Goal: Task Accomplishment & Management: Use online tool/utility

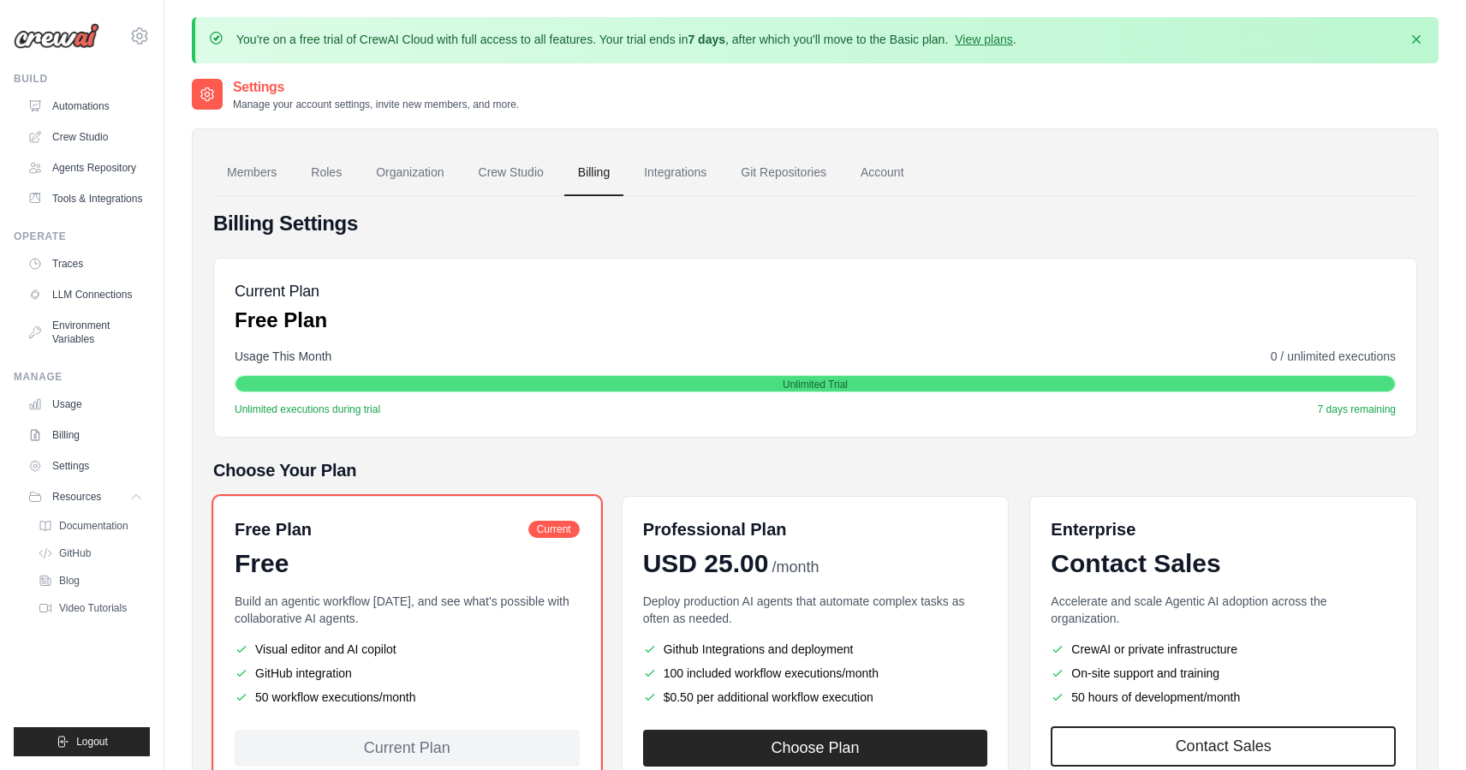
scroll to position [105, 0]
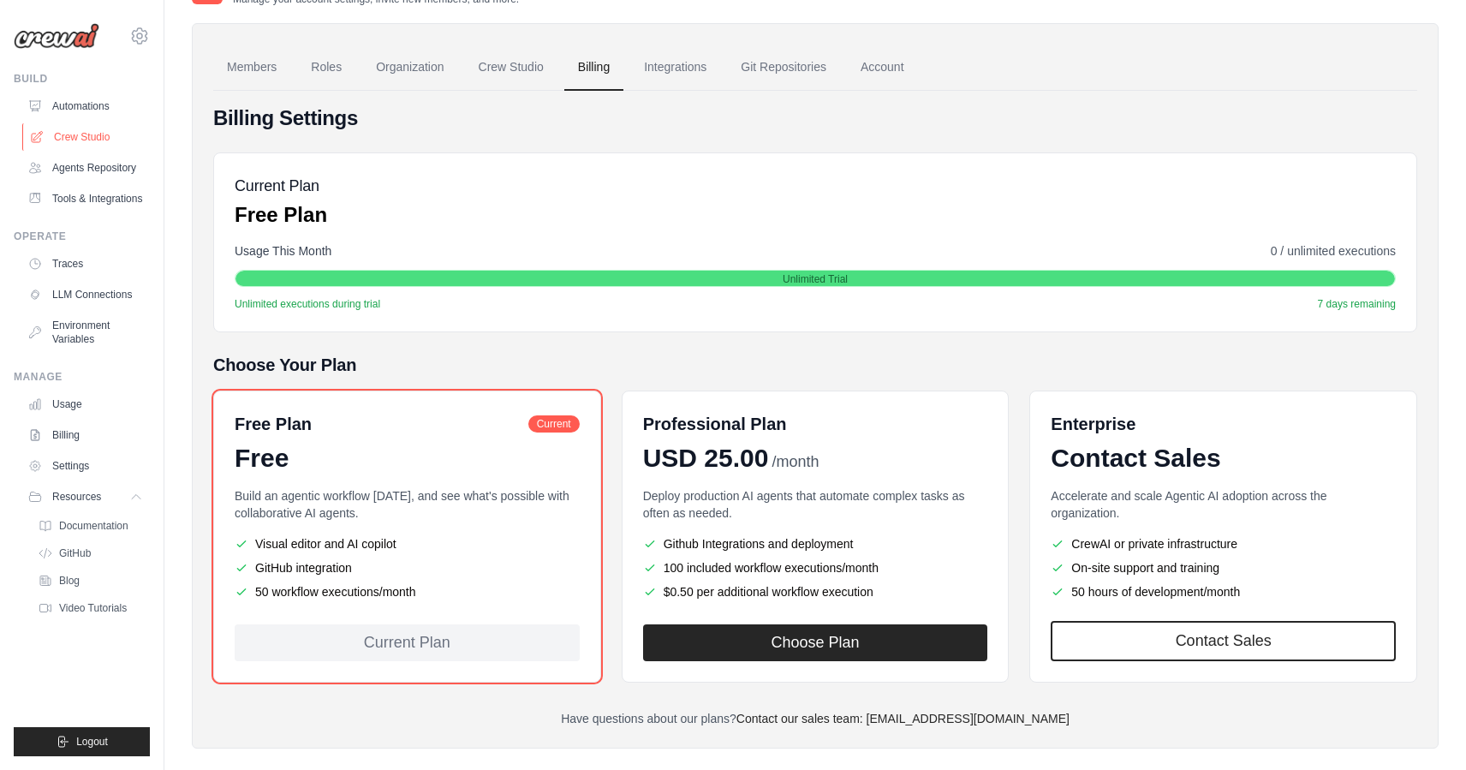
click at [79, 135] on link "Crew Studio" at bounding box center [86, 136] width 129 height 27
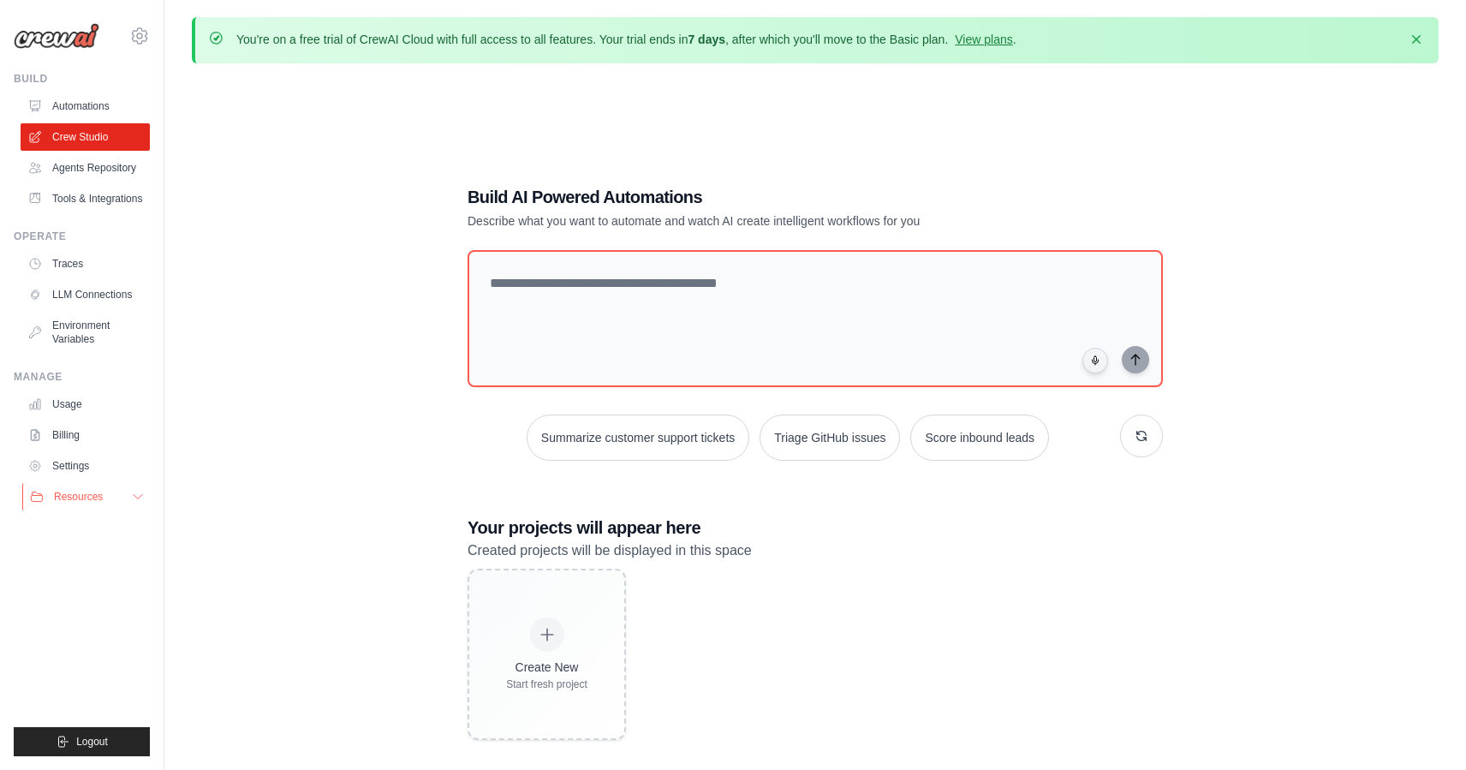
click at [122, 494] on button "Resources" at bounding box center [86, 496] width 129 height 27
drag, startPoint x: 558, startPoint y: 219, endPoint x: 813, endPoint y: 219, distance: 254.4
click at [813, 219] on p "Describe what you want to automate and watch AI create intelligent workflows fo…" at bounding box center [756, 220] width 576 height 17
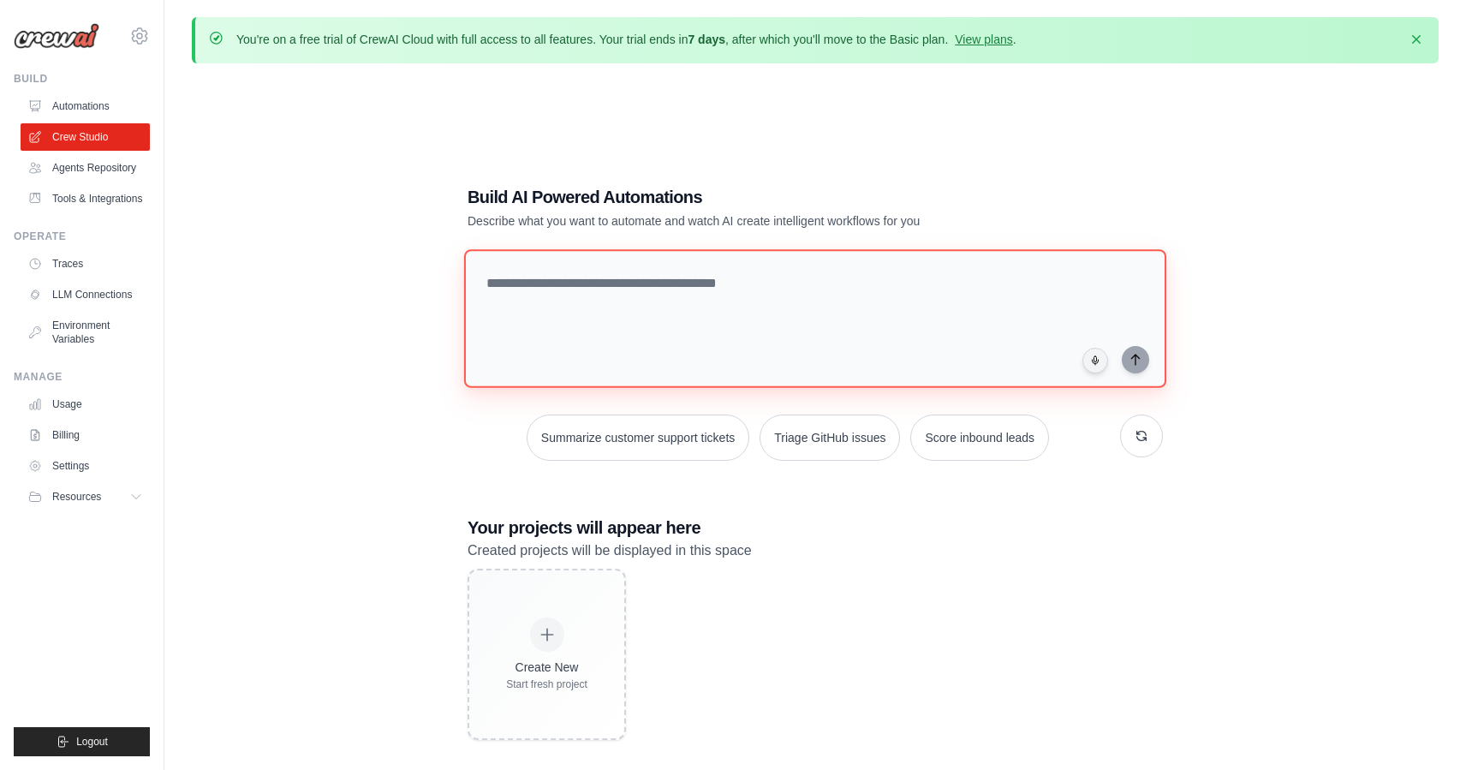
click at [553, 296] on textarea at bounding box center [815, 318] width 702 height 139
paste textarea "**********"
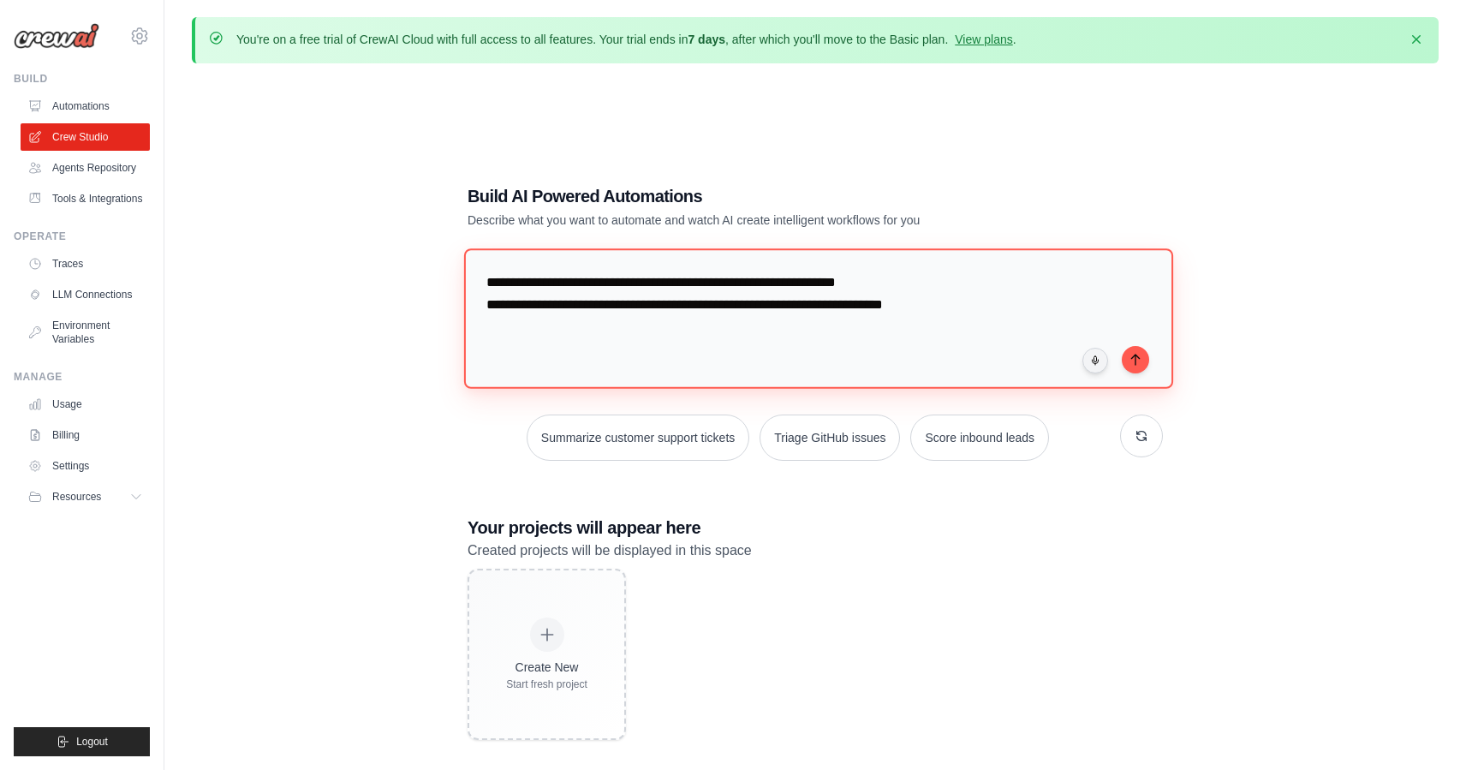
type textarea "**********"
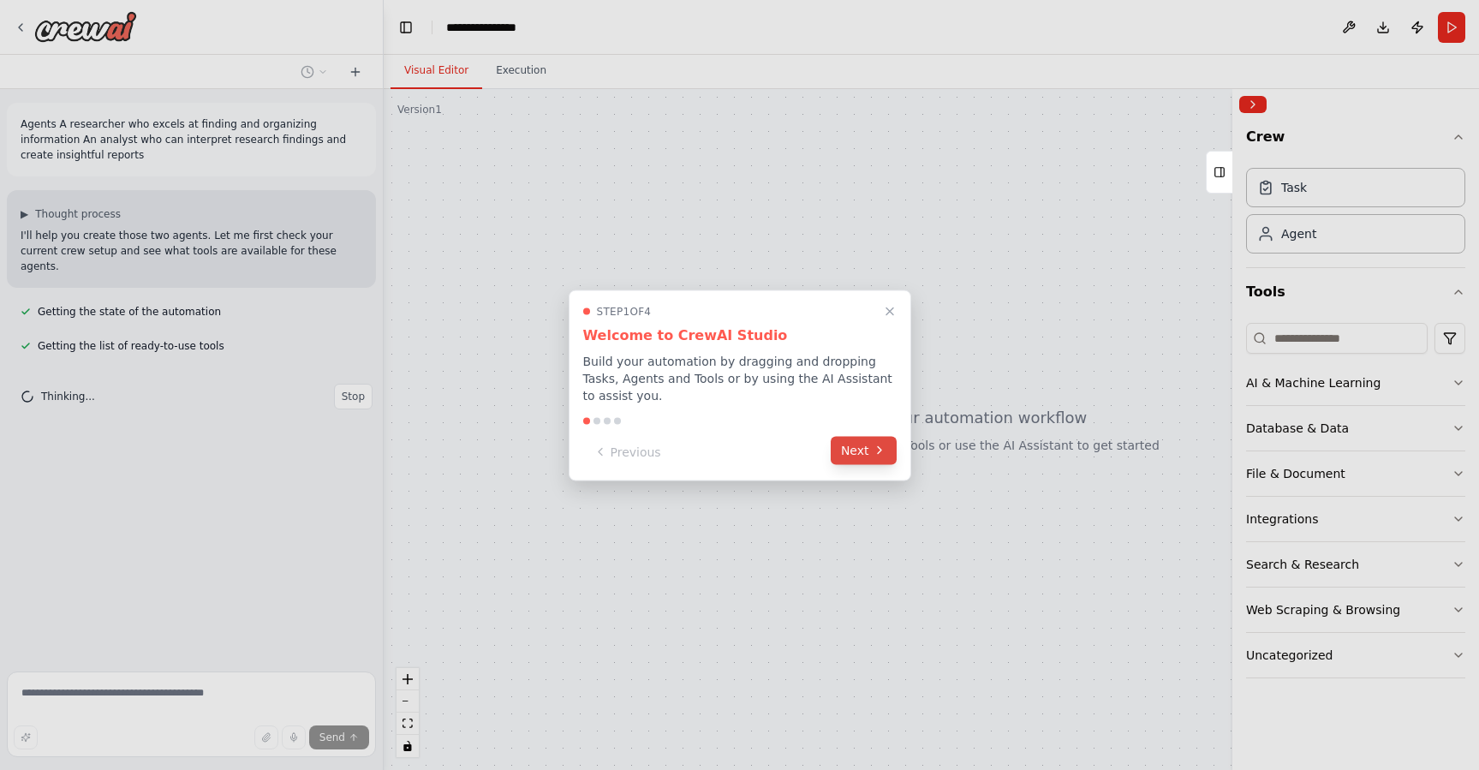
click at [849, 447] on button "Next" at bounding box center [864, 450] width 66 height 28
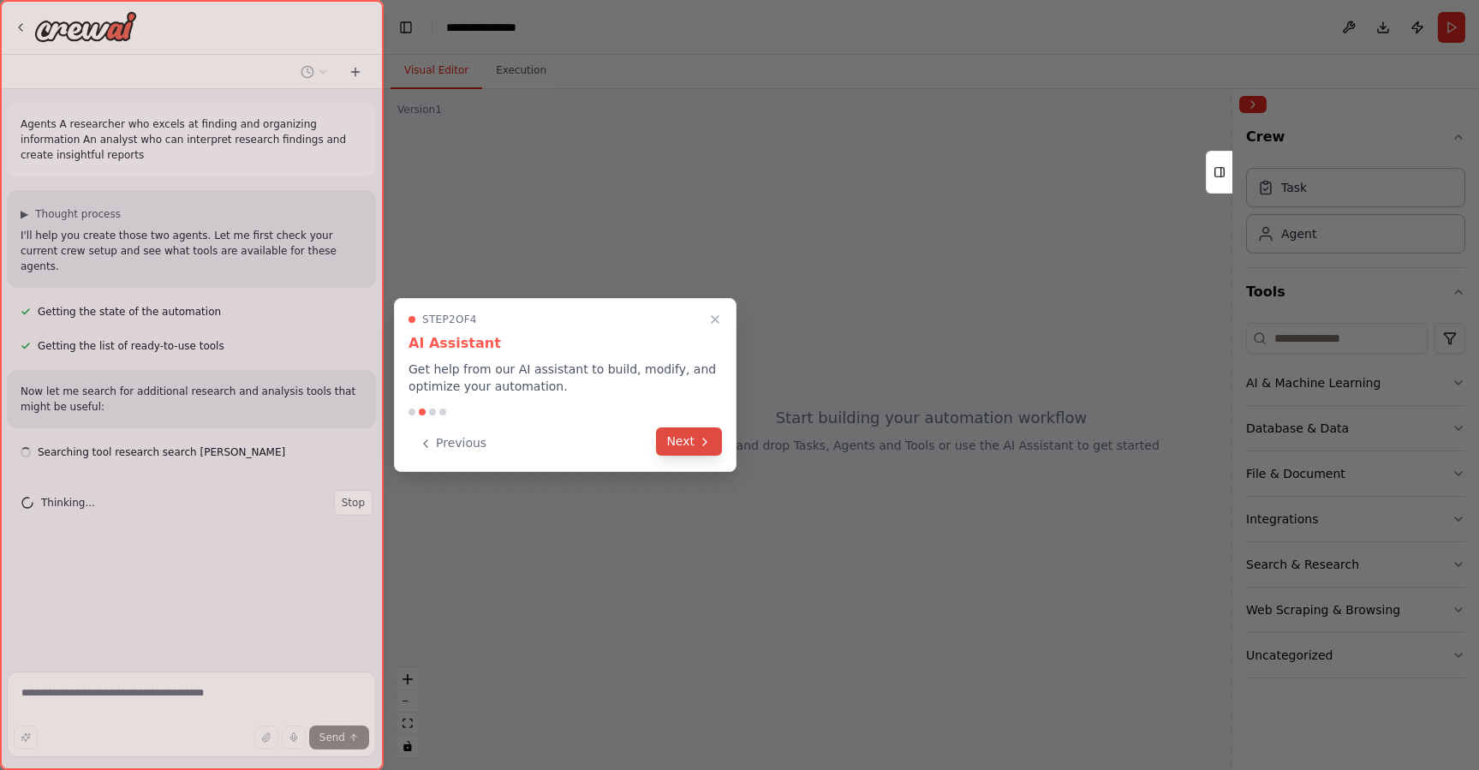
click at [682, 439] on button "Next" at bounding box center [689, 441] width 66 height 28
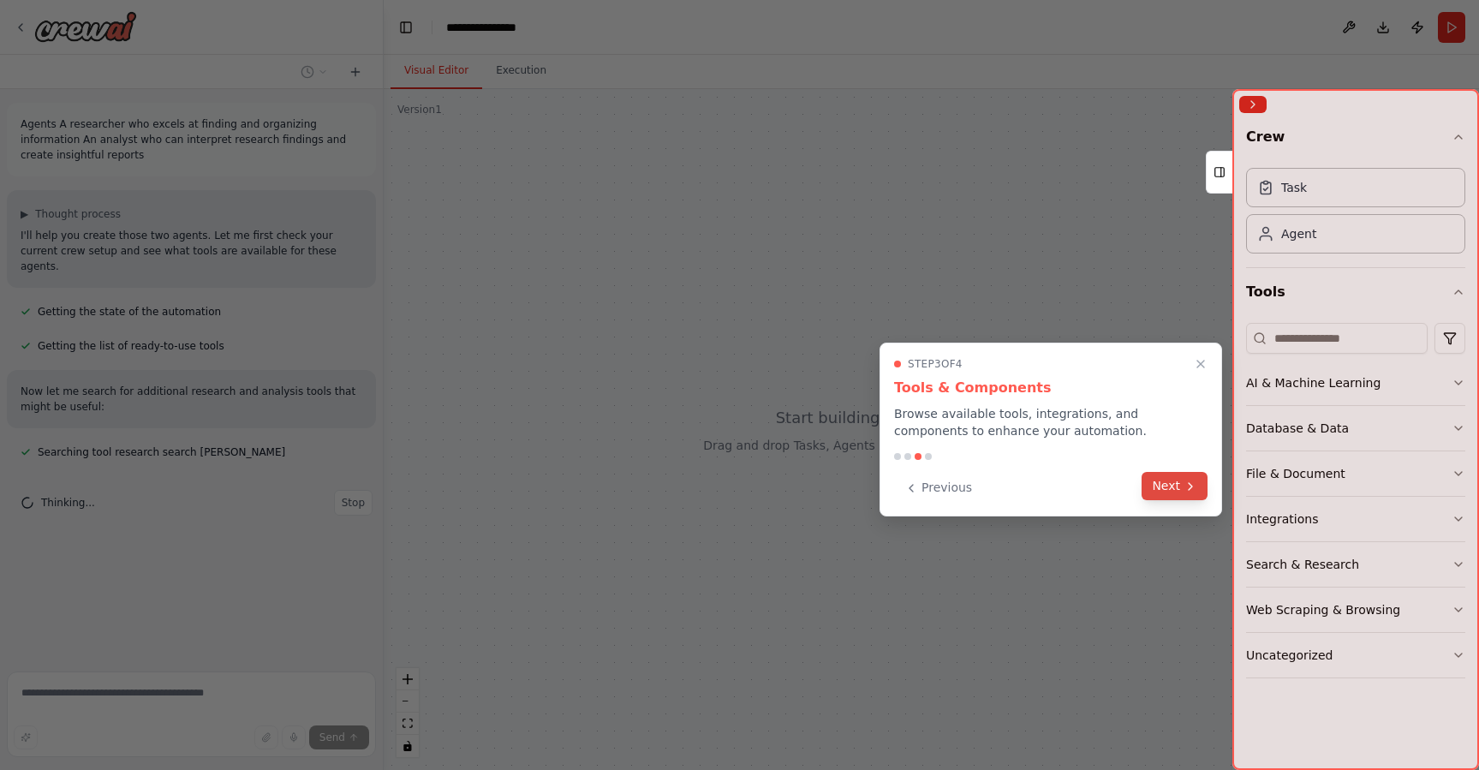
click at [1196, 487] on icon at bounding box center [1191, 487] width 14 height 14
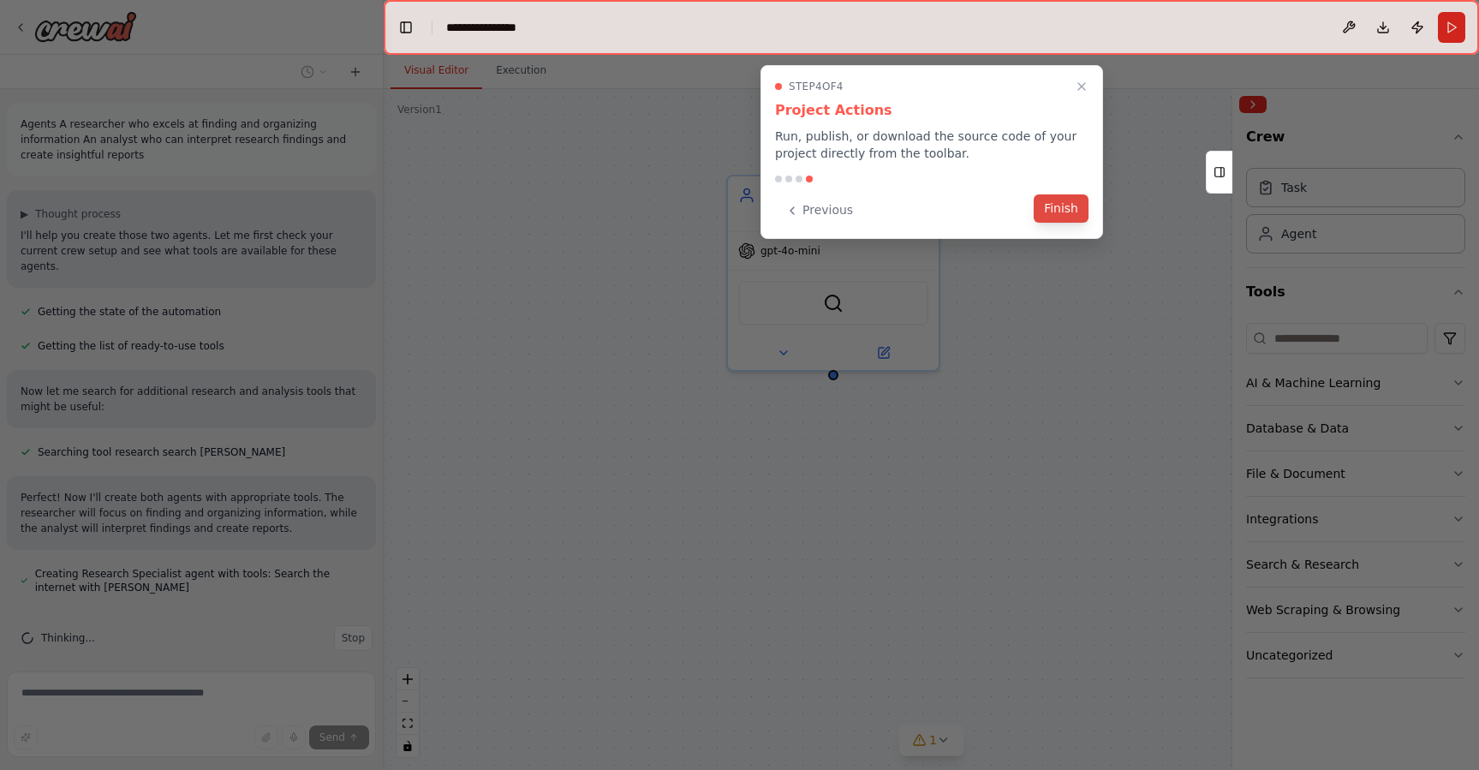
scroll to position [47, 0]
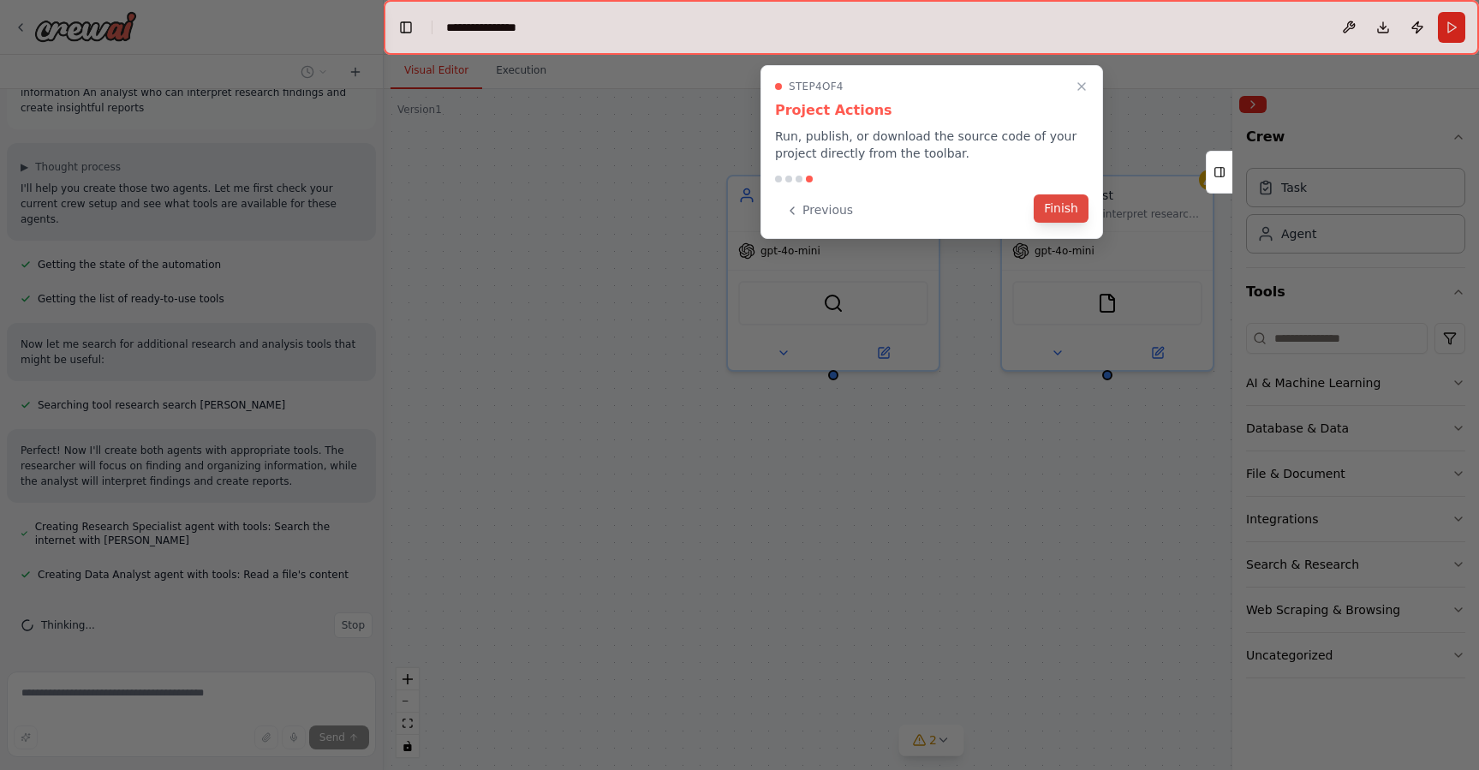
click at [1057, 202] on button "Finish" at bounding box center [1061, 208] width 55 height 28
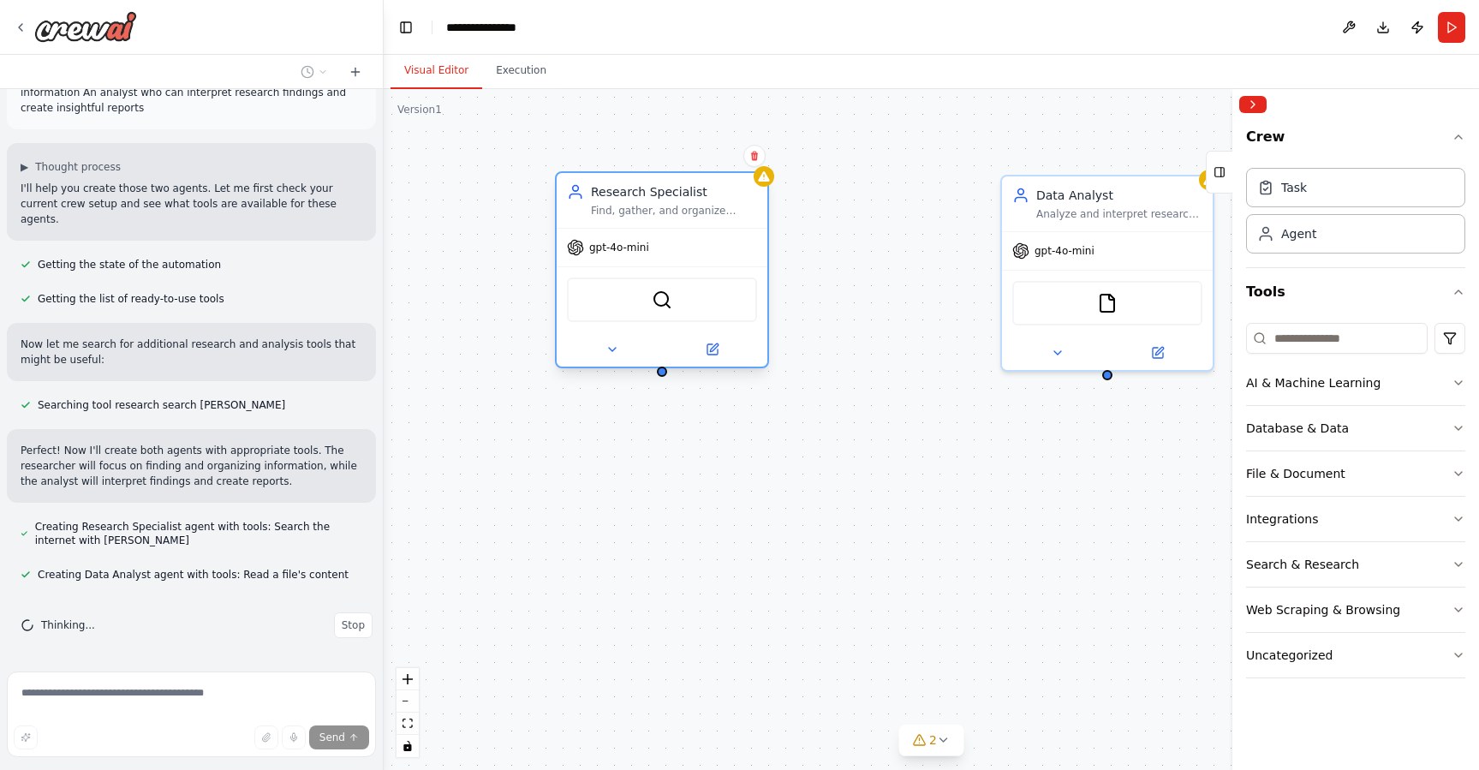
drag, startPoint x: 809, startPoint y: 215, endPoint x: 643, endPoint y: 223, distance: 165.5
click at [643, 223] on div "Research Specialist Find, gather, and organize comprehensive information on {to…" at bounding box center [662, 200] width 211 height 55
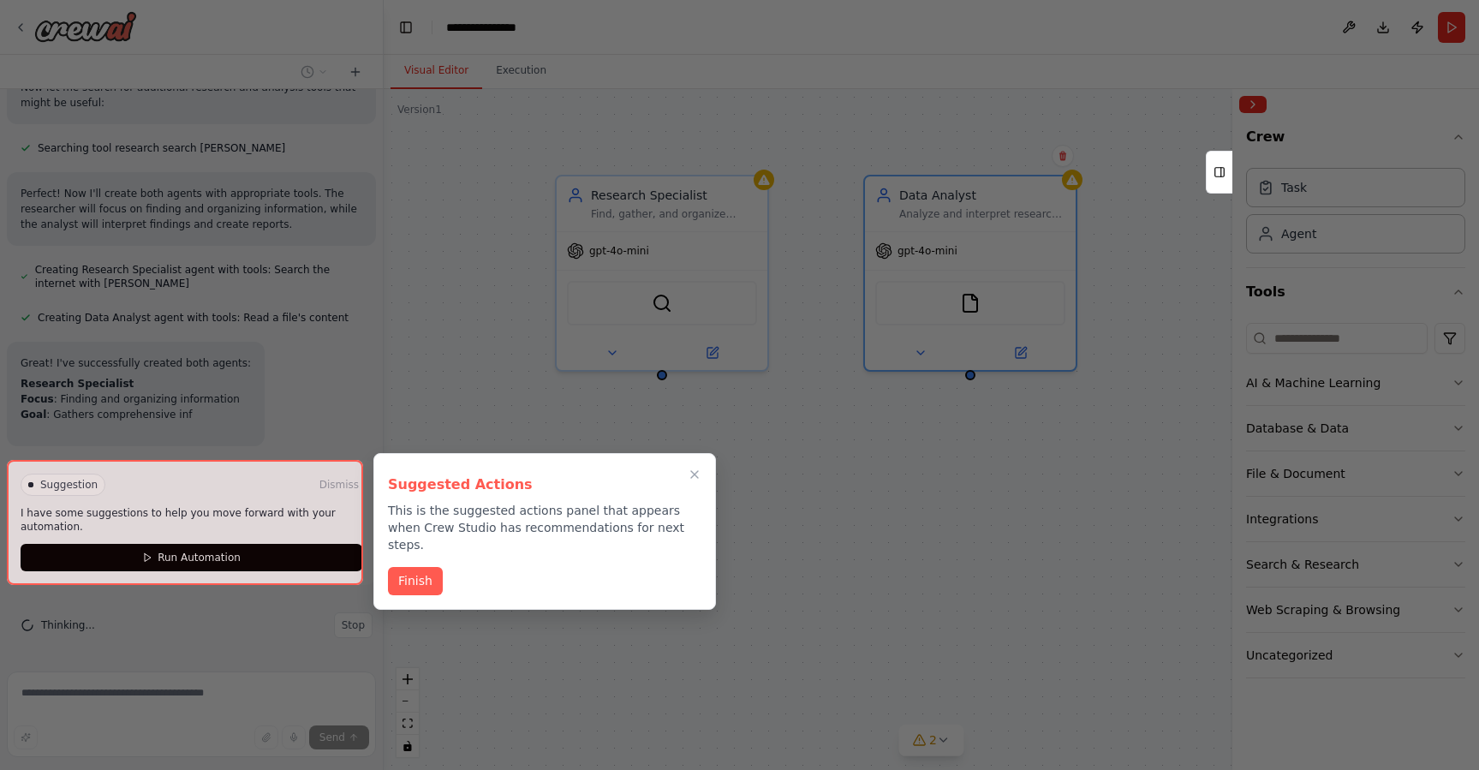
drag, startPoint x: 1114, startPoint y: 203, endPoint x: 979, endPoint y: 202, distance: 135.3
click at [979, 202] on div "Agents A researcher who excels at finding and organizing information An analyst…" at bounding box center [739, 385] width 1479 height 770
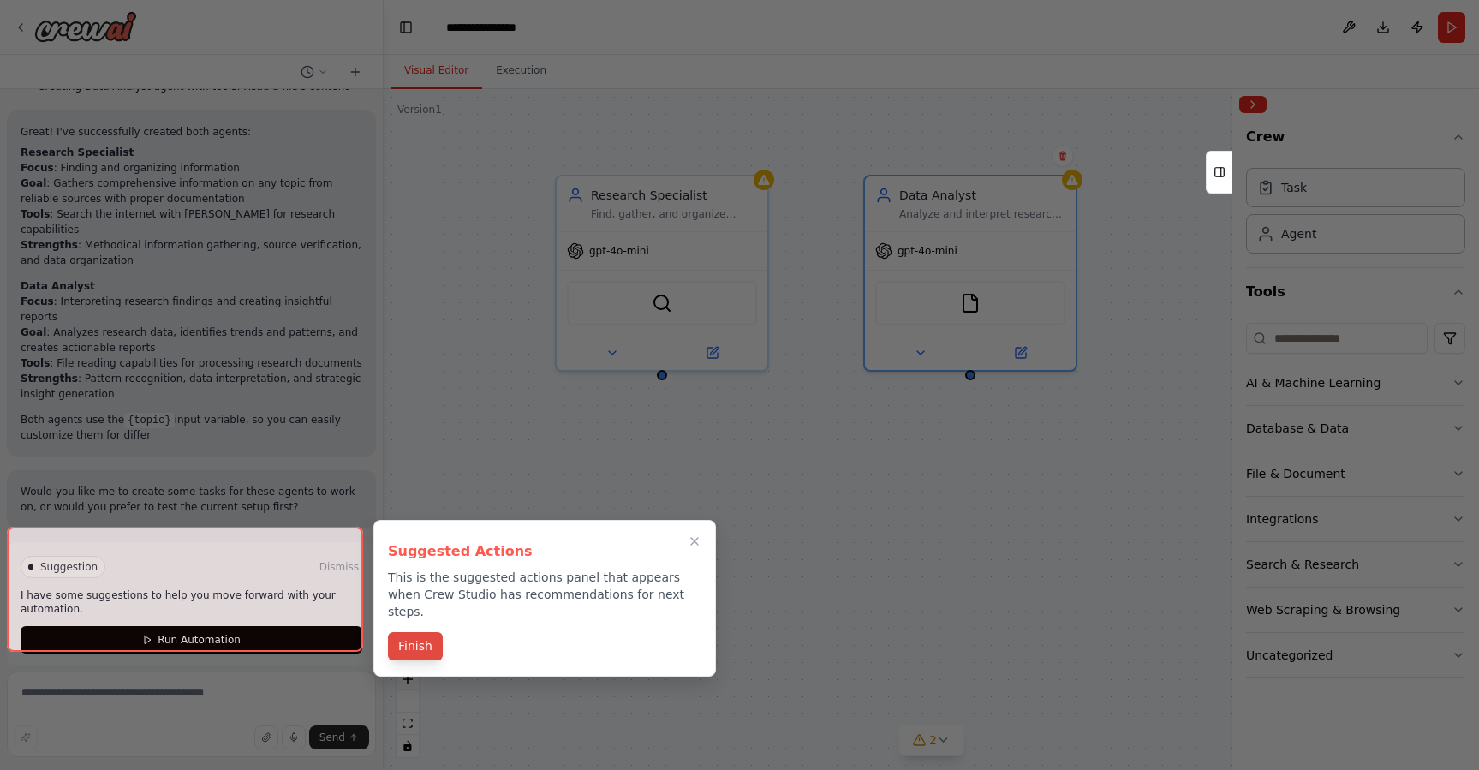
click at [421, 633] on button "Finish" at bounding box center [415, 646] width 55 height 28
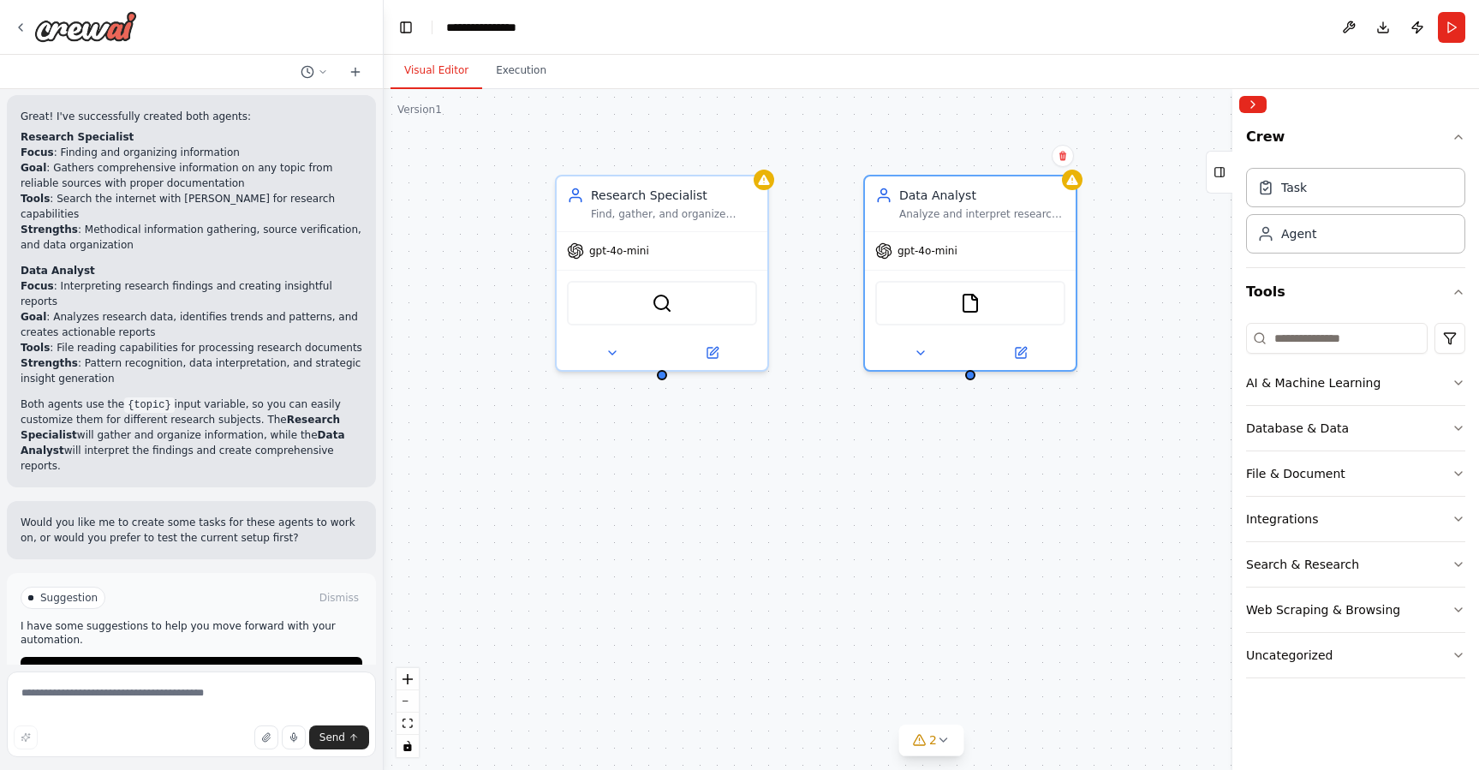
scroll to position [582, 0]
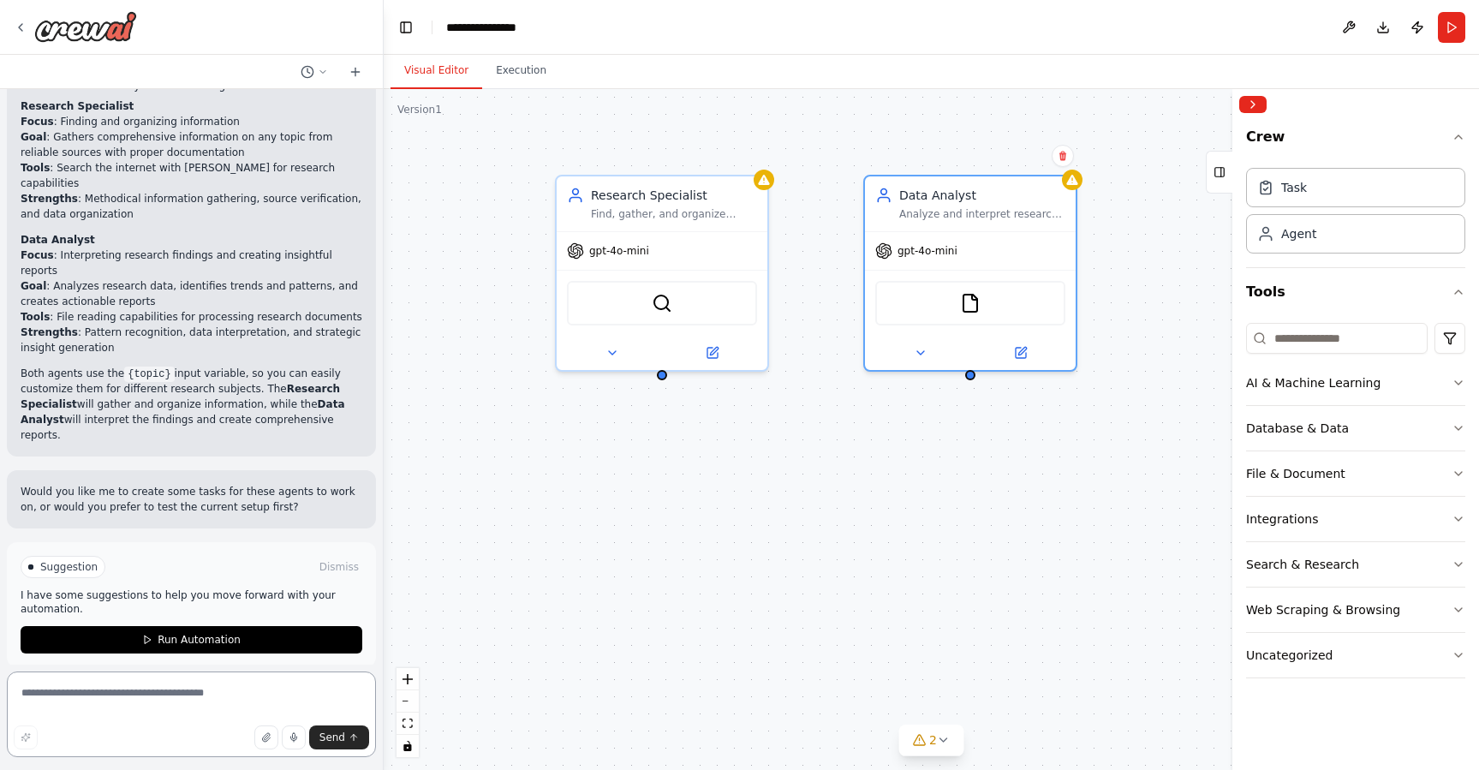
click at [140, 696] on textarea at bounding box center [191, 715] width 369 height 86
paste textarea "**********"
type textarea "**********"
drag, startPoint x: 272, startPoint y: 706, endPoint x: -14, endPoint y: 681, distance: 286.3
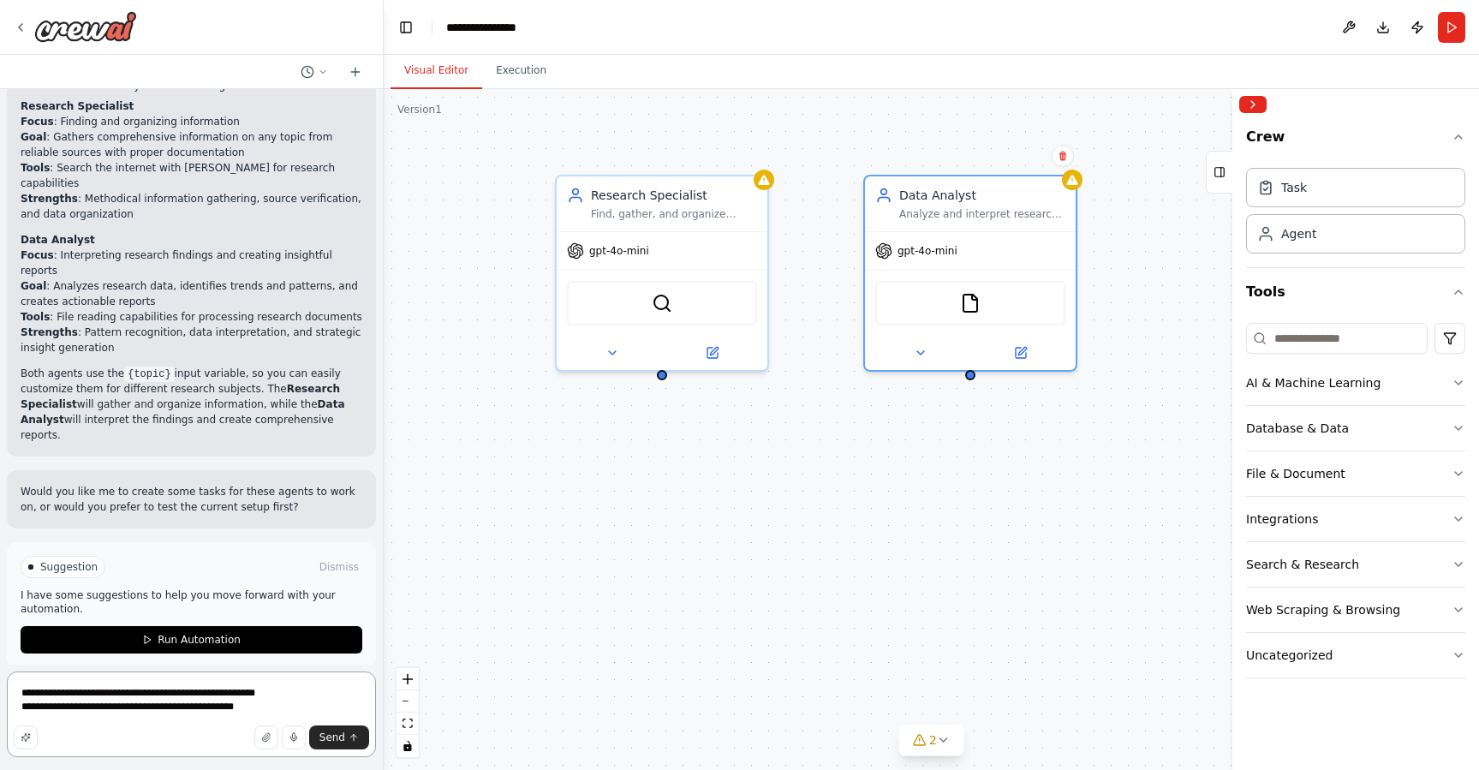
click at [0, 681] on html "Agents A researcher who excels at finding and organizing information An analyst…" at bounding box center [739, 385] width 1479 height 770
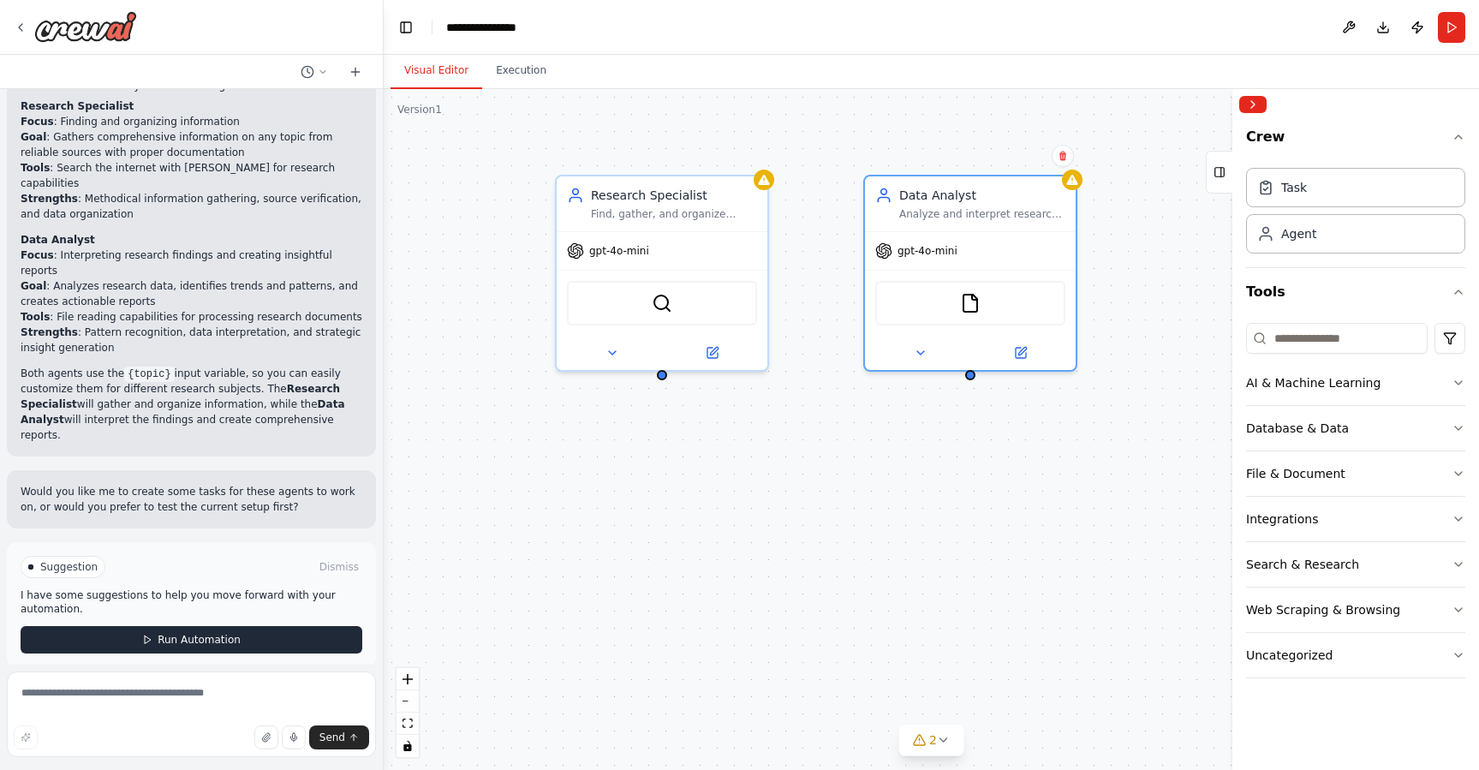
click at [167, 633] on span "Run Automation" at bounding box center [199, 640] width 83 height 14
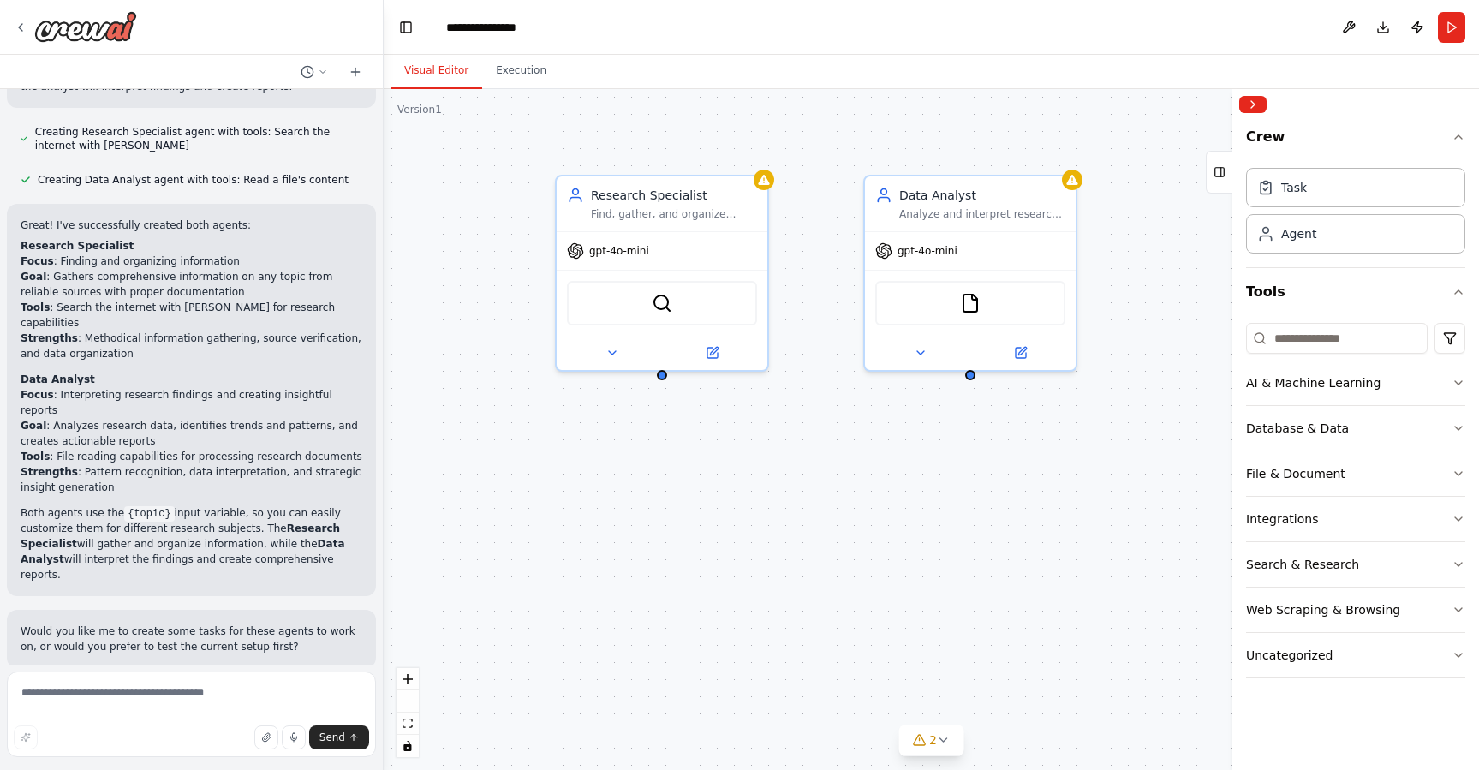
scroll to position [443, 0]
click at [151, 694] on textarea at bounding box center [191, 715] width 369 height 86
paste textarea "**********"
type textarea "**********"
click at [336, 731] on span "Send" at bounding box center [332, 738] width 26 height 14
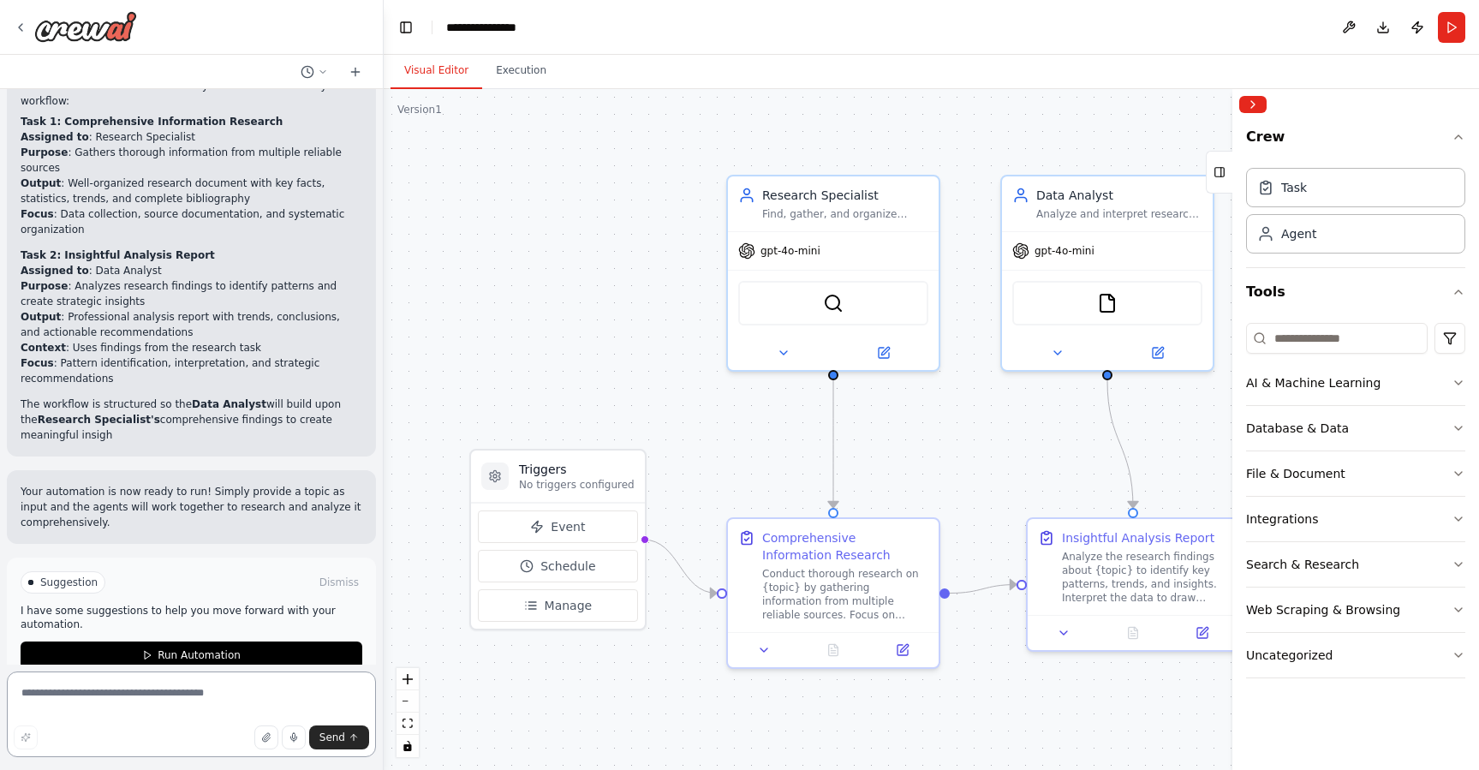
scroll to position [1354, 0]
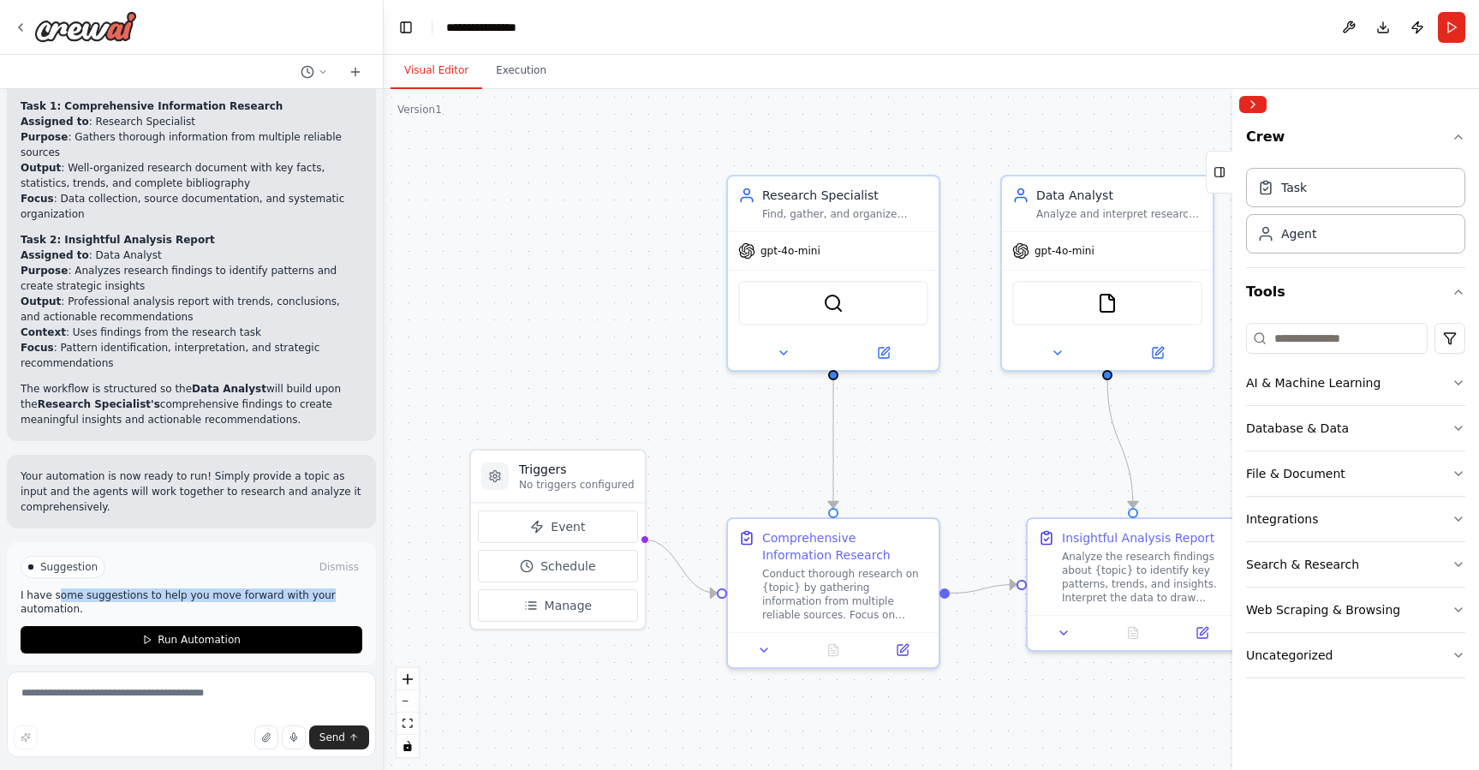
drag, startPoint x: 75, startPoint y: 584, endPoint x: 320, endPoint y: 585, distance: 245.0
click at [320, 588] on p "I have some suggestions to help you move forward with your automation." at bounding box center [192, 601] width 342 height 27
click at [1385, 187] on div "Task" at bounding box center [1355, 186] width 219 height 39
click at [1358, 234] on div "Agent" at bounding box center [1355, 232] width 219 height 39
click at [1250, 110] on button "Collapse right sidebar" at bounding box center [1252, 104] width 27 height 17
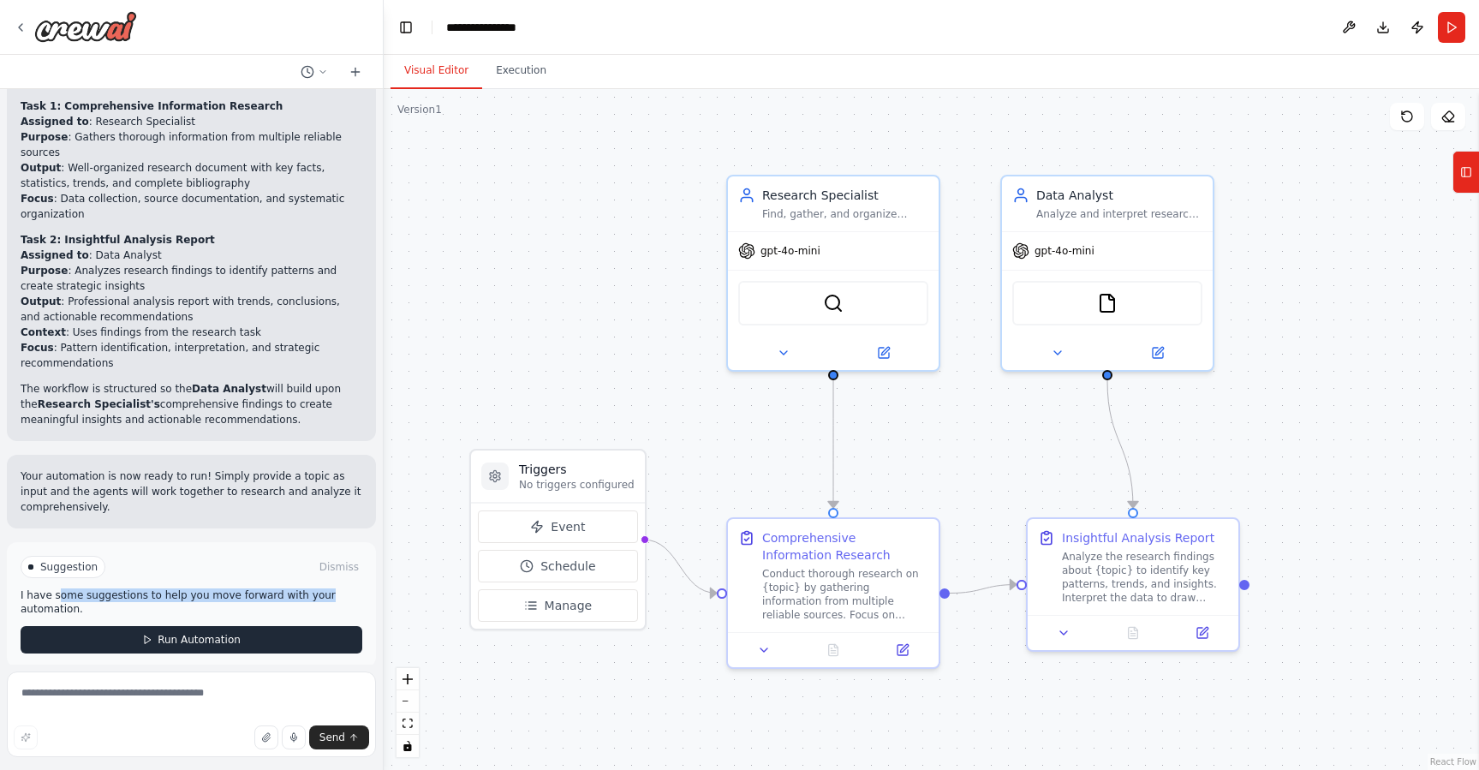
click at [143, 635] on icon at bounding box center [147, 640] width 10 height 10
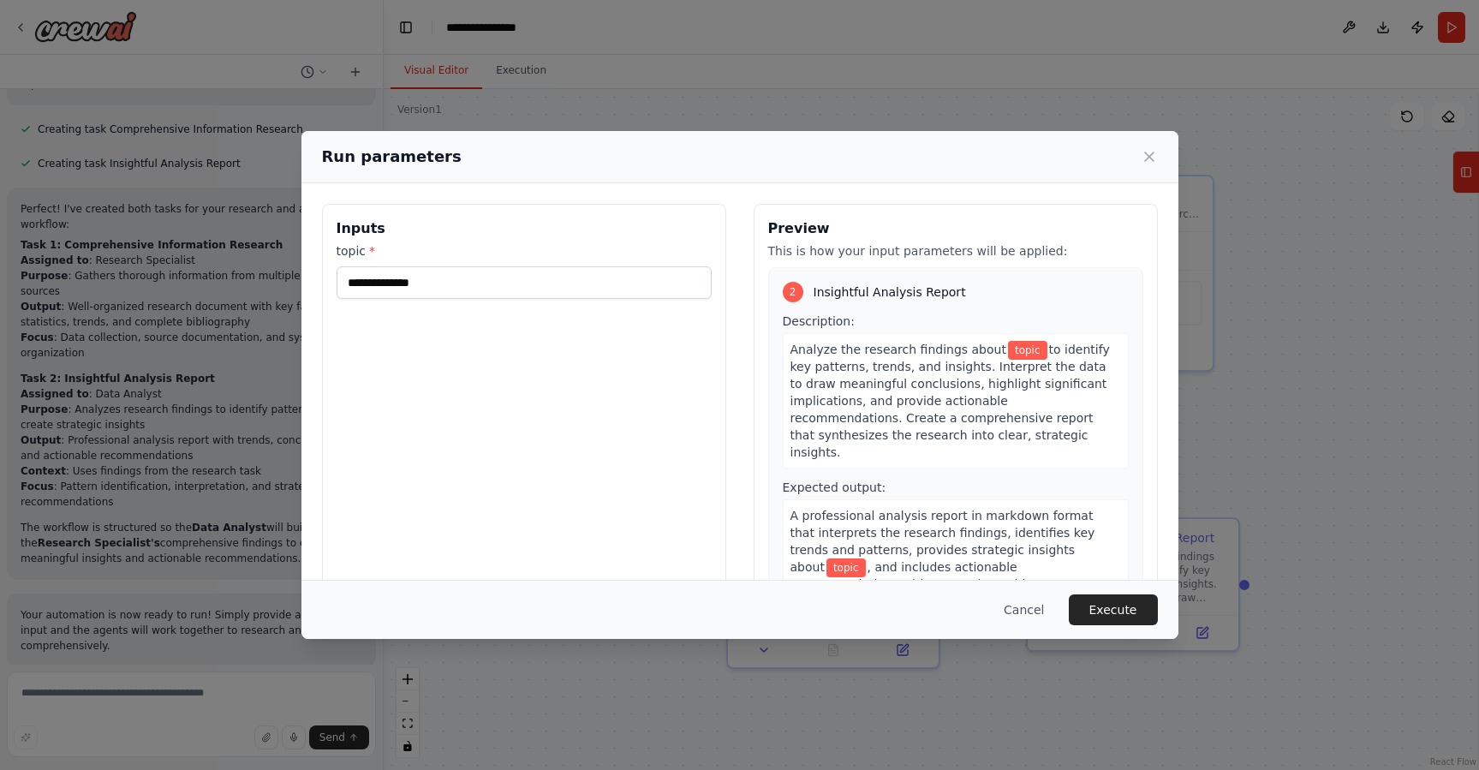
scroll to position [346, 0]
click at [441, 282] on input "topic *" at bounding box center [524, 282] width 375 height 33
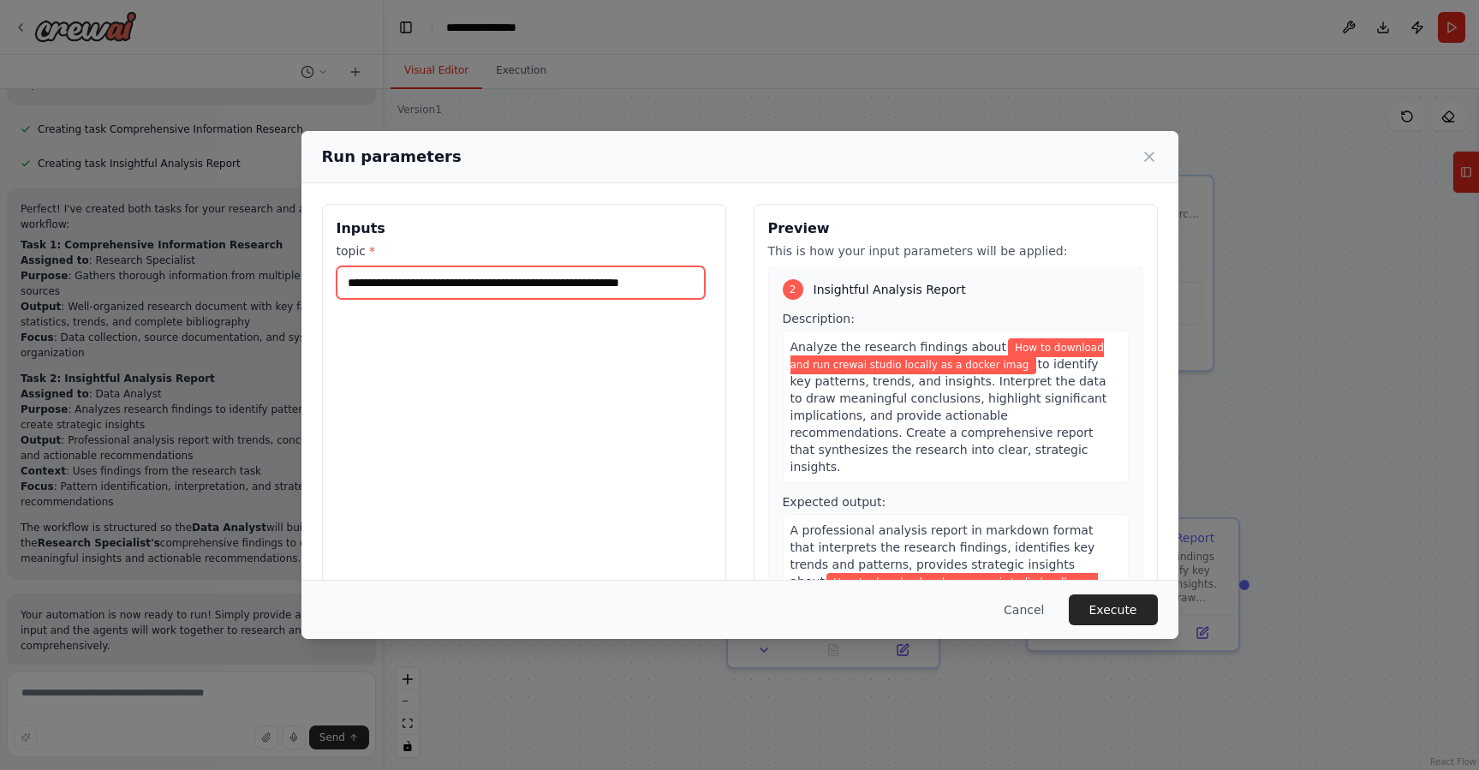
scroll to position [0, 13]
type input "**********"
click at [1096, 601] on button "Execute" at bounding box center [1113, 609] width 89 height 31
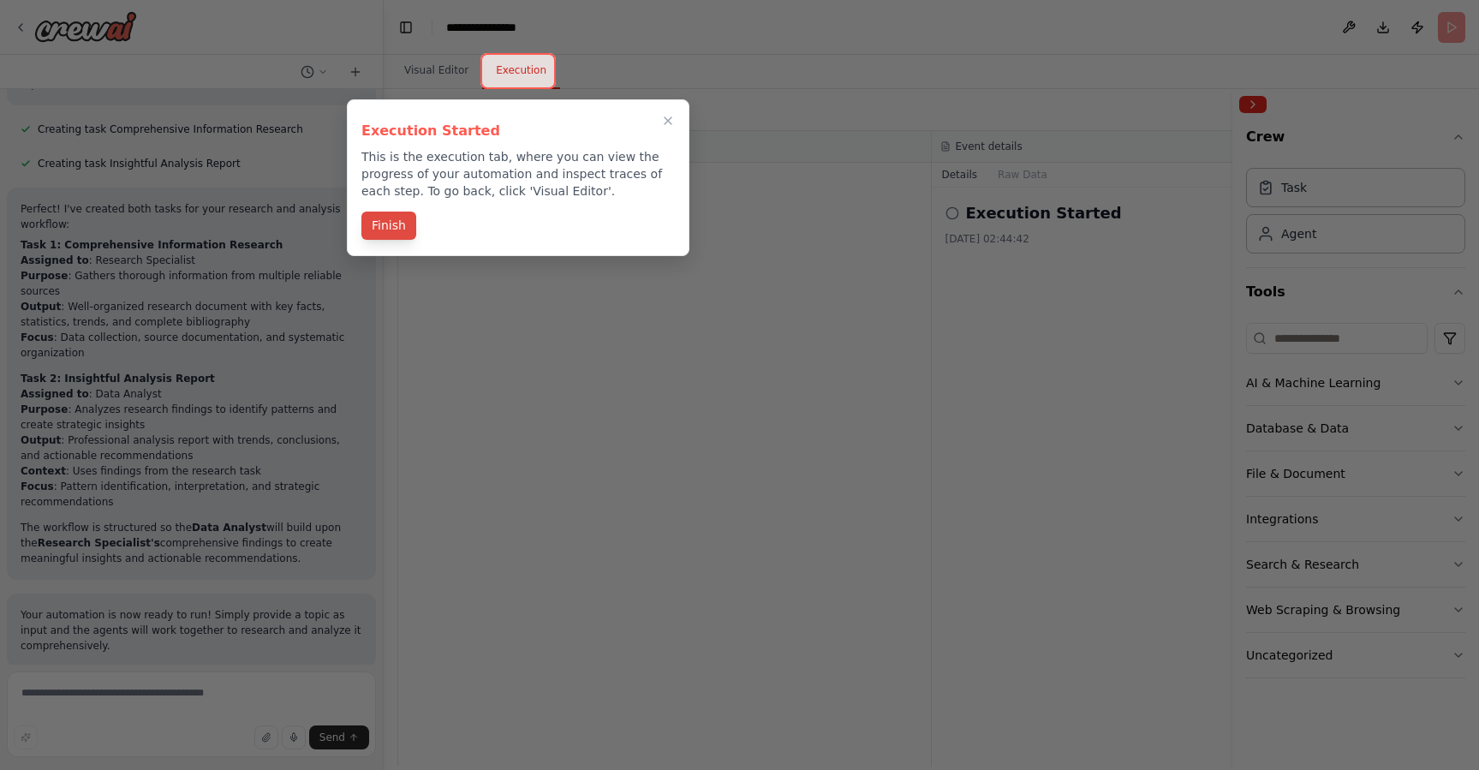
click at [397, 225] on button "Finish" at bounding box center [388, 226] width 55 height 28
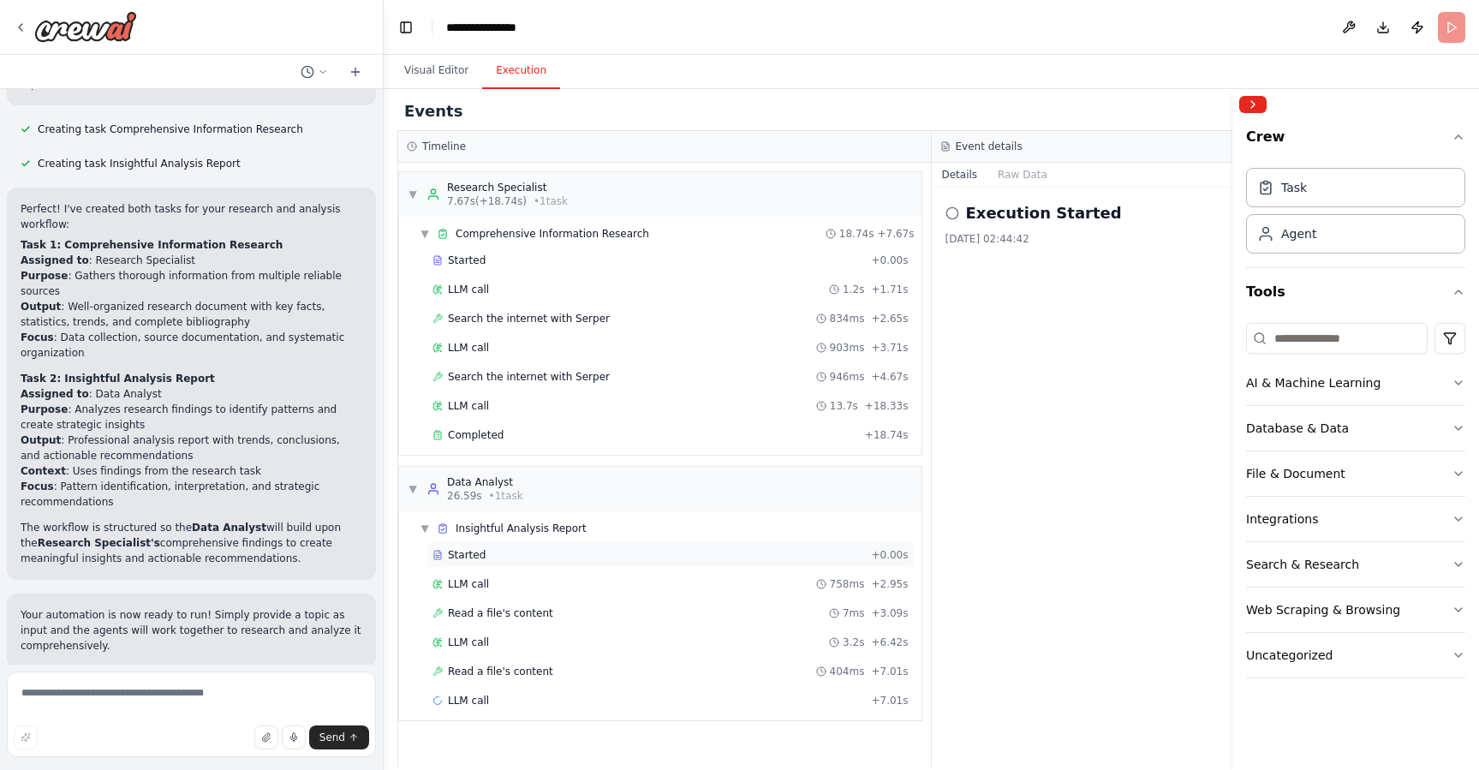
scroll to position [3, 0]
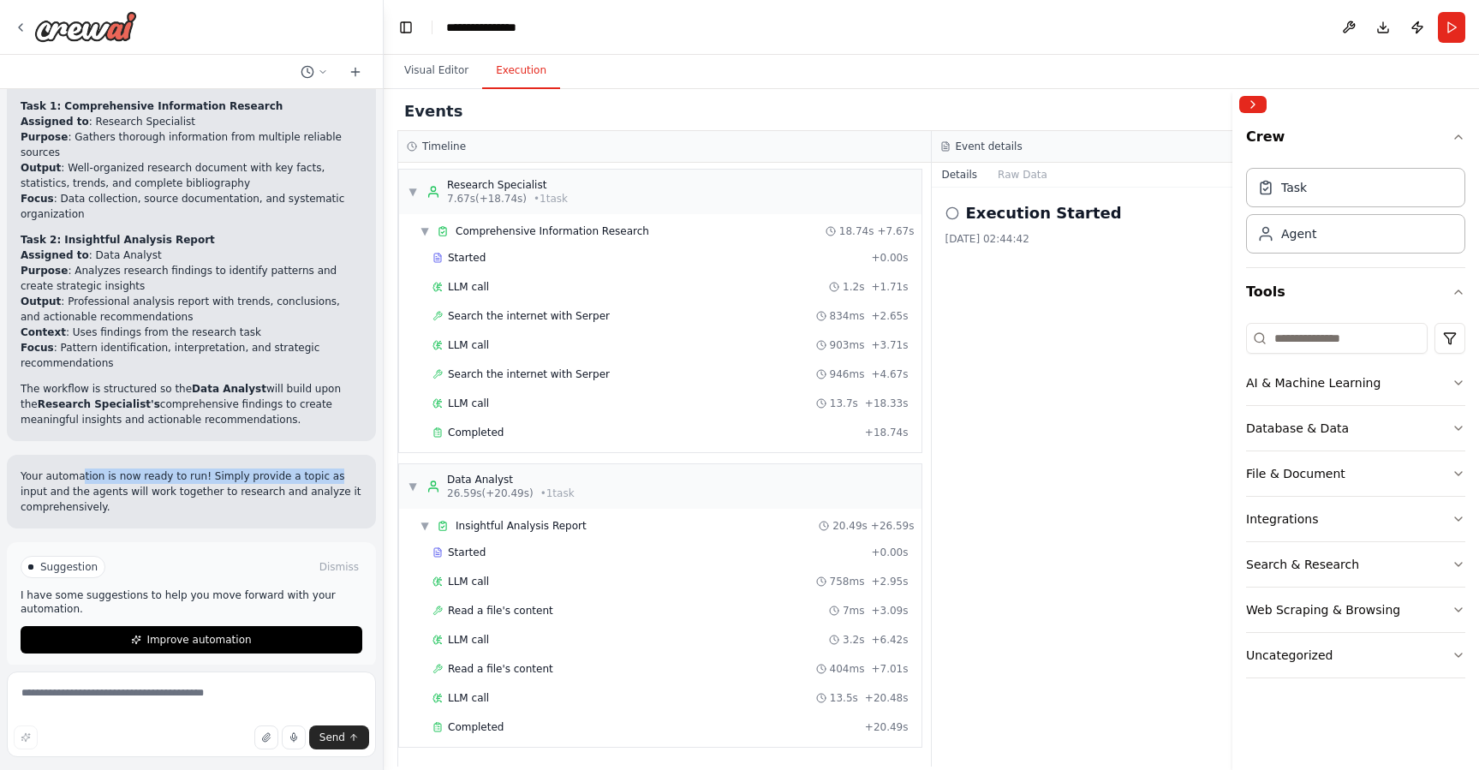
drag, startPoint x: 81, startPoint y: 461, endPoint x: 335, endPoint y: 463, distance: 253.5
click at [335, 469] on p "Your automation is now ready to run! Simply provide a topic as input and the ag…" at bounding box center [192, 492] width 342 height 46
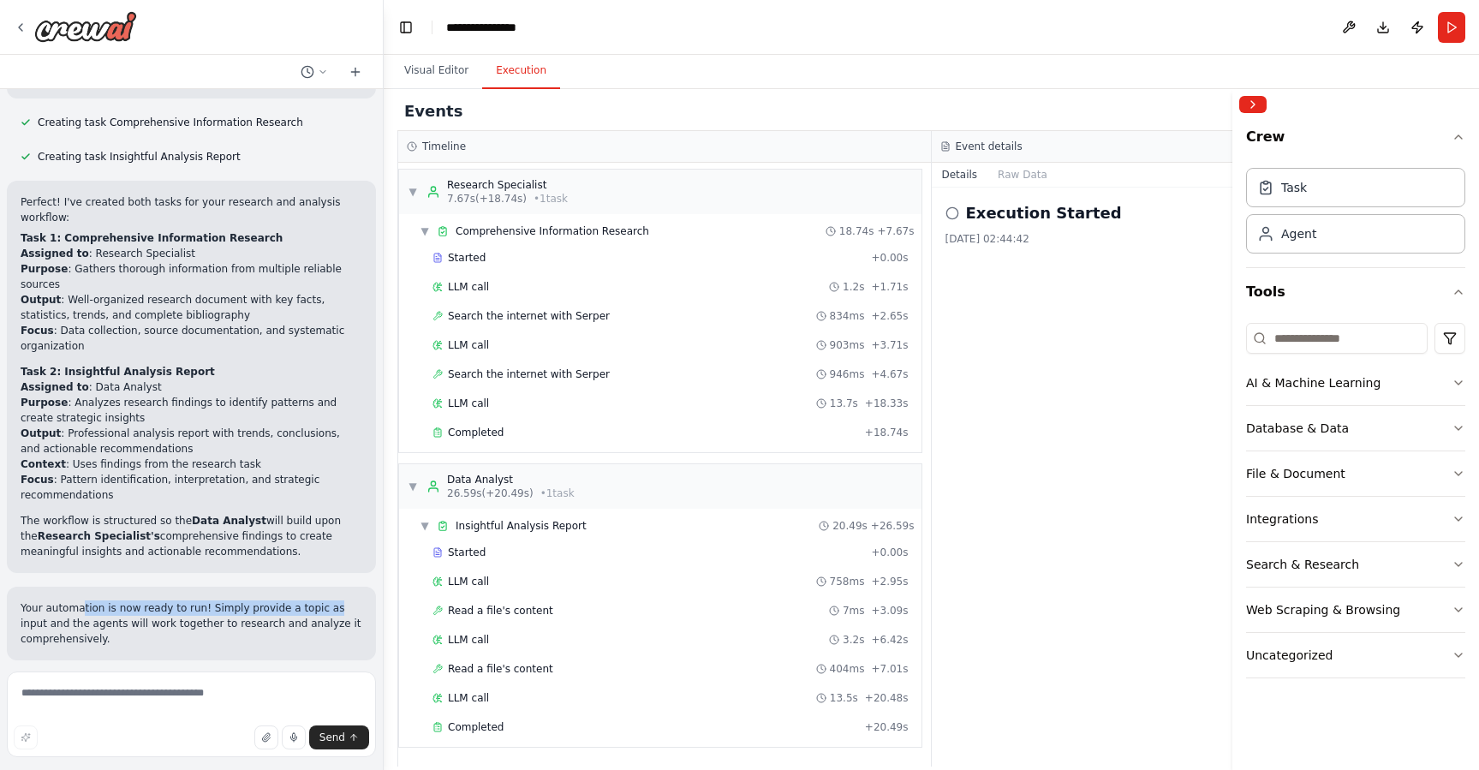
scroll to position [1354, 0]
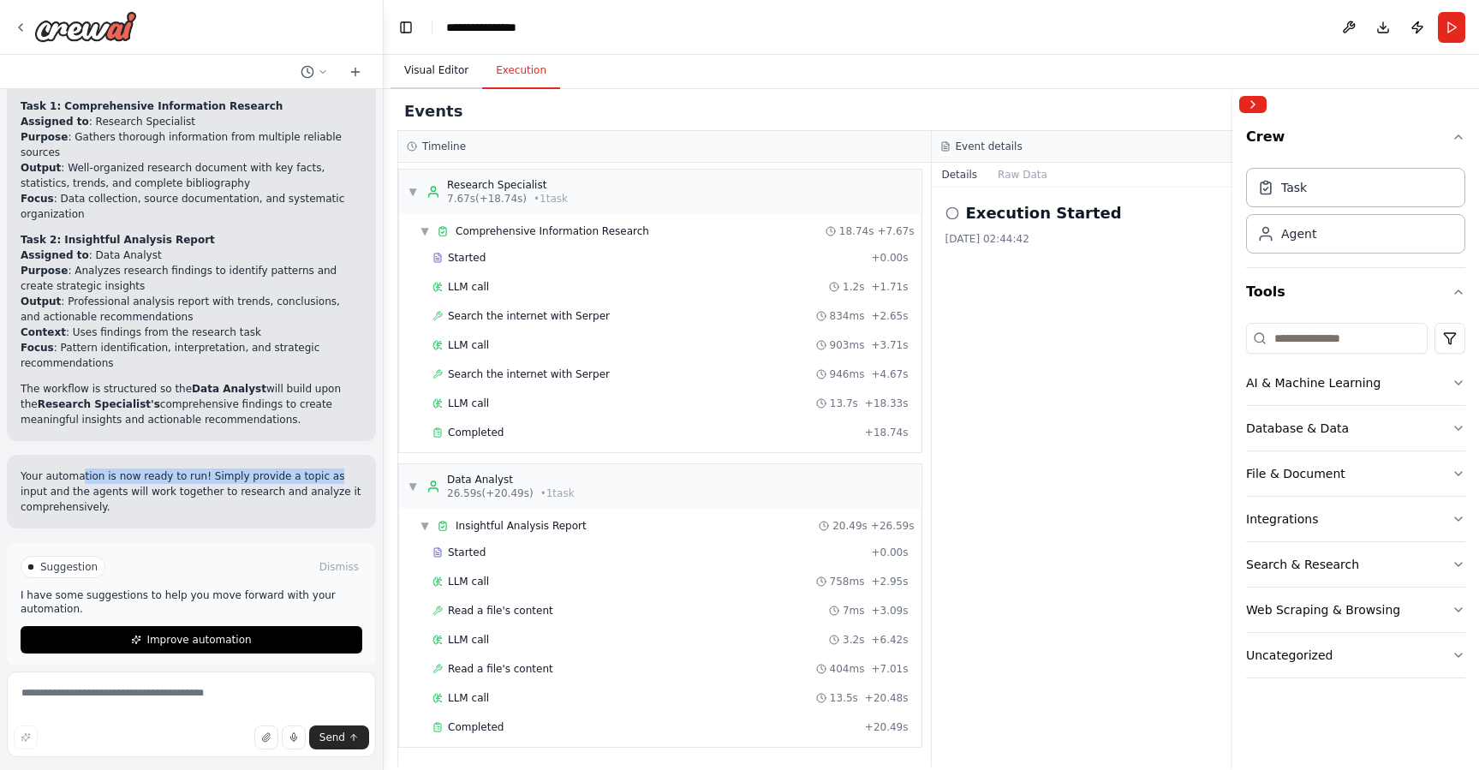
click at [431, 63] on button "Visual Editor" at bounding box center [437, 71] width 92 height 36
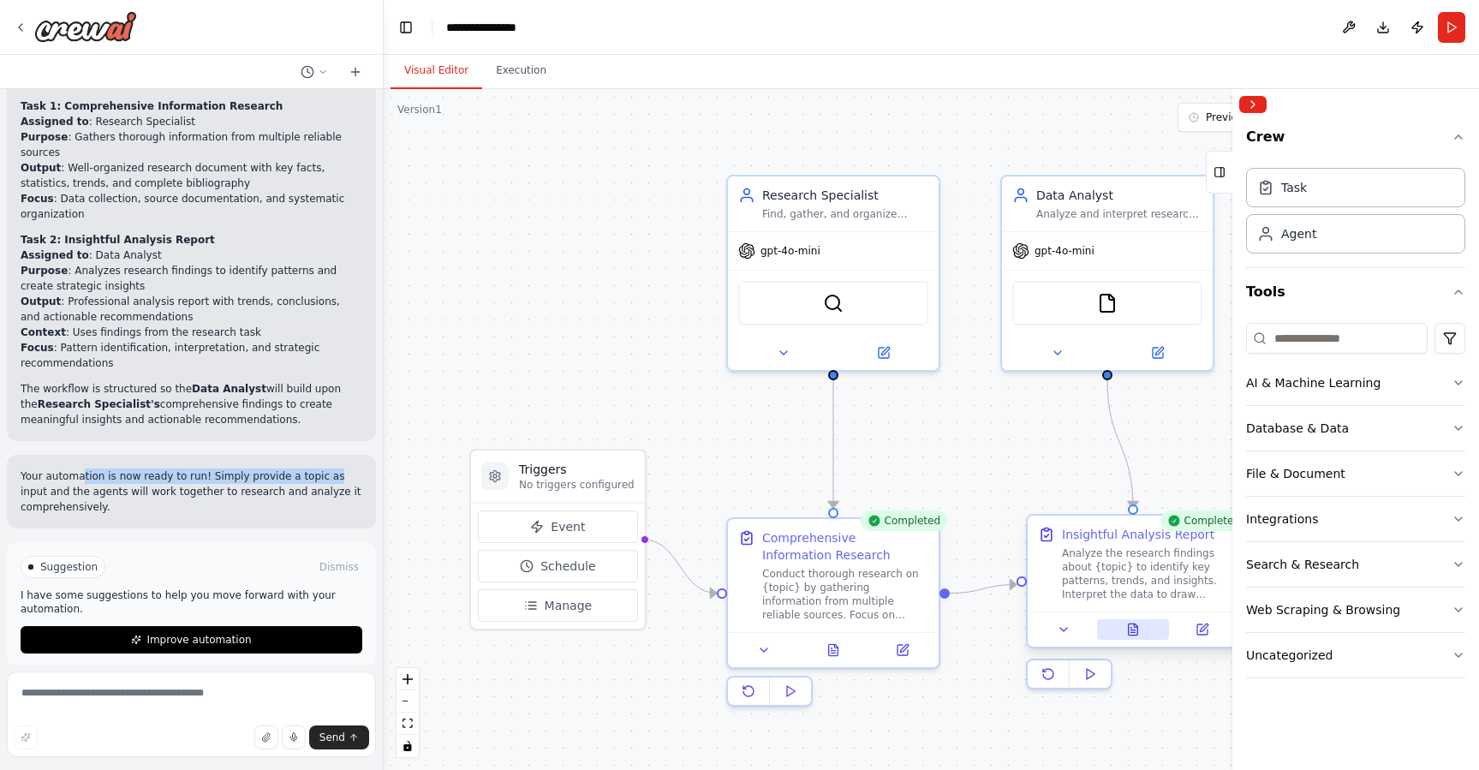
click at [1133, 636] on icon at bounding box center [1133, 630] width 14 height 14
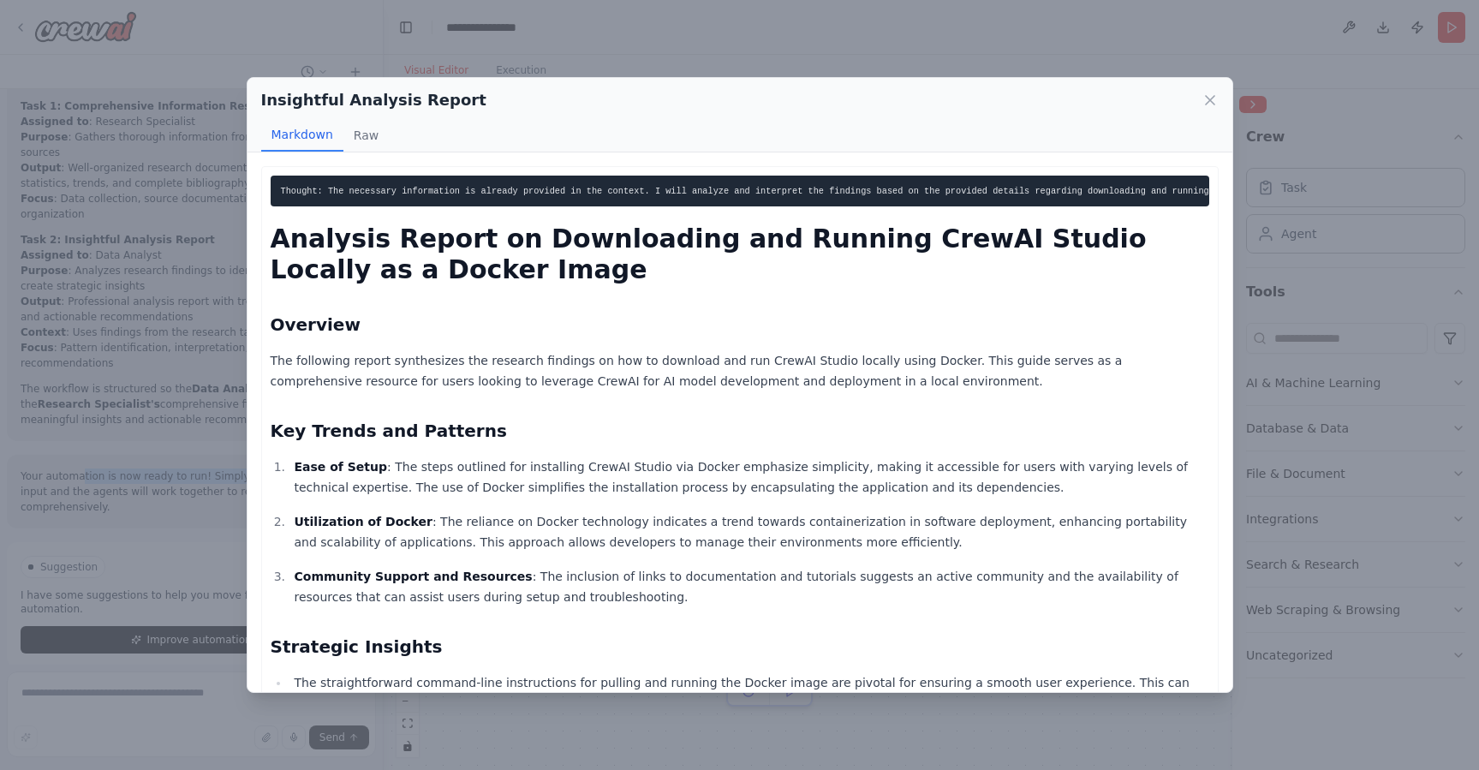
click at [1208, 99] on icon at bounding box center [1210, 100] width 17 height 17
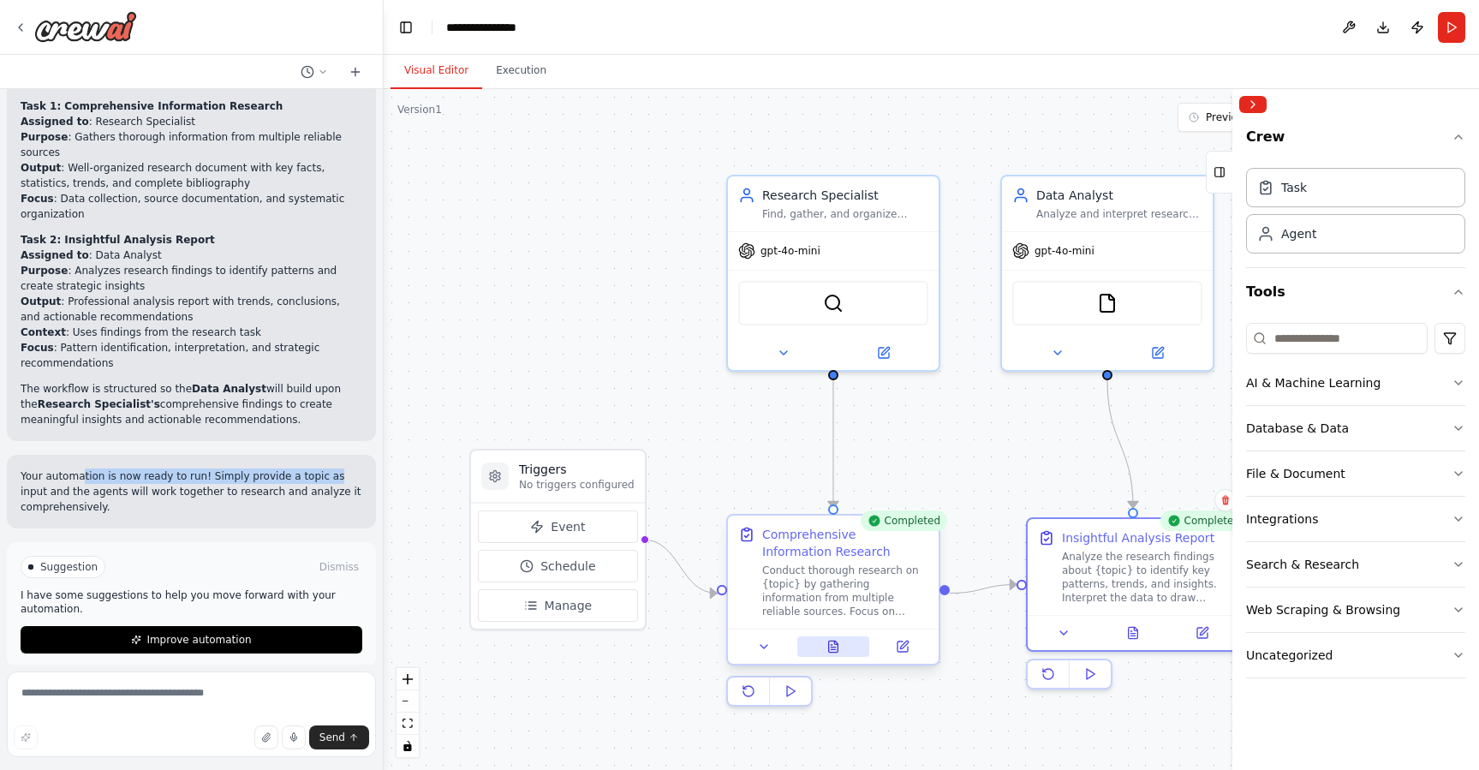
click at [827, 648] on icon at bounding box center [834, 647] width 14 height 14
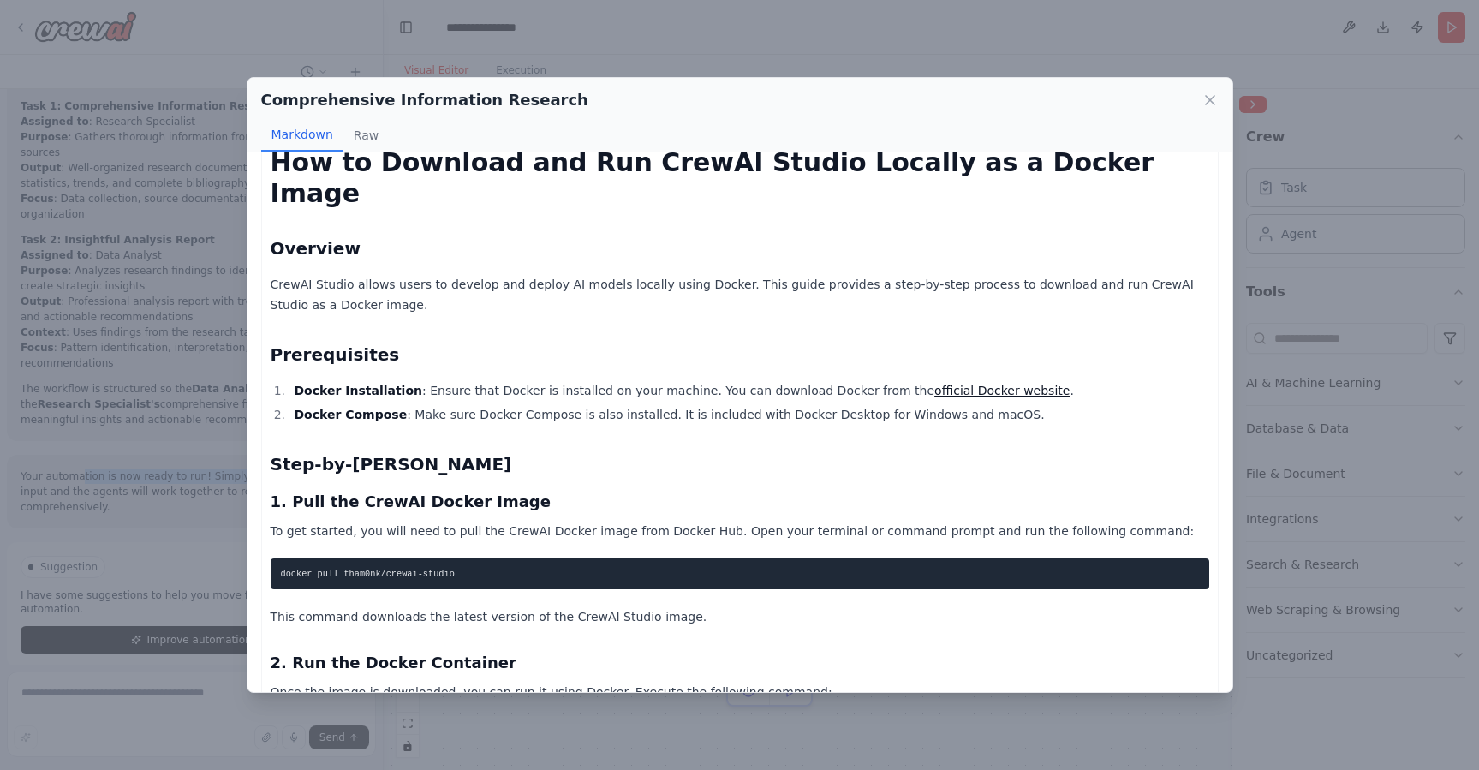
scroll to position [0, 0]
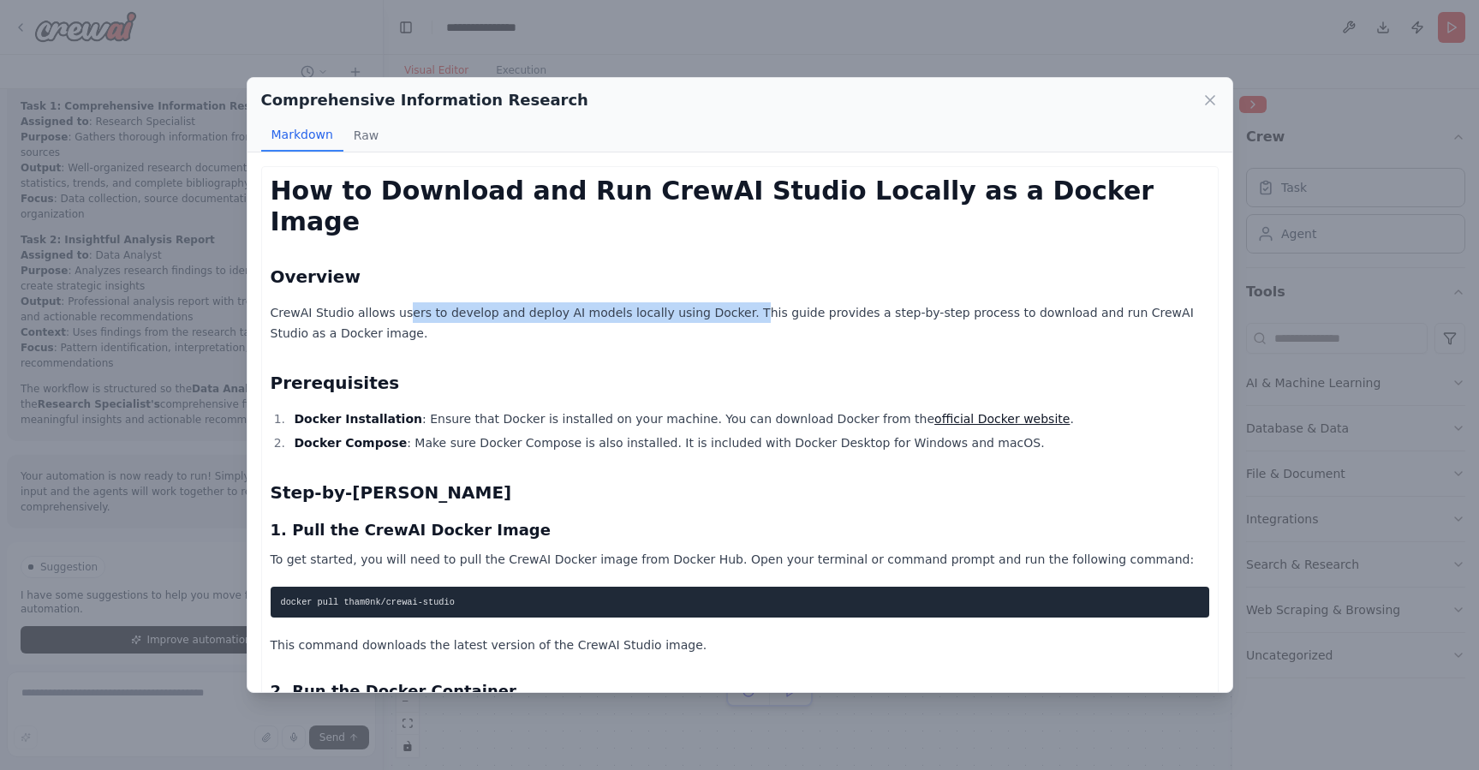
drag, startPoint x: 399, startPoint y: 280, endPoint x: 728, endPoint y: 278, distance: 328.9
click at [728, 302] on p "CrewAI Studio allows users to develop and deploy AI models locally using Docker…" at bounding box center [740, 322] width 939 height 41
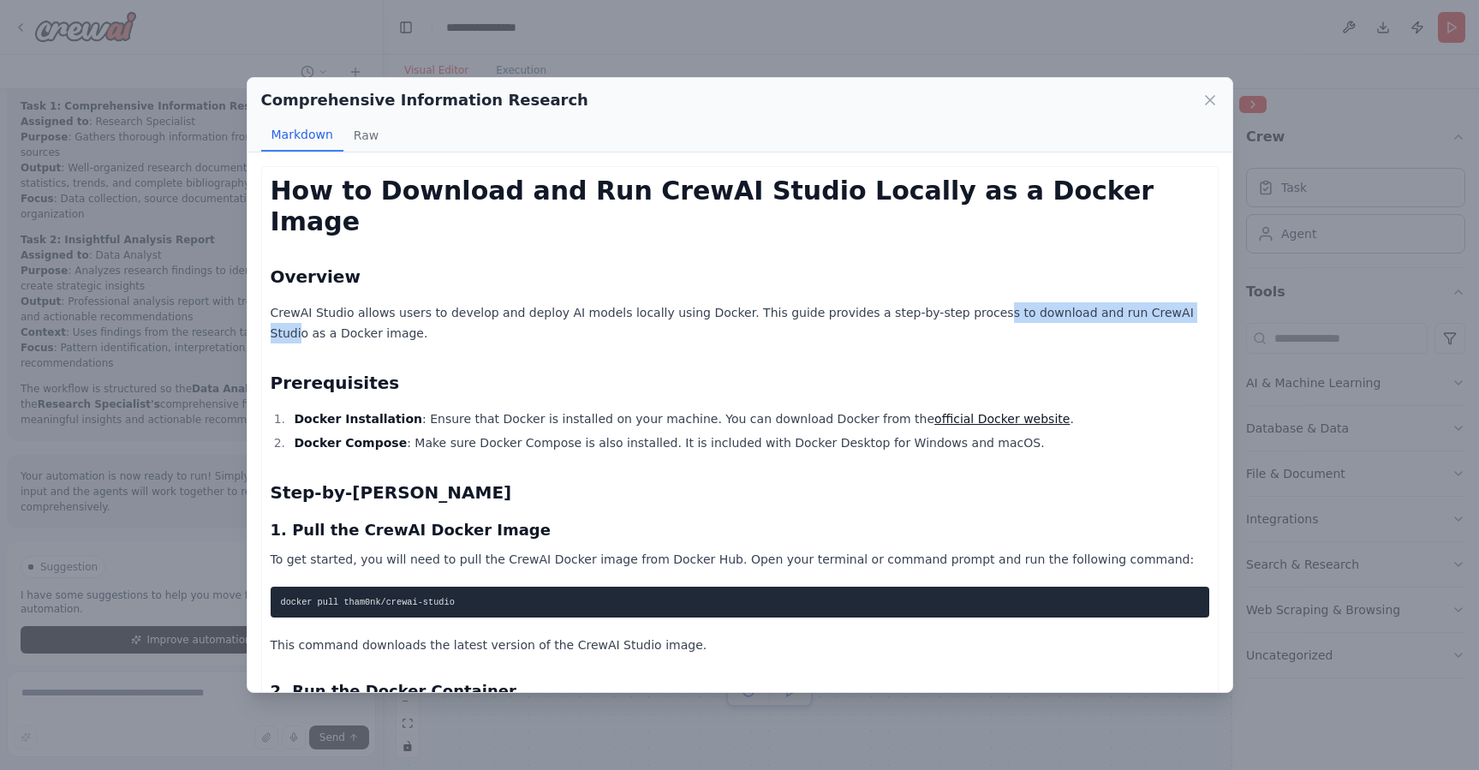
drag, startPoint x: 958, startPoint y: 282, endPoint x: 1154, endPoint y: 282, distance: 196.2
click at [1154, 302] on p "CrewAI Studio allows users to develop and deploy AI models locally using Docker…" at bounding box center [740, 322] width 939 height 41
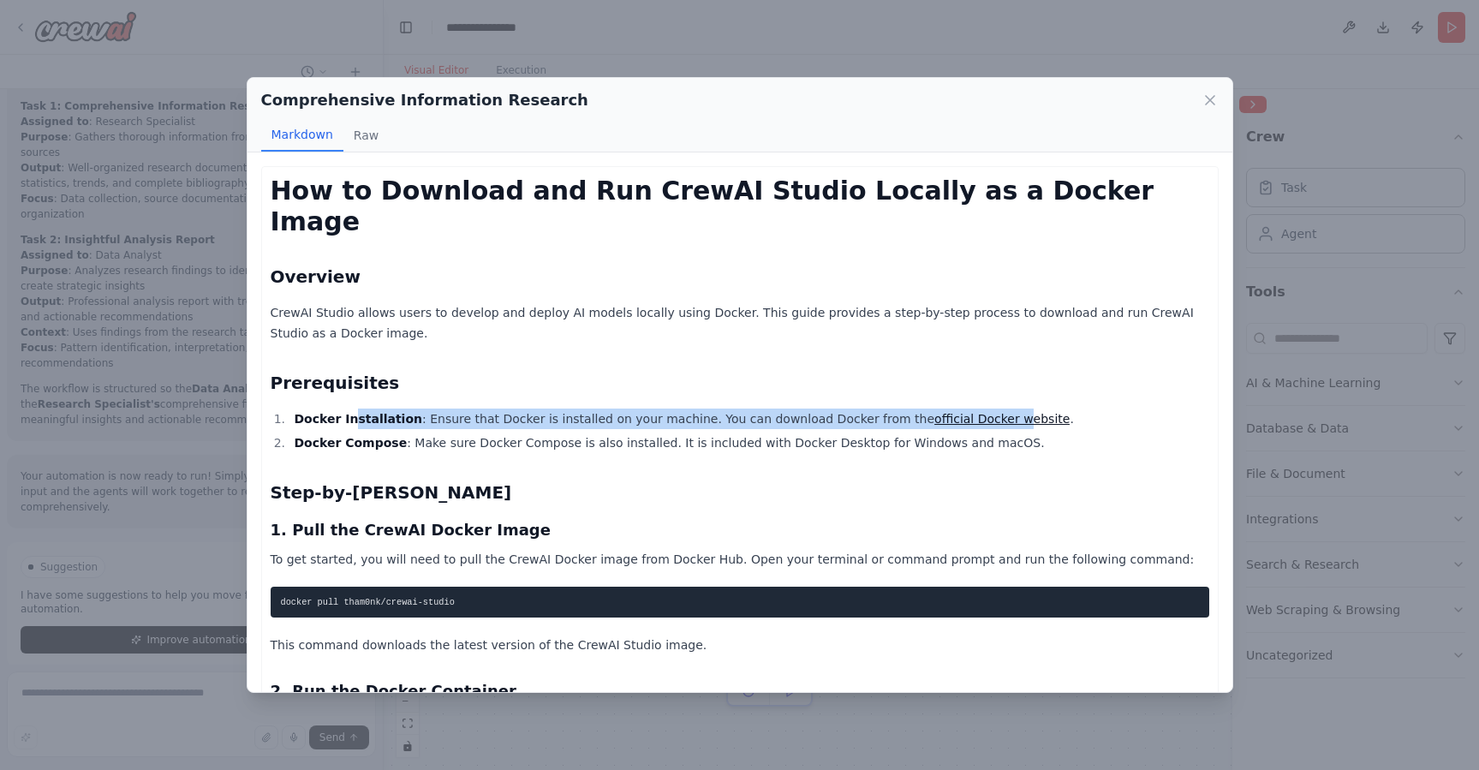
drag, startPoint x: 346, startPoint y: 389, endPoint x: 971, endPoint y: 388, distance: 625.3
click at [971, 409] on li "Docker Installation : Ensure that Docker is installed on your machine. You can …" at bounding box center [750, 419] width 920 height 21
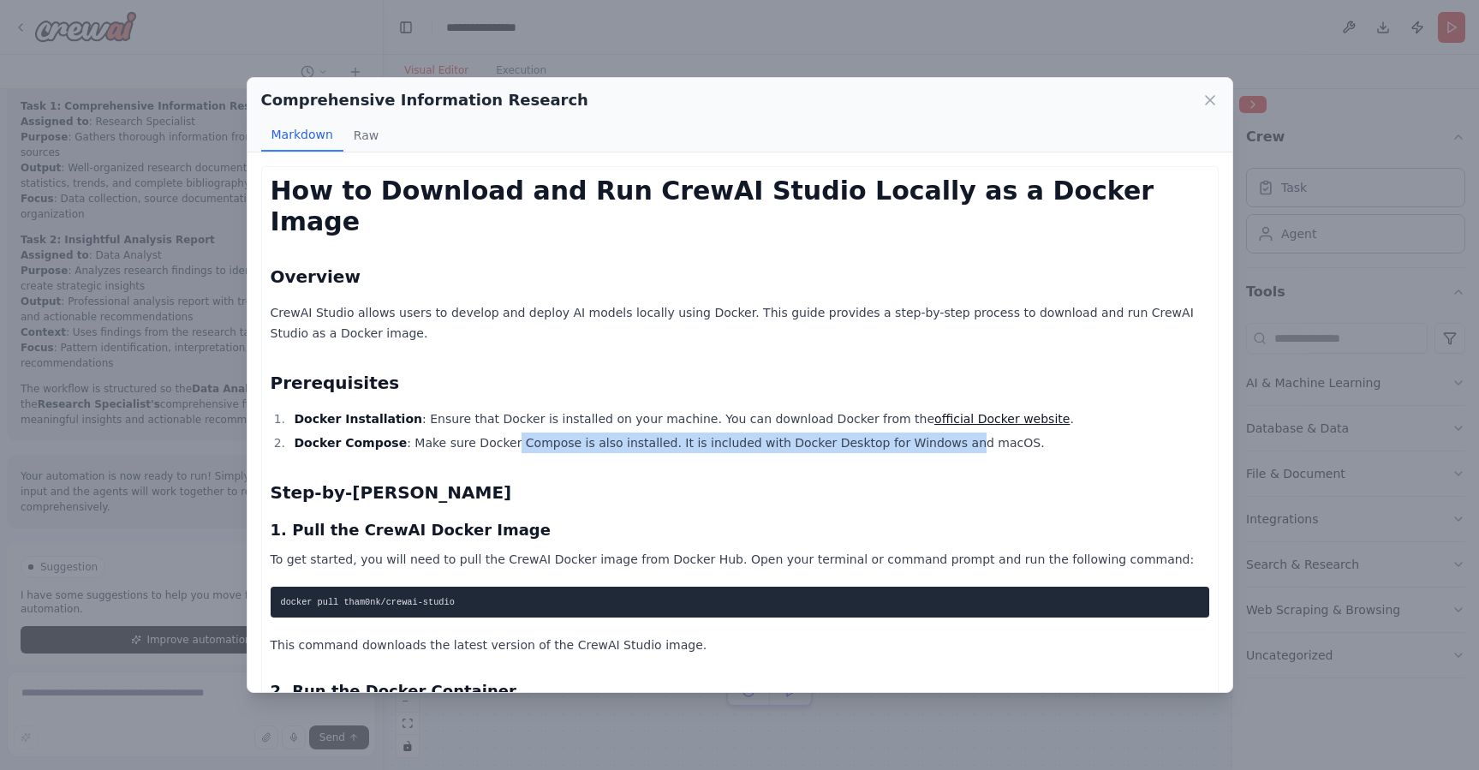
drag, startPoint x: 499, startPoint y: 414, endPoint x: 929, endPoint y: 414, distance: 430.0
click at [929, 433] on li "Docker Compose : Make sure Docker Compose is also installed. It is included wit…" at bounding box center [750, 443] width 920 height 21
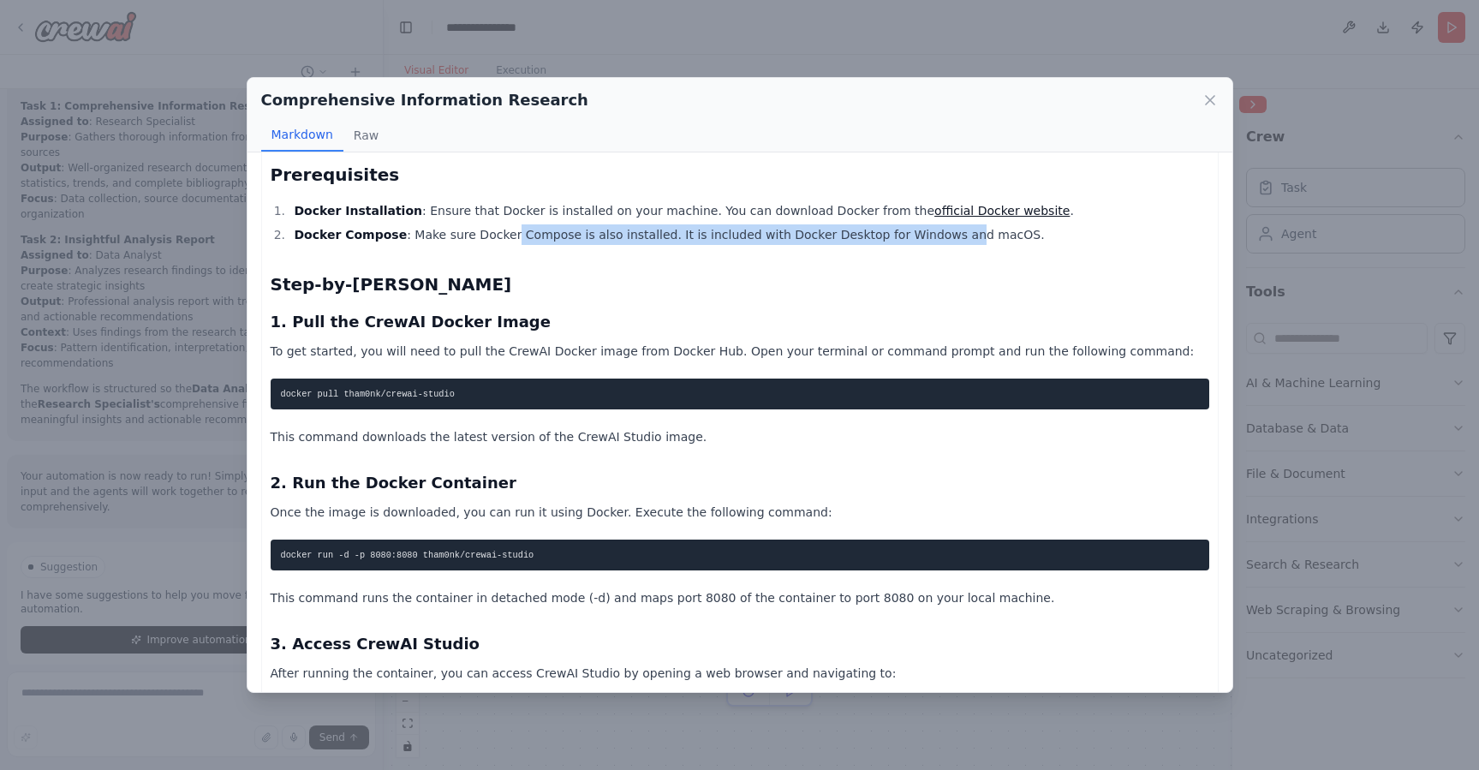
scroll to position [296, 0]
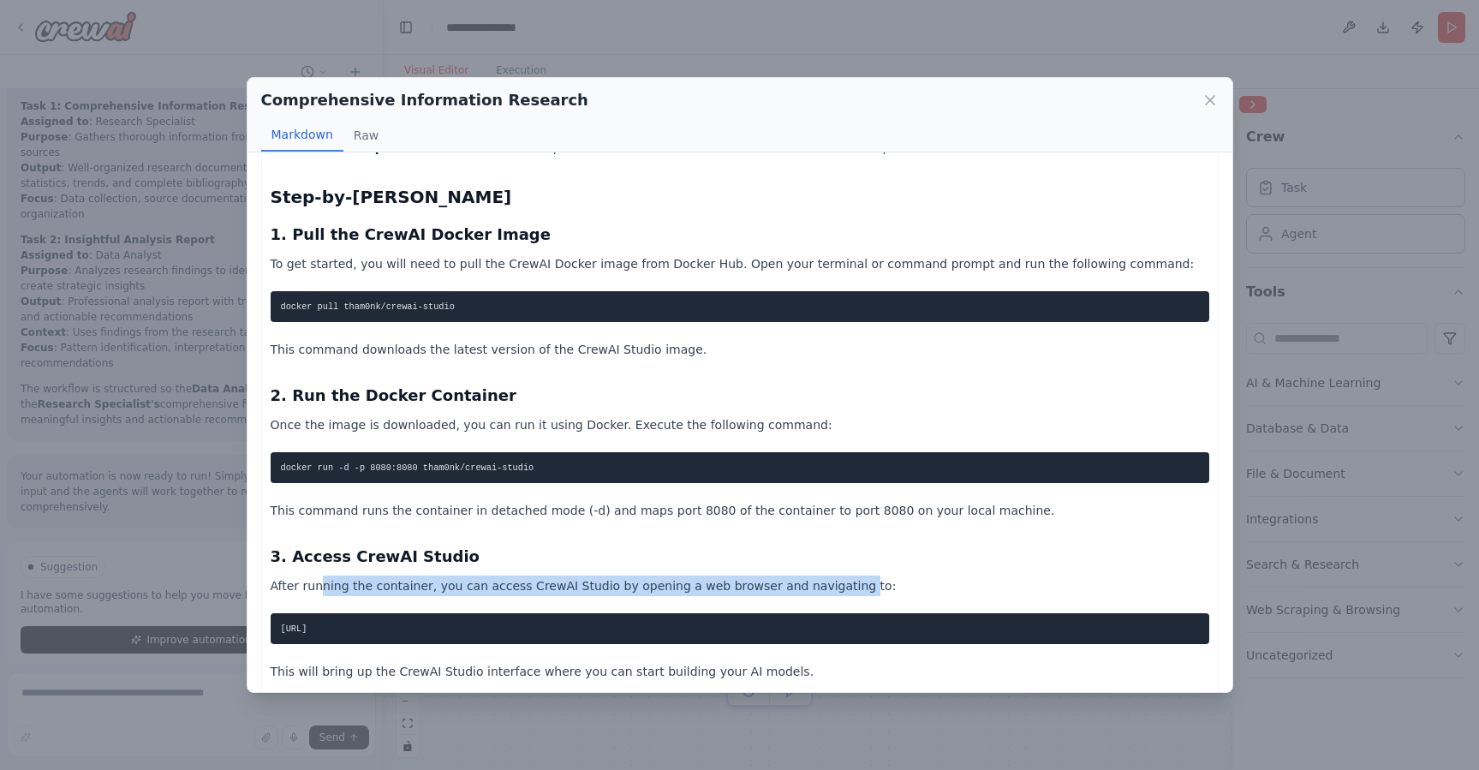
drag, startPoint x: 318, startPoint y: 556, endPoint x: 825, endPoint y: 547, distance: 507.2
click at [825, 576] on p "After running the container, you can access CrewAI Studio by opening a web brow…" at bounding box center [740, 586] width 939 height 21
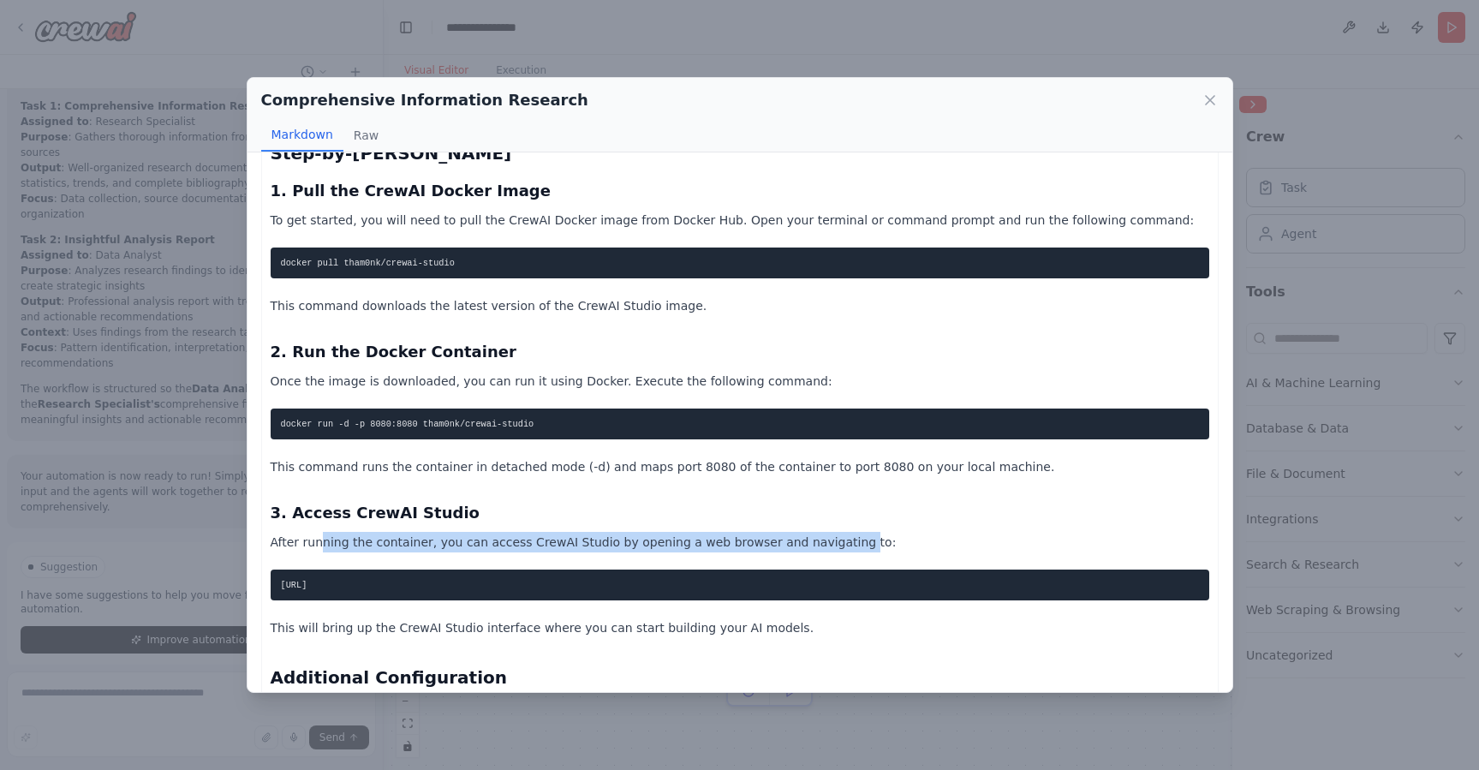
scroll to position [361, 0]
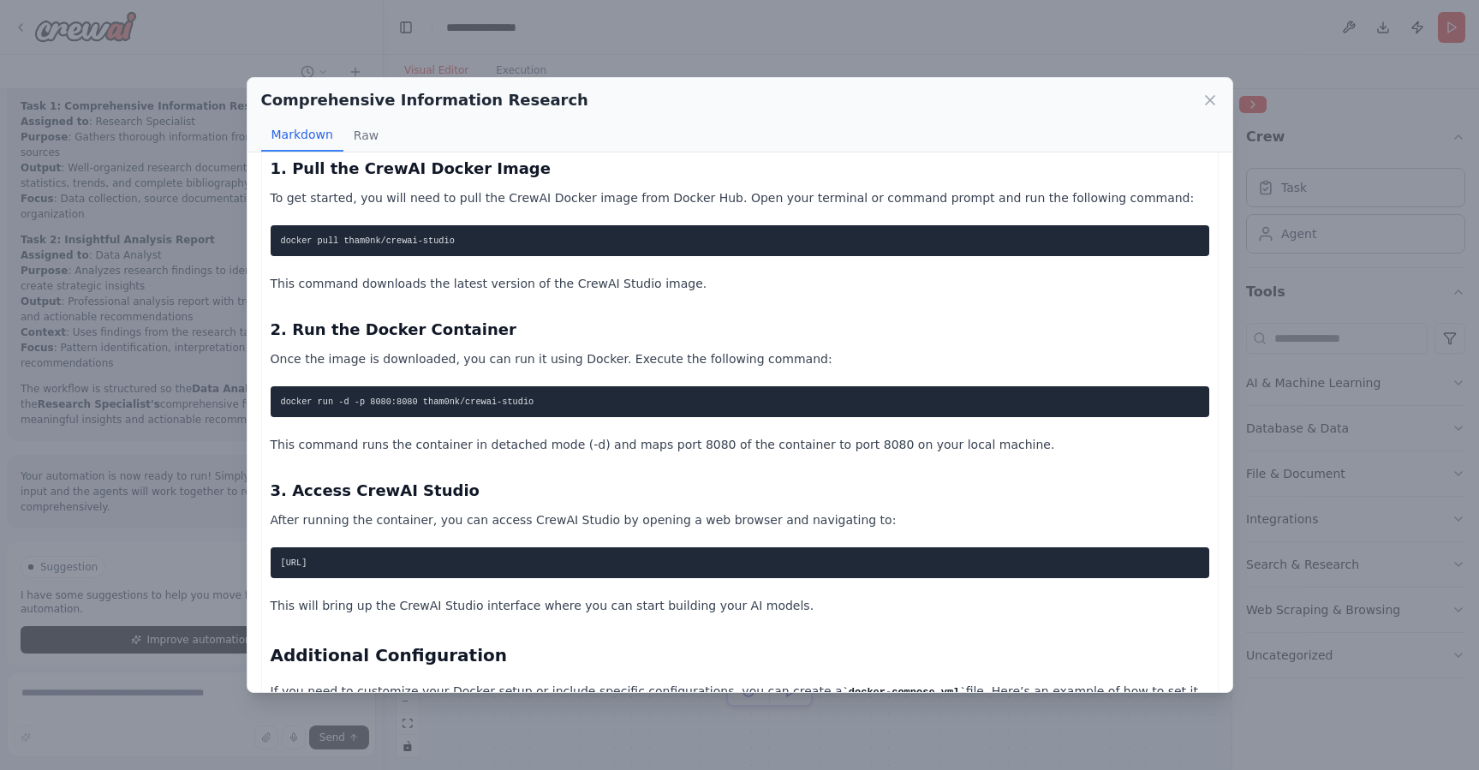
drag, startPoint x: 310, startPoint y: 574, endPoint x: 692, endPoint y: 570, distance: 382.0
click at [692, 595] on p "This will bring up the CrewAI Studio interface where you can start building you…" at bounding box center [740, 605] width 939 height 21
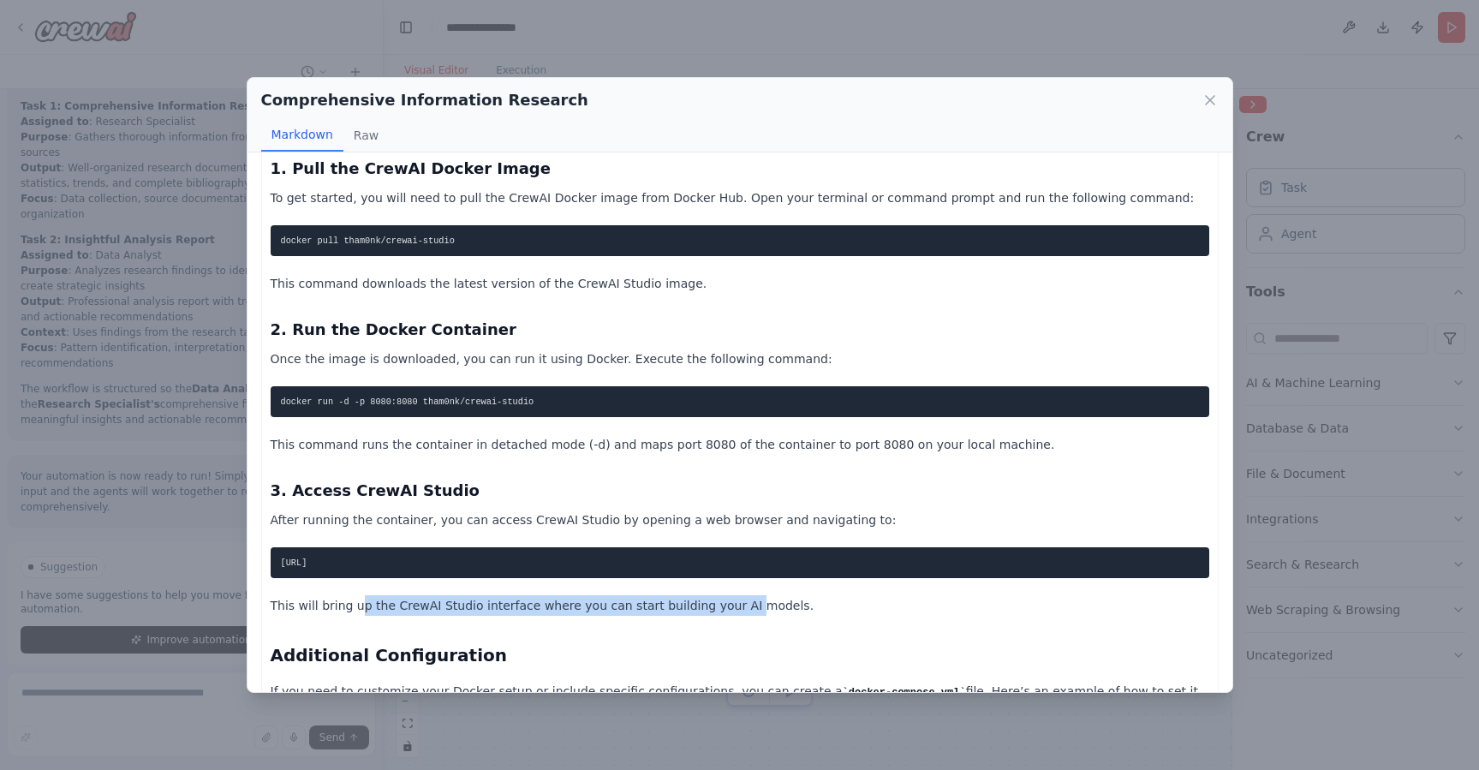
drag, startPoint x: 727, startPoint y: 576, endPoint x: 359, endPoint y: 569, distance: 368.4
click at [359, 595] on p "This will bring up the CrewAI Studio interface where you can start building you…" at bounding box center [740, 605] width 939 height 21
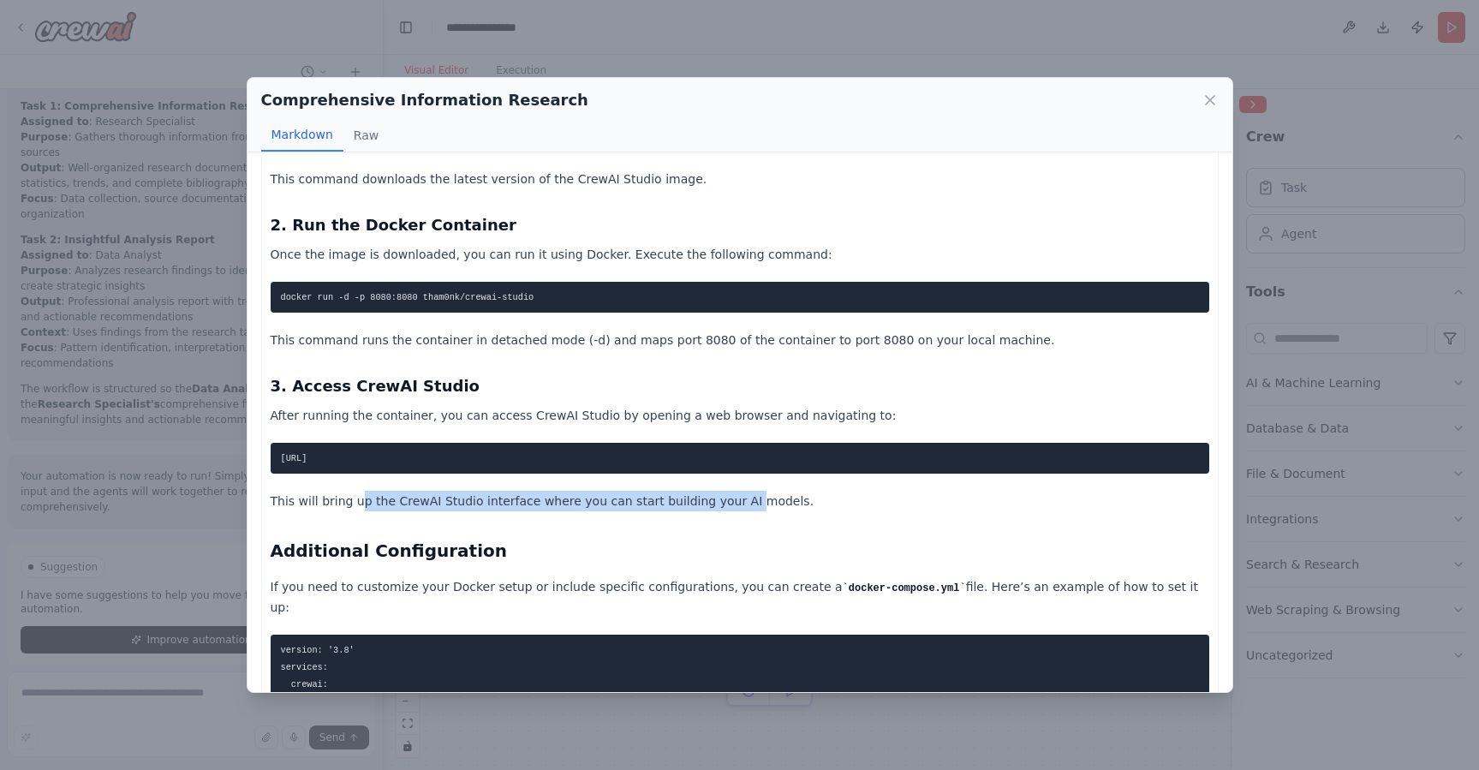
scroll to position [468, 0]
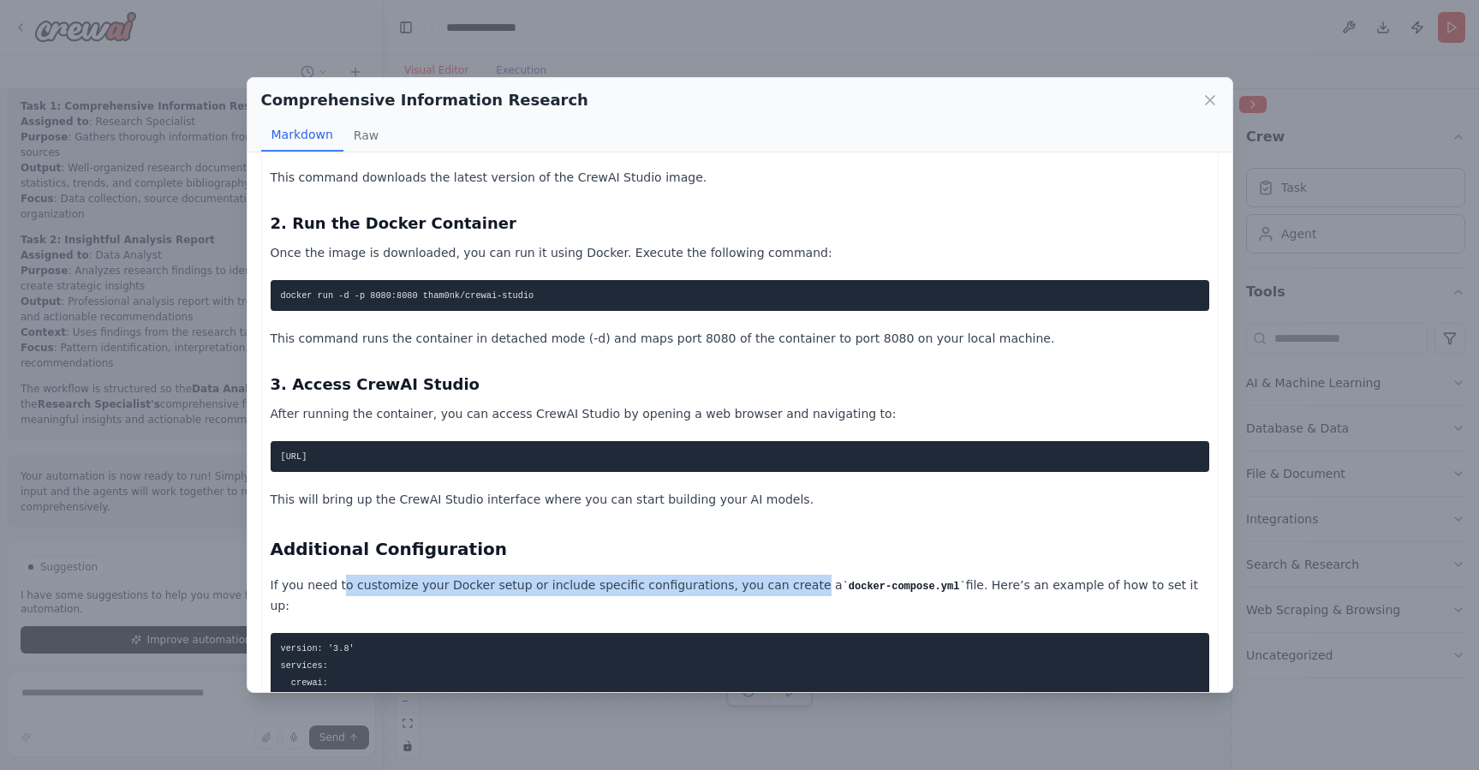
drag, startPoint x: 339, startPoint y: 552, endPoint x: 783, endPoint y: 558, distance: 443.7
click at [783, 575] on p "If you need to customize your Docker setup or include specific configurations, …" at bounding box center [740, 596] width 939 height 42
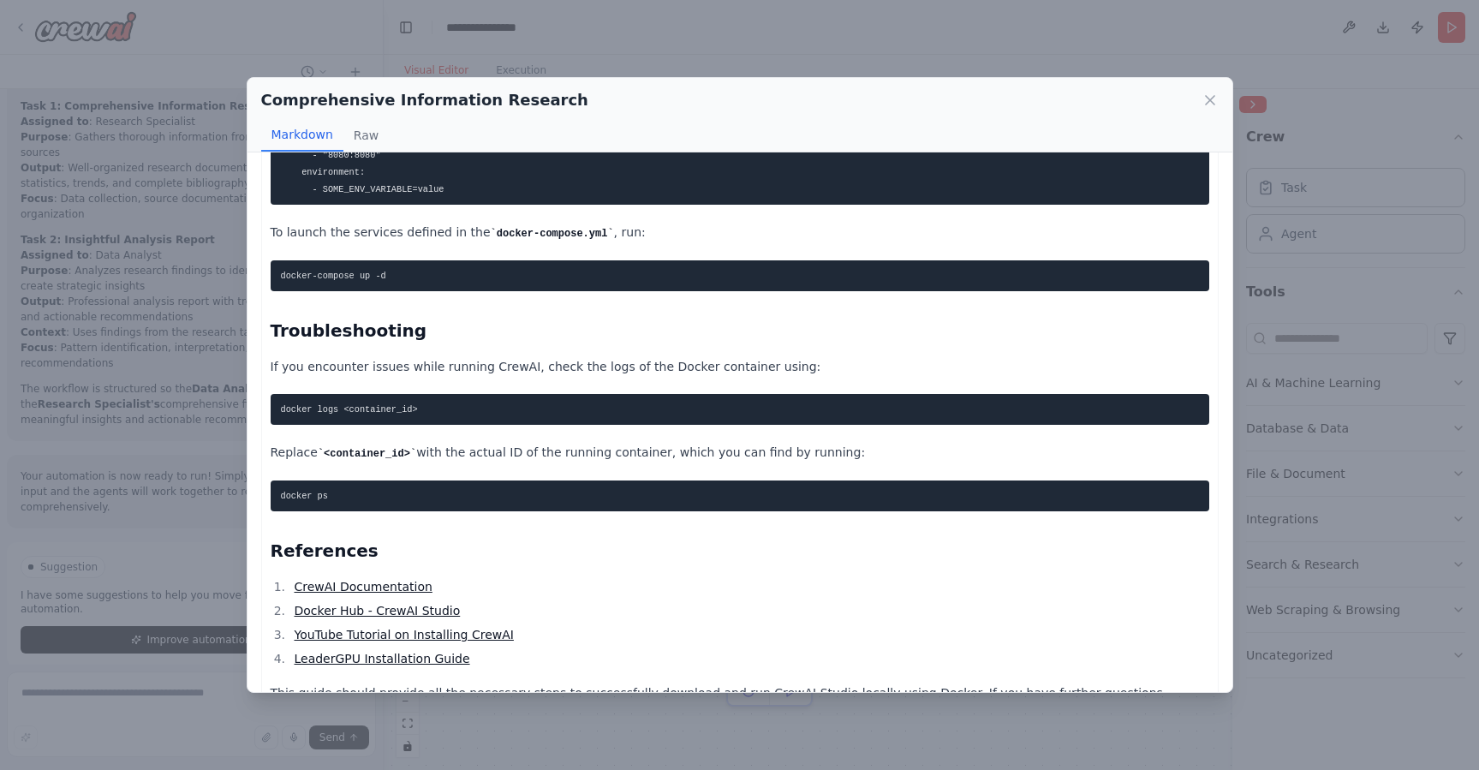
scroll to position [1048, 0]
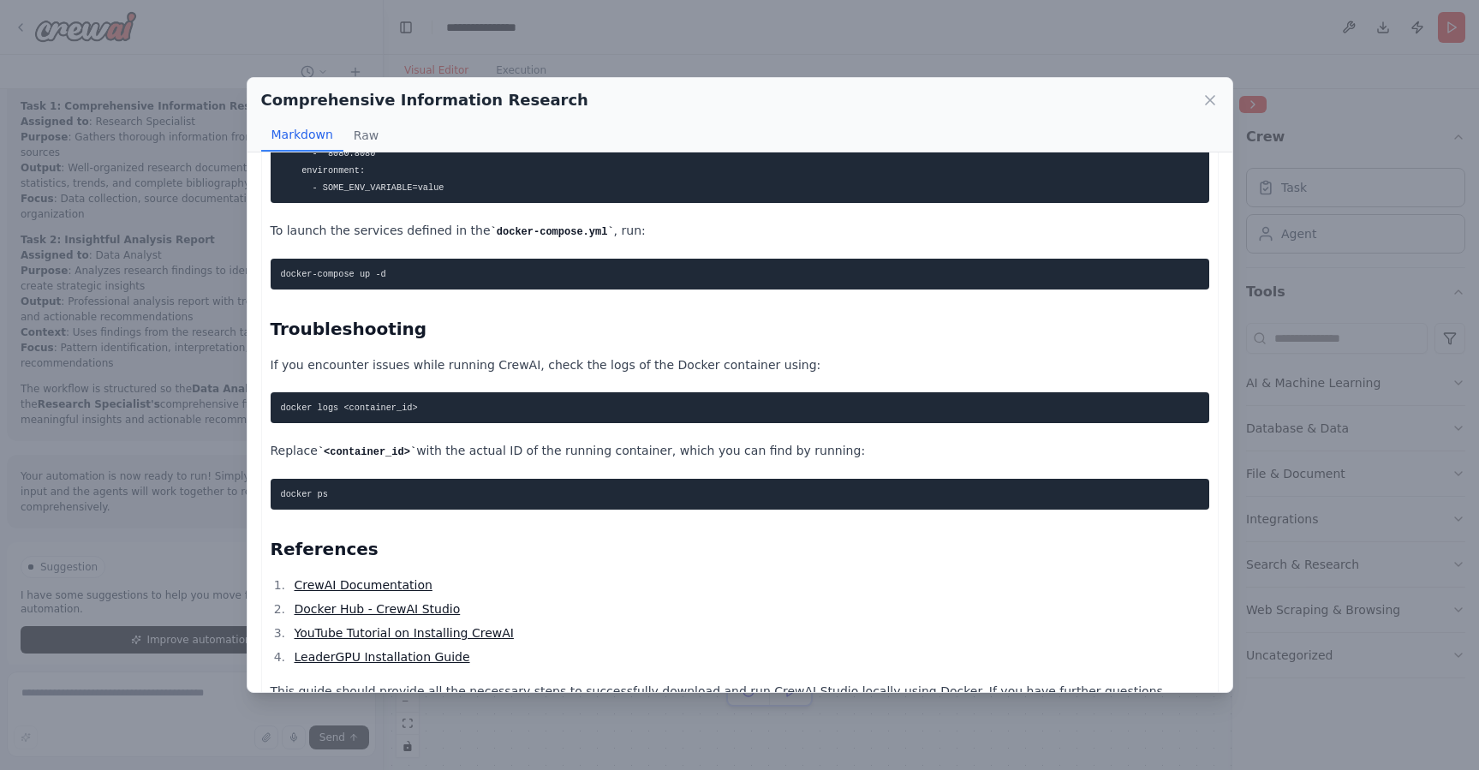
click at [397, 626] on link "YouTube Tutorial on Installing CrewAI" at bounding box center [403, 633] width 219 height 14
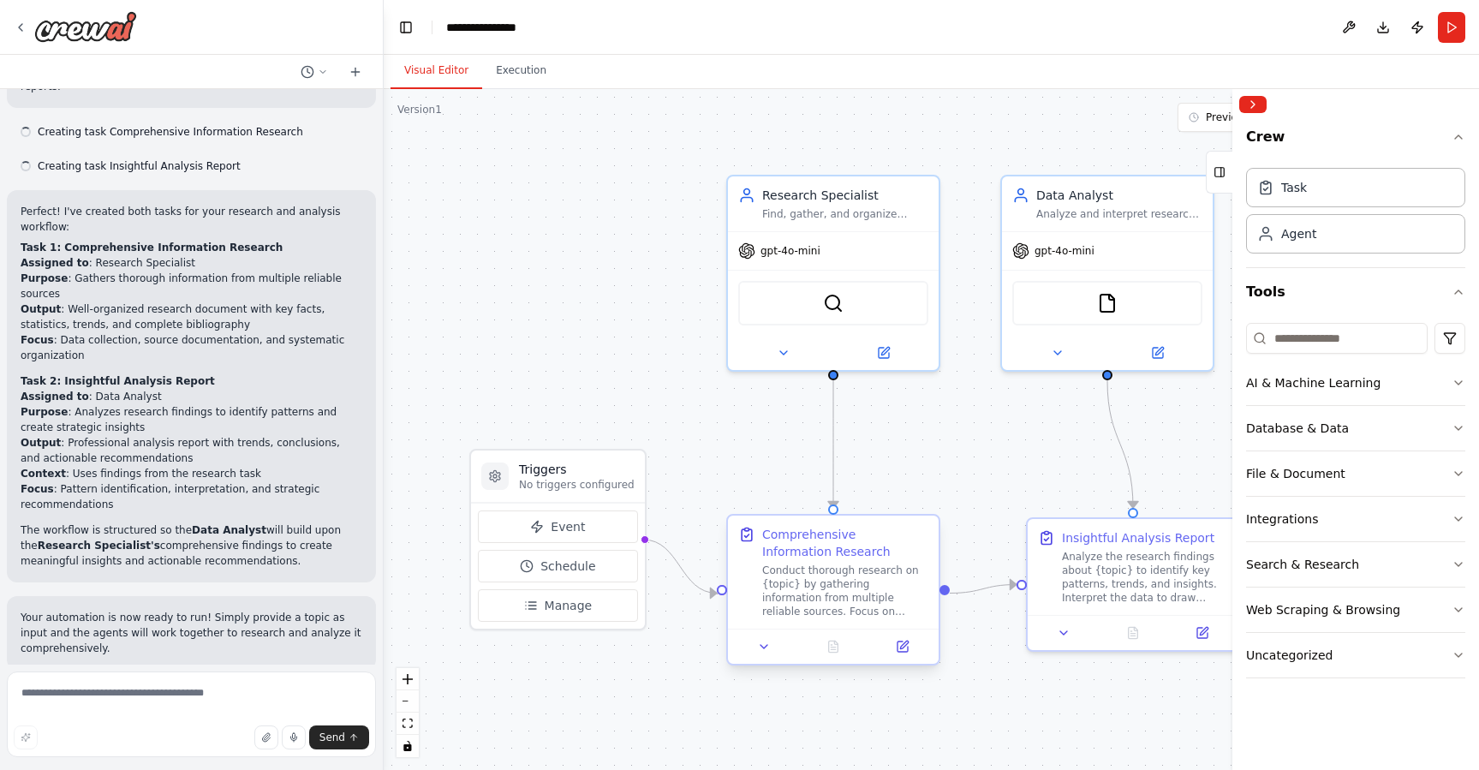
scroll to position [1215, 0]
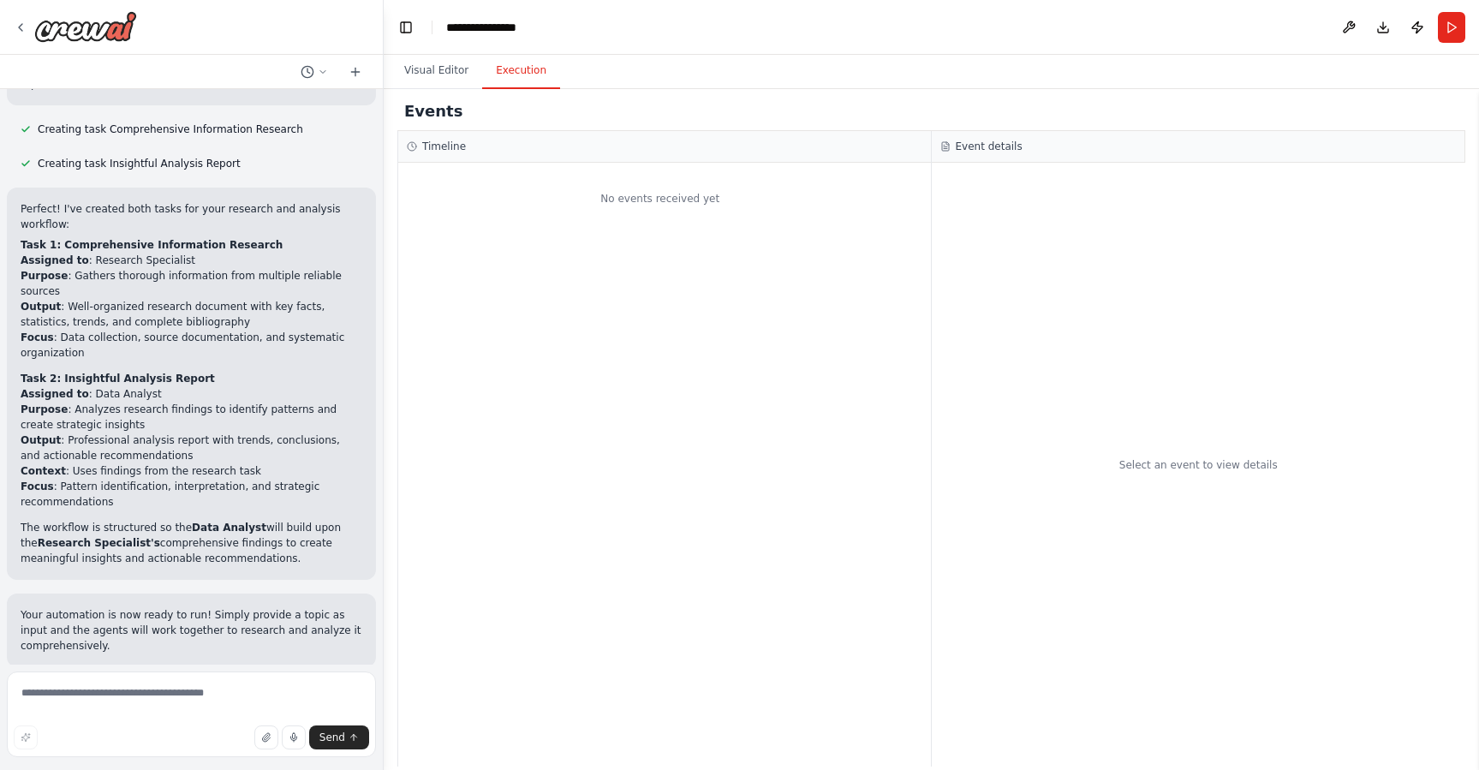
click at [530, 77] on button "Execution" at bounding box center [521, 71] width 78 height 36
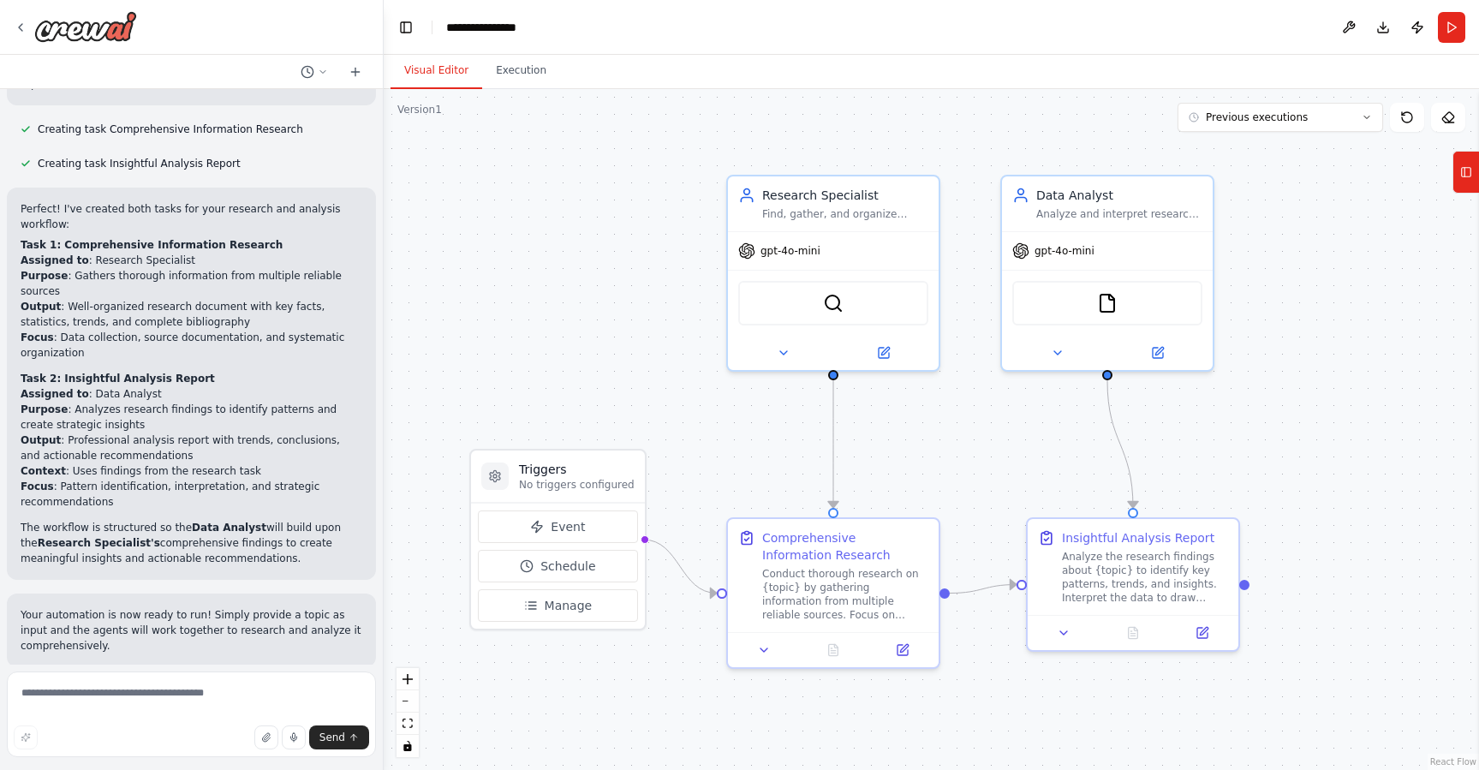
click at [426, 77] on button "Visual Editor" at bounding box center [437, 71] width 92 height 36
click at [1317, 121] on button "Previous executions" at bounding box center [1281, 117] width 206 height 29
click at [1275, 148] on div "2m ago" at bounding box center [1290, 149] width 171 height 14
click at [1447, 122] on icon at bounding box center [1449, 117] width 14 height 14
click at [1447, 123] on icon at bounding box center [1449, 117] width 14 height 14
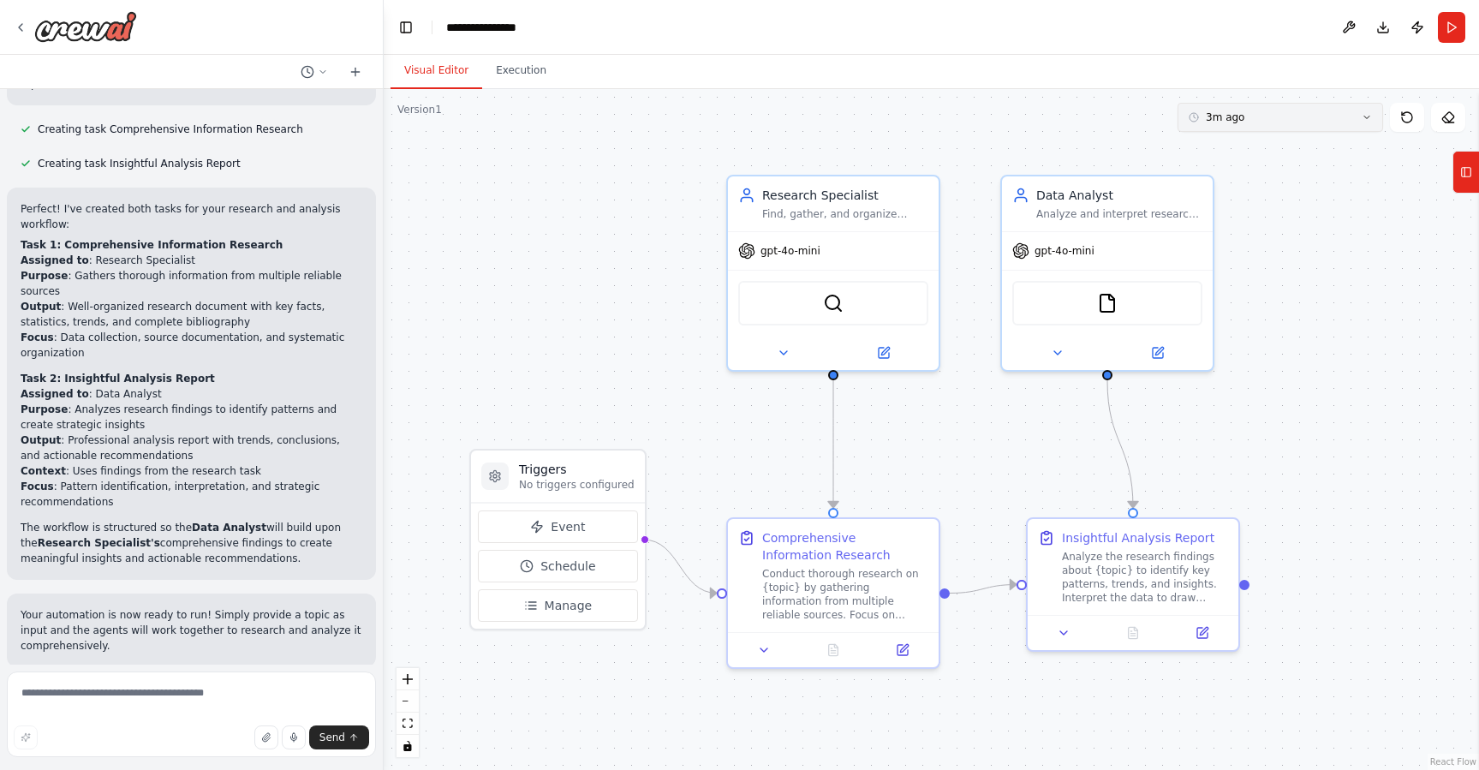
click at [1346, 124] on button "3m ago" at bounding box center [1281, 117] width 206 height 29
click at [1280, 175] on div "3m ago" at bounding box center [1290, 177] width 171 height 14
click at [1221, 176] on div ".deletable-edge-delete-btn { width: 20px; height: 20px; border: 0px solid #ffff…" at bounding box center [932, 429] width 1096 height 681
click at [499, 30] on div "**********" at bounding box center [490, 27] width 88 height 17
click at [1140, 630] on button at bounding box center [1133, 629] width 73 height 21
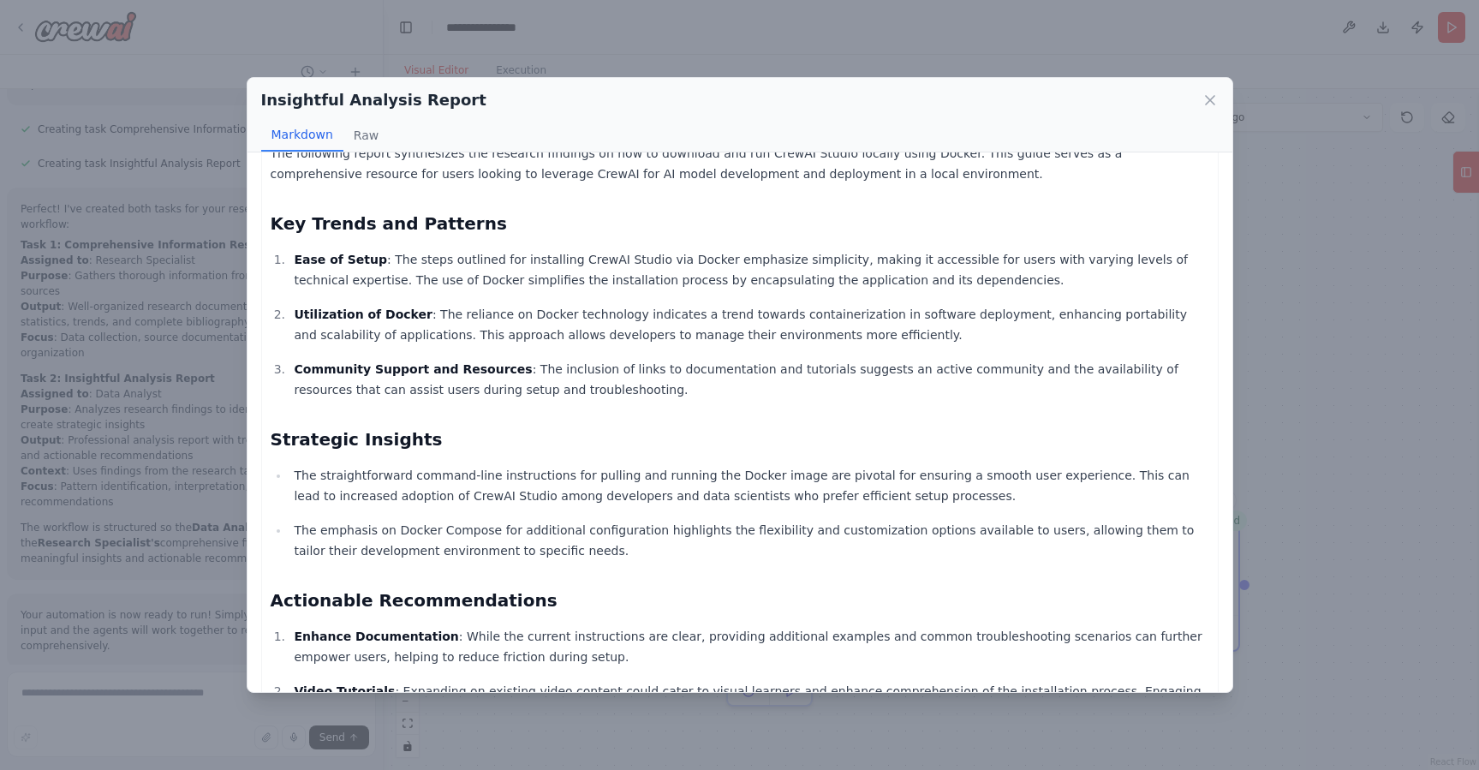
scroll to position [208, 0]
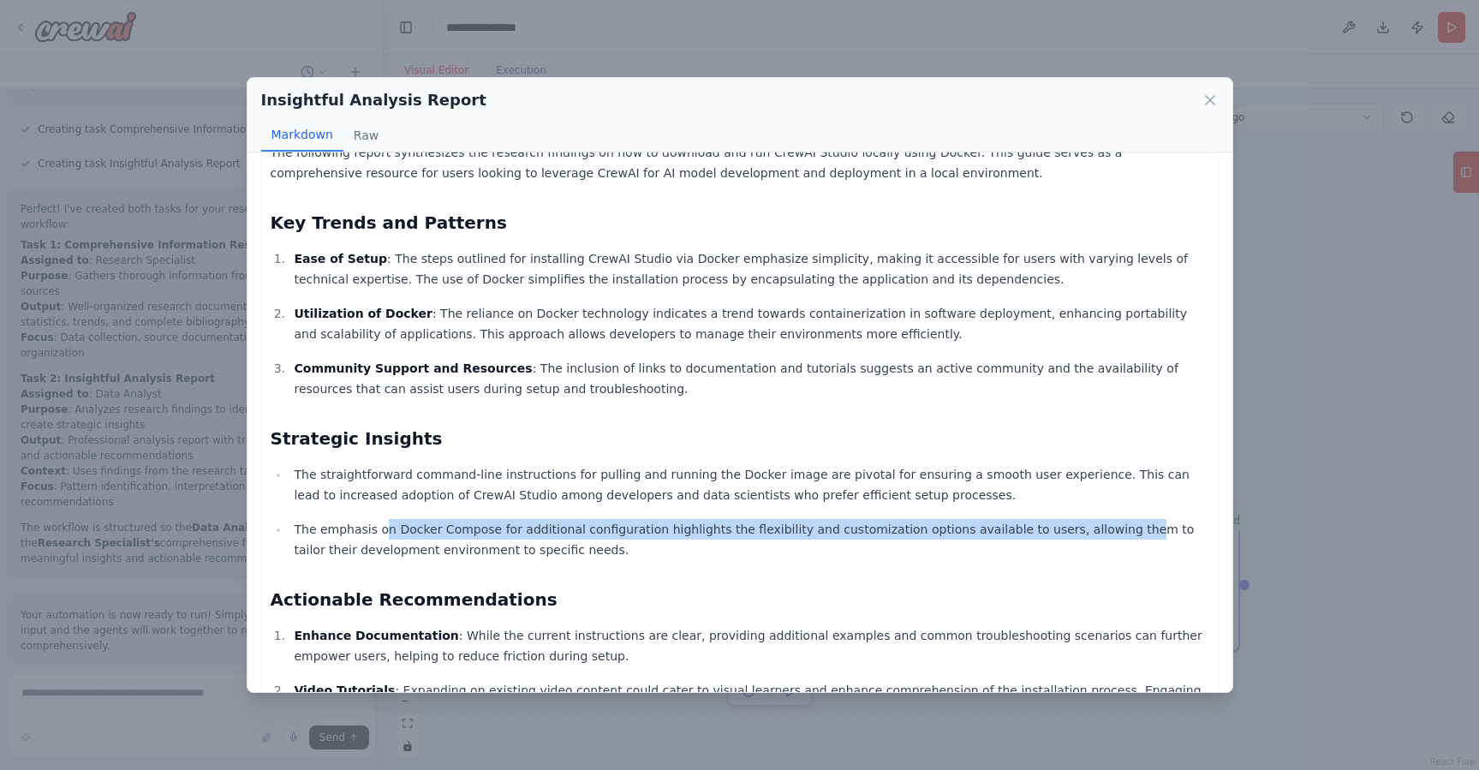
drag, startPoint x: 384, startPoint y: 542, endPoint x: 1091, endPoint y: 536, distance: 707.5
click at [1091, 536] on p "The emphasis on Docker Compose for additional configuration highlights the flex…" at bounding box center [751, 539] width 915 height 41
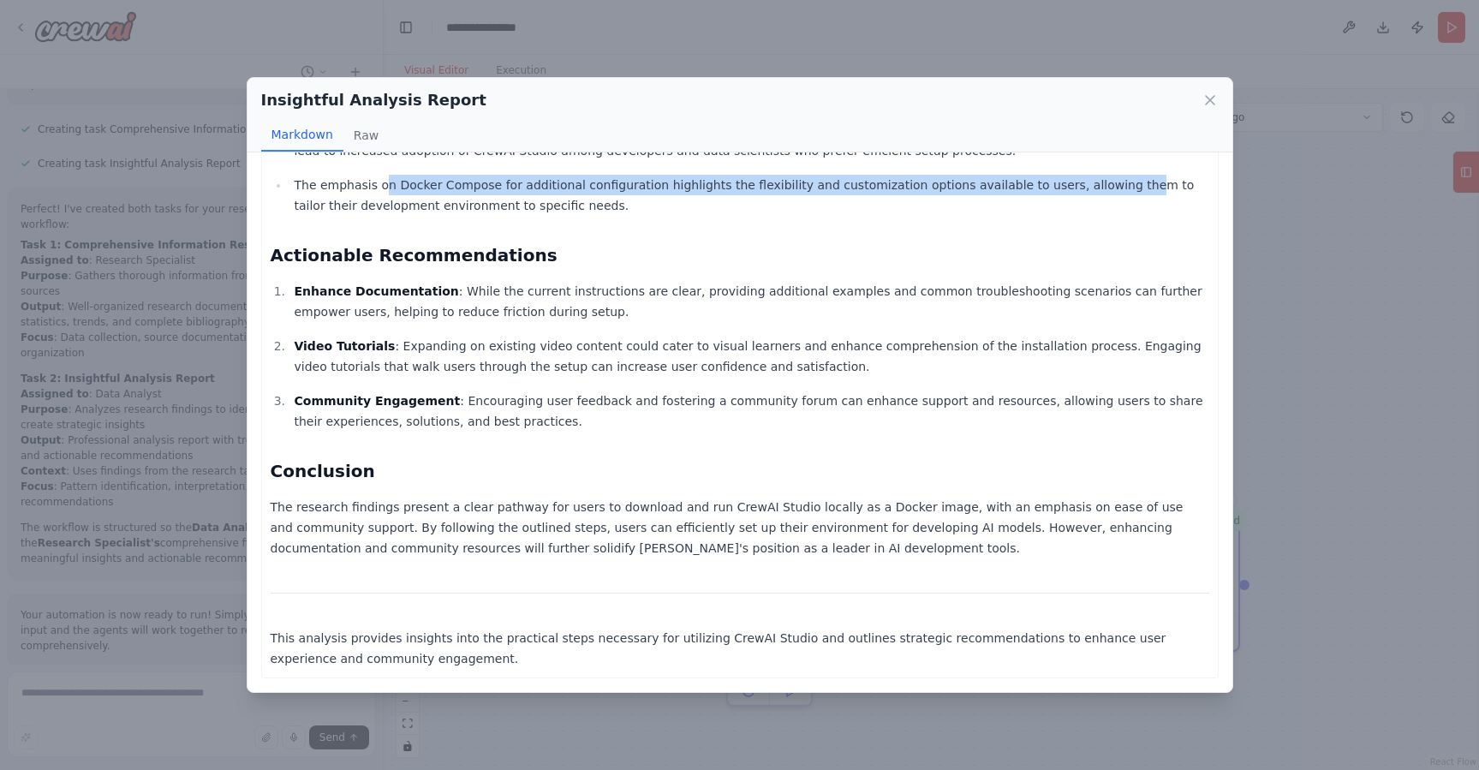
scroll to position [565, 0]
click at [1210, 99] on icon at bounding box center [1210, 100] width 9 height 9
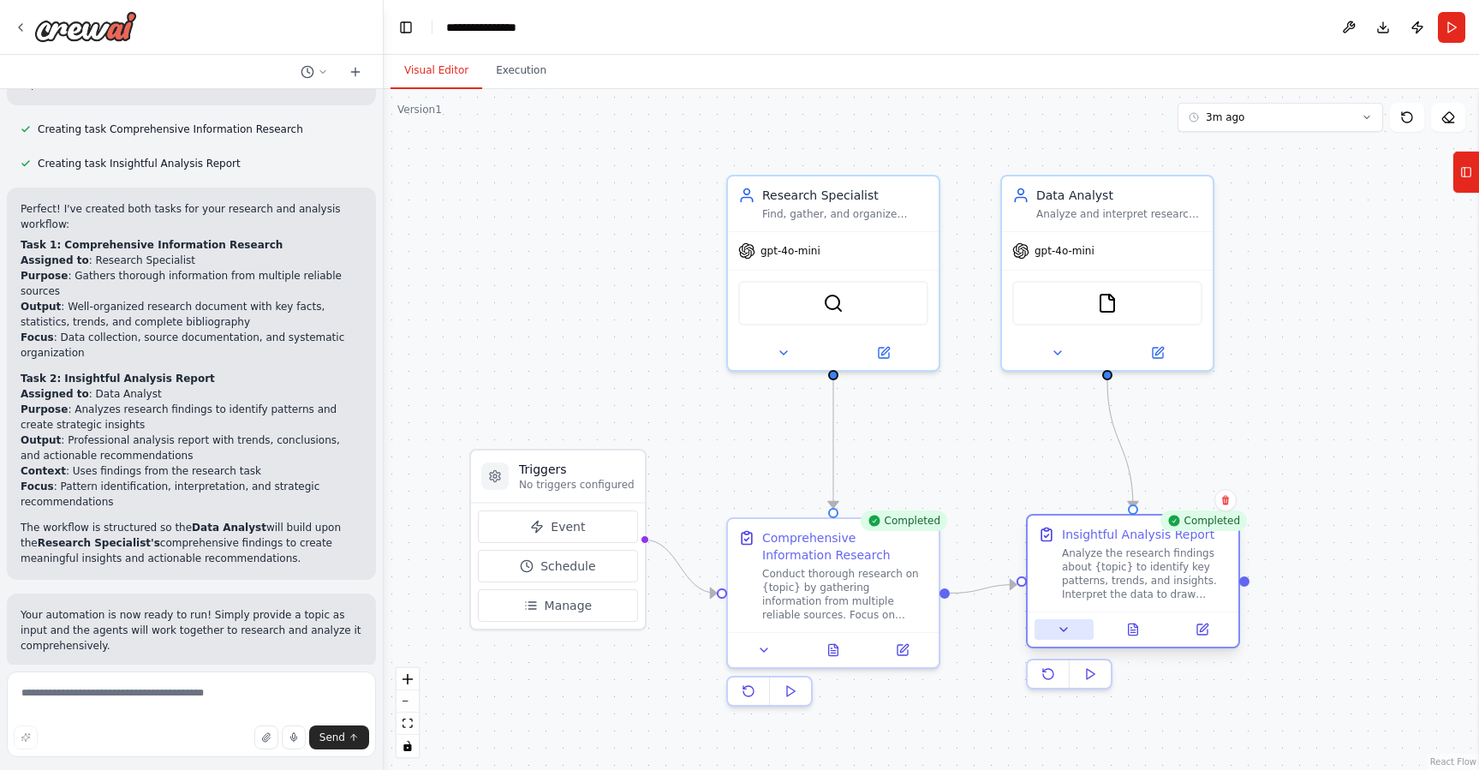
click at [1069, 632] on icon at bounding box center [1064, 630] width 14 height 14
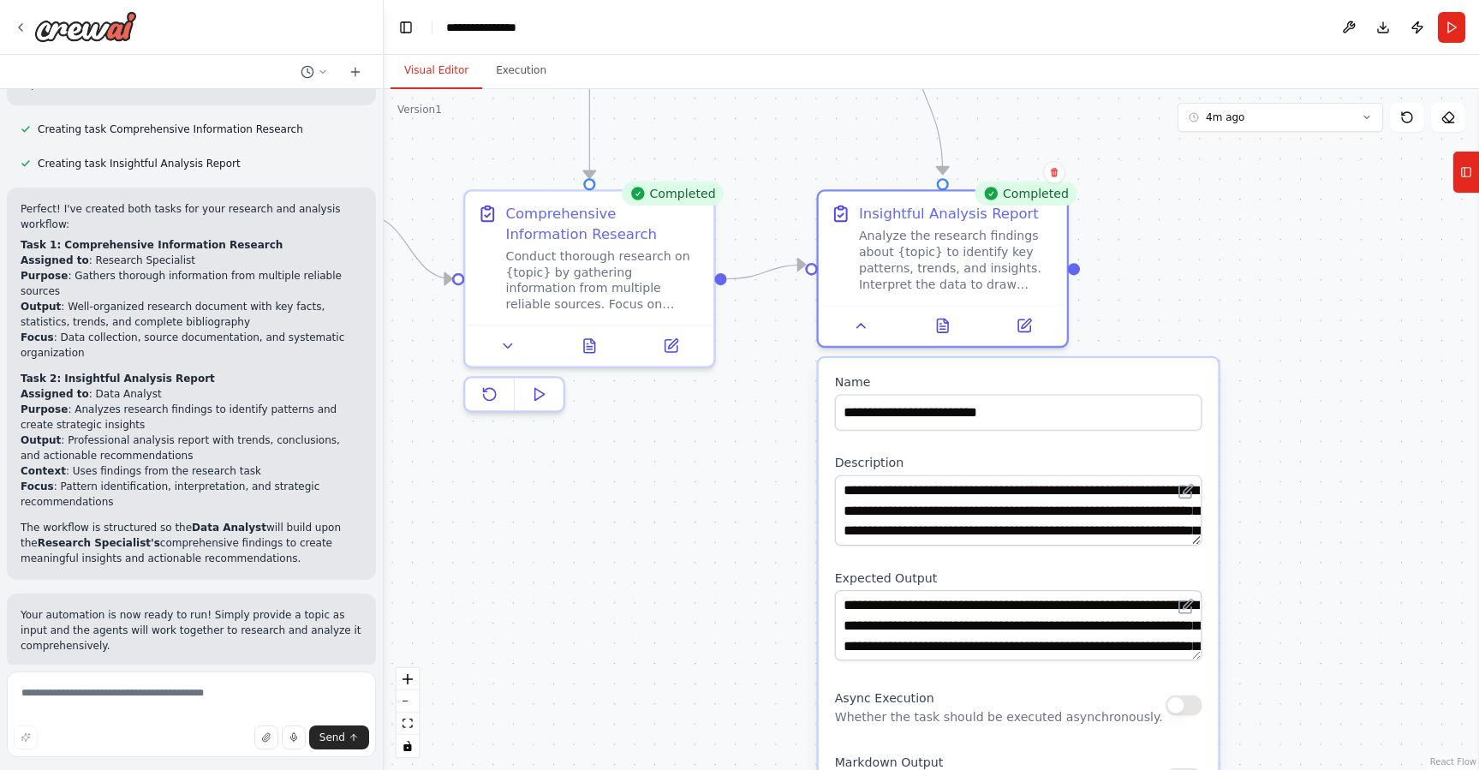
drag, startPoint x: 1346, startPoint y: 548, endPoint x: 1142, endPoint y: 257, distance: 355.5
click at [1142, 257] on div ".deletable-edge-delete-btn { width: 20px; height: 20px; border: 0px solid #ffff…" at bounding box center [932, 429] width 1096 height 681
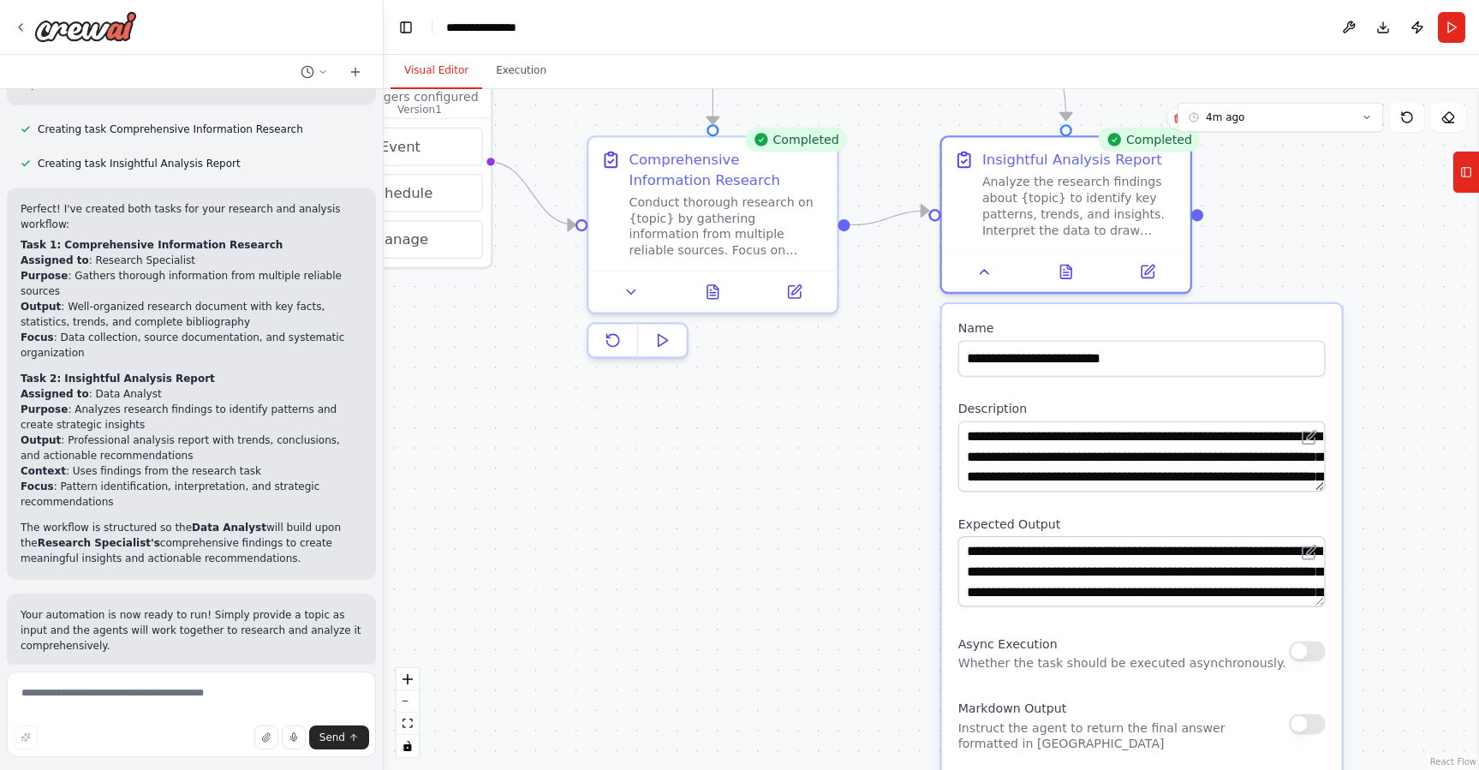
drag, startPoint x: 705, startPoint y: 493, endPoint x: 841, endPoint y: 467, distance: 138.8
click at [837, 466] on div ".deletable-edge-delete-btn { width: 20px; height: 20px; border: 0px solid #ffff…" at bounding box center [932, 429] width 1096 height 681
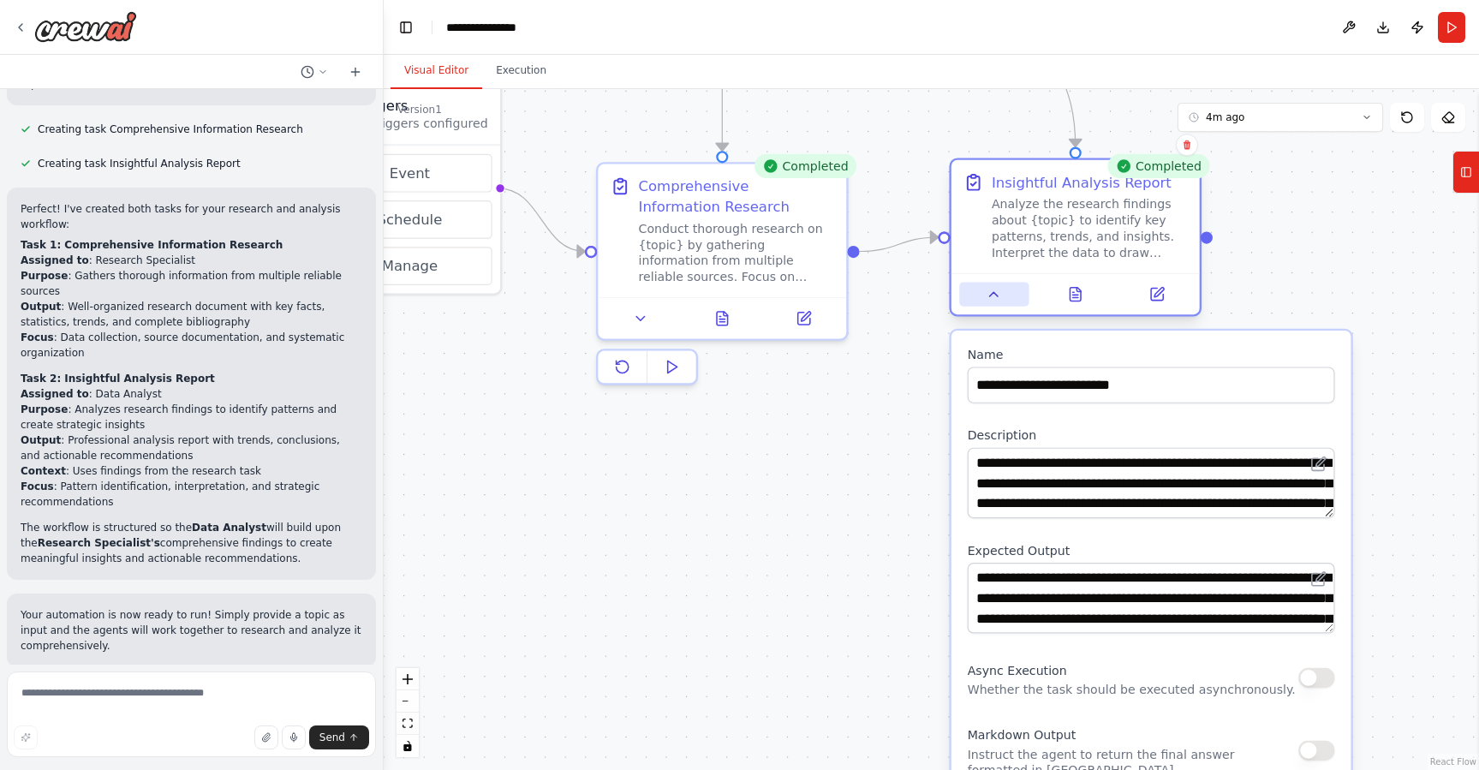
click at [994, 295] on icon at bounding box center [994, 294] width 8 height 4
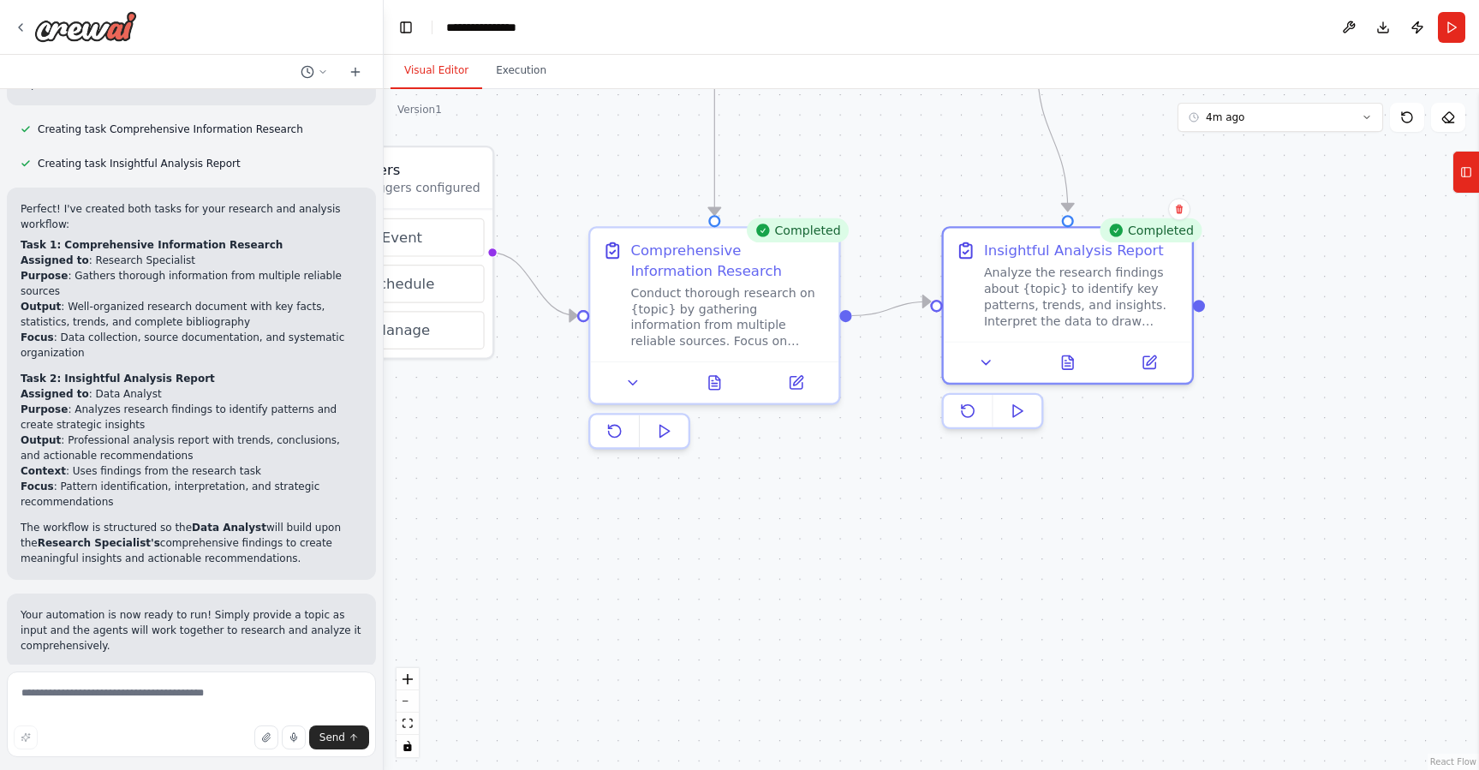
drag, startPoint x: 892, startPoint y: 421, endPoint x: 891, endPoint y: 689, distance: 268.1
click at [891, 689] on div ".deletable-edge-delete-btn { width: 20px; height: 20px; border: 0px solid #ffff…" at bounding box center [932, 429] width 1096 height 681
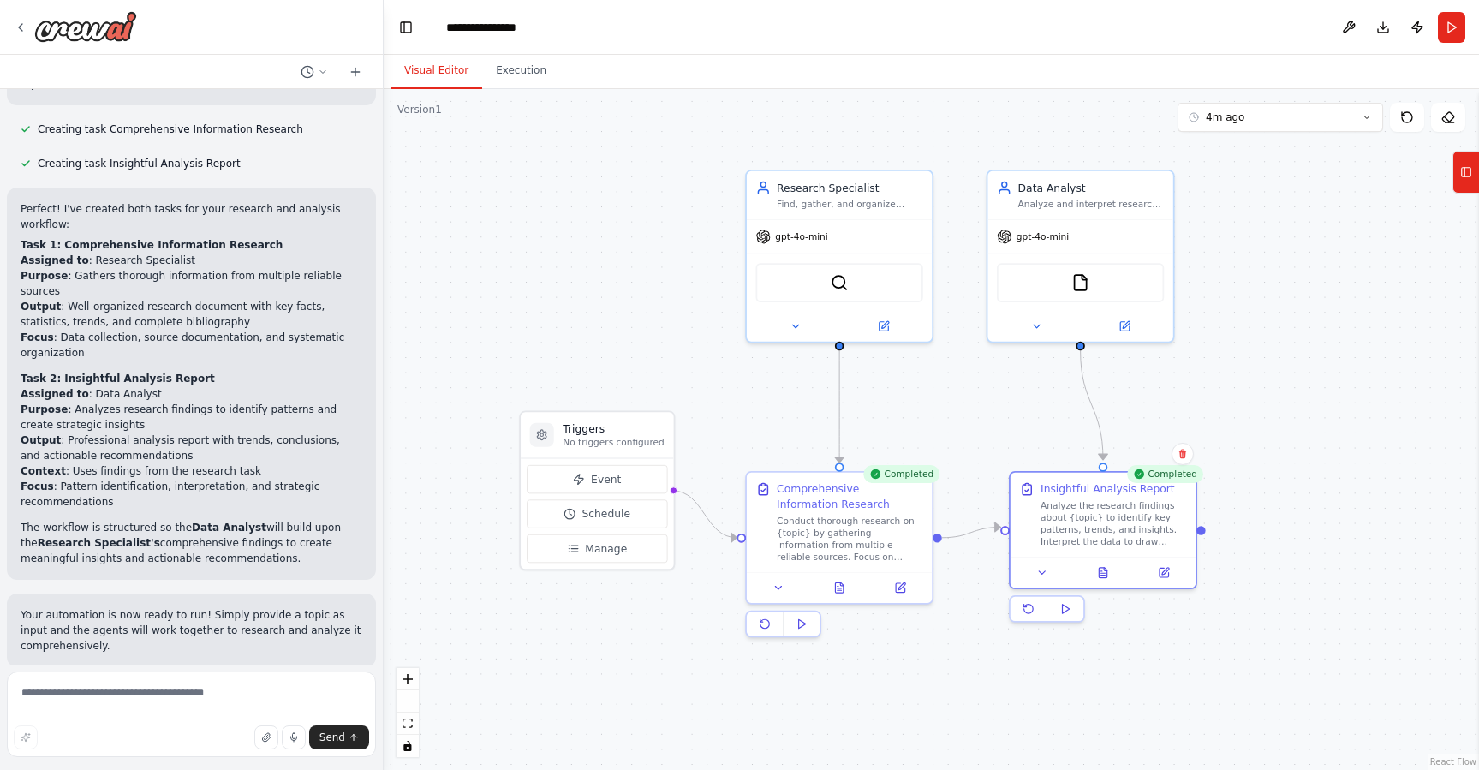
drag, startPoint x: 875, startPoint y: 323, endPoint x: 953, endPoint y: 378, distance: 95.3
click at [953, 378] on div ".deletable-edge-delete-btn { width: 20px; height: 20px; border: 0px solid #ffff…" at bounding box center [932, 429] width 1096 height 681
click at [845, 588] on button at bounding box center [839, 585] width 63 height 18
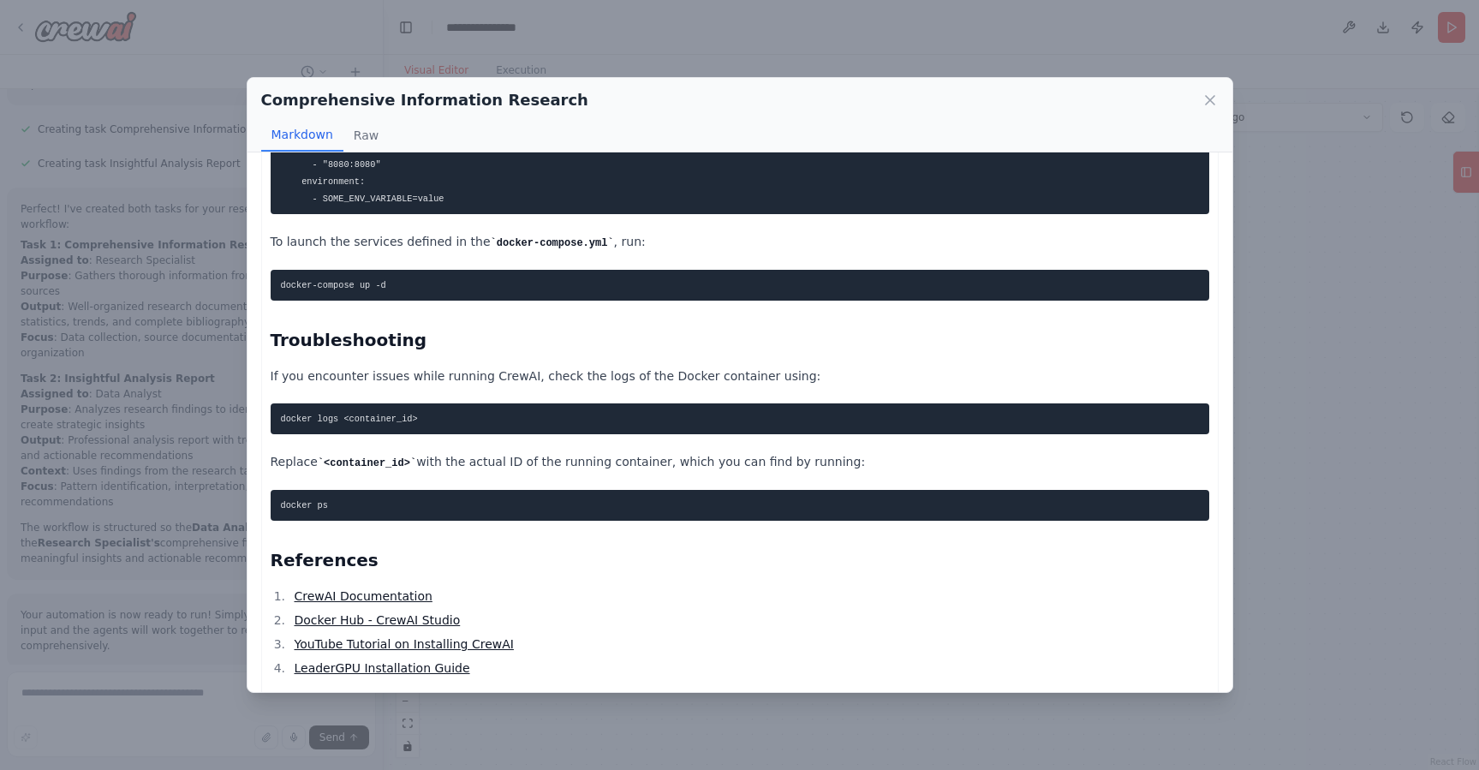
scroll to position [1048, 0]
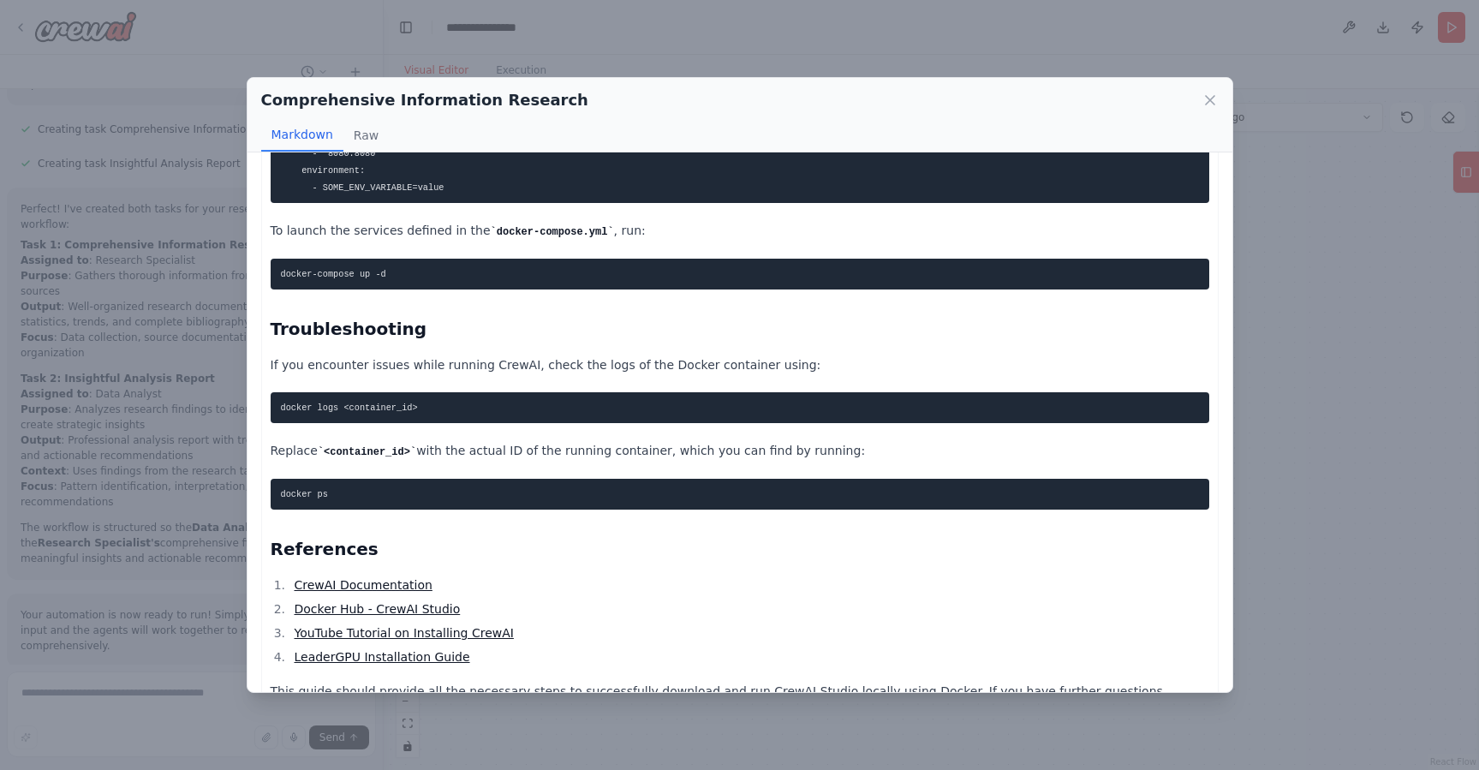
click at [1209, 97] on icon at bounding box center [1210, 100] width 17 height 17
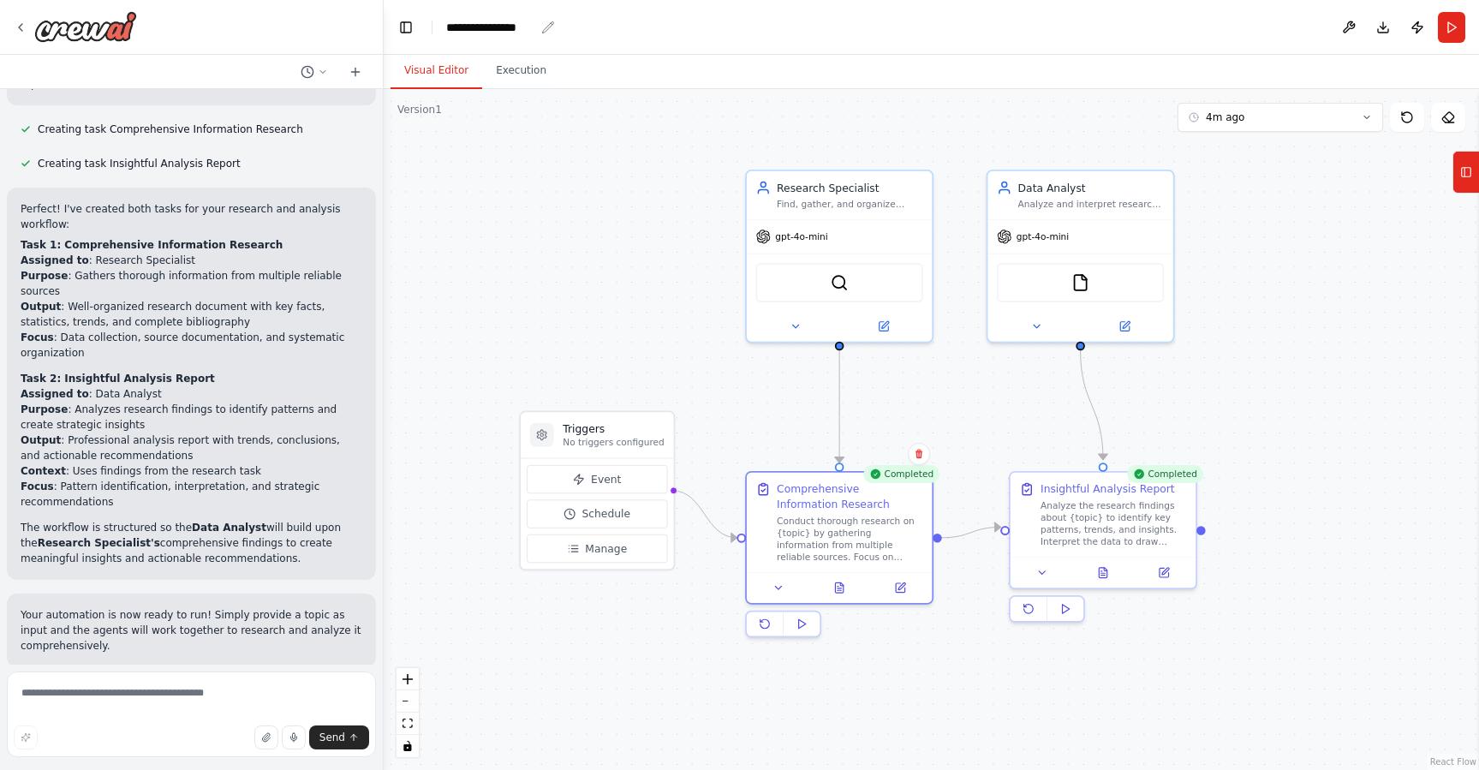
click at [497, 29] on div "**********" at bounding box center [490, 27] width 88 height 17
click at [540, 30] on div "**********" at bounding box center [531, 27] width 171 height 17
drag, startPoint x: 536, startPoint y: 28, endPoint x: 346, endPoint y: 27, distance: 190.2
click at [346, 27] on div "Agents A researcher who excels at finding and organizing information An analyst…" at bounding box center [739, 385] width 1479 height 770
click at [612, 173] on div ".deletable-edge-delete-btn { width: 20px; height: 20px; border: 0px solid #ffff…" at bounding box center [932, 429] width 1096 height 681
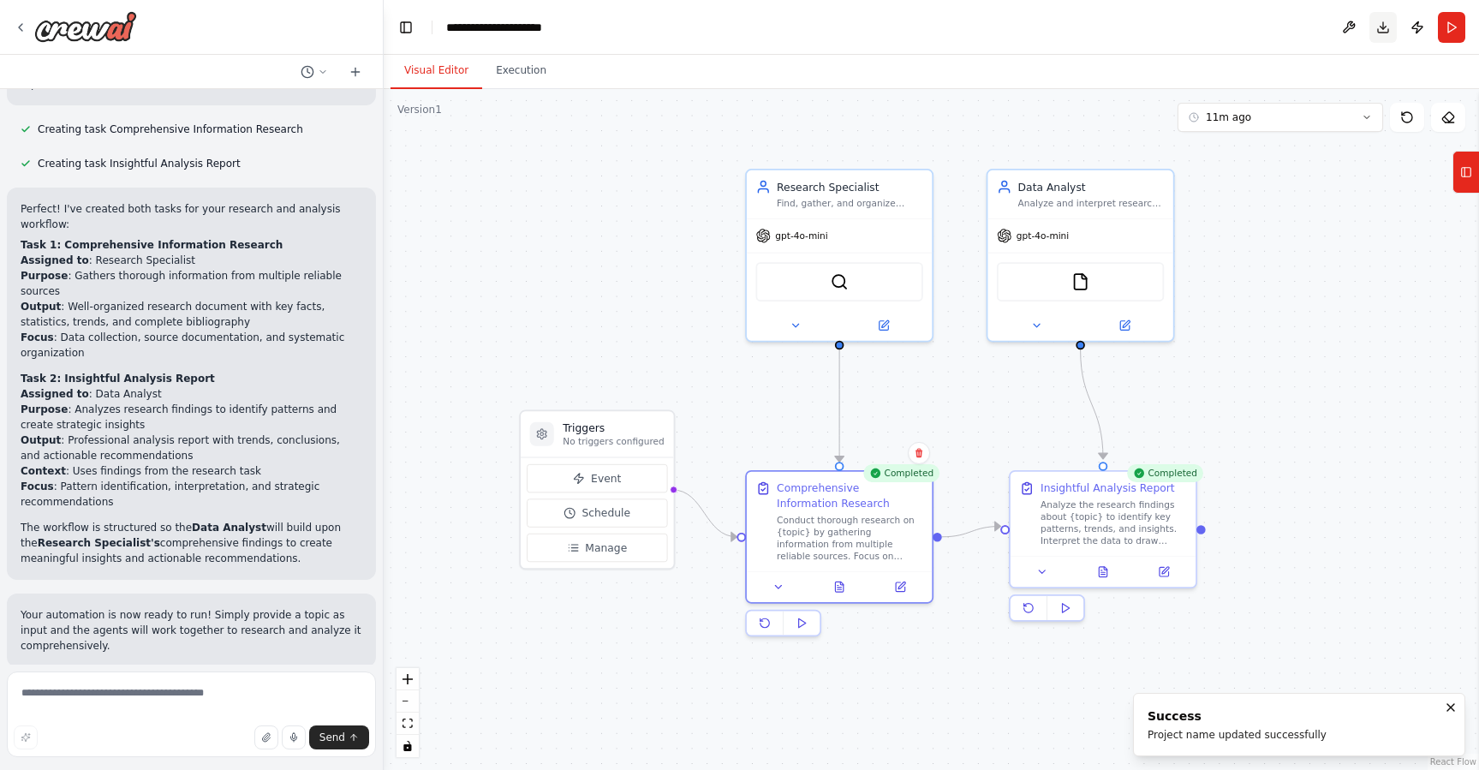
click at [1389, 28] on button "Download" at bounding box center [1383, 27] width 27 height 31
click at [410, 29] on button "Toggle Left Sidebar" at bounding box center [406, 27] width 24 height 24
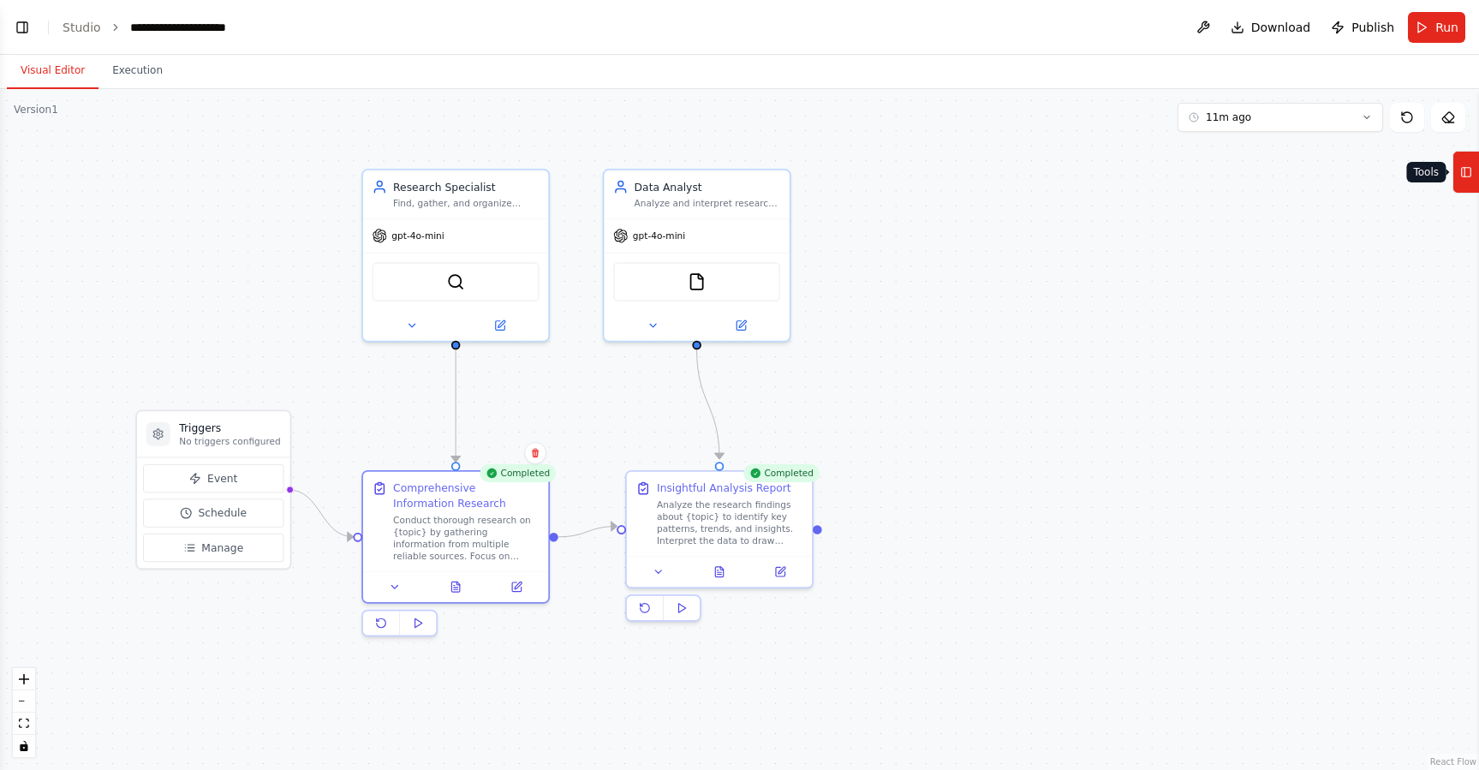
click at [1464, 165] on icon at bounding box center [1466, 171] width 12 height 27
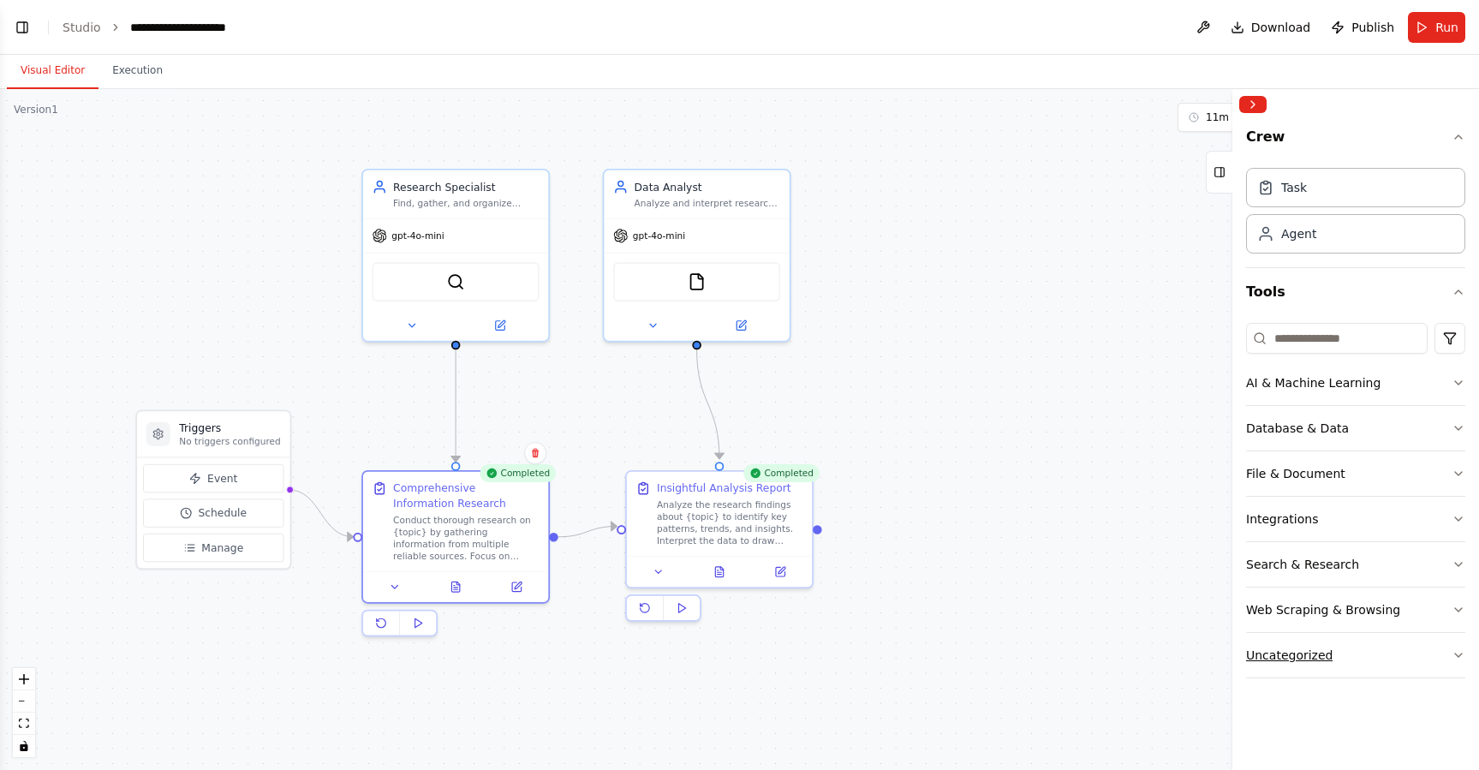
click at [1449, 659] on button "Uncategorized" at bounding box center [1355, 655] width 219 height 45
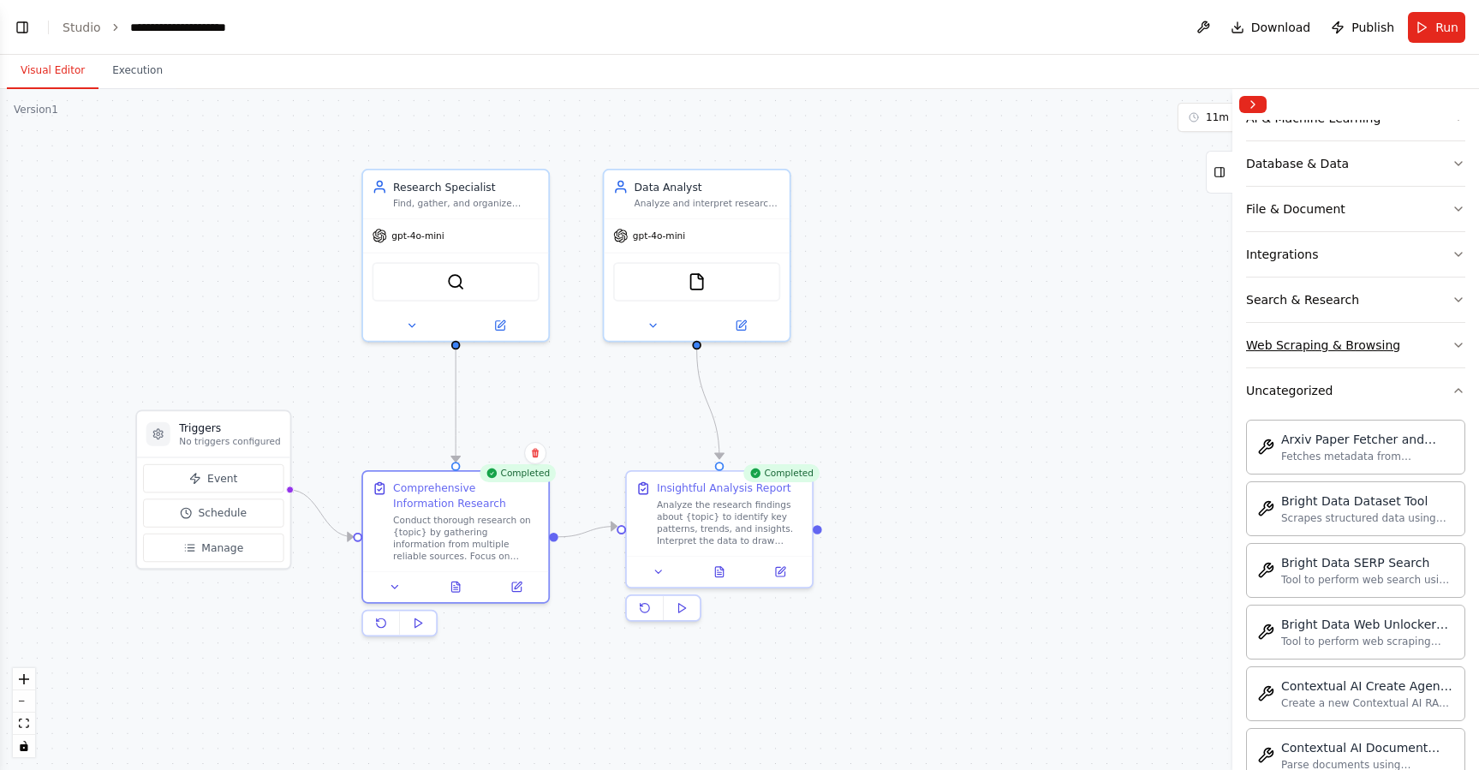
scroll to position [0, 0]
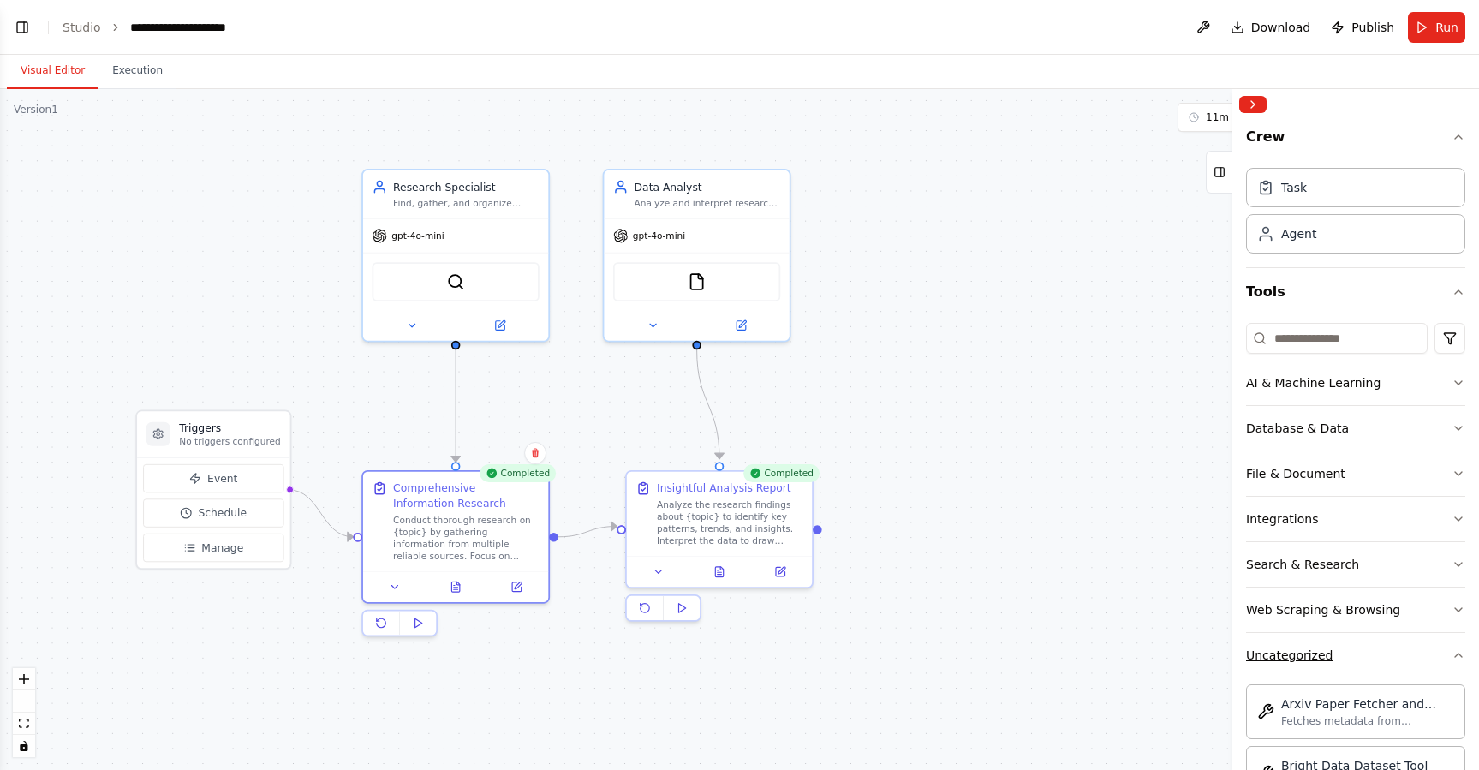
click at [1452, 650] on icon "button" at bounding box center [1459, 655] width 14 height 14
click at [1446, 433] on button "Database & Data" at bounding box center [1355, 428] width 219 height 45
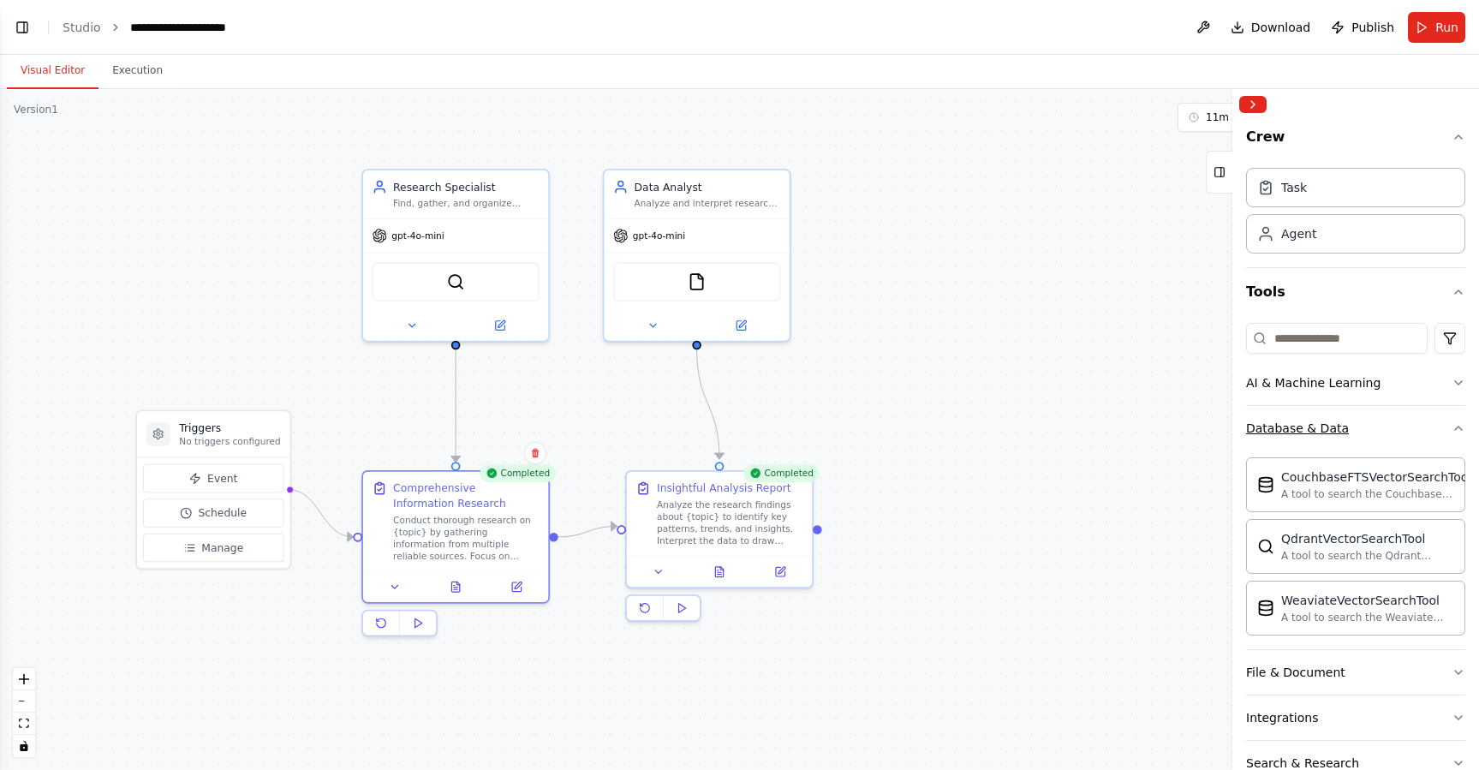
click at [1452, 422] on icon "button" at bounding box center [1459, 428] width 14 height 14
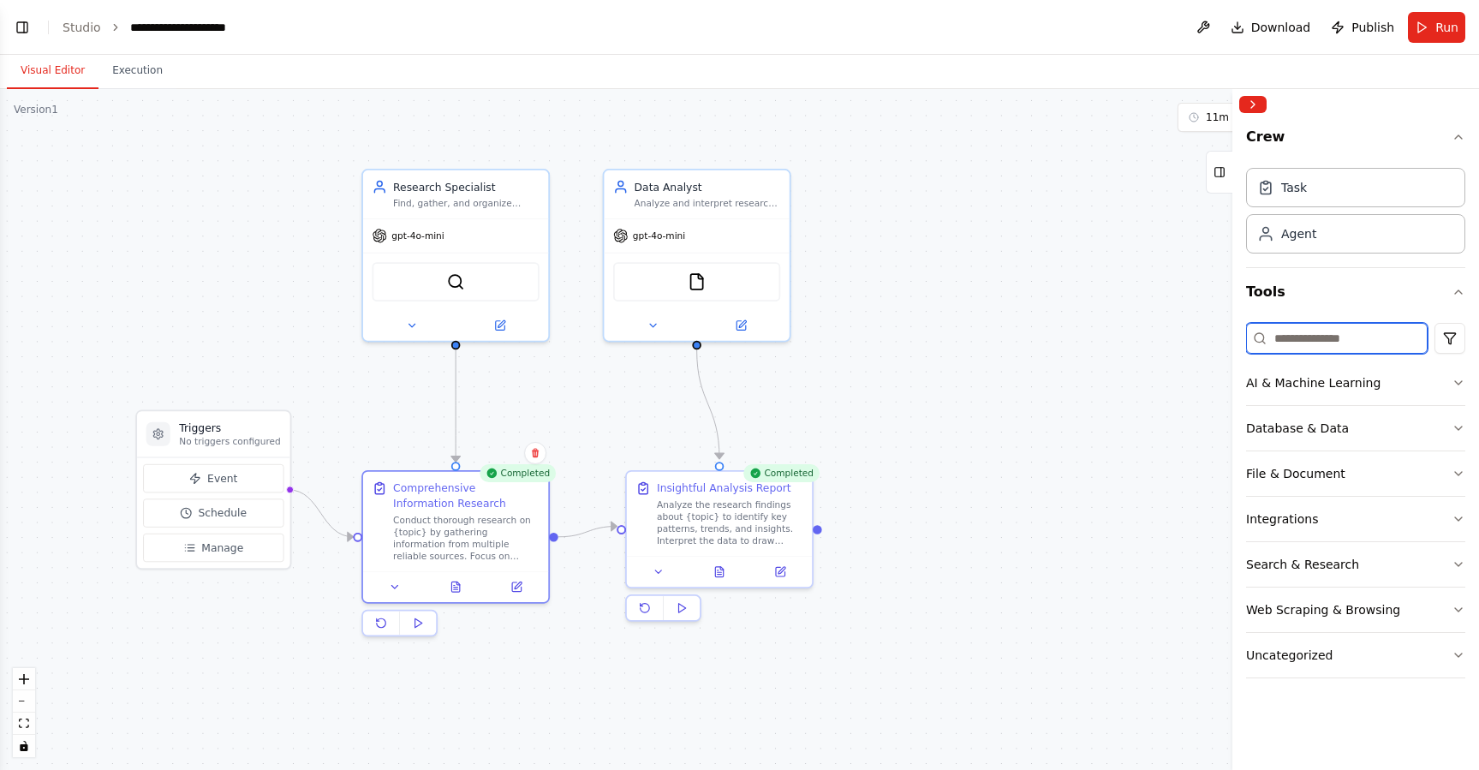
click at [1341, 342] on input at bounding box center [1337, 338] width 182 height 31
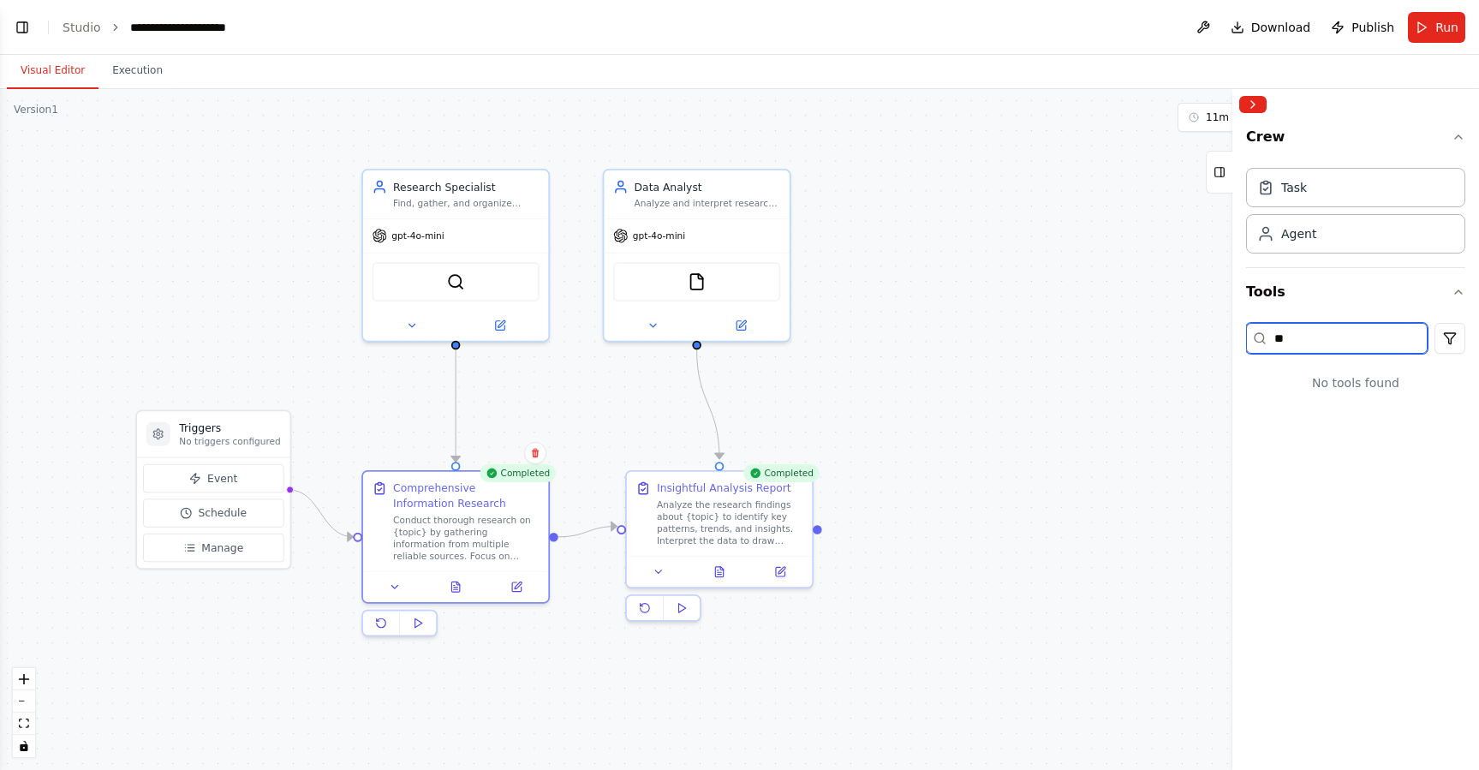
type input "*"
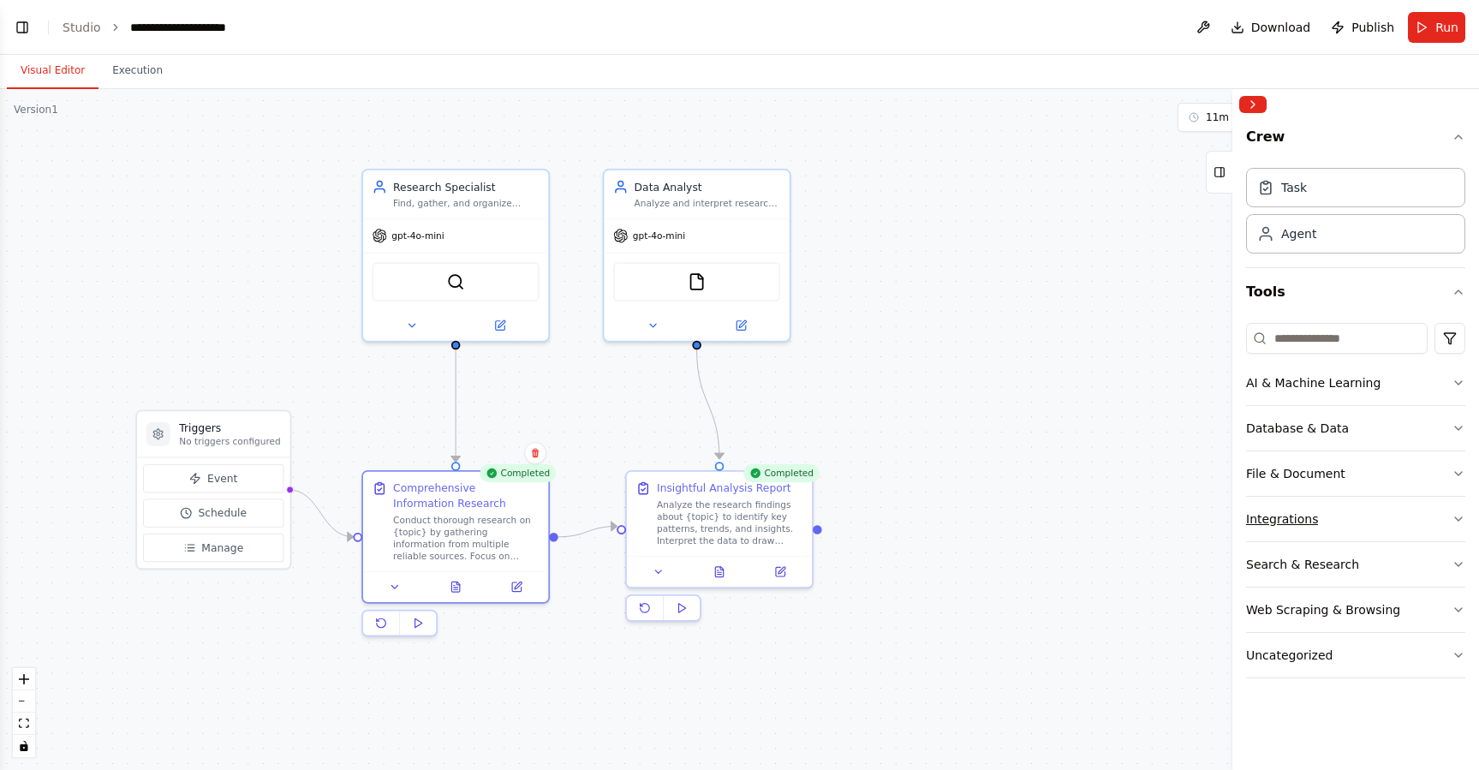
click at [1446, 518] on button "Integrations" at bounding box center [1355, 519] width 219 height 45
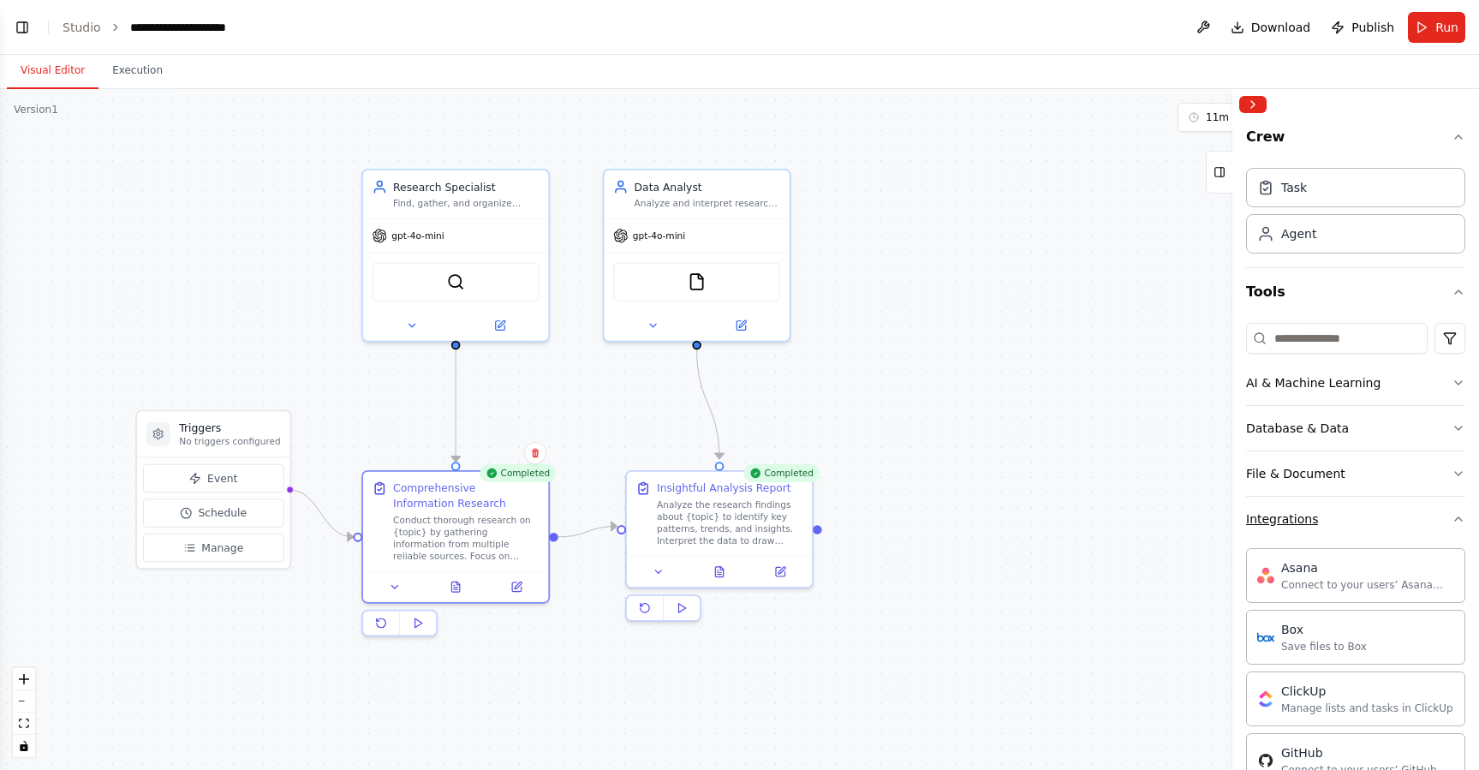
click at [1452, 514] on icon "button" at bounding box center [1459, 519] width 14 height 14
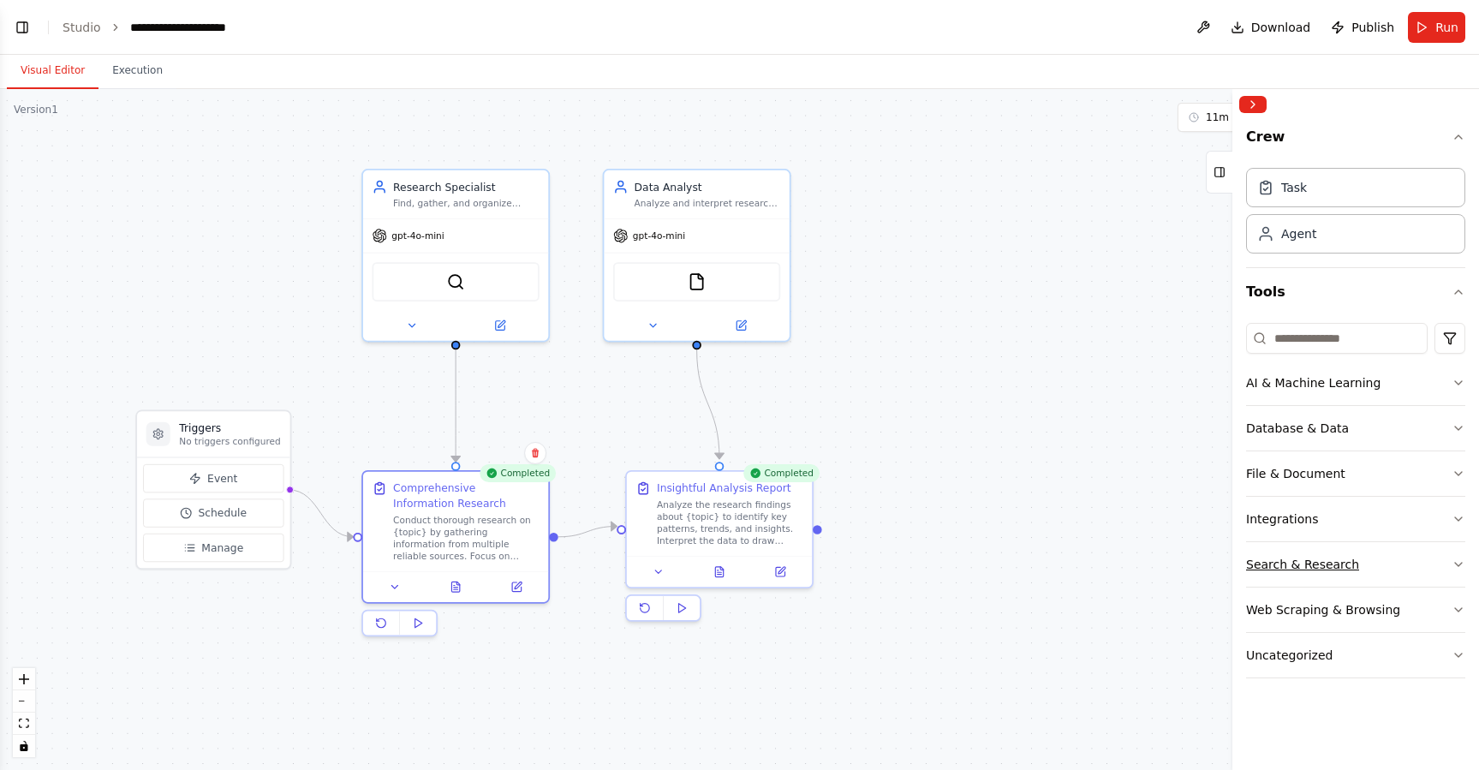
click at [1461, 560] on icon "button" at bounding box center [1459, 565] width 14 height 14
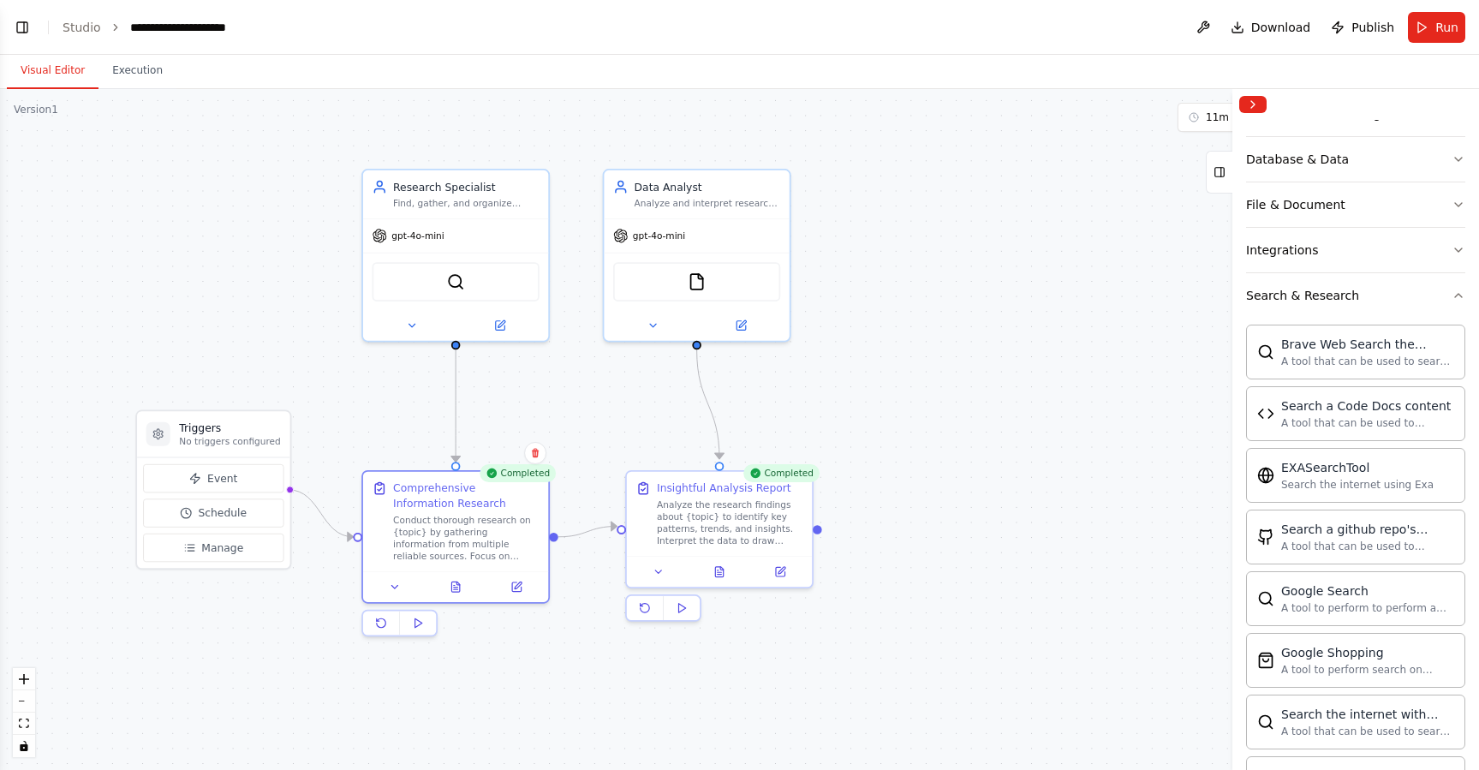
scroll to position [24, 0]
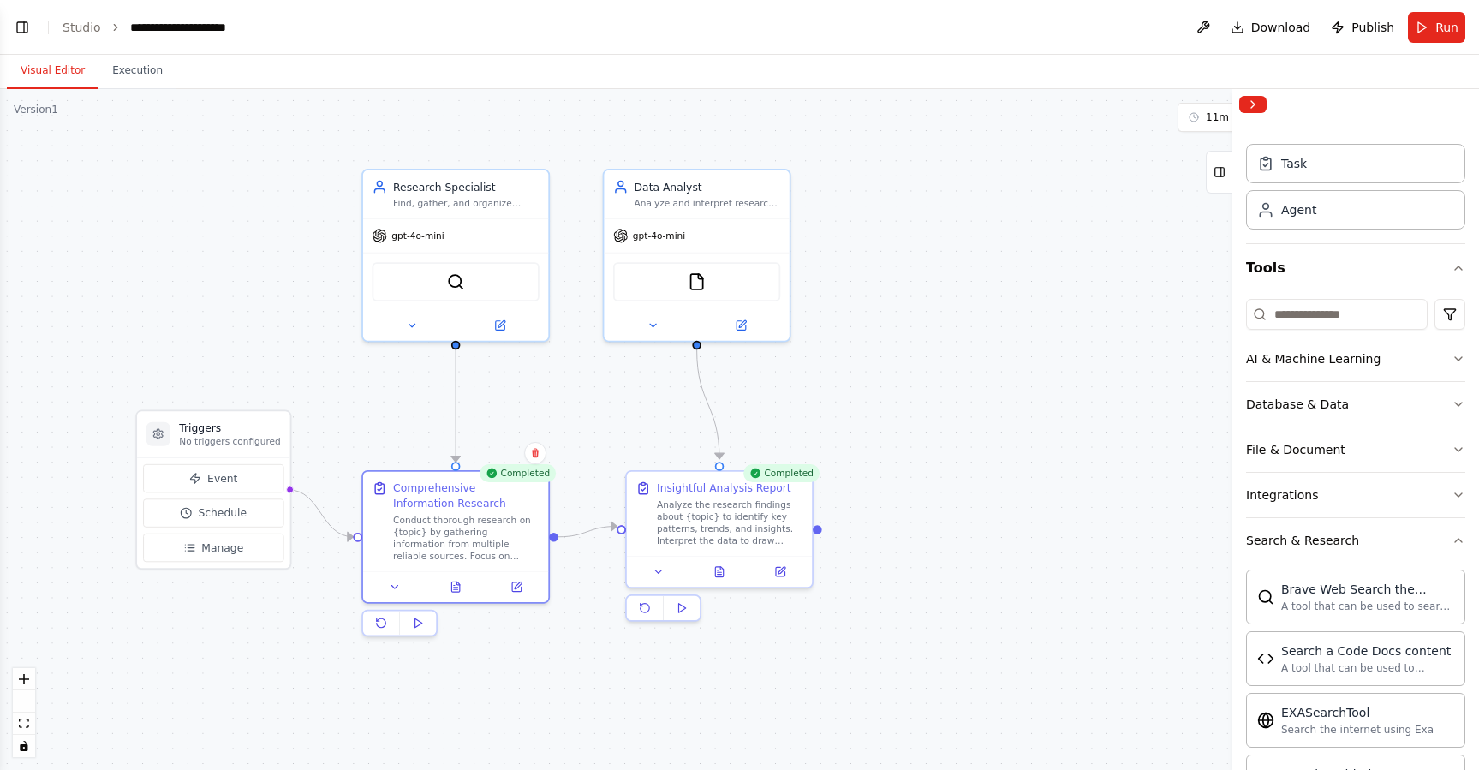
click at [1452, 539] on icon "button" at bounding box center [1459, 541] width 14 height 14
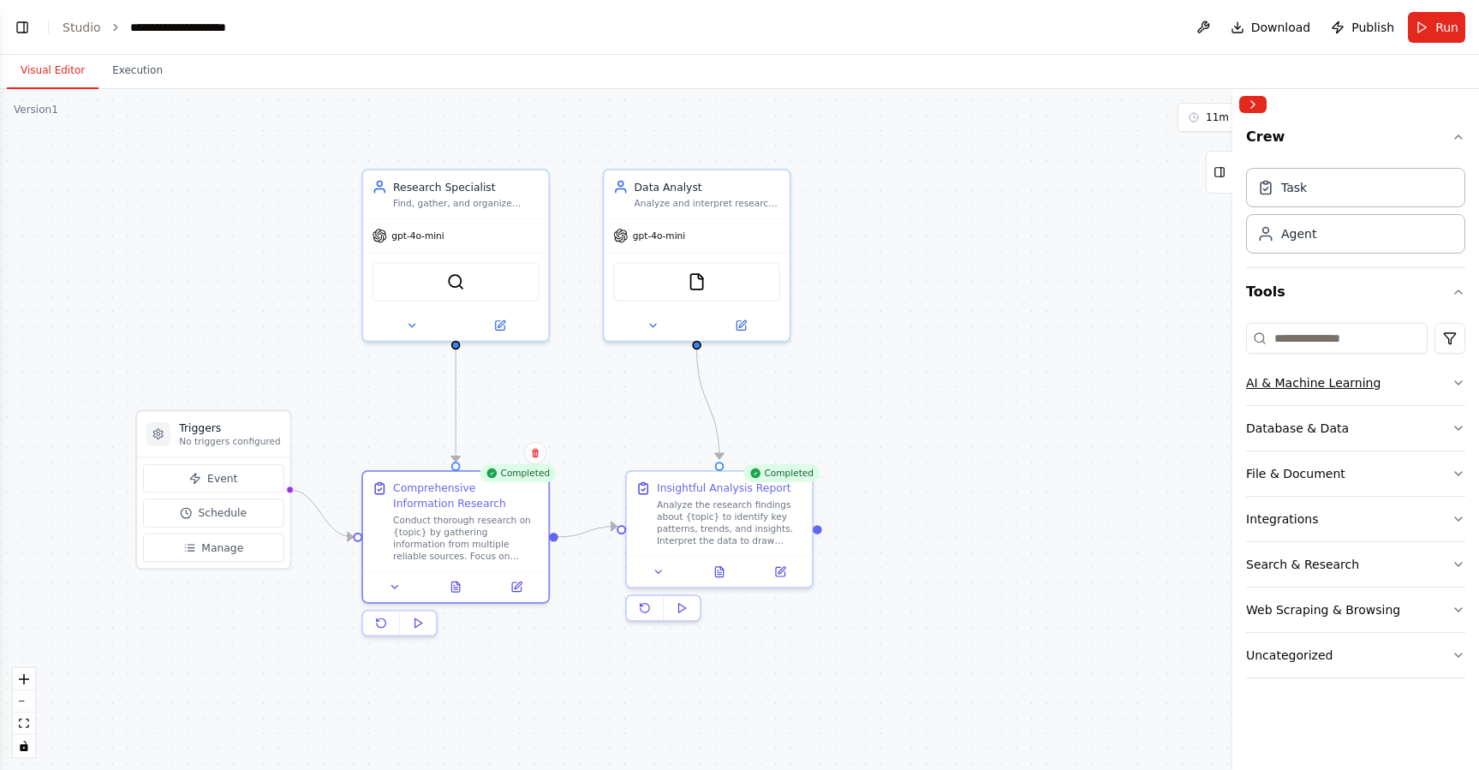
click at [1458, 379] on icon "button" at bounding box center [1459, 383] width 14 height 14
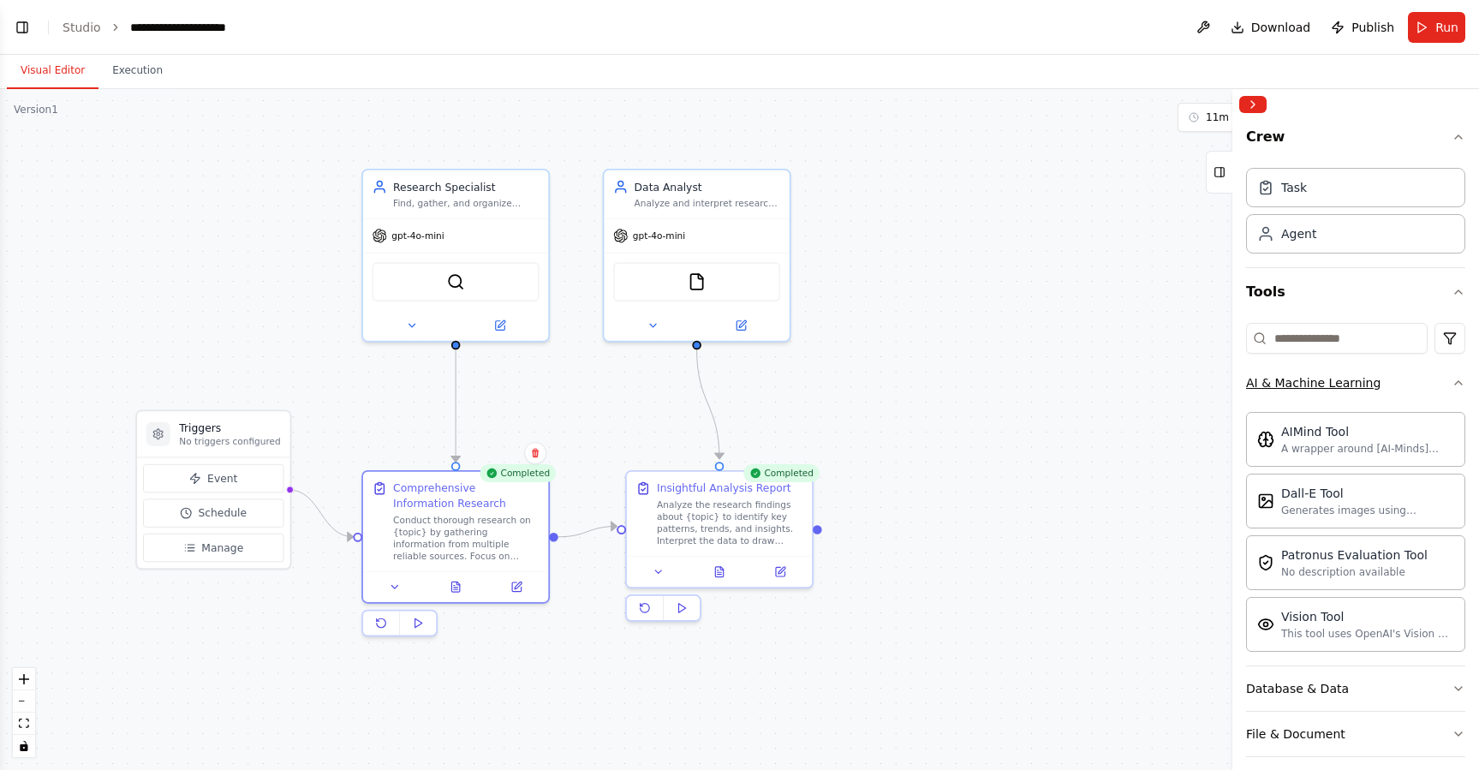
click at [1455, 382] on icon "button" at bounding box center [1458, 382] width 7 height 3
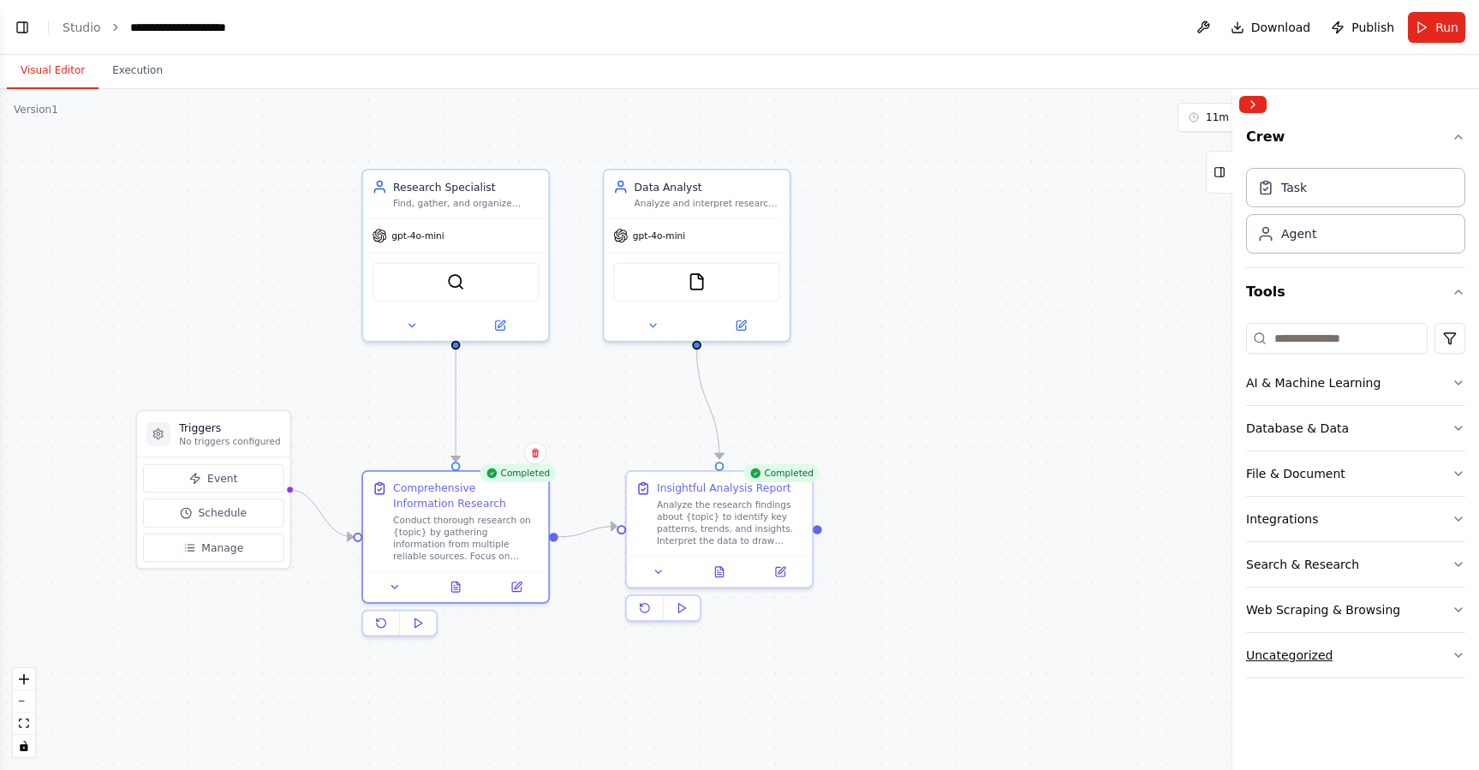
click at [1450, 660] on button "Uncategorized" at bounding box center [1355, 655] width 219 height 45
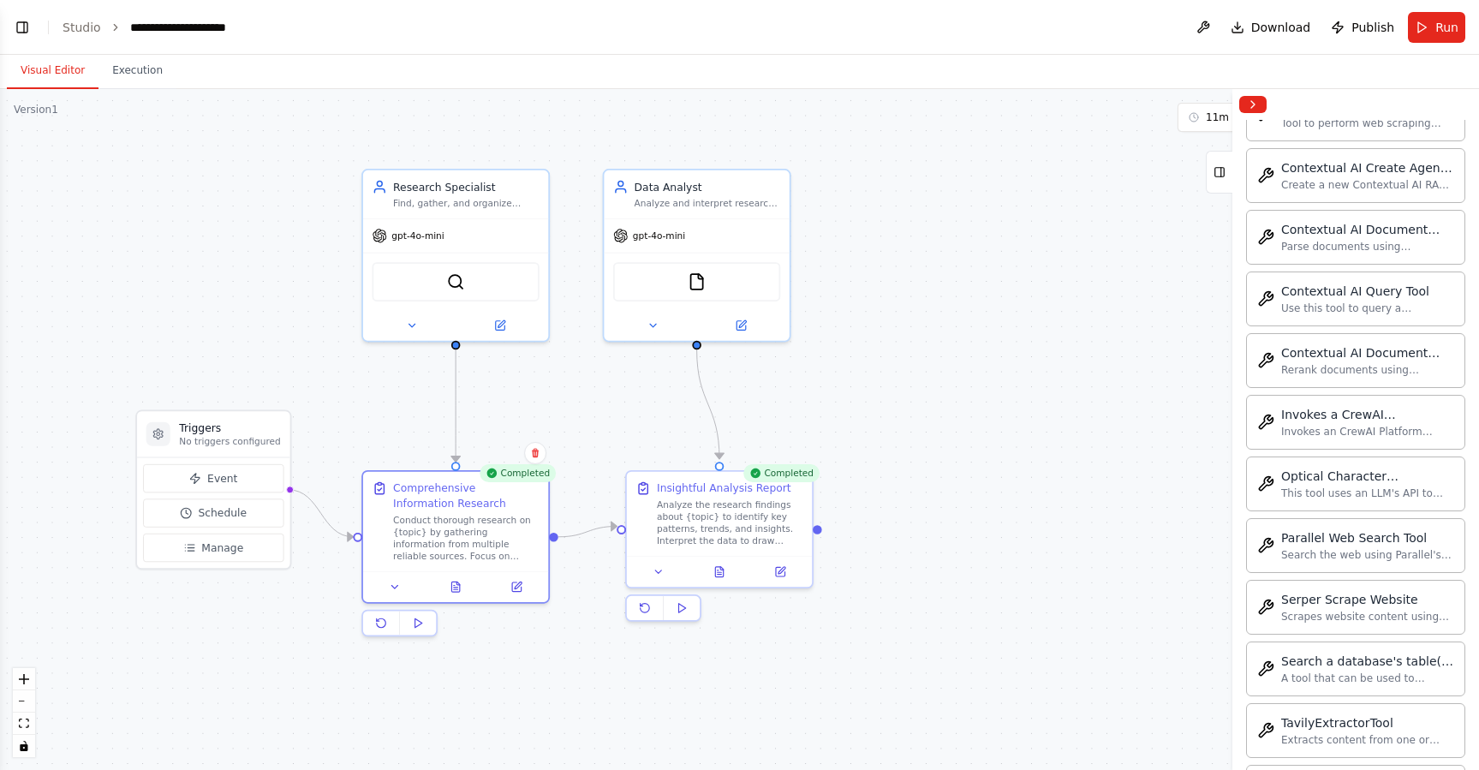
scroll to position [875, 0]
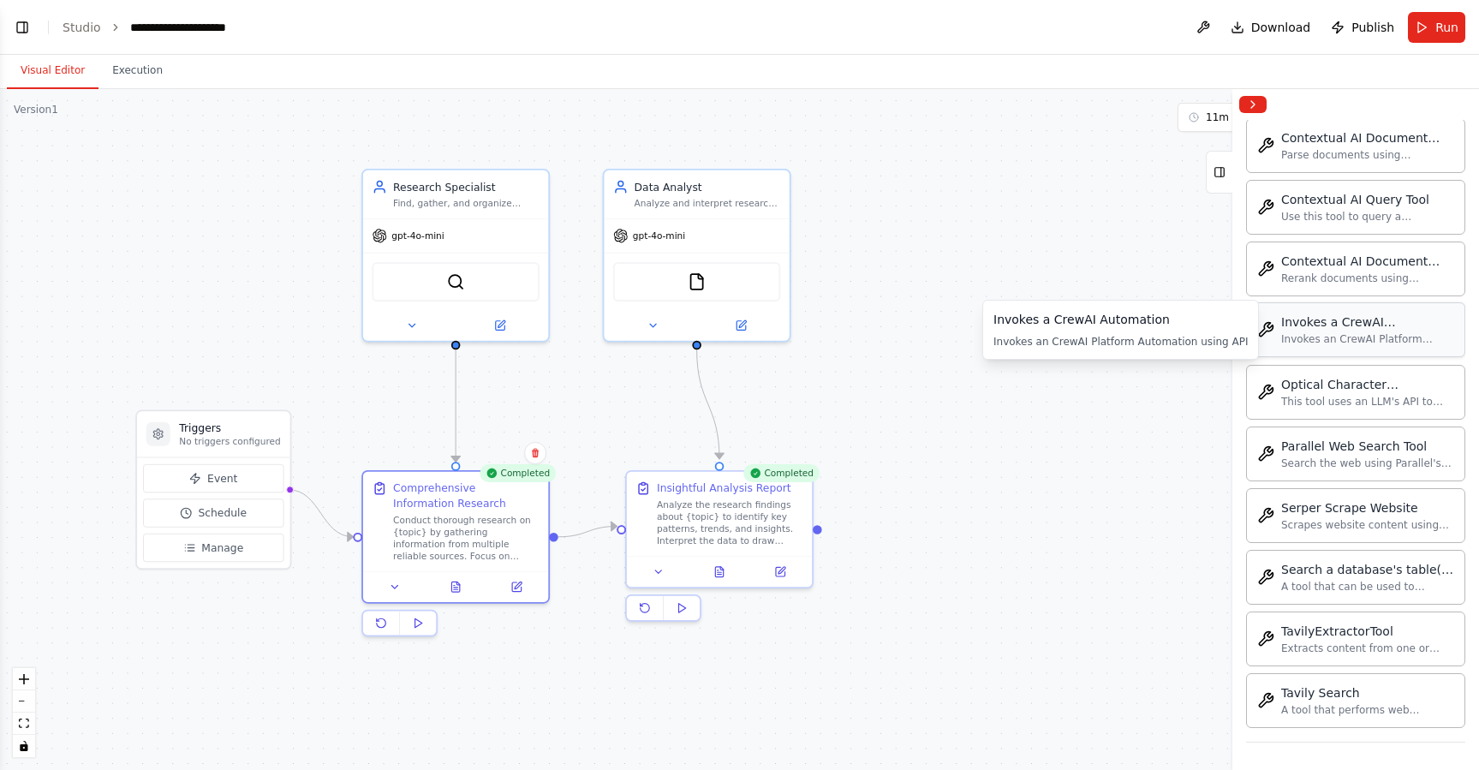
click at [1376, 343] on div "Invokes an CrewAI Platform Automation using API" at bounding box center [1367, 339] width 173 height 14
click at [1364, 33] on span "Publish" at bounding box center [1373, 27] width 43 height 17
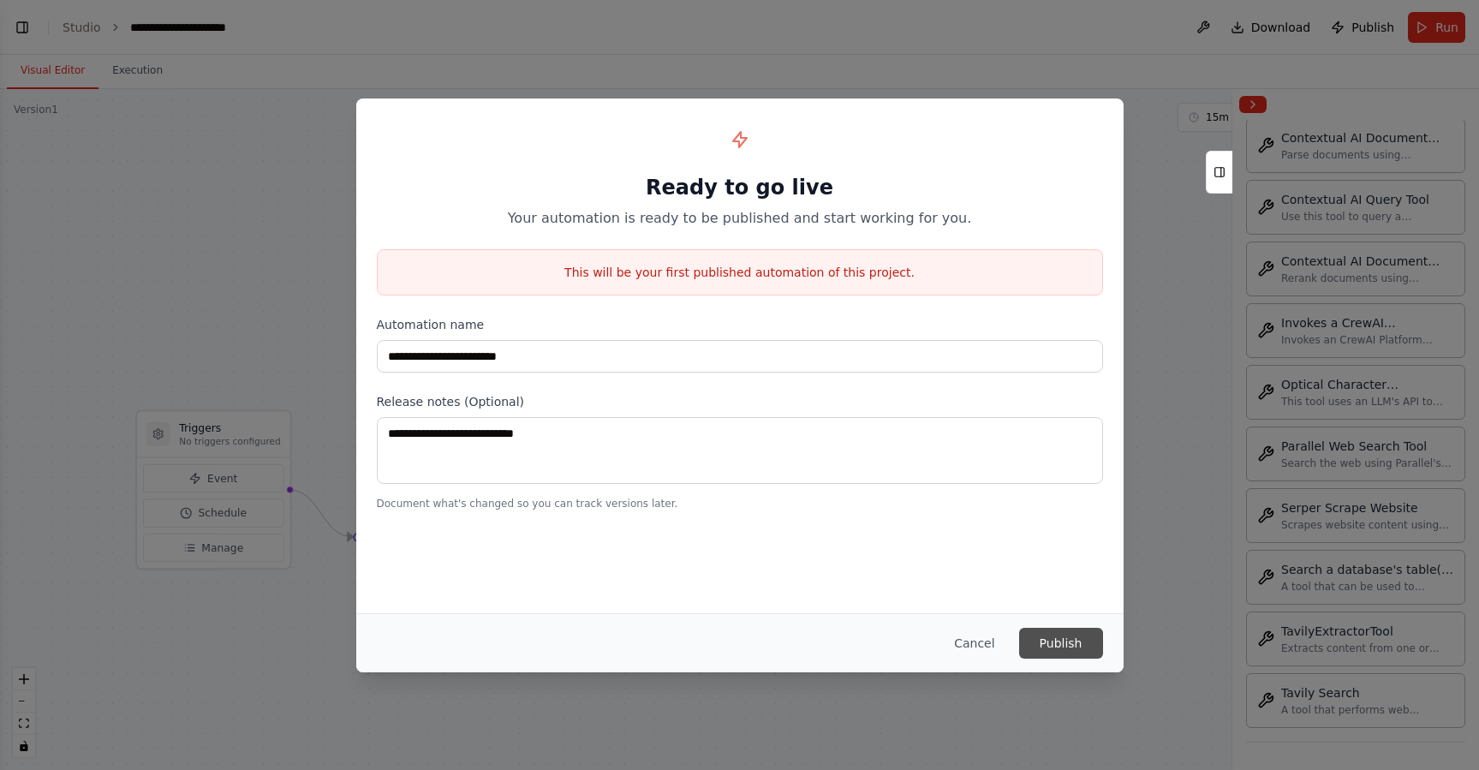
click at [1056, 642] on button "Publish" at bounding box center [1061, 643] width 84 height 31
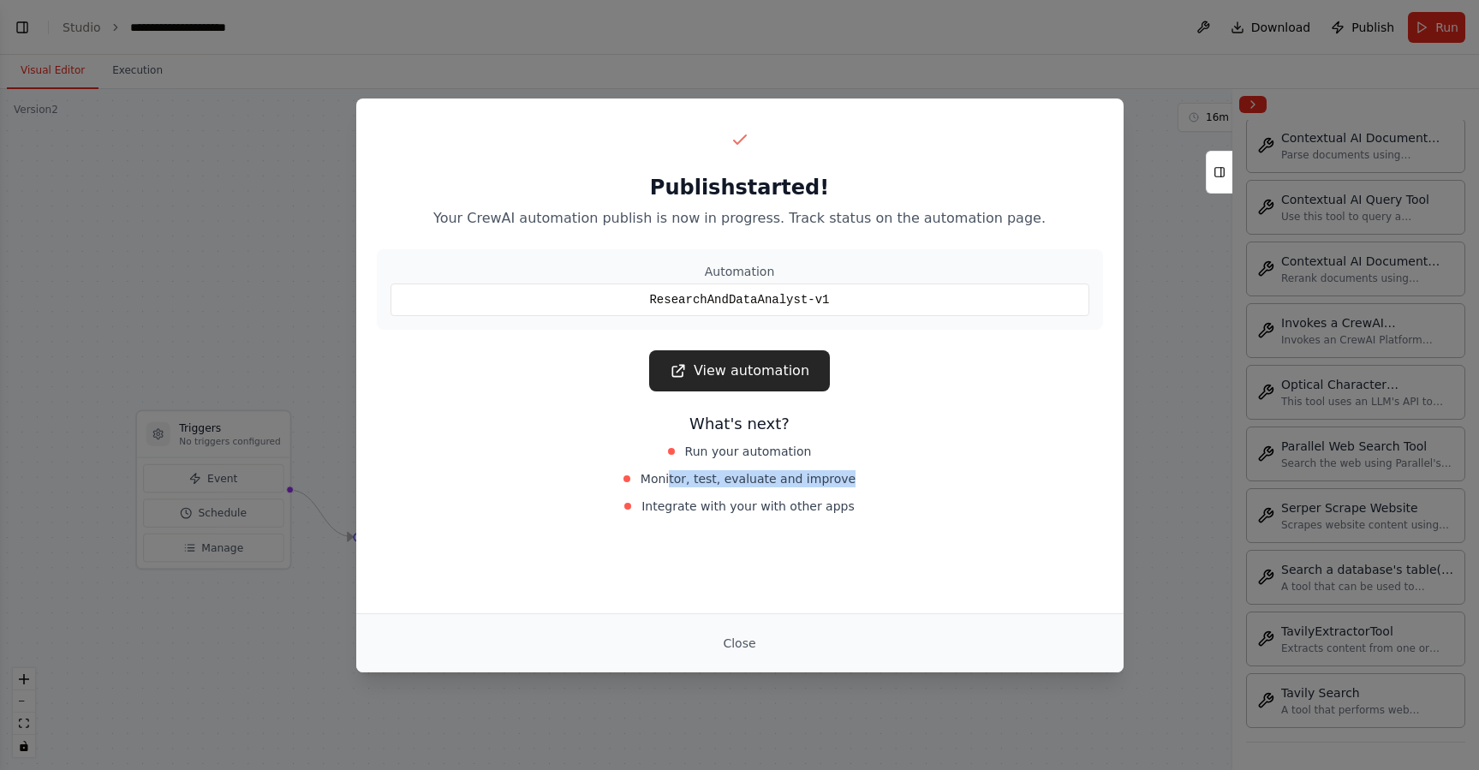
drag, startPoint x: 678, startPoint y: 480, endPoint x: 869, endPoint y: 480, distance: 191.9
click at [869, 480] on div "Monitor, test, evaluate and improve" at bounding box center [740, 479] width 384 height 24
drag, startPoint x: 690, startPoint y: 508, endPoint x: 870, endPoint y: 505, distance: 179.9
click at [870, 505] on div "Integrate with your with other apps" at bounding box center [740, 506] width 384 height 24
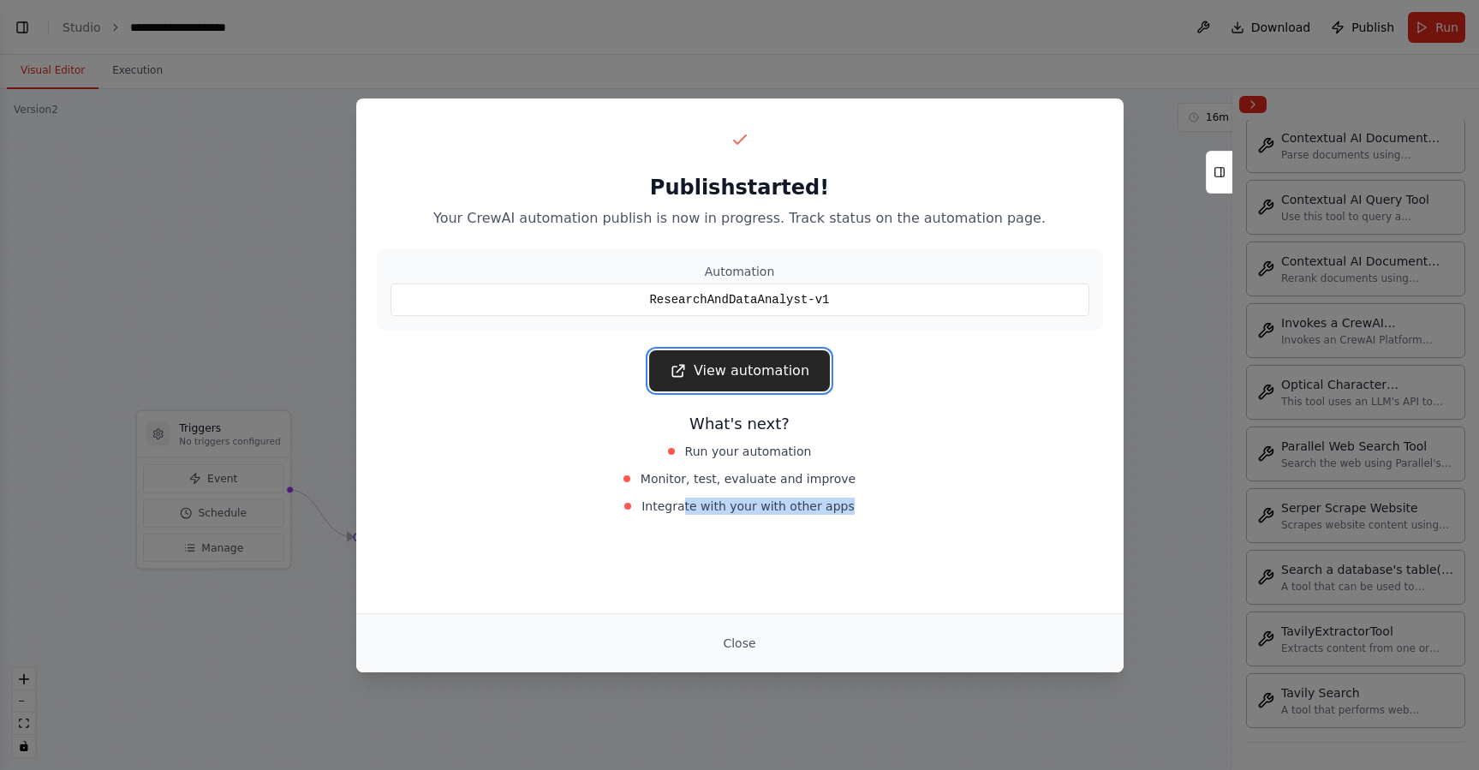
click at [779, 373] on link "View automation" at bounding box center [739, 370] width 181 height 41
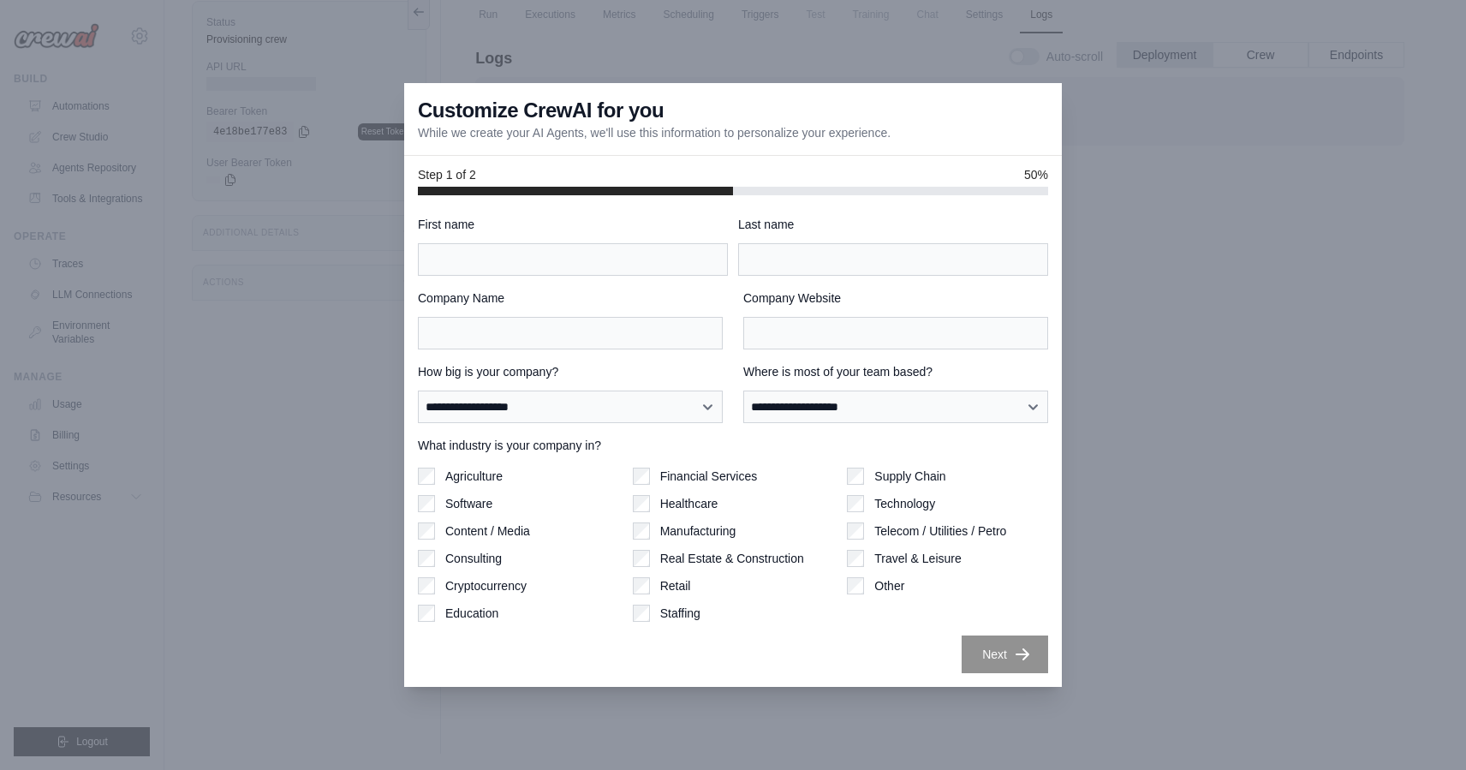
drag, startPoint x: 477, startPoint y: 135, endPoint x: 880, endPoint y: 136, distance: 402.6
click at [880, 136] on p "While we create your AI Agents, we'll use this information to personalize your …" at bounding box center [654, 132] width 473 height 17
click at [625, 403] on select "**********" at bounding box center [570, 407] width 305 height 33
select select "**********"
click at [418, 391] on select "**********" at bounding box center [570, 407] width 305 height 33
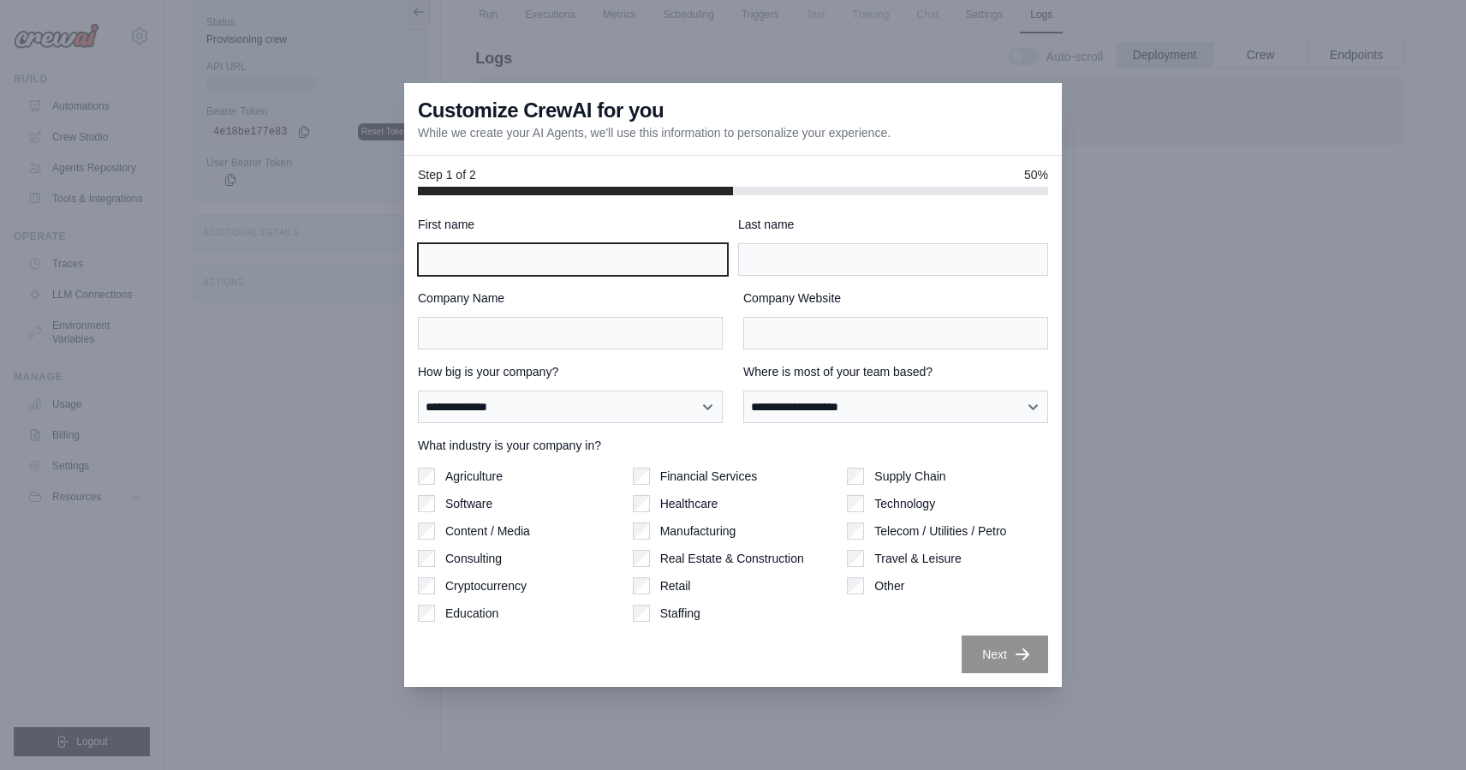
click at [601, 271] on input "First name" at bounding box center [573, 259] width 310 height 33
type input "*"
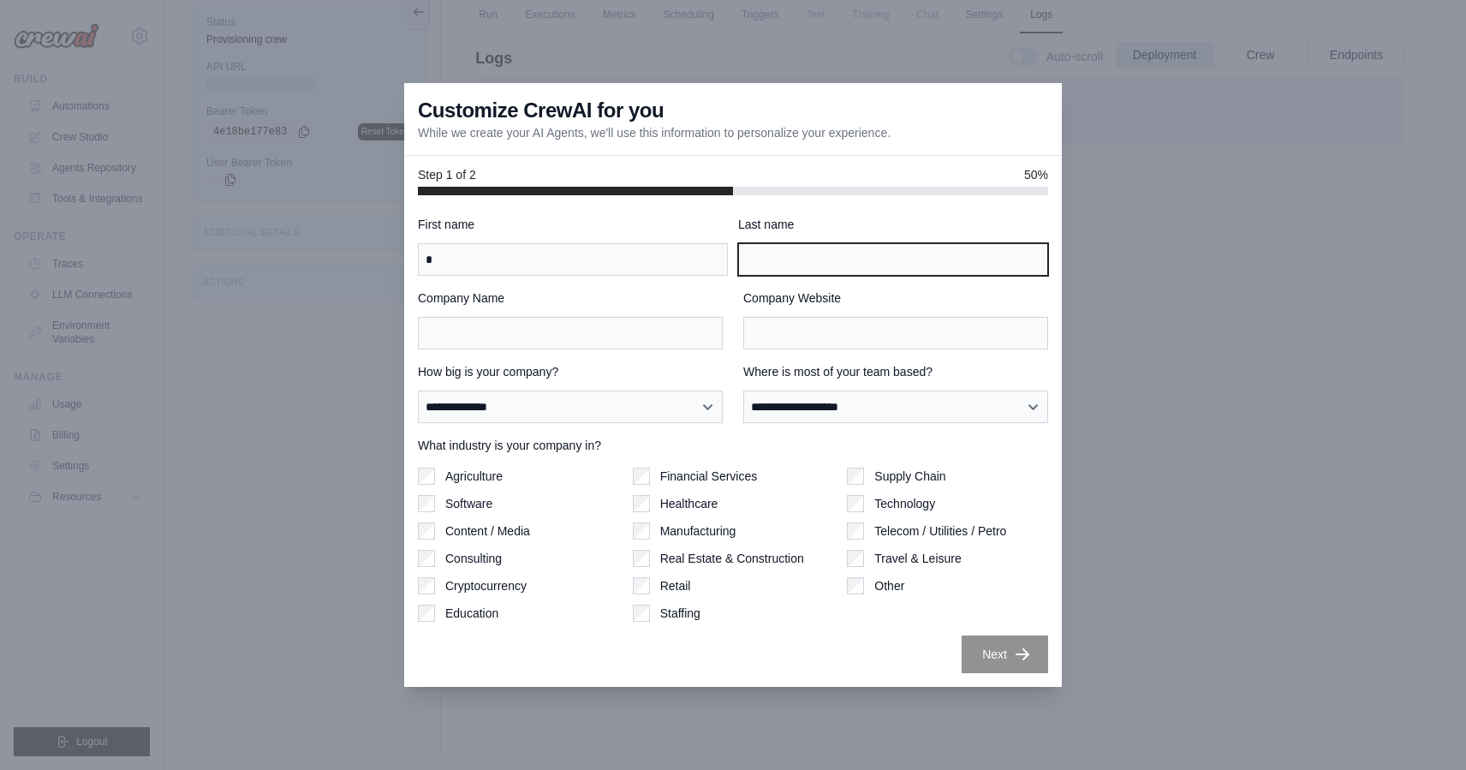
click at [802, 260] on input "Last name" at bounding box center [893, 259] width 310 height 33
click at [797, 260] on input "*" at bounding box center [893, 259] width 310 height 33
type input "*"
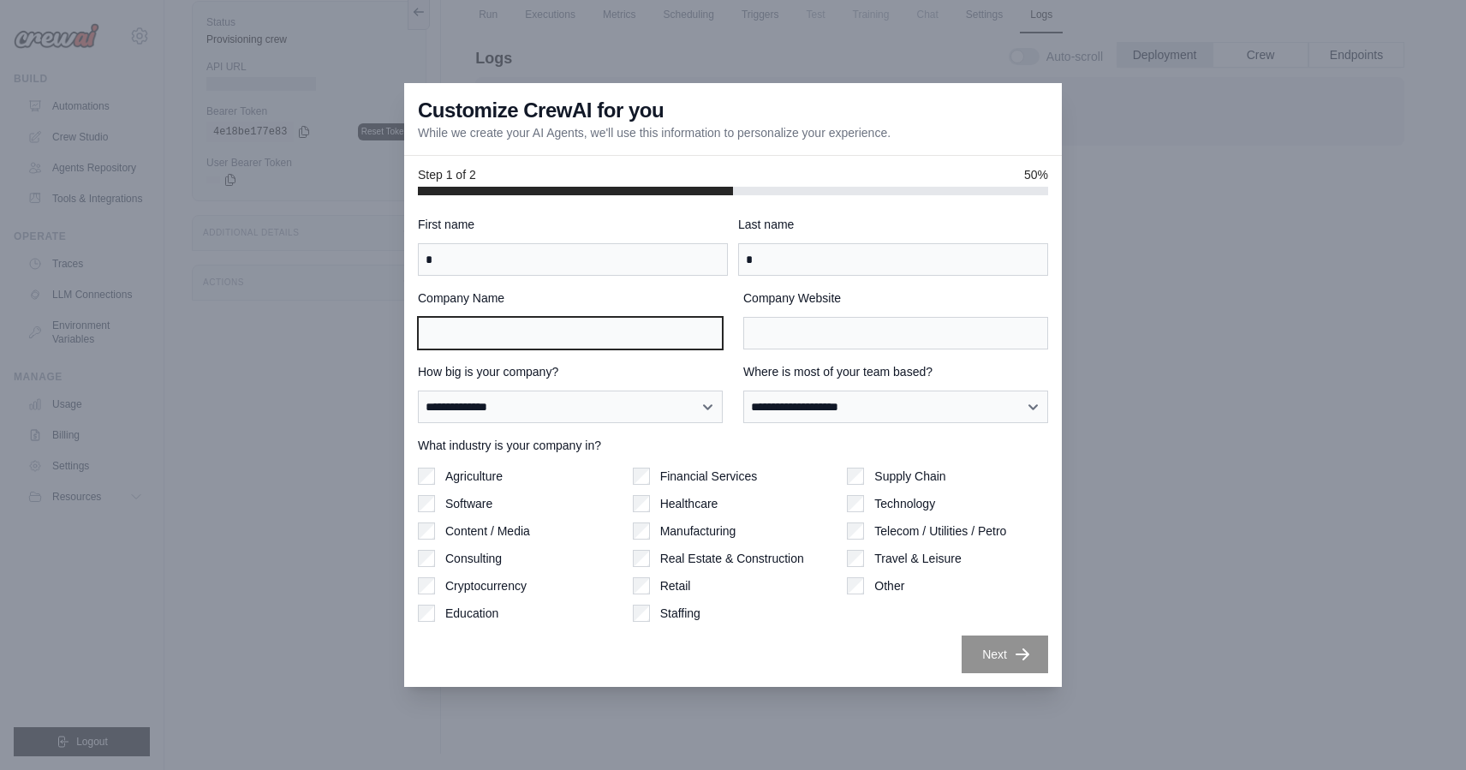
click at [546, 342] on input "Company Name" at bounding box center [570, 333] width 305 height 33
type input "**"
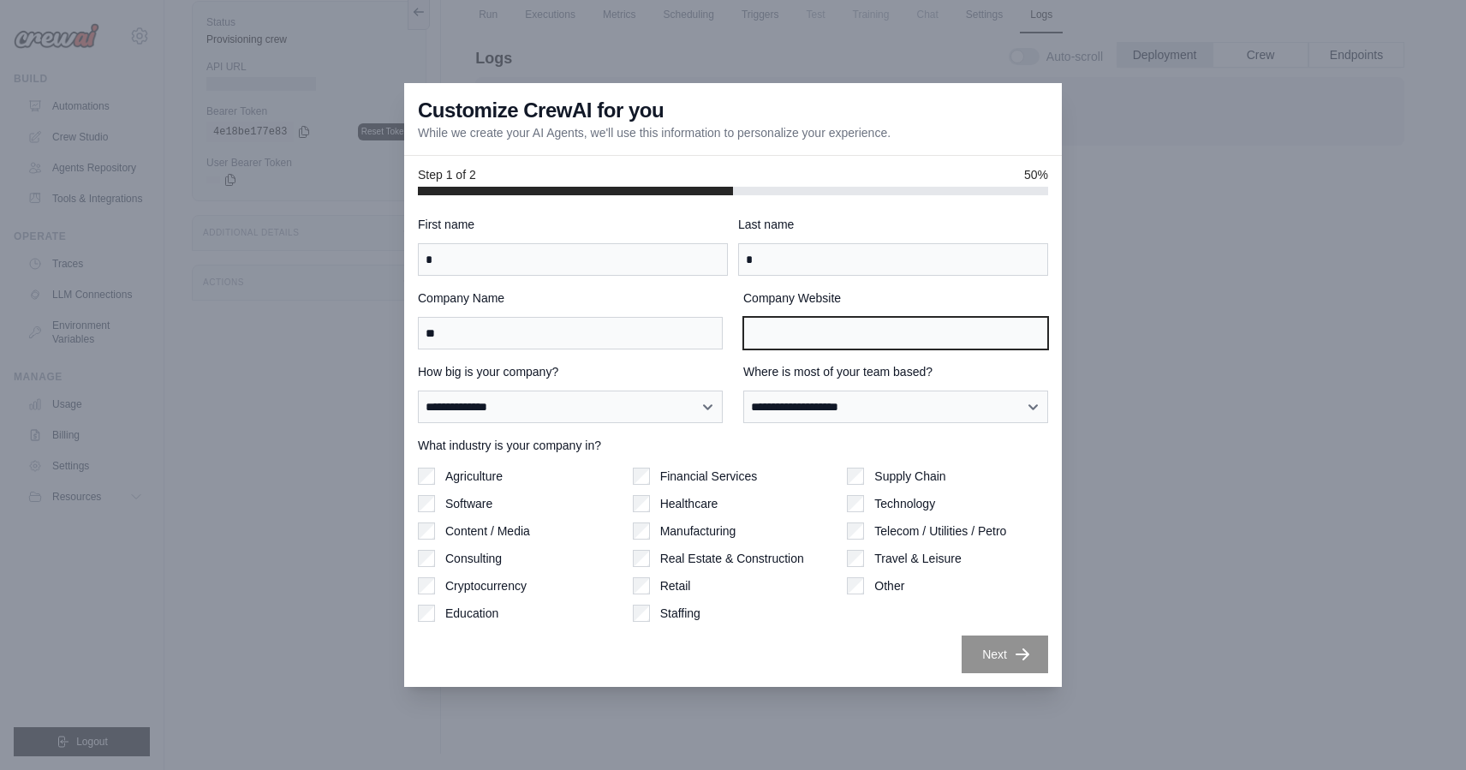
click at [826, 336] on input "Company Website" at bounding box center [895, 333] width 305 height 33
type input "**"
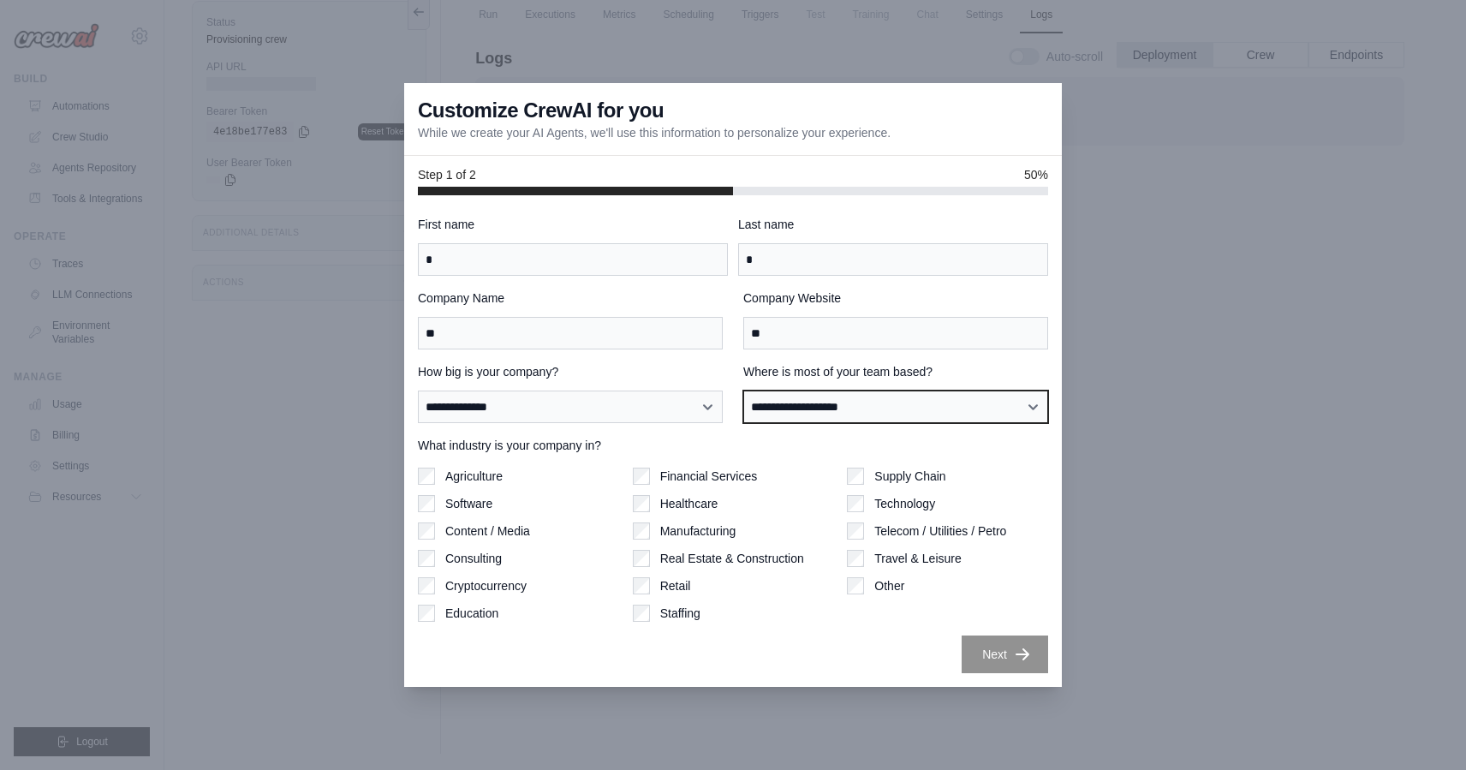
click at [812, 409] on select "**********" at bounding box center [895, 407] width 305 height 33
select select "******"
click at [743, 391] on select "**********" at bounding box center [895, 407] width 305 height 33
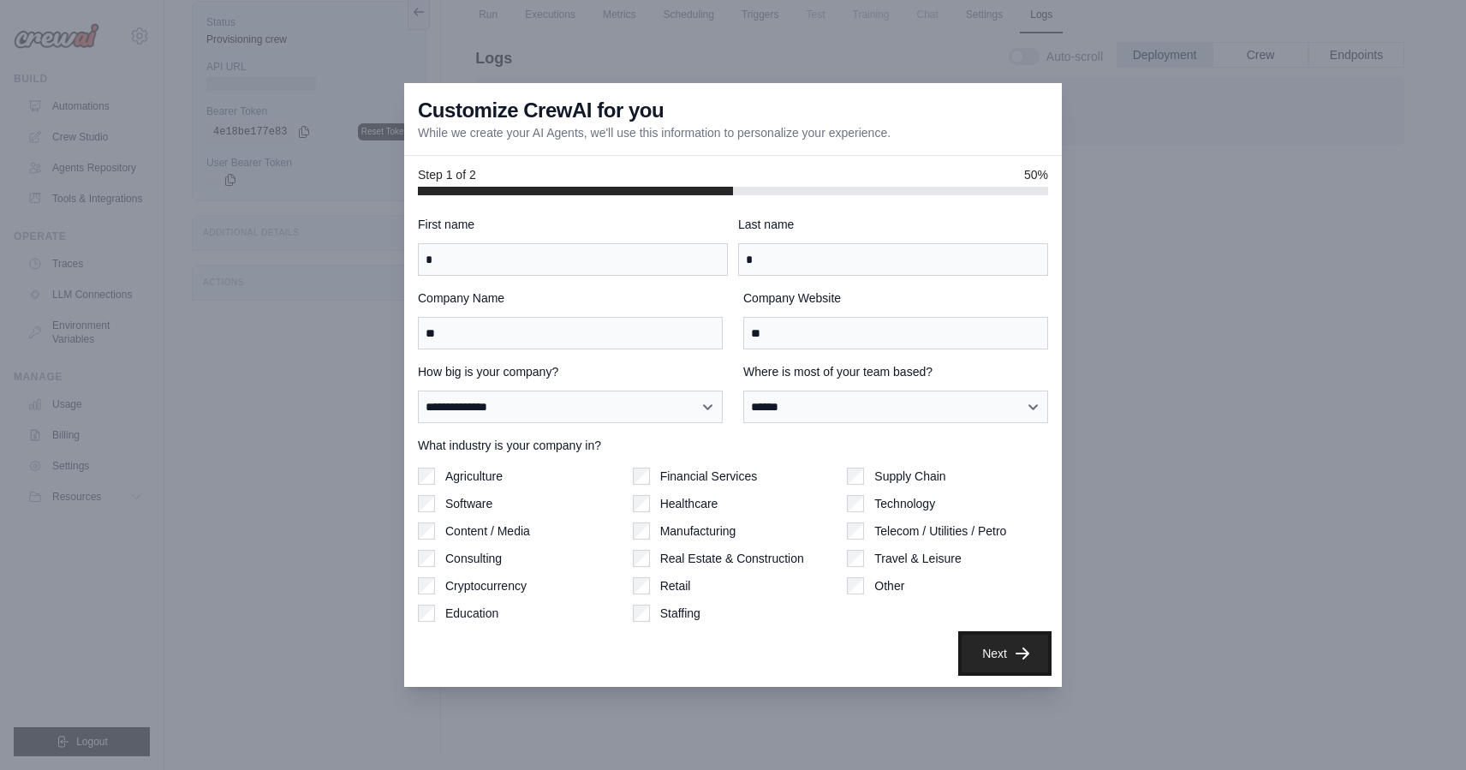
click at [1018, 657] on icon "button" at bounding box center [1022, 653] width 17 height 17
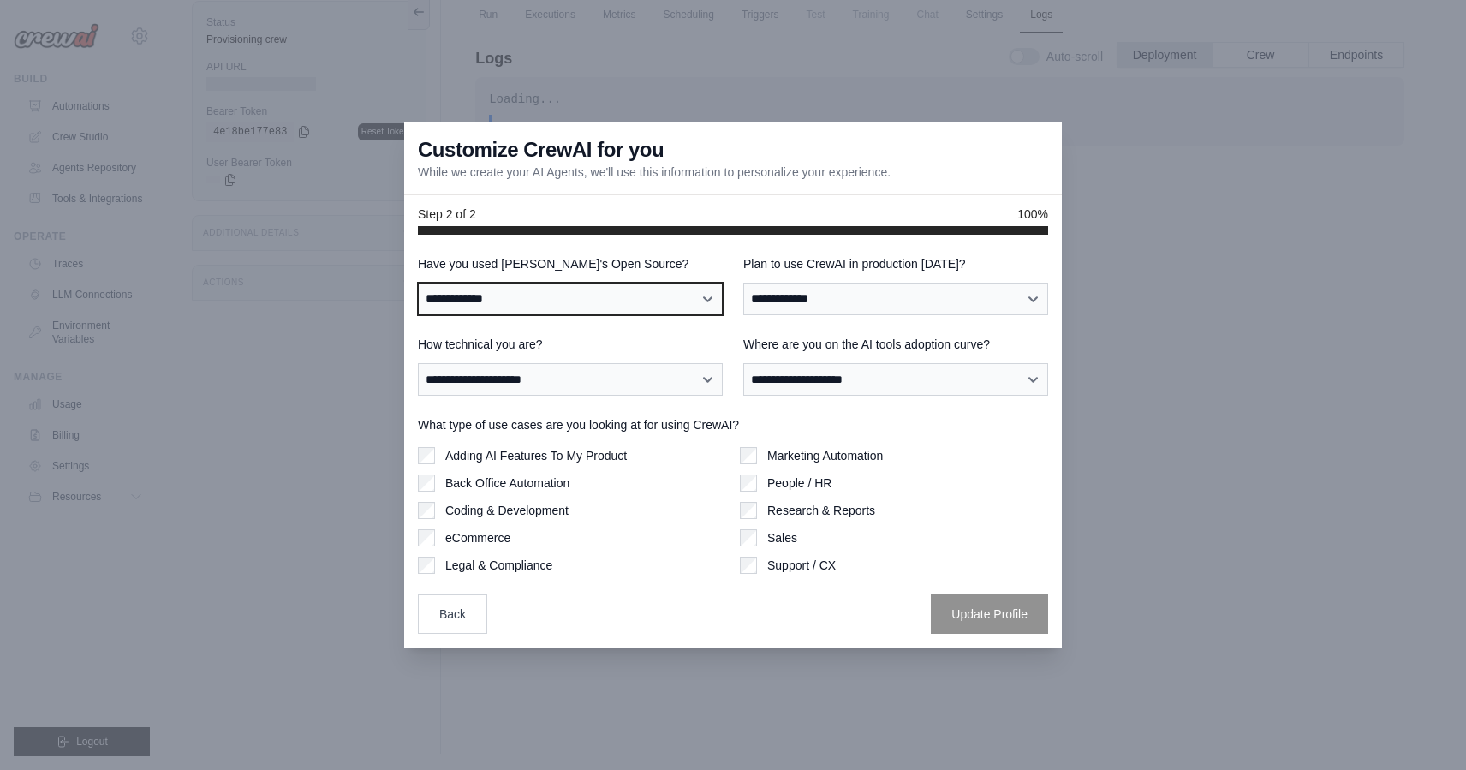
click at [530, 296] on select "**********" at bounding box center [570, 299] width 305 height 33
select select "**********"
click at [418, 283] on select "**********" at bounding box center [570, 299] width 305 height 33
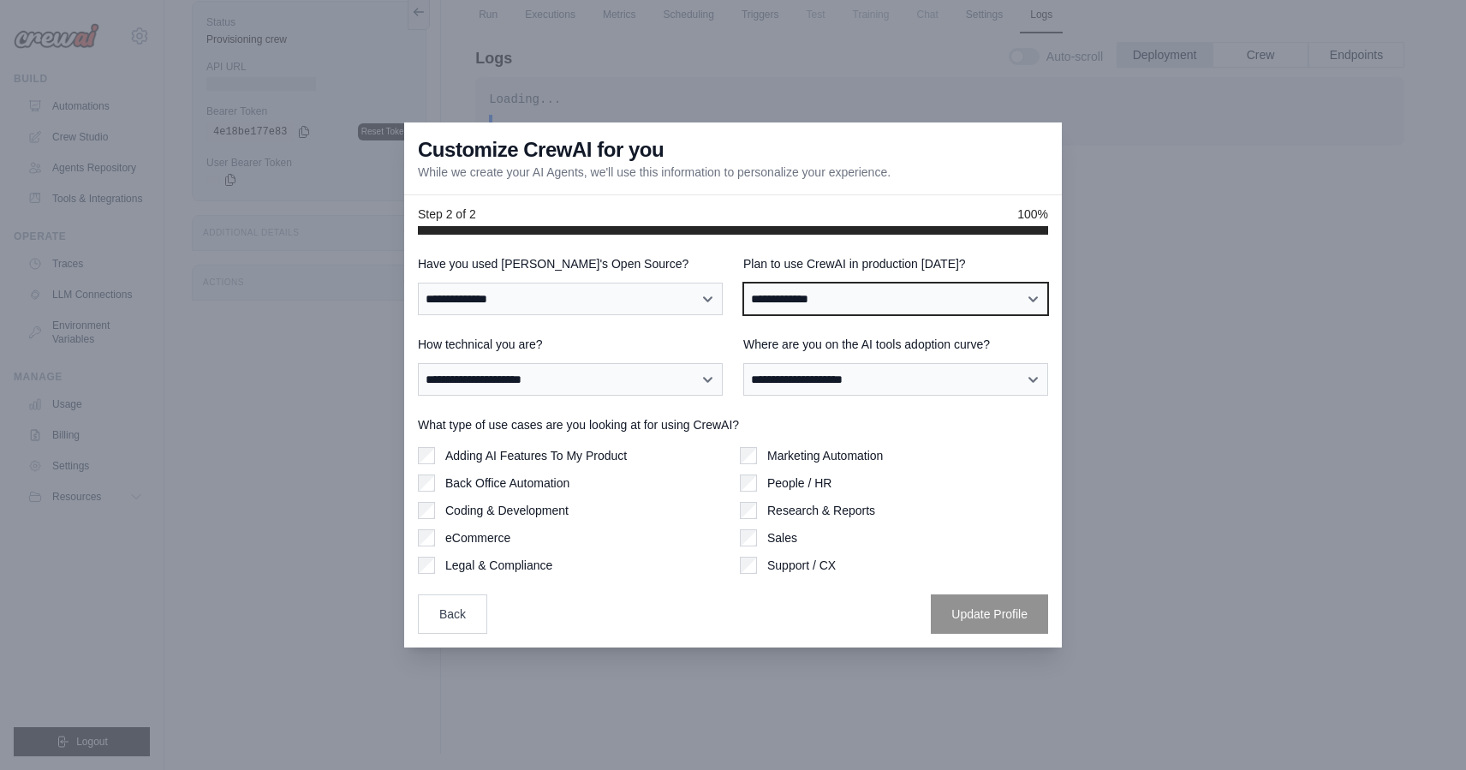
click at [777, 297] on select "**********" at bounding box center [895, 299] width 305 height 33
click at [743, 283] on select "**********" at bounding box center [895, 299] width 305 height 33
click at [784, 305] on select "**********" at bounding box center [895, 299] width 305 height 33
click at [743, 283] on select "**********" at bounding box center [895, 299] width 305 height 33
click at [769, 288] on select "**********" at bounding box center [895, 299] width 305 height 33
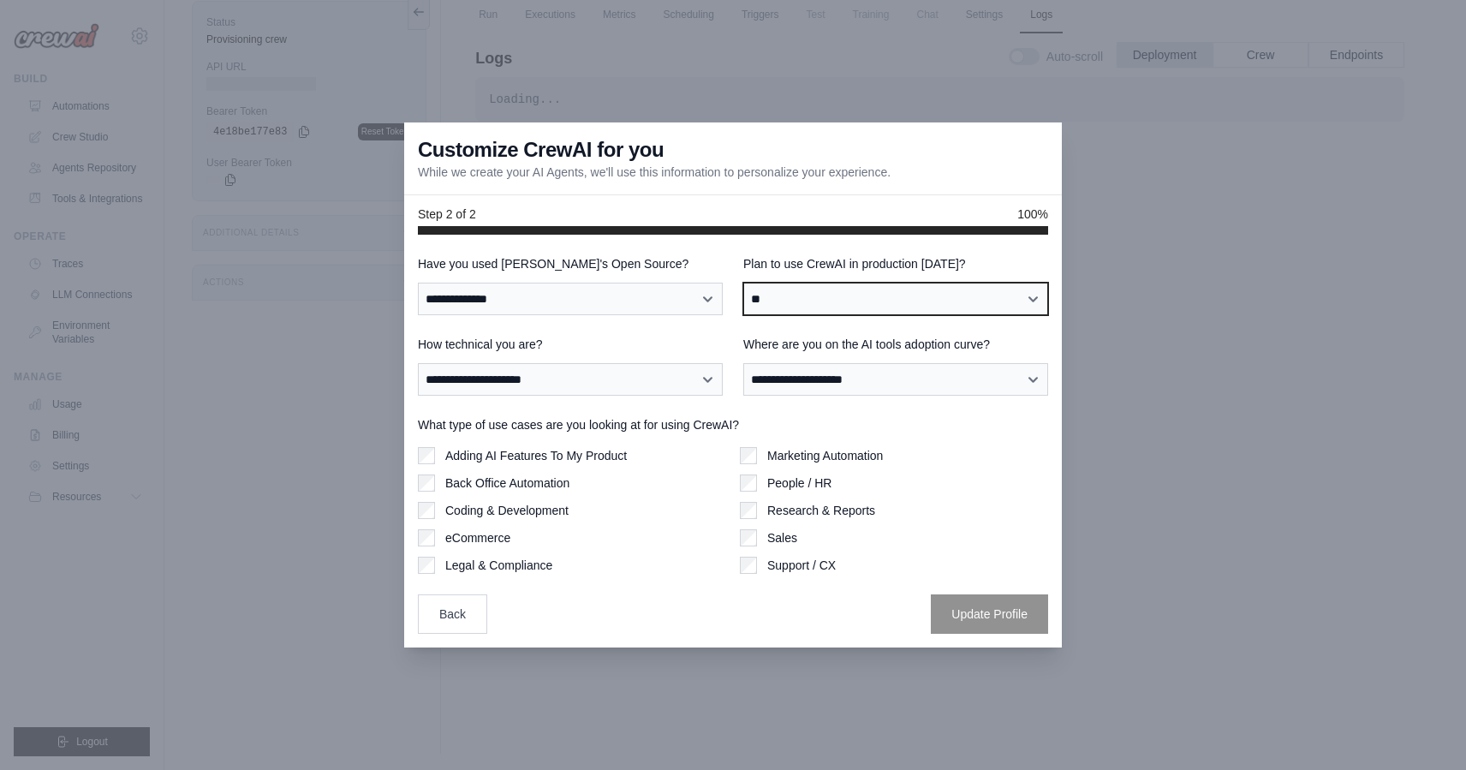
select select "****"
click at [743, 283] on select "**********" at bounding box center [895, 299] width 305 height 33
click at [616, 362] on div "**********" at bounding box center [570, 366] width 305 height 60
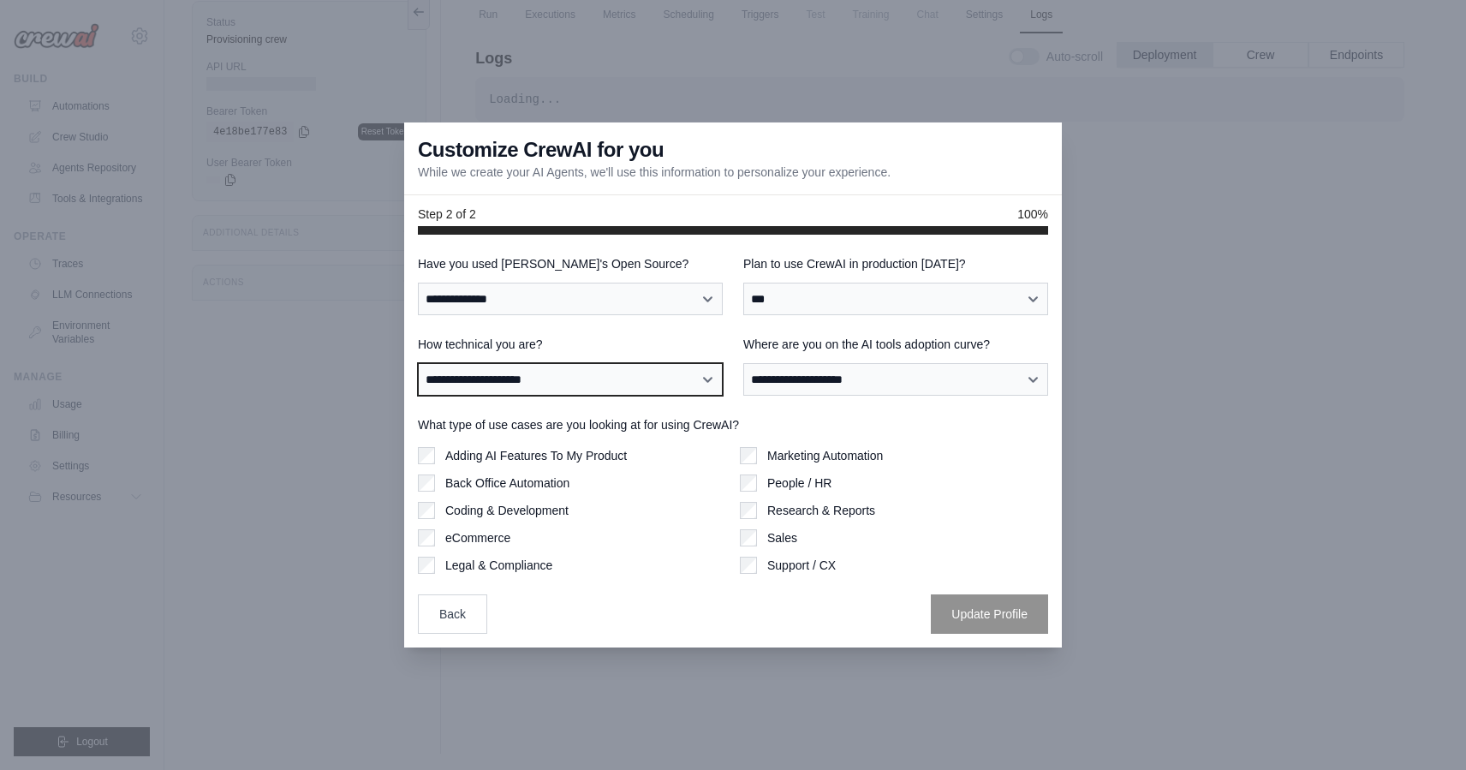
click at [614, 373] on select "**********" at bounding box center [570, 379] width 305 height 33
select select "**********"
click at [418, 363] on select "**********" at bounding box center [570, 379] width 305 height 33
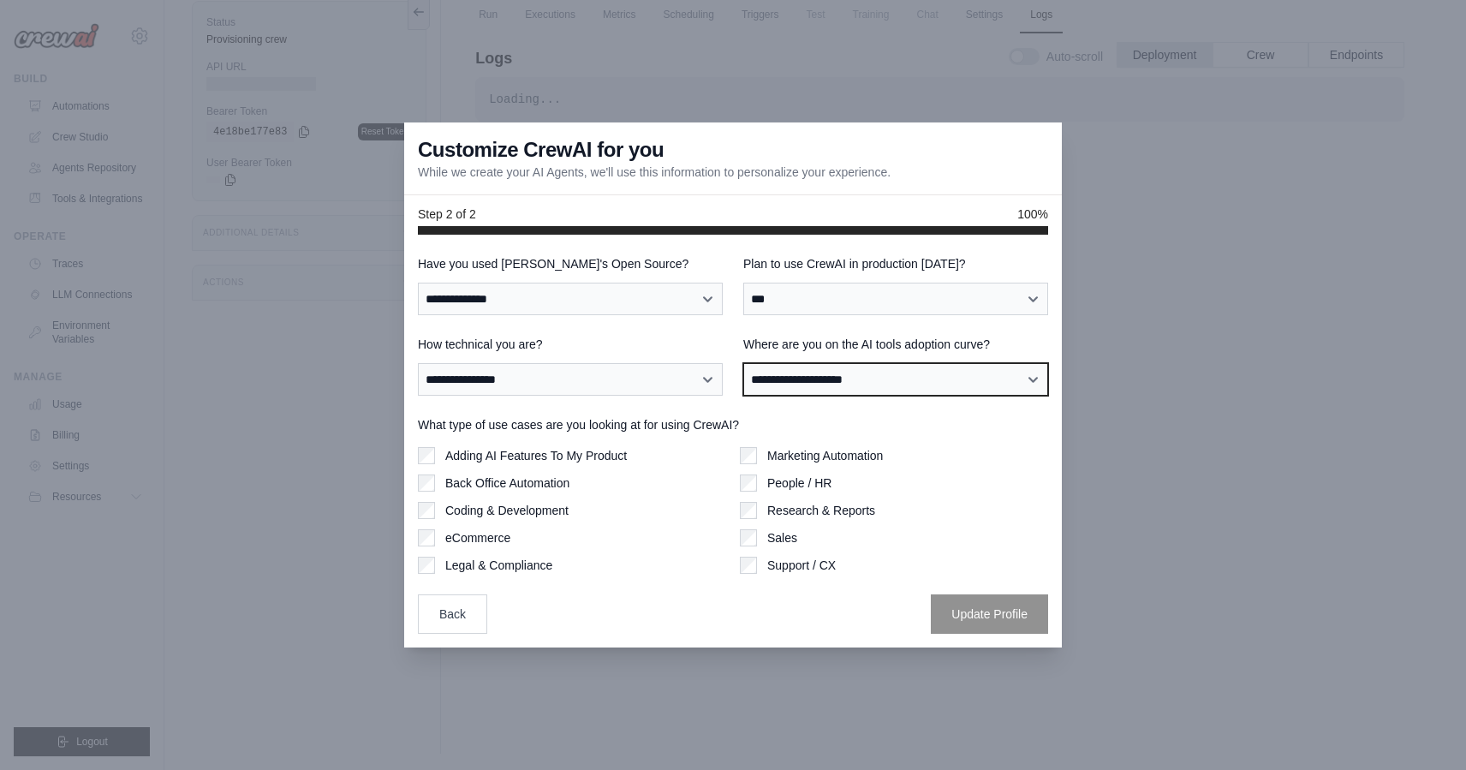
click at [809, 379] on select "**********" at bounding box center [895, 379] width 305 height 33
select select "**********"
click at [743, 363] on select "**********" at bounding box center [895, 379] width 305 height 33
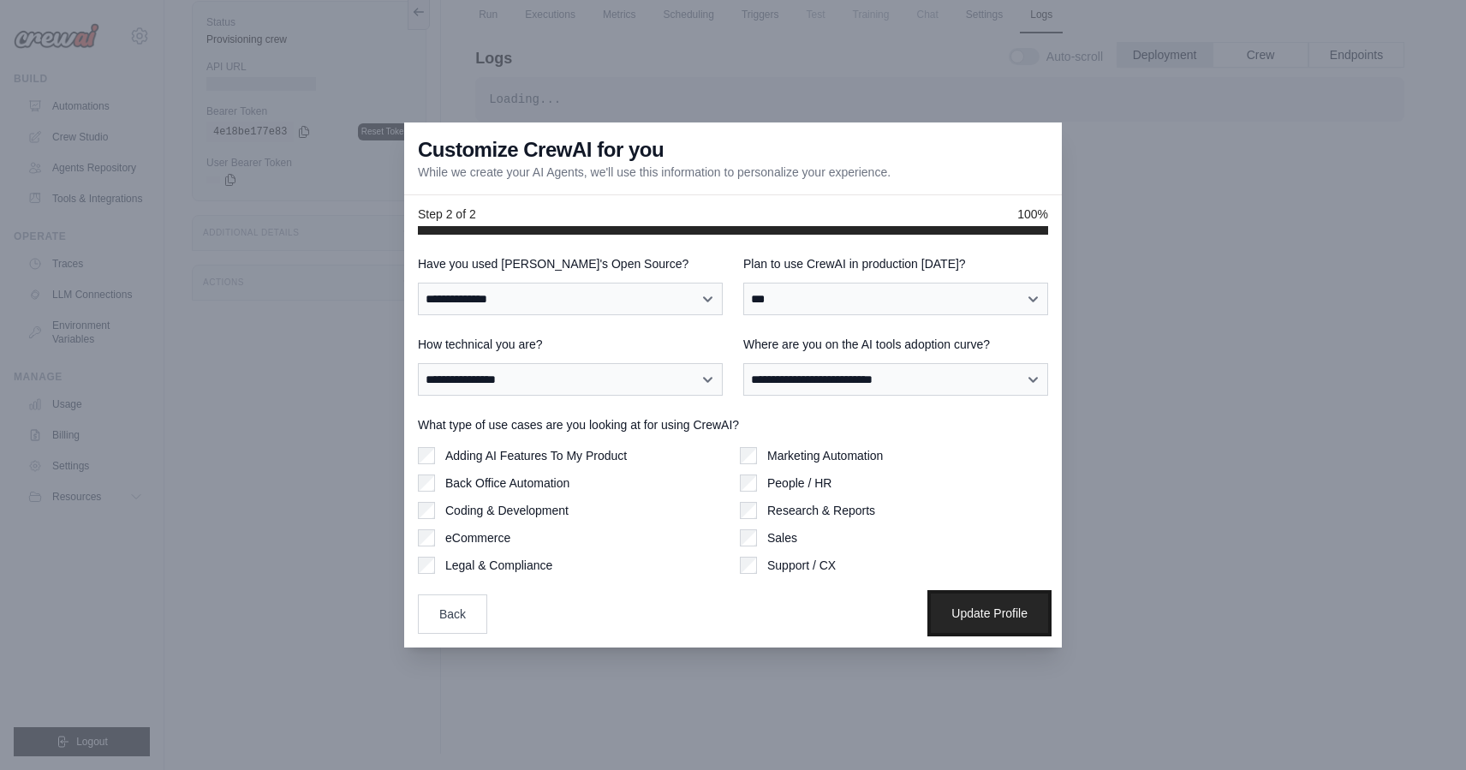
click at [999, 612] on button "Update Profile" at bounding box center [989, 613] width 117 height 39
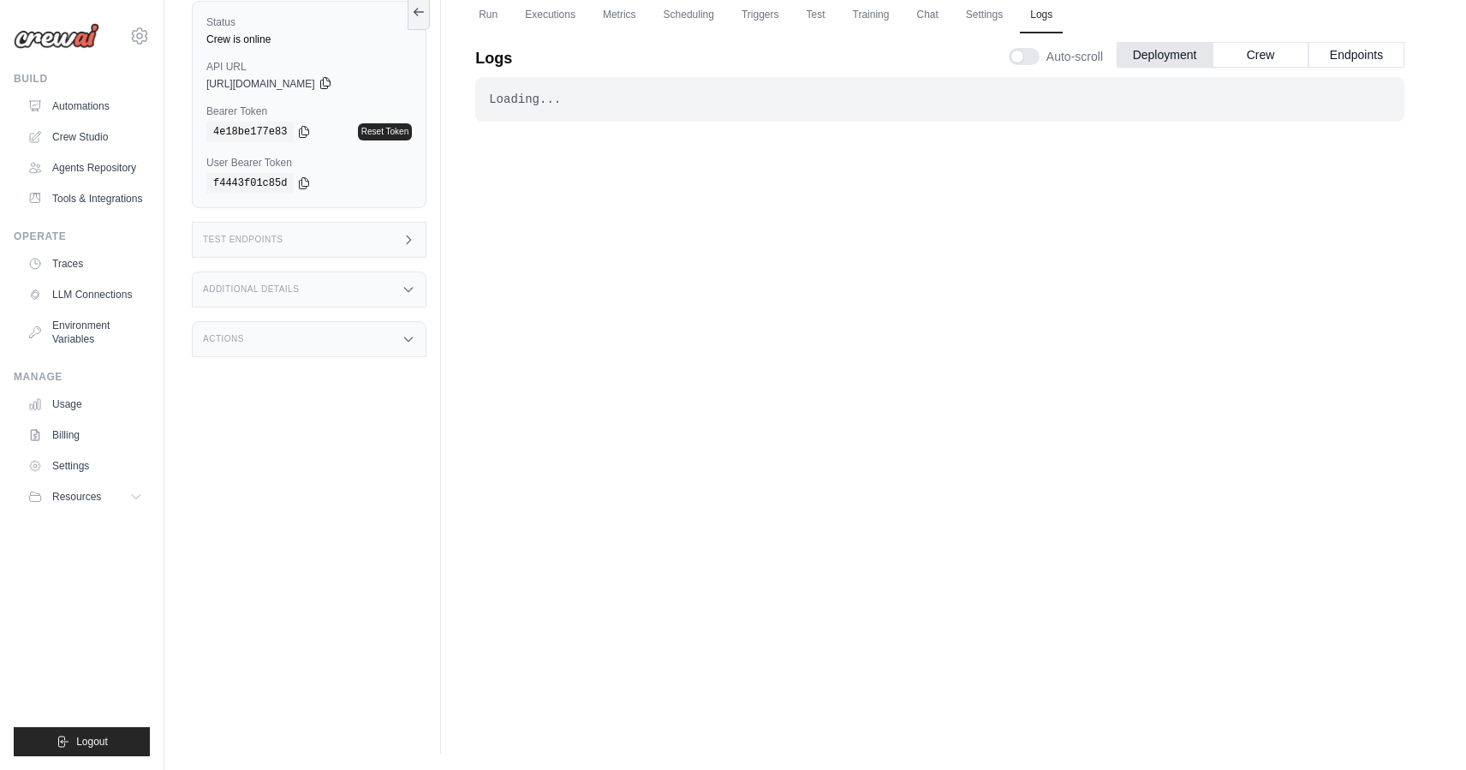
click at [332, 82] on icon at bounding box center [326, 83] width 14 height 14
click at [371, 242] on div "Test Endpoints" at bounding box center [309, 240] width 235 height 36
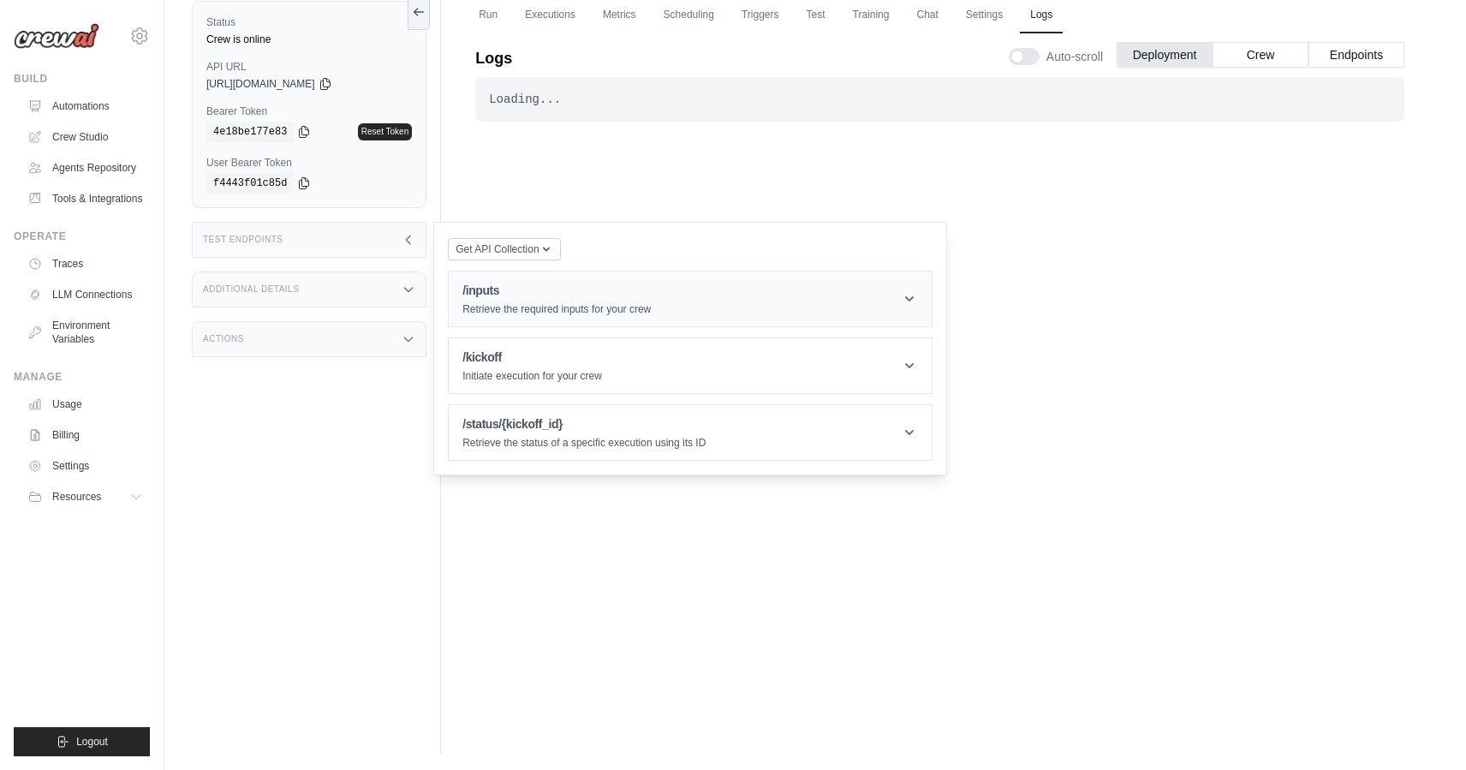
click at [888, 304] on header "/inputs Retrieve the required inputs for your crew" at bounding box center [690, 299] width 483 height 55
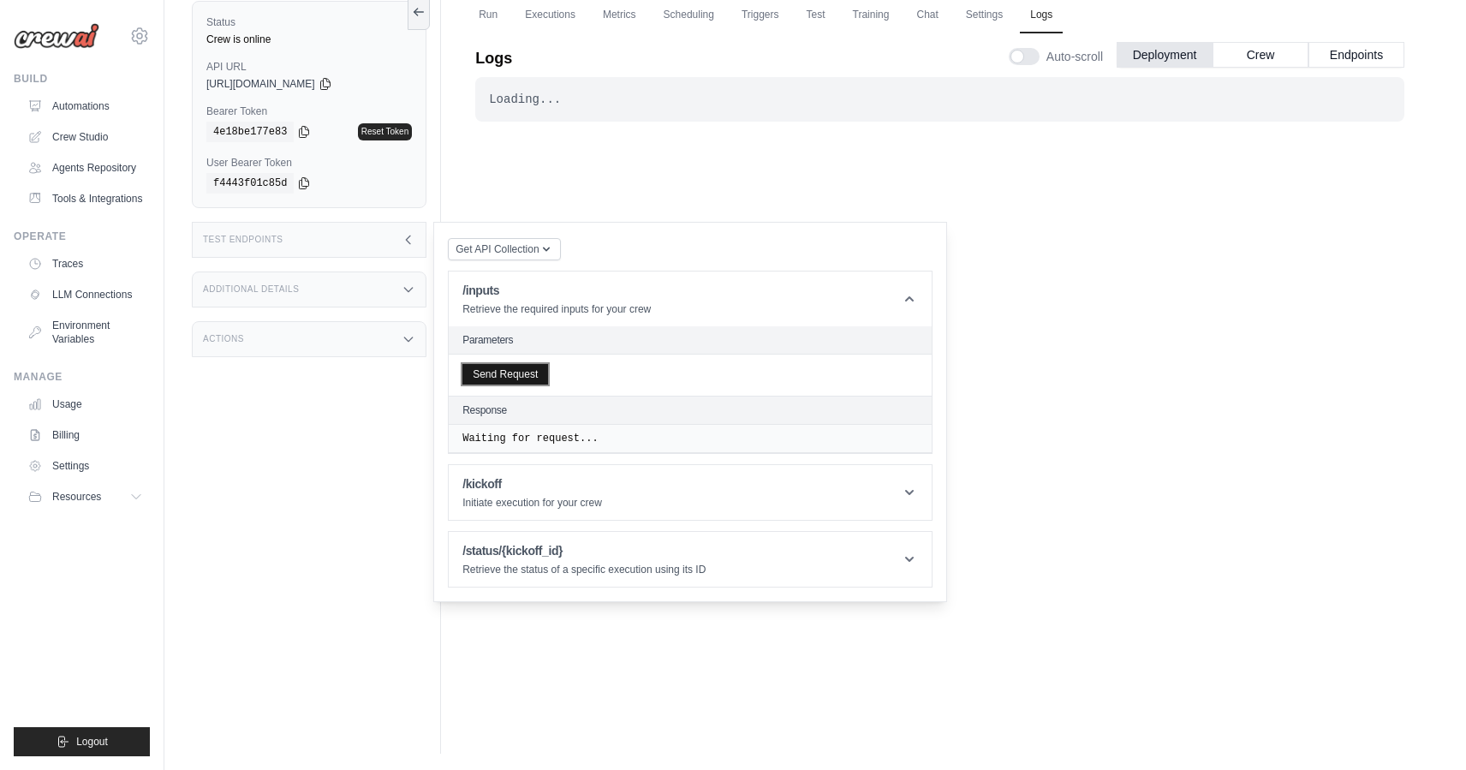
click at [527, 374] on button "Send Request" at bounding box center [506, 374] width 86 height 21
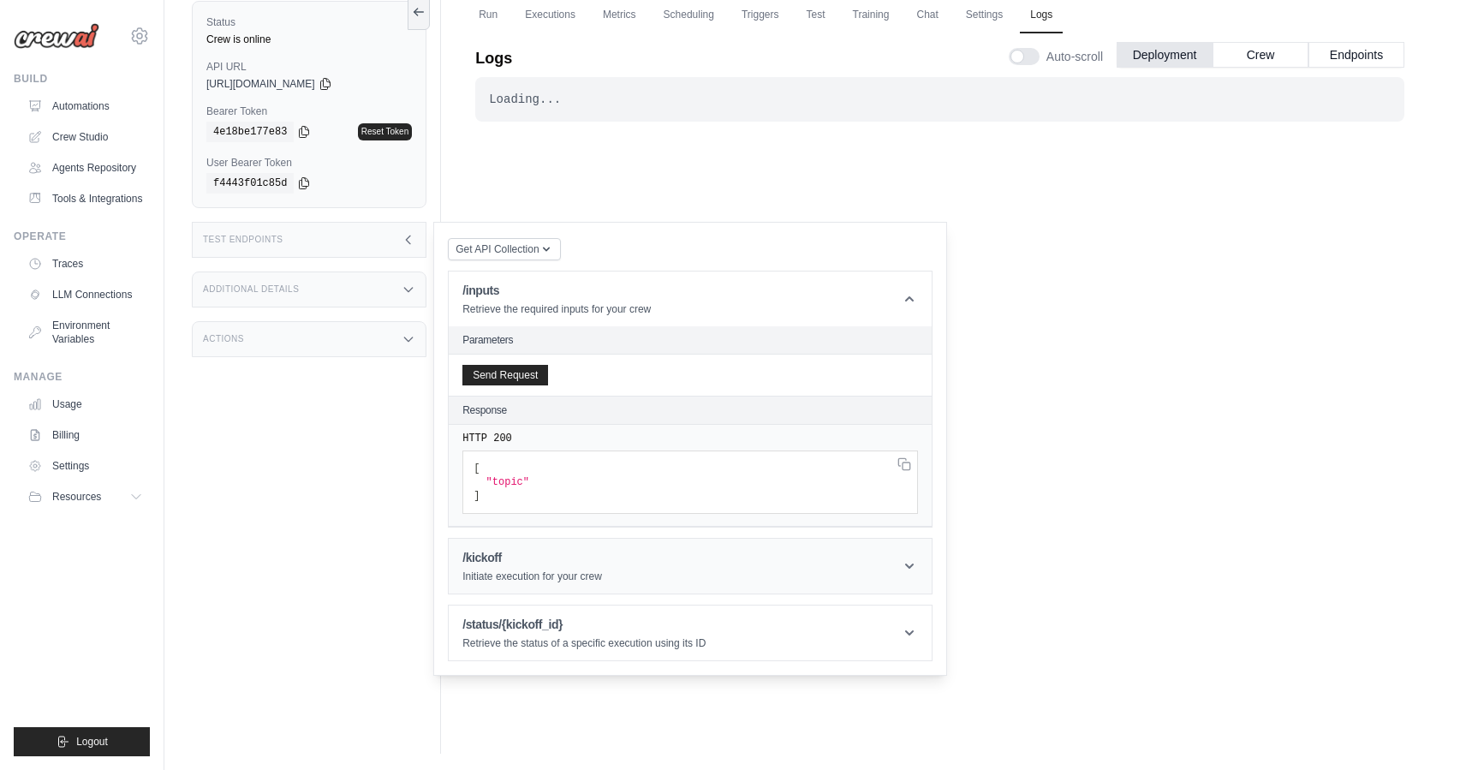
click at [901, 566] on icon at bounding box center [909, 566] width 17 height 17
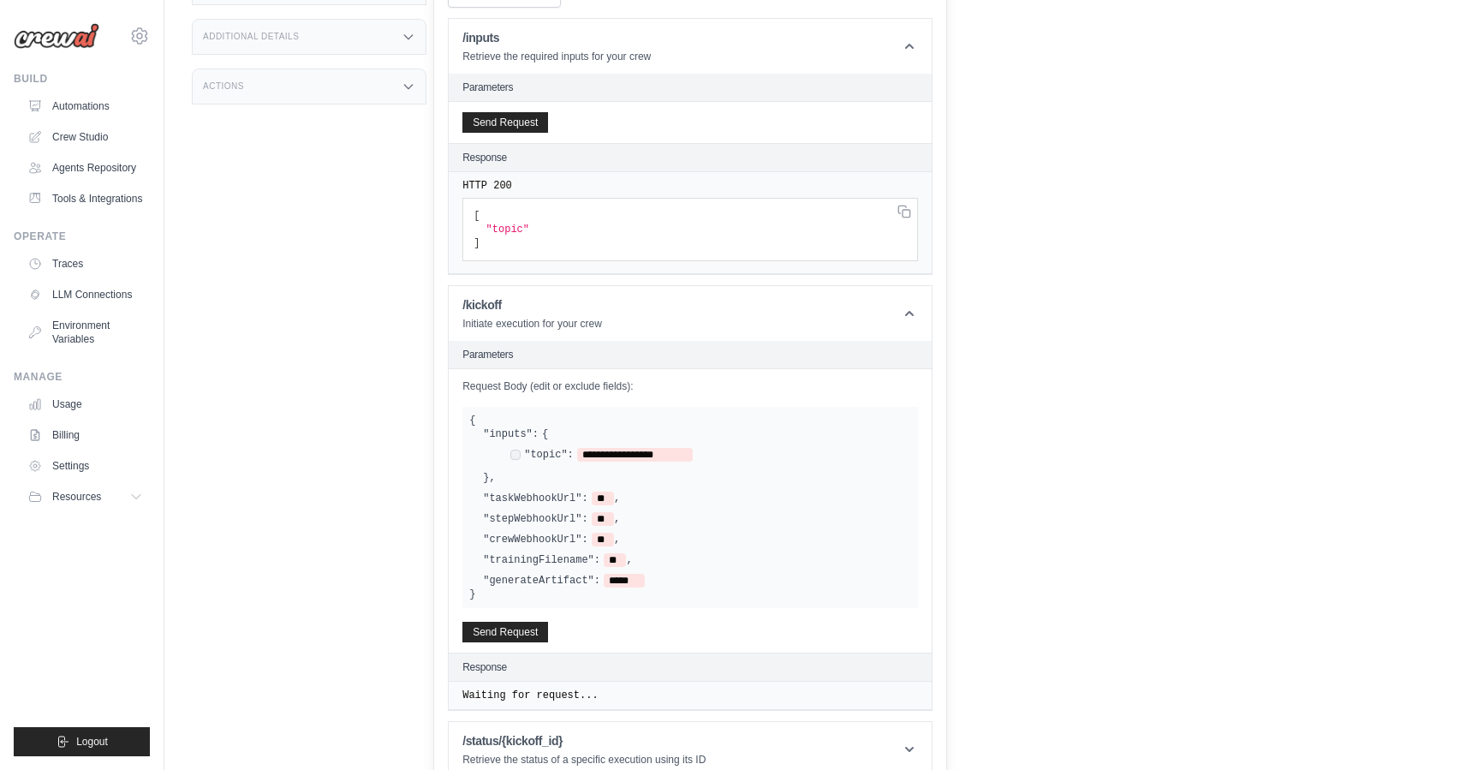
scroll to position [406, 0]
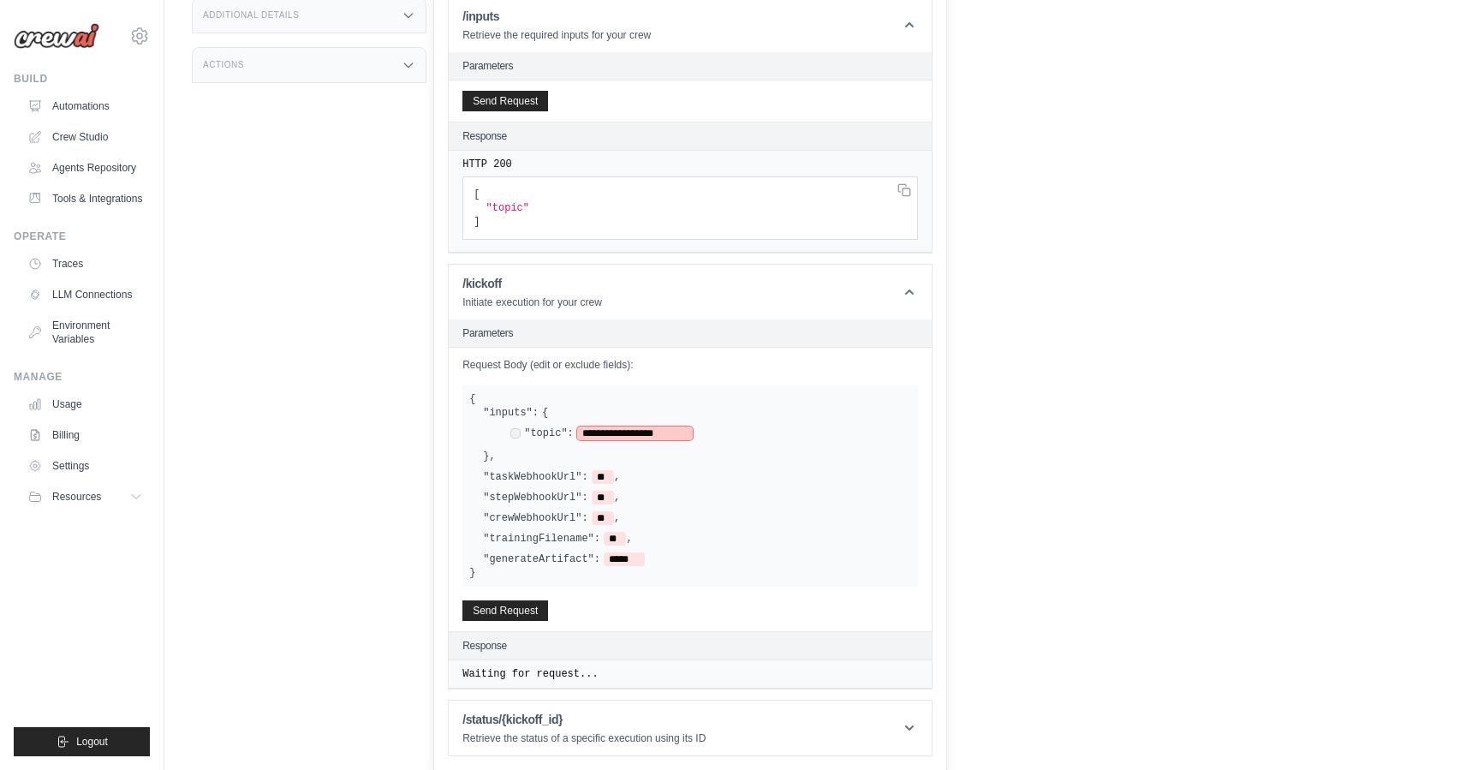
click at [630, 437] on span "**********" at bounding box center [635, 434] width 116 height 14
click at [631, 435] on span "**********" at bounding box center [635, 434] width 116 height 14
click at [630, 439] on span "**********" at bounding box center [635, 434] width 116 height 14
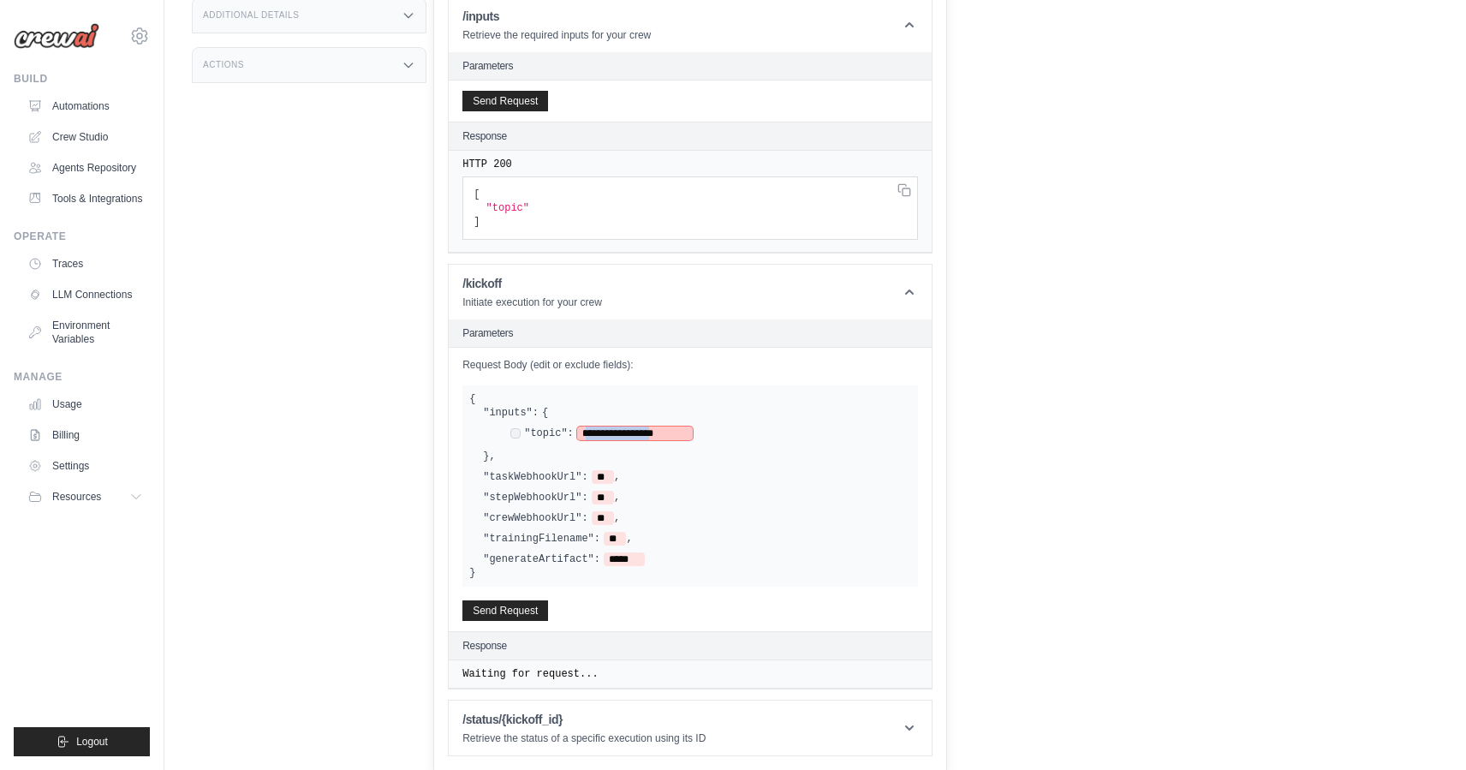
drag, startPoint x: 683, startPoint y: 434, endPoint x: 587, endPoint y: 429, distance: 96.1
click at [587, 429] on span "**********" at bounding box center [635, 434] width 116 height 14
click at [511, 613] on button "Send Request" at bounding box center [506, 610] width 86 height 21
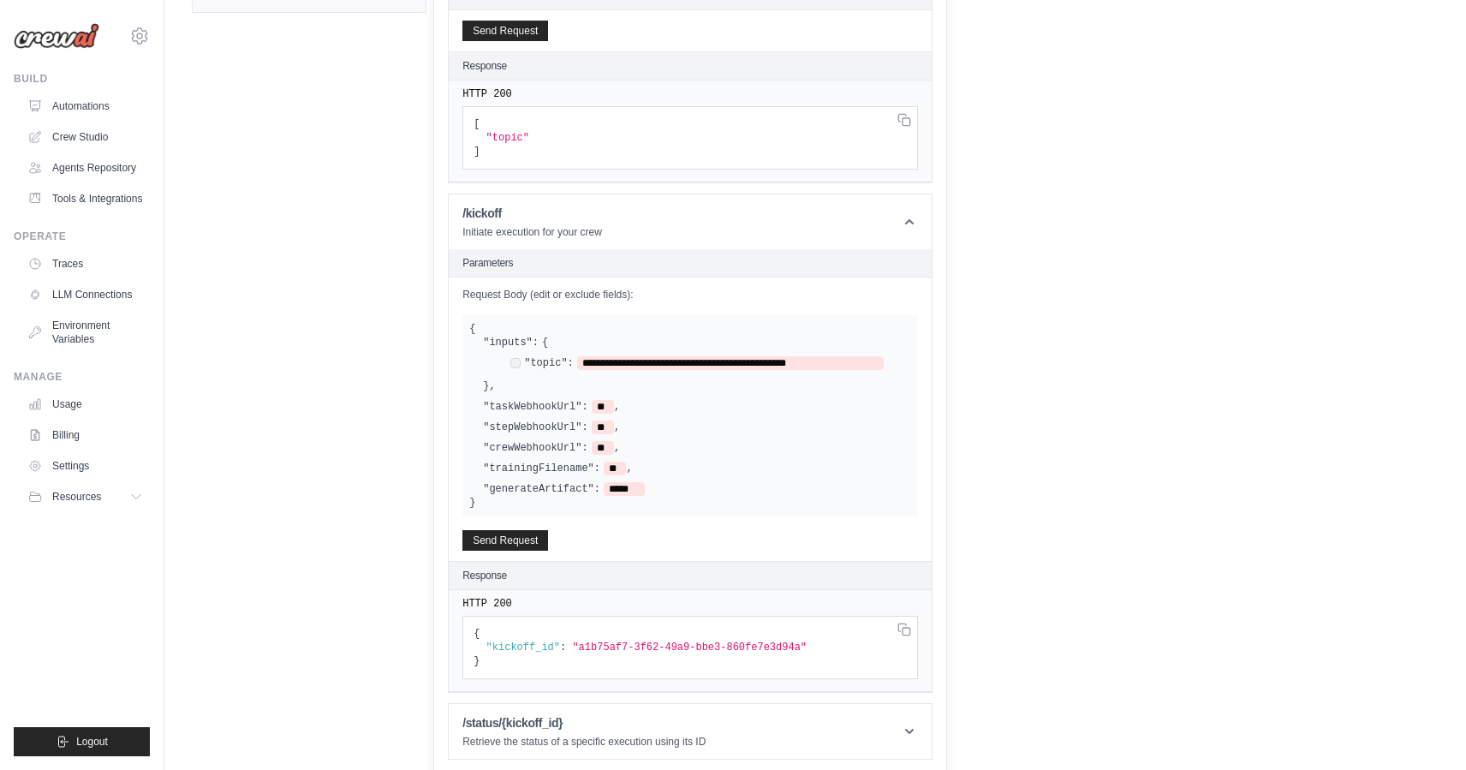
scroll to position [480, 0]
click at [811, 729] on header "/status/{kickoff_id} Retrieve the status of a specific execution using its ID" at bounding box center [690, 728] width 483 height 55
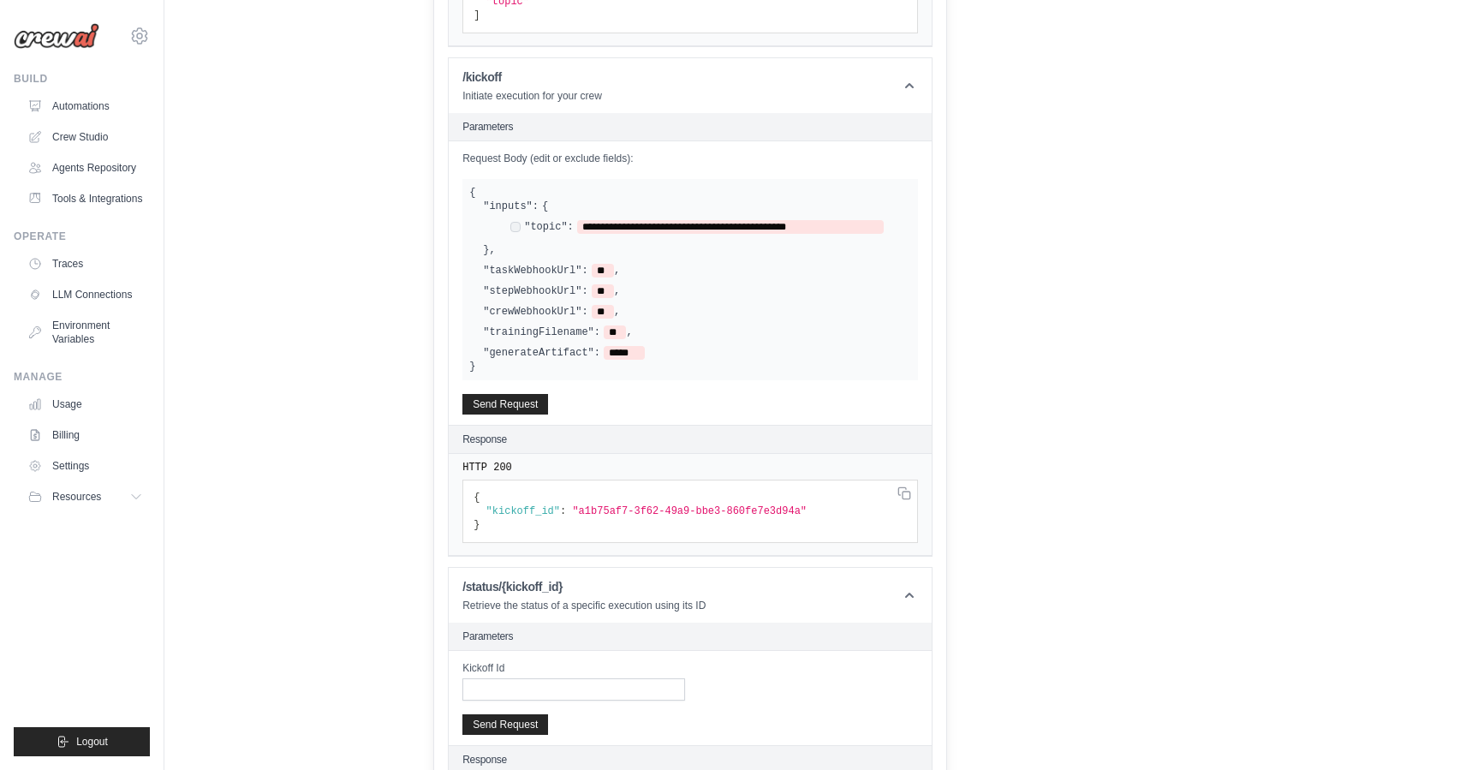
scroll to position [660, 0]
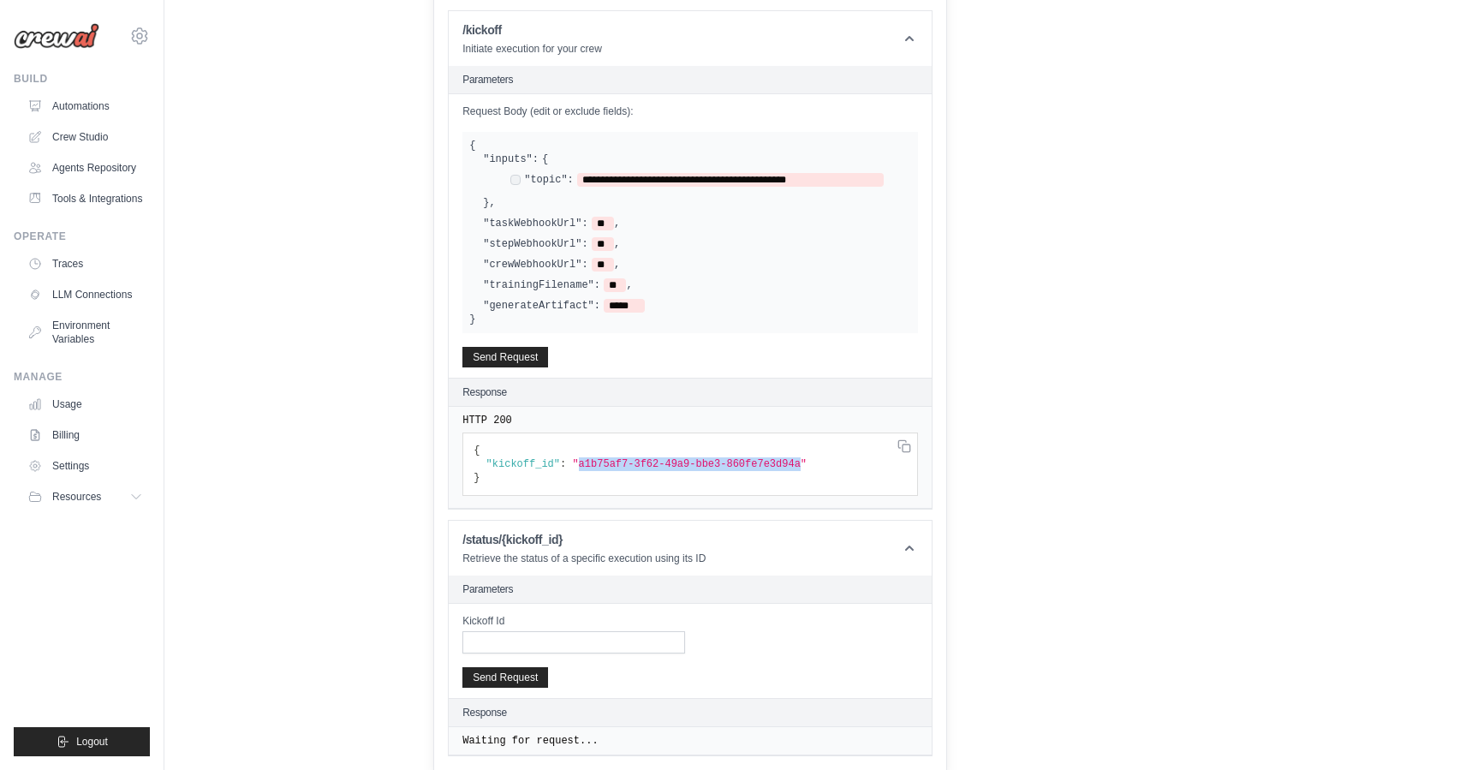
drag, startPoint x: 802, startPoint y: 462, endPoint x: 580, endPoint y: 464, distance: 221.9
click at [580, 464] on span ""a1b75af7-3f62-49a9-bbe3-860fe7e3d94a"" at bounding box center [689, 464] width 235 height 12
copy span "a1b75af7-3f62-49a9-bbe3-860fe7e3d94a"
click at [576, 641] on input "Kickoff Id" at bounding box center [574, 641] width 223 height 22
paste input "**********"
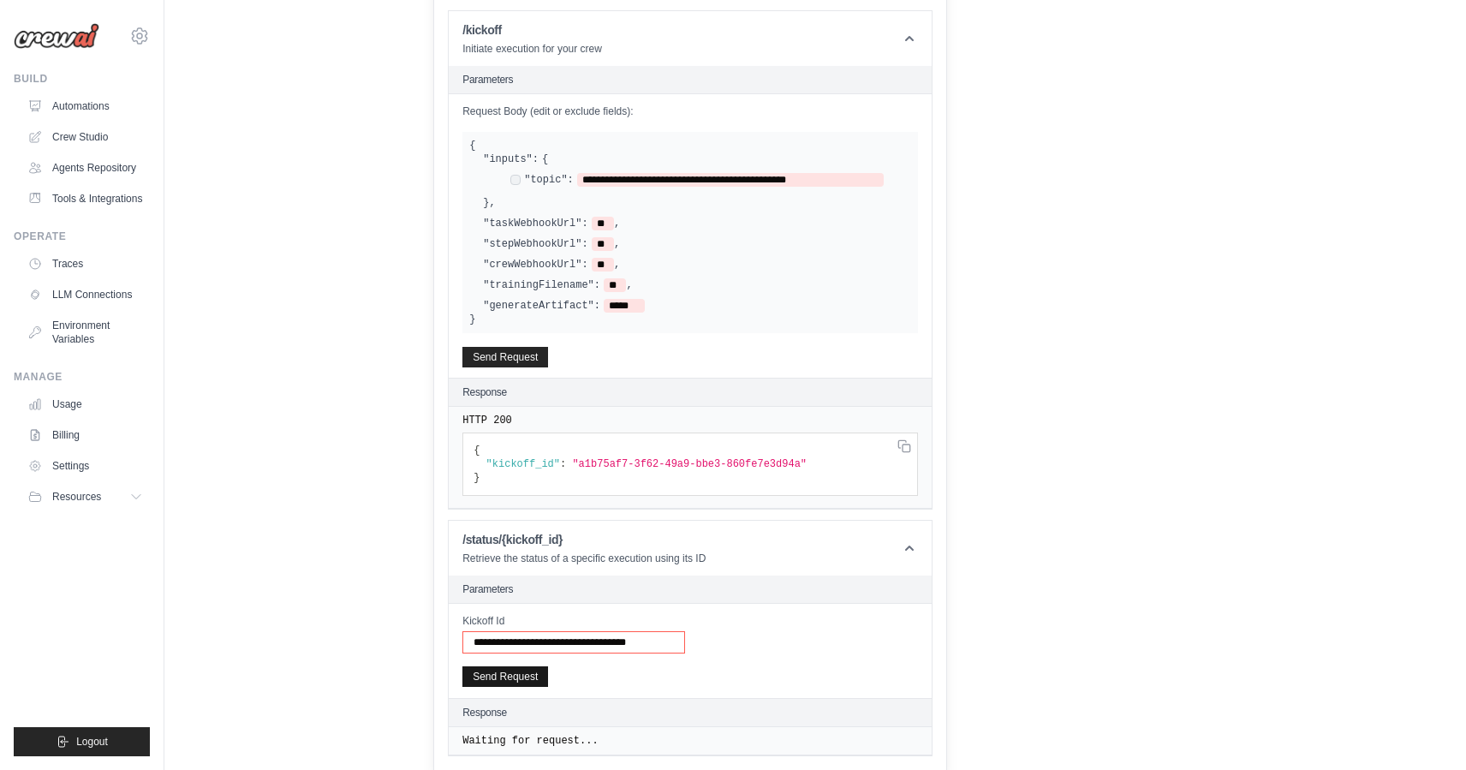
type input "**********"
click at [533, 671] on button "Send Request" at bounding box center [506, 676] width 86 height 21
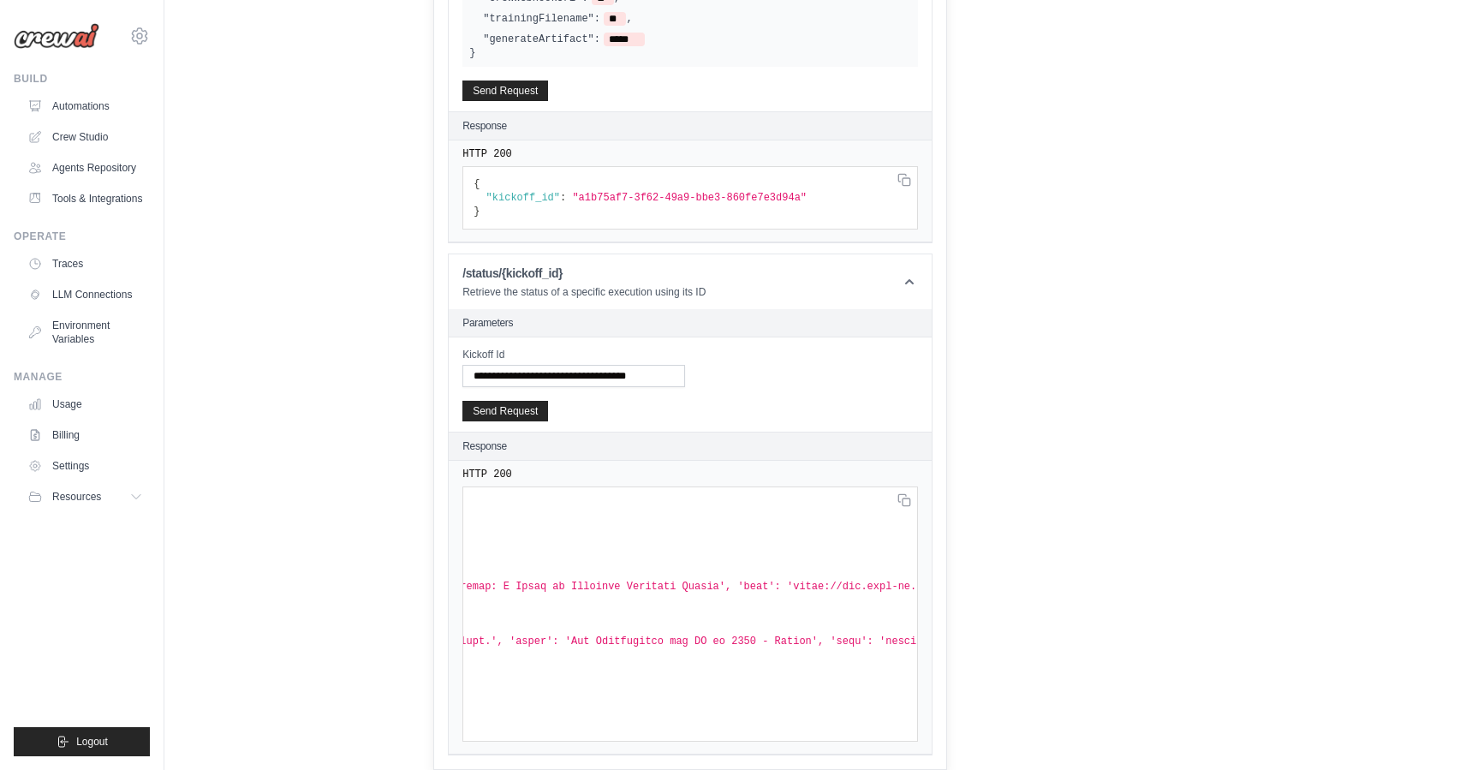
scroll to position [0, 0]
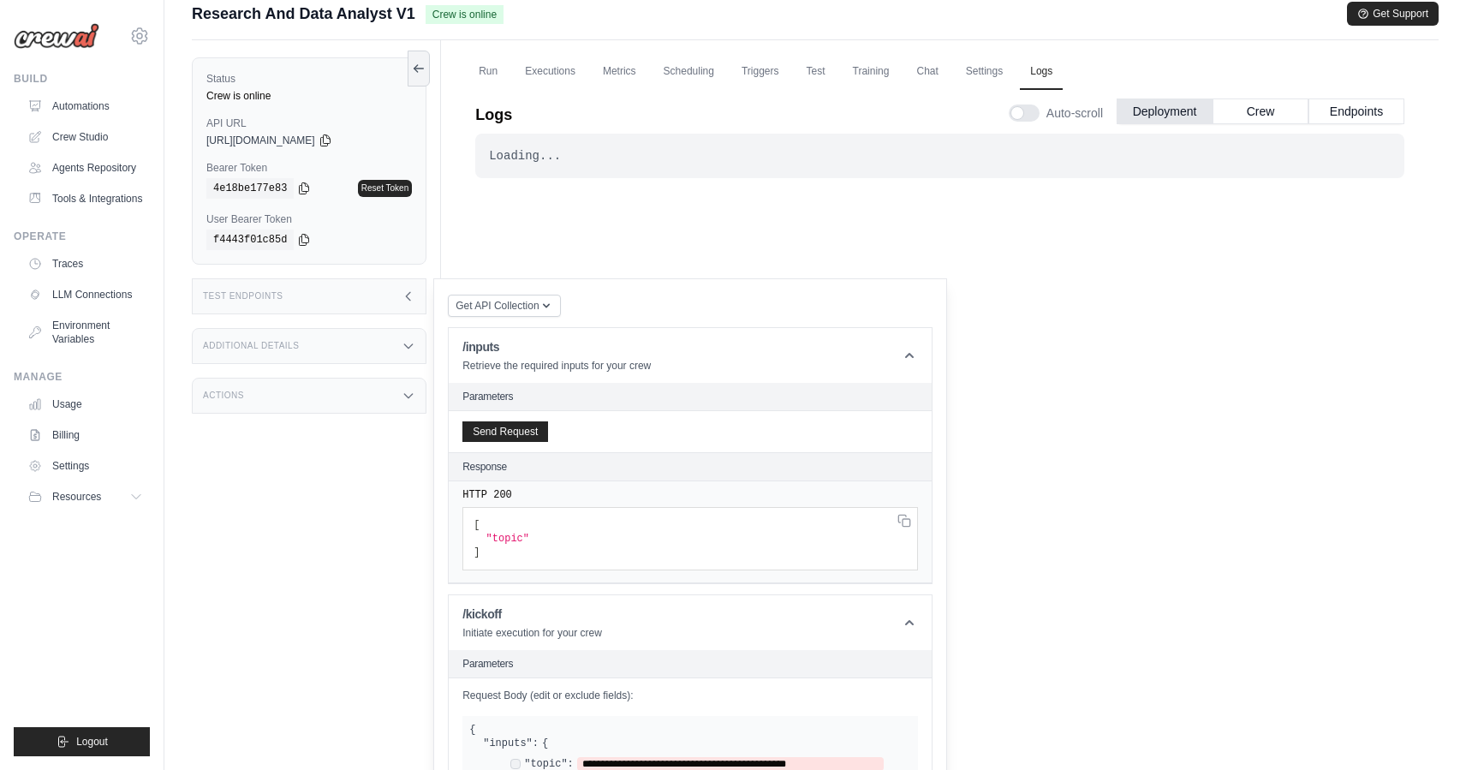
scroll to position [14, 0]
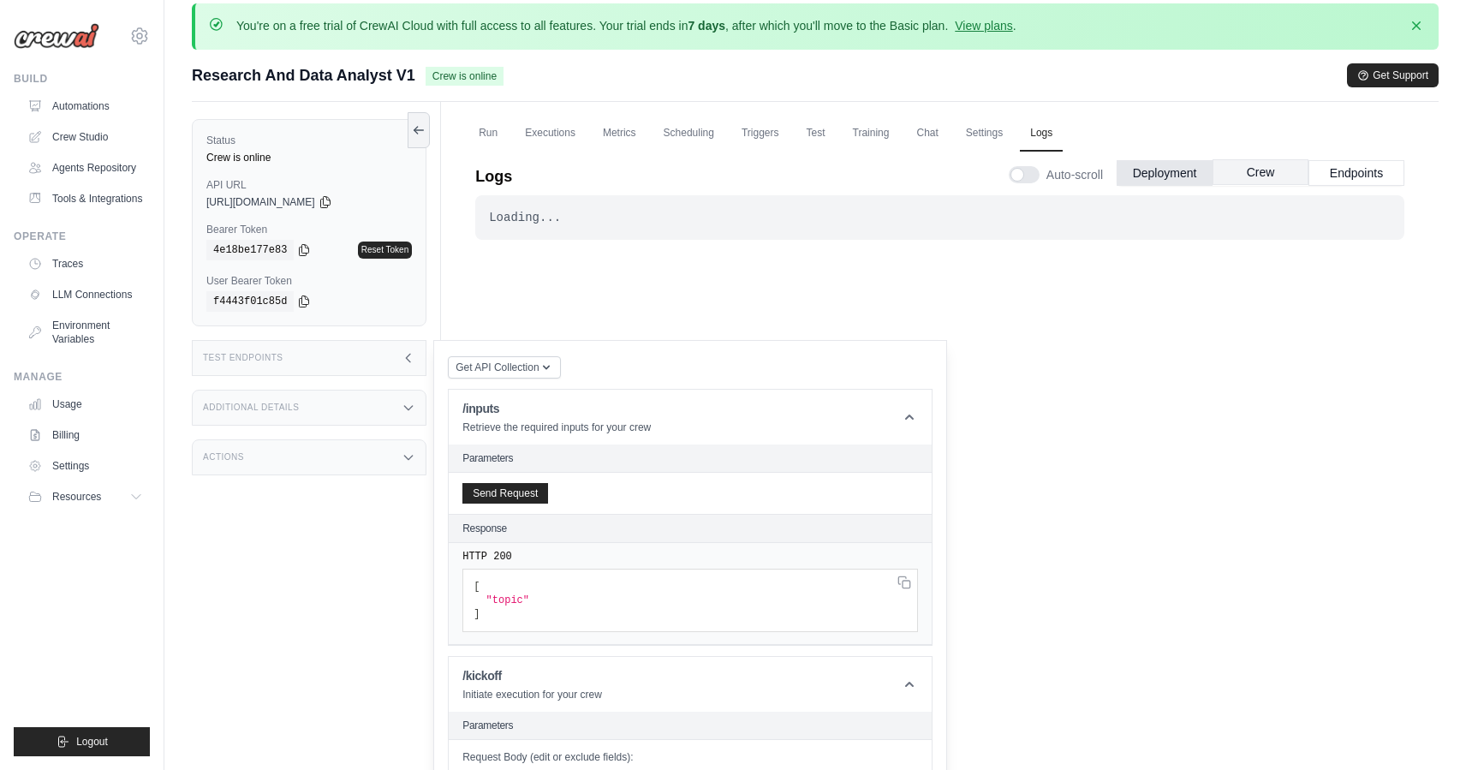
click at [1257, 176] on button "Crew" at bounding box center [1261, 172] width 96 height 26
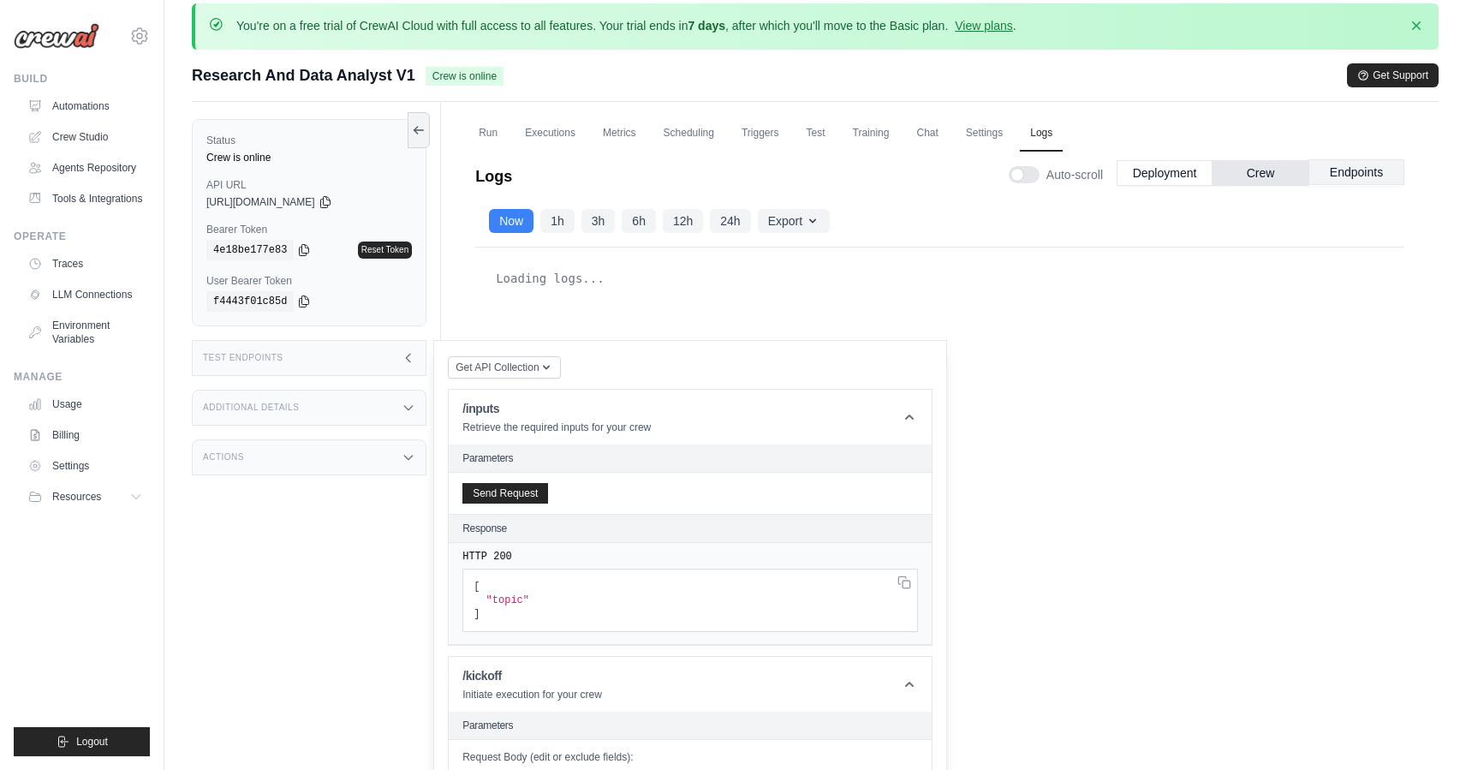
click at [1383, 170] on button "Endpoints" at bounding box center [1357, 172] width 96 height 26
click at [260, 412] on div "Additional Details" at bounding box center [309, 408] width 235 height 36
click at [308, 566] on div "Actions" at bounding box center [309, 558] width 235 height 36
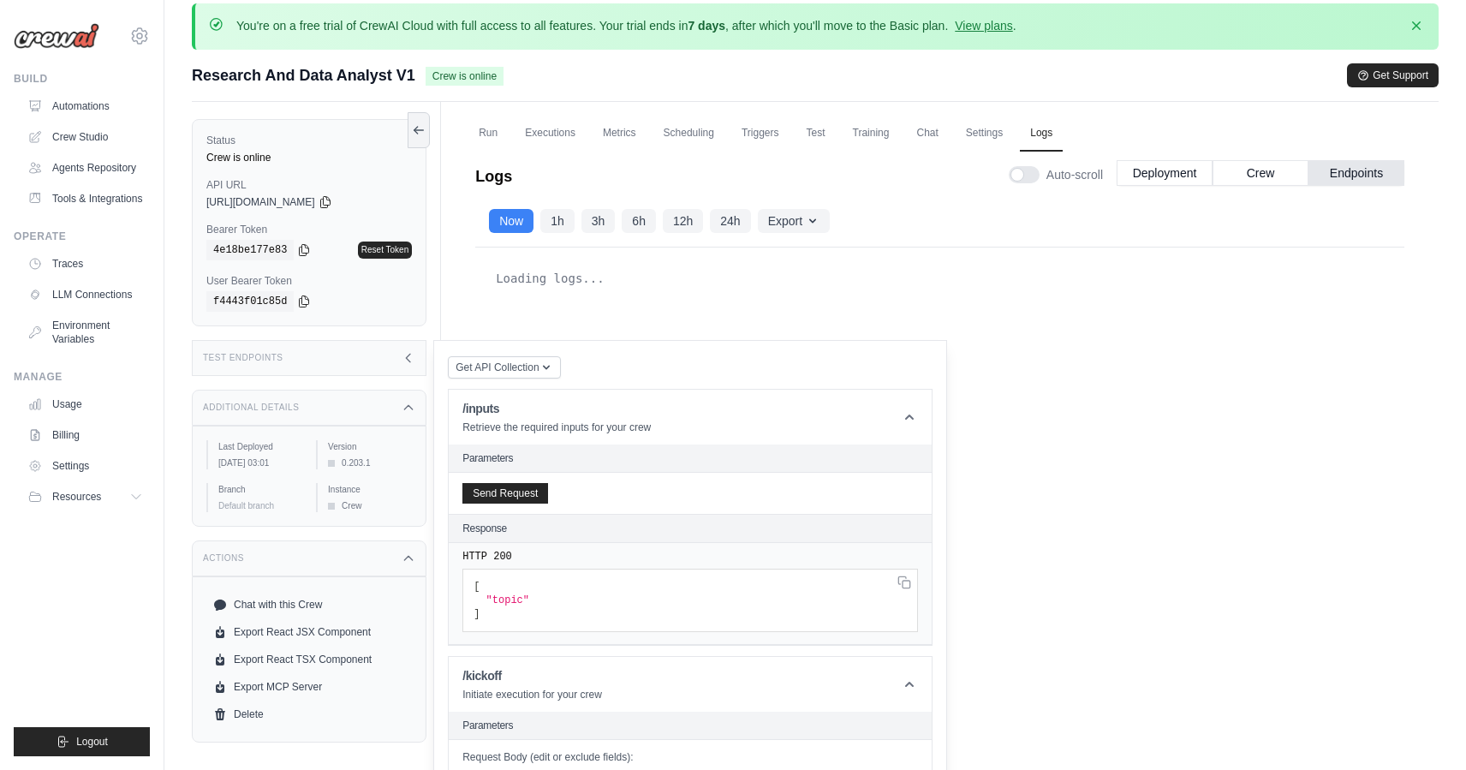
click at [1068, 293] on div "Loading logs..." at bounding box center [940, 278] width 902 height 34
click at [131, 496] on icon at bounding box center [138, 497] width 14 height 14
click at [75, 432] on link "Billing" at bounding box center [86, 434] width 129 height 27
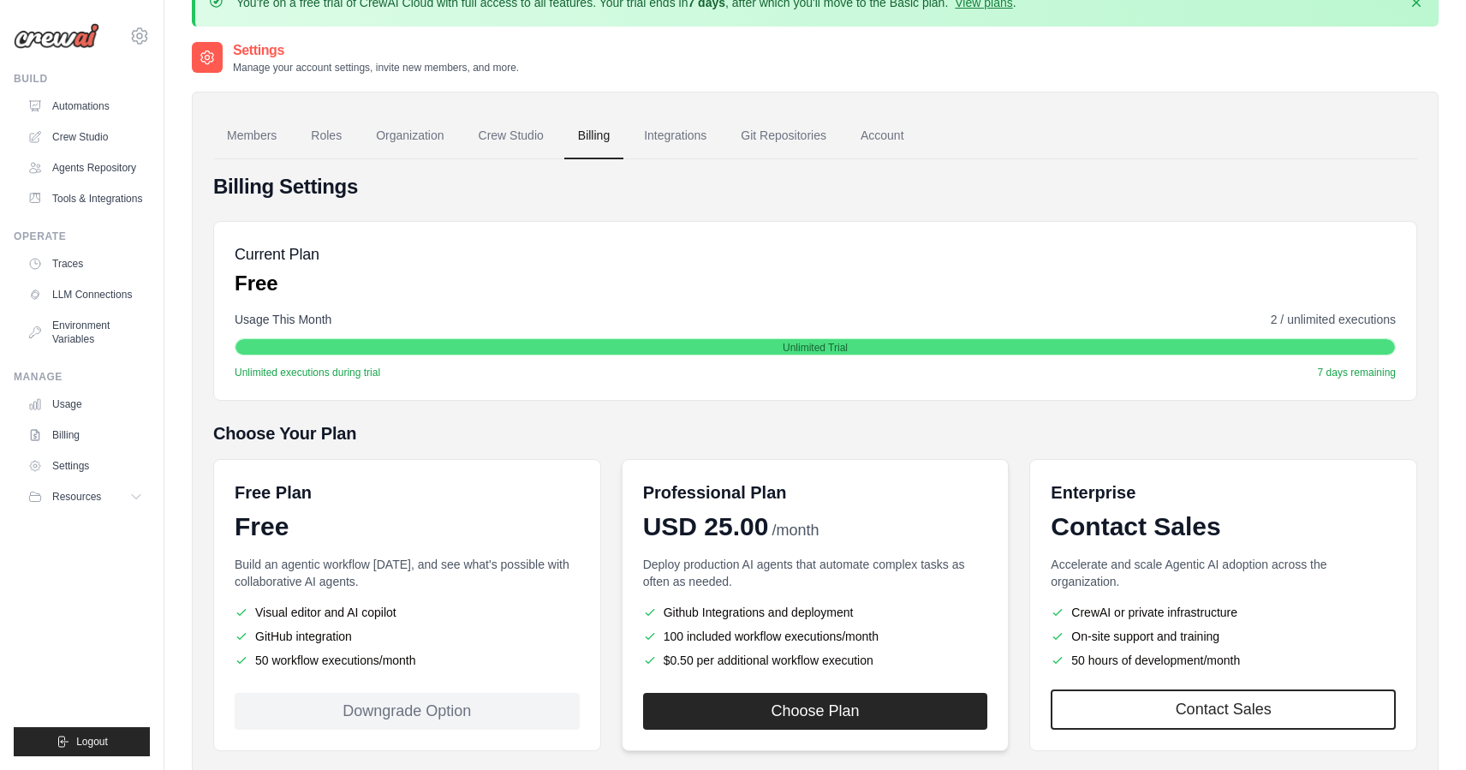
scroll to position [43, 0]
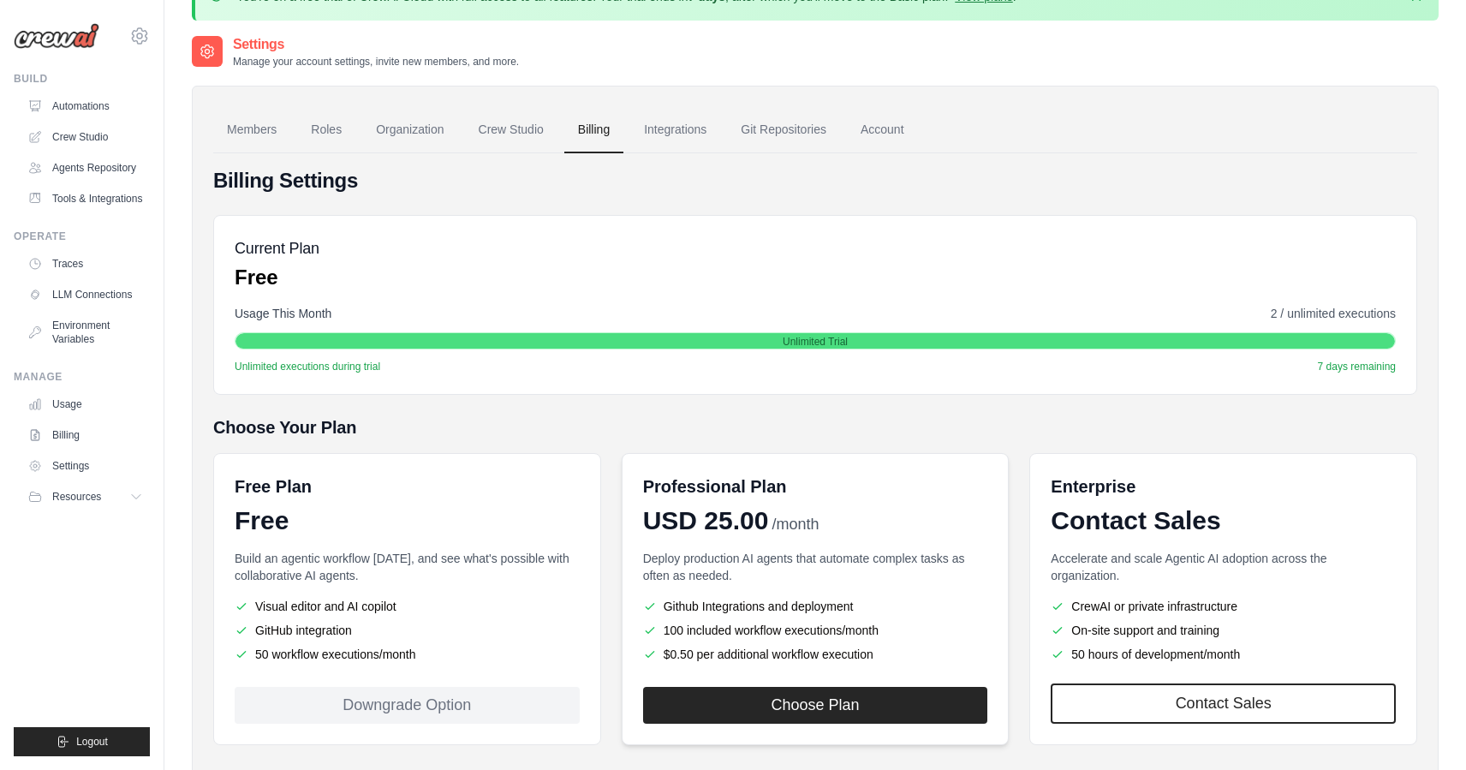
drag, startPoint x: 908, startPoint y: 628, endPoint x: 923, endPoint y: 627, distance: 14.6
click at [923, 627] on li "100 included workflow executions/month" at bounding box center [815, 630] width 345 height 17
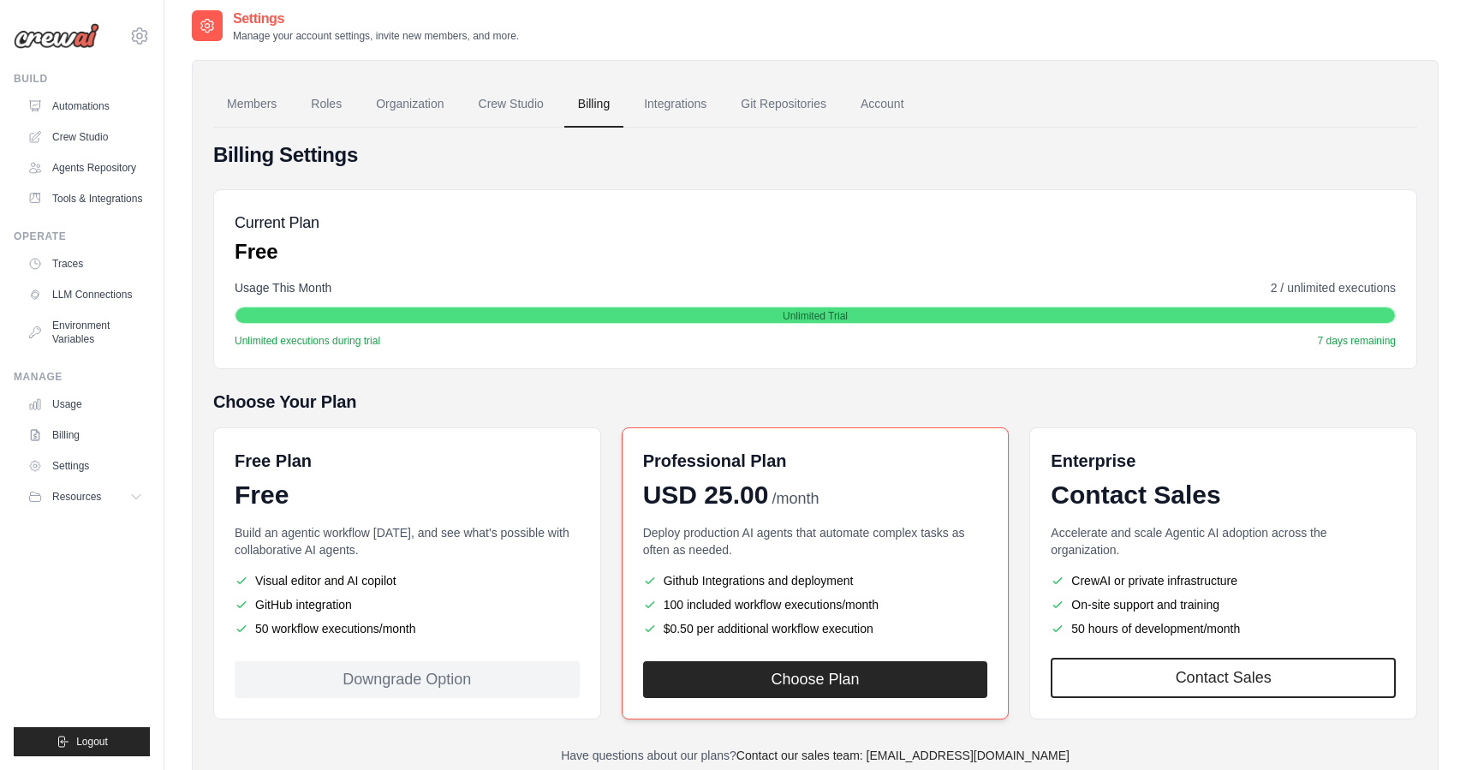
scroll to position [69, 0]
drag, startPoint x: 1258, startPoint y: 546, endPoint x: 1084, endPoint y: 509, distance: 178.8
click at [1084, 509] on div "Enterprise Contact Sales Accelerate and scale Agentic AI adoption across the or…" at bounding box center [1224, 573] width 388 height 292
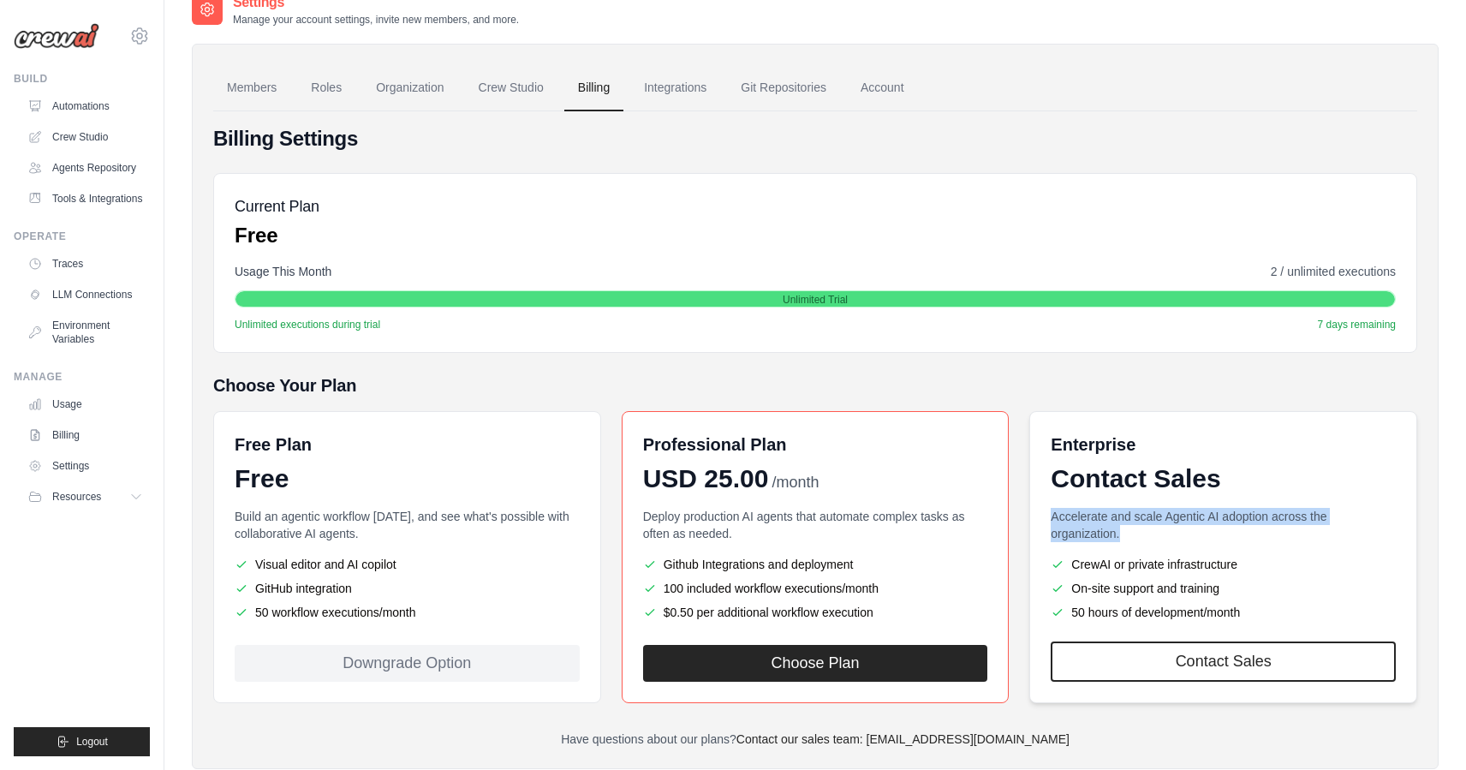
scroll to position [105, 0]
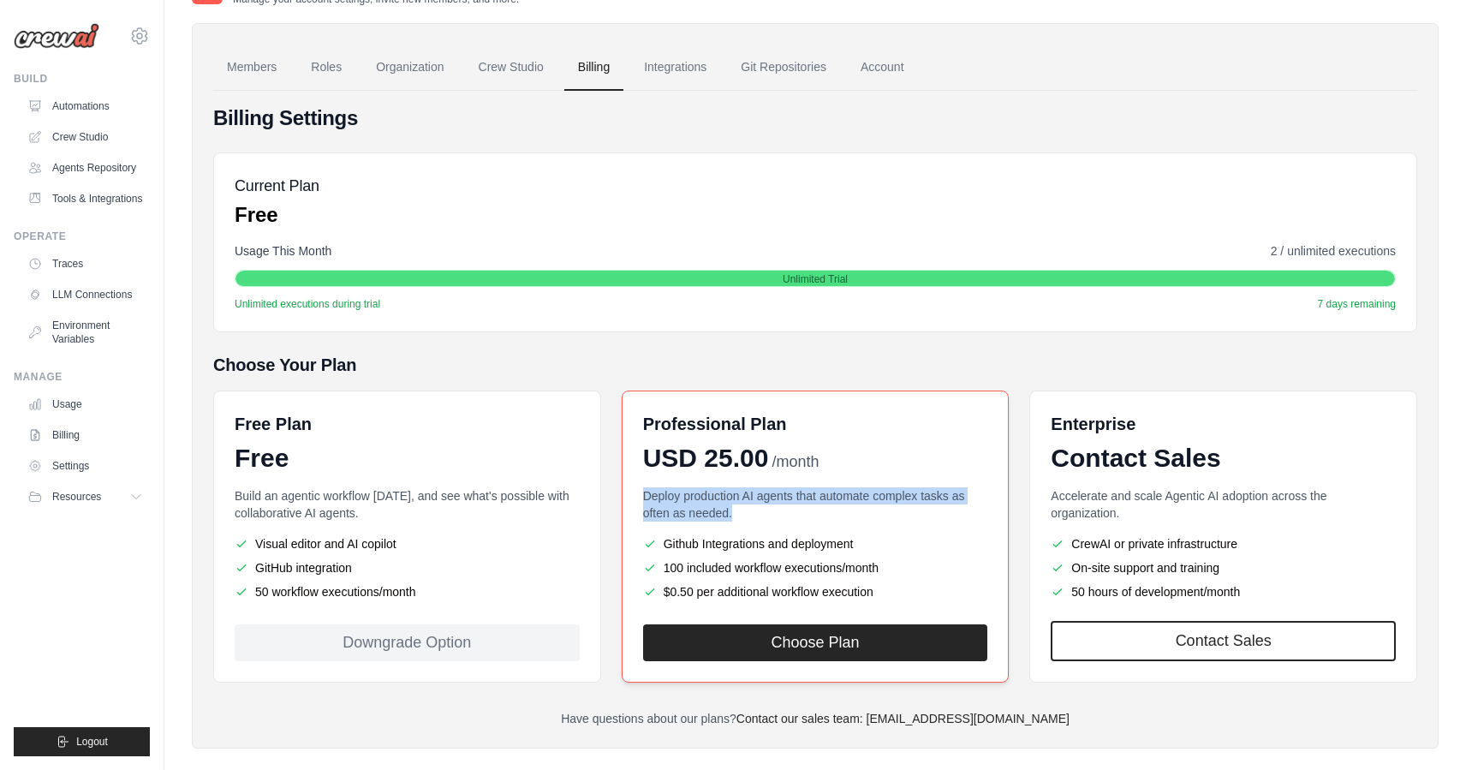
drag, startPoint x: 773, startPoint y: 523, endPoint x: 632, endPoint y: 490, distance: 144.4
click at [632, 490] on div "Professional Plan USD 25.00 /month Deploy production AI agents that automate co…" at bounding box center [816, 537] width 388 height 292
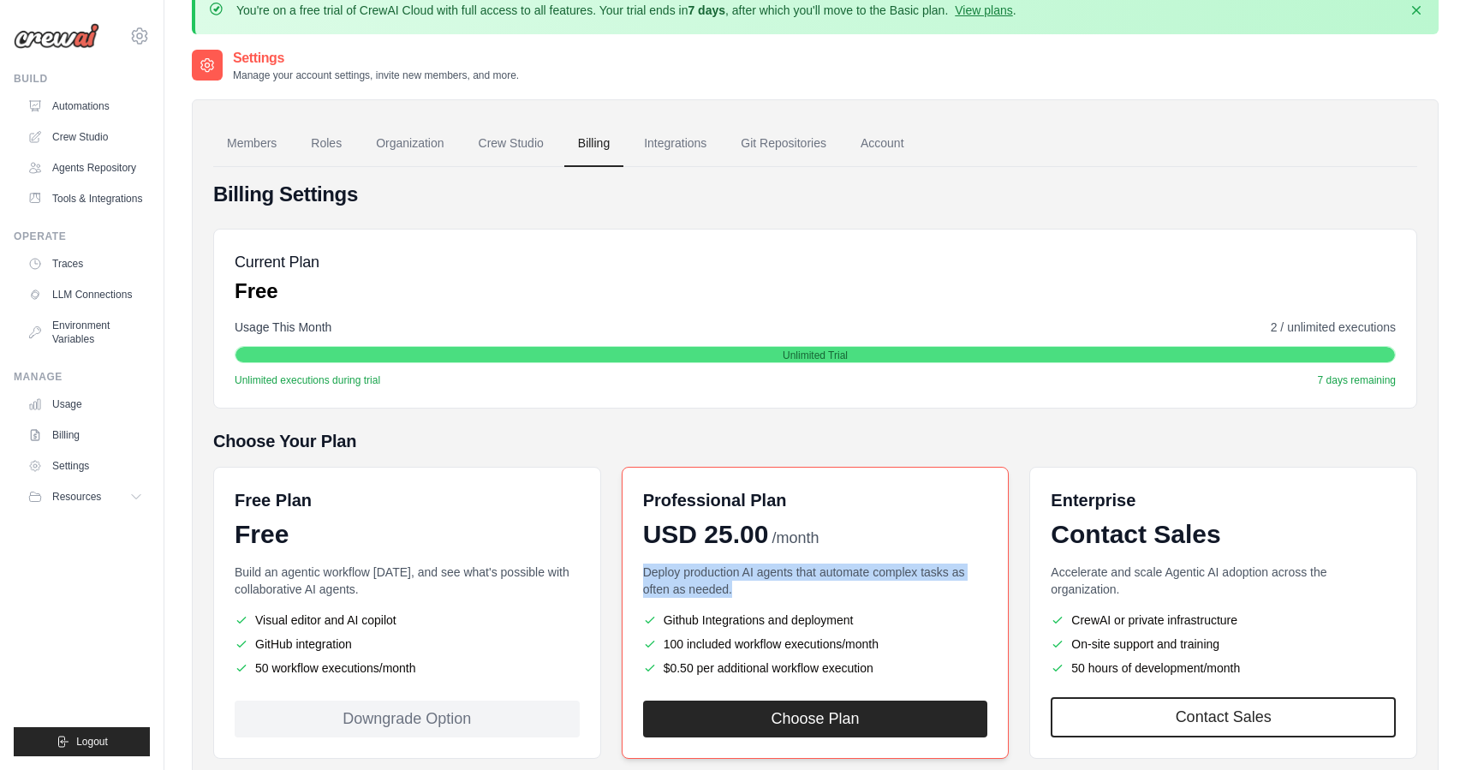
scroll to position [0, 0]
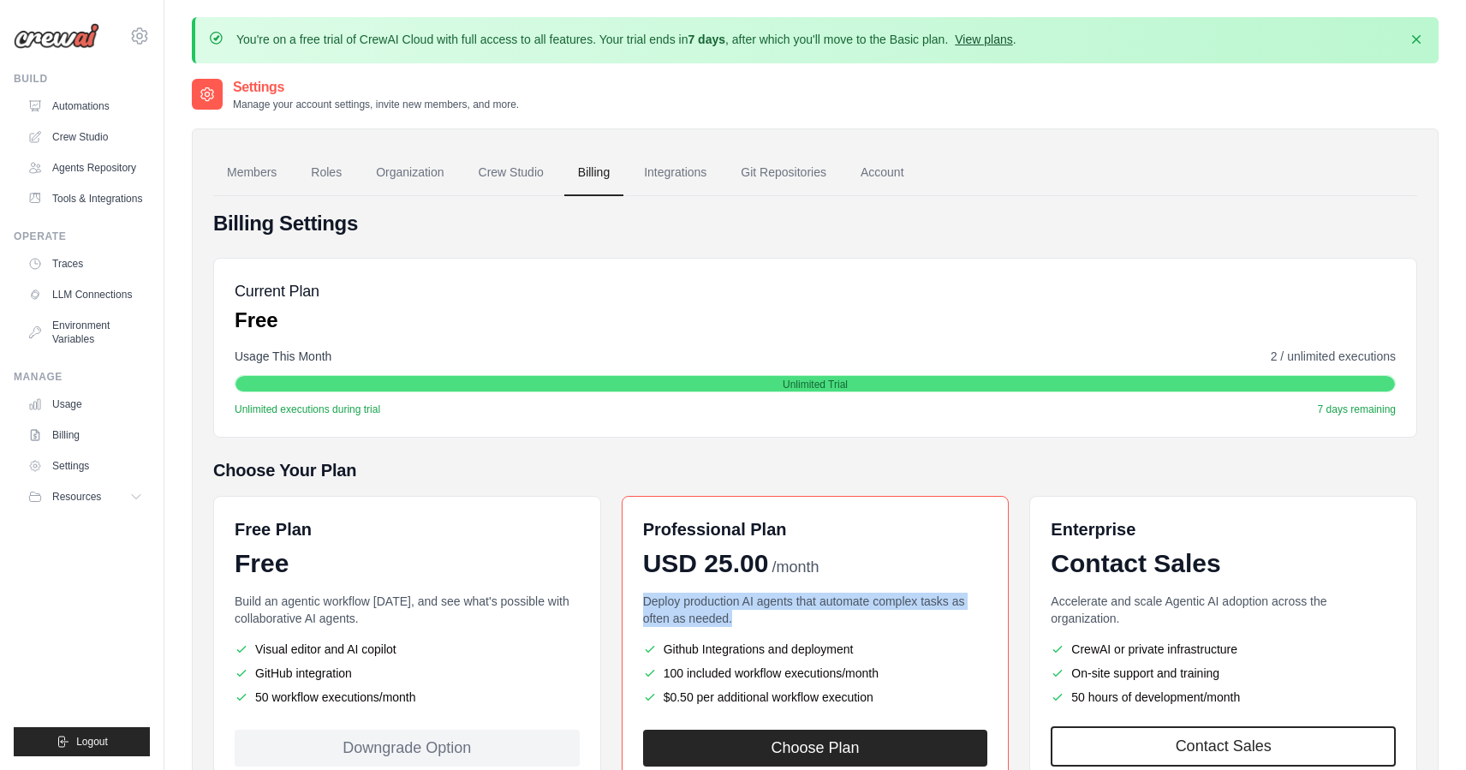
click at [982, 38] on link "View plans" at bounding box center [983, 40] width 57 height 14
click at [779, 170] on link "Git Repositories" at bounding box center [783, 173] width 113 height 46
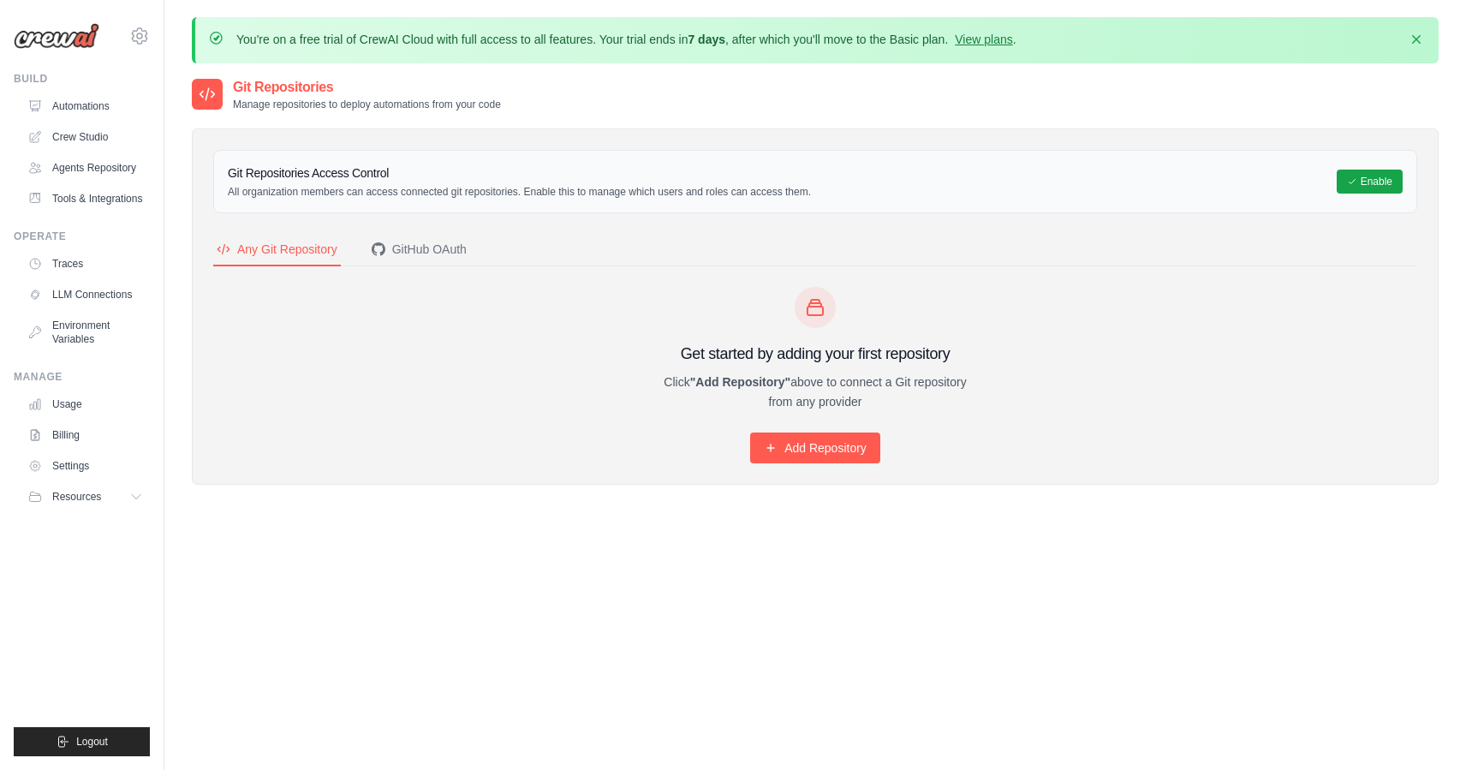
click at [213, 93] on icon at bounding box center [207, 93] width 15 height 11
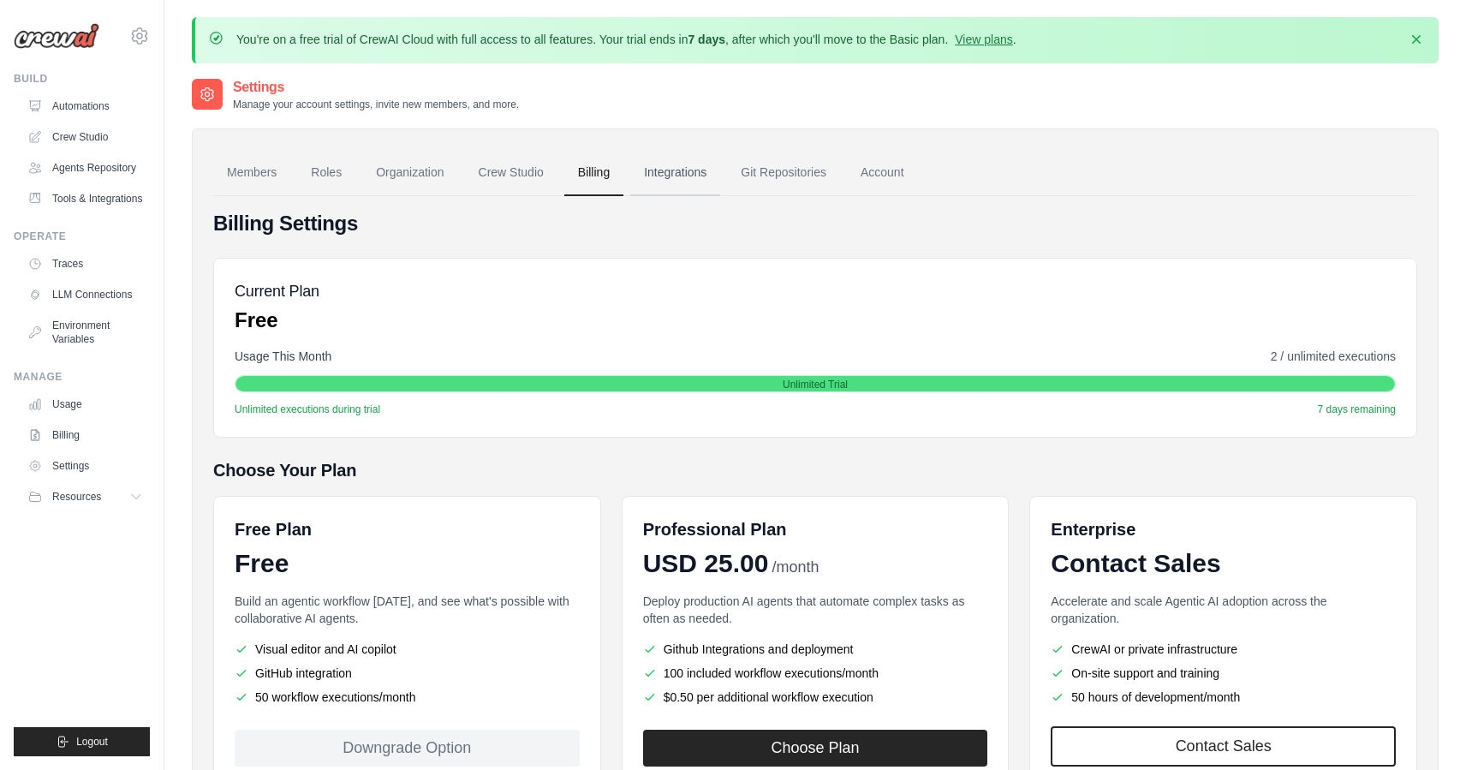
click at [684, 171] on link "Integrations" at bounding box center [675, 173] width 90 height 46
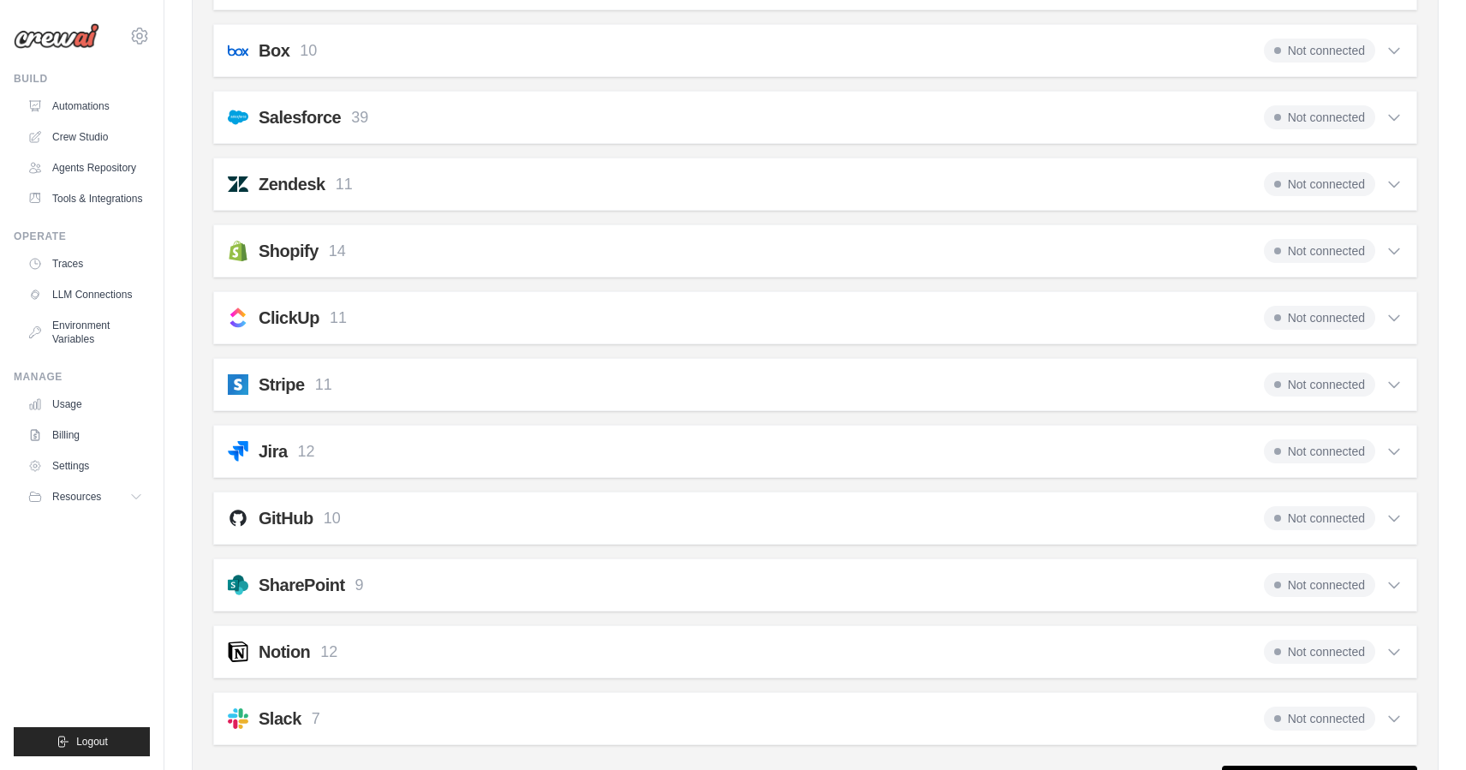
scroll to position [1197, 0]
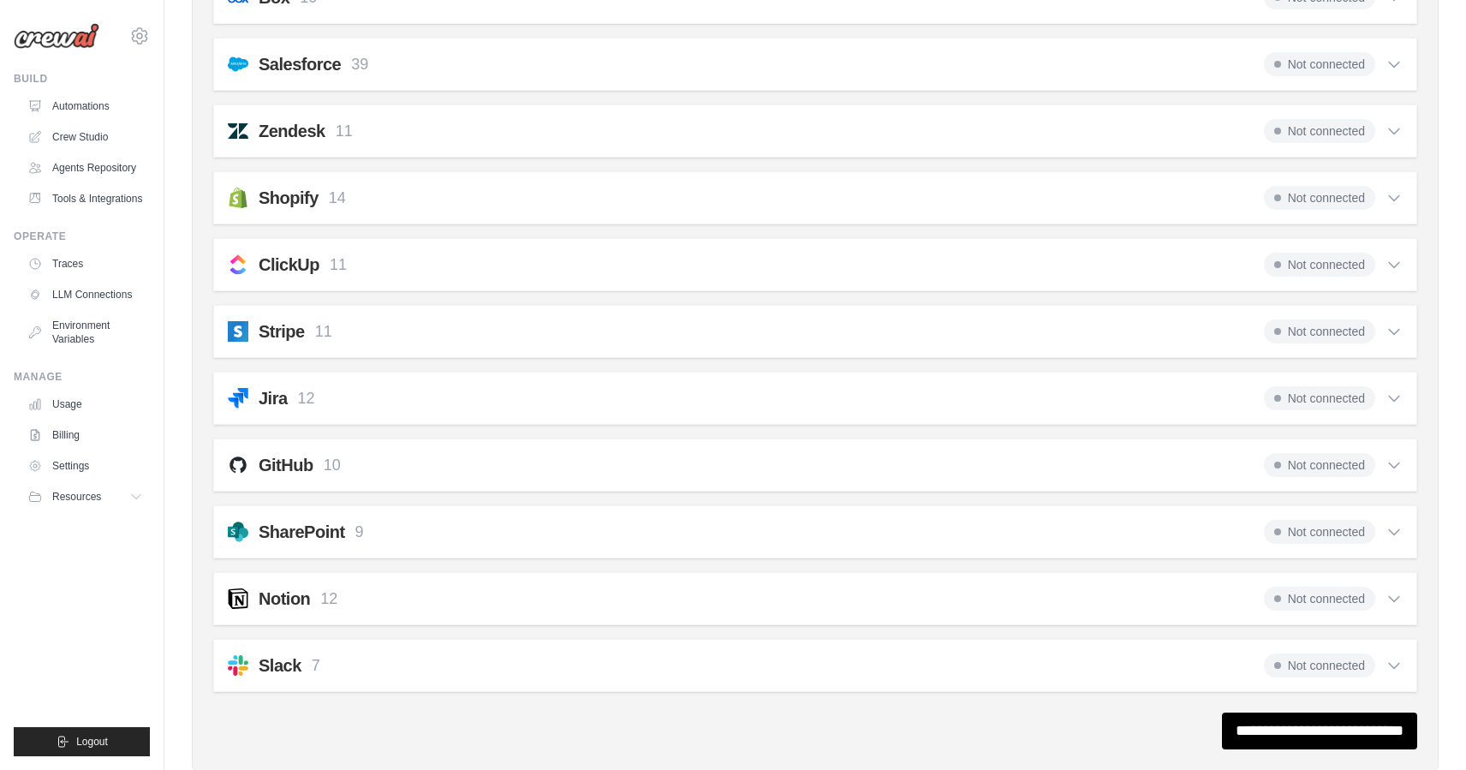
click at [481, 670] on div "Slack 7 Not connected" at bounding box center [815, 666] width 1175 height 24
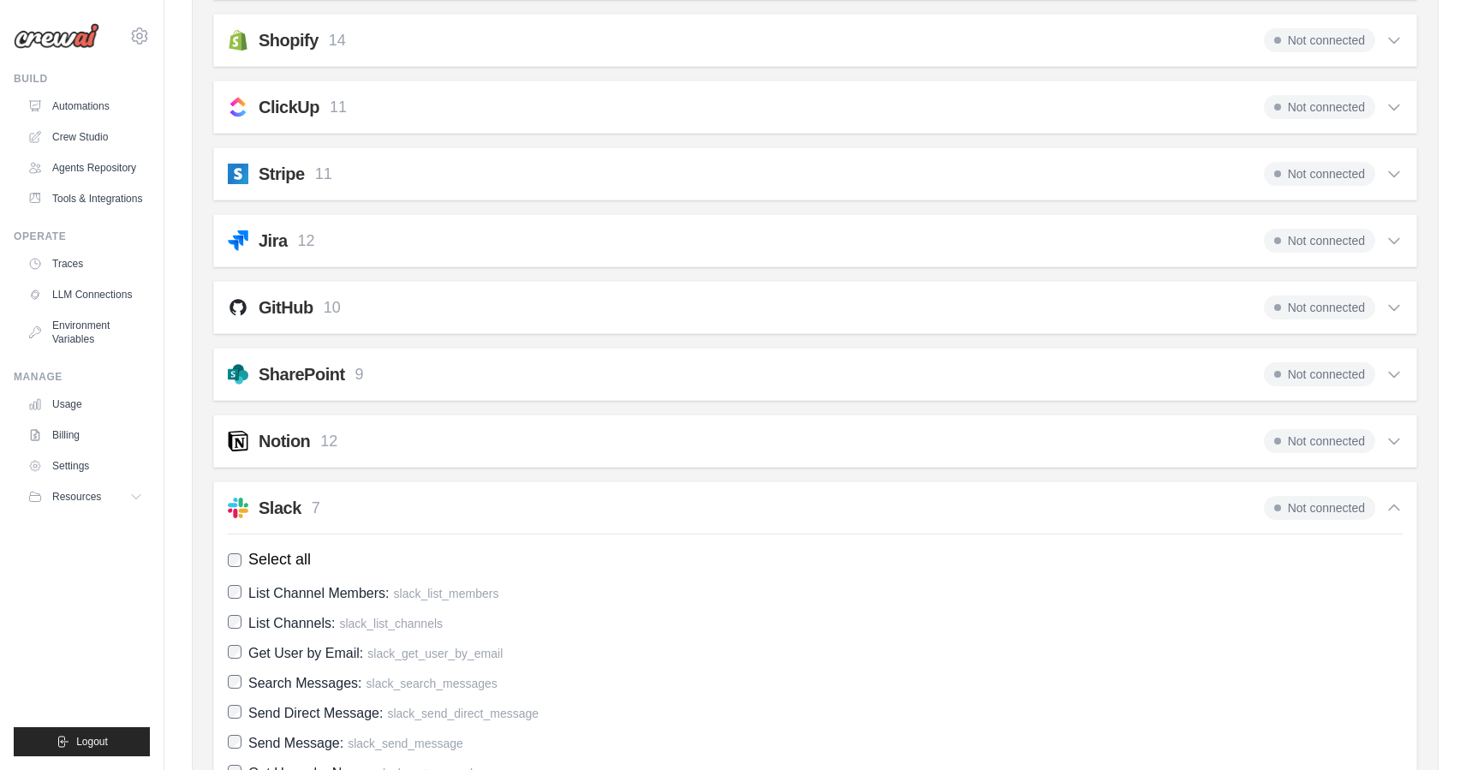
scroll to position [1238, 0]
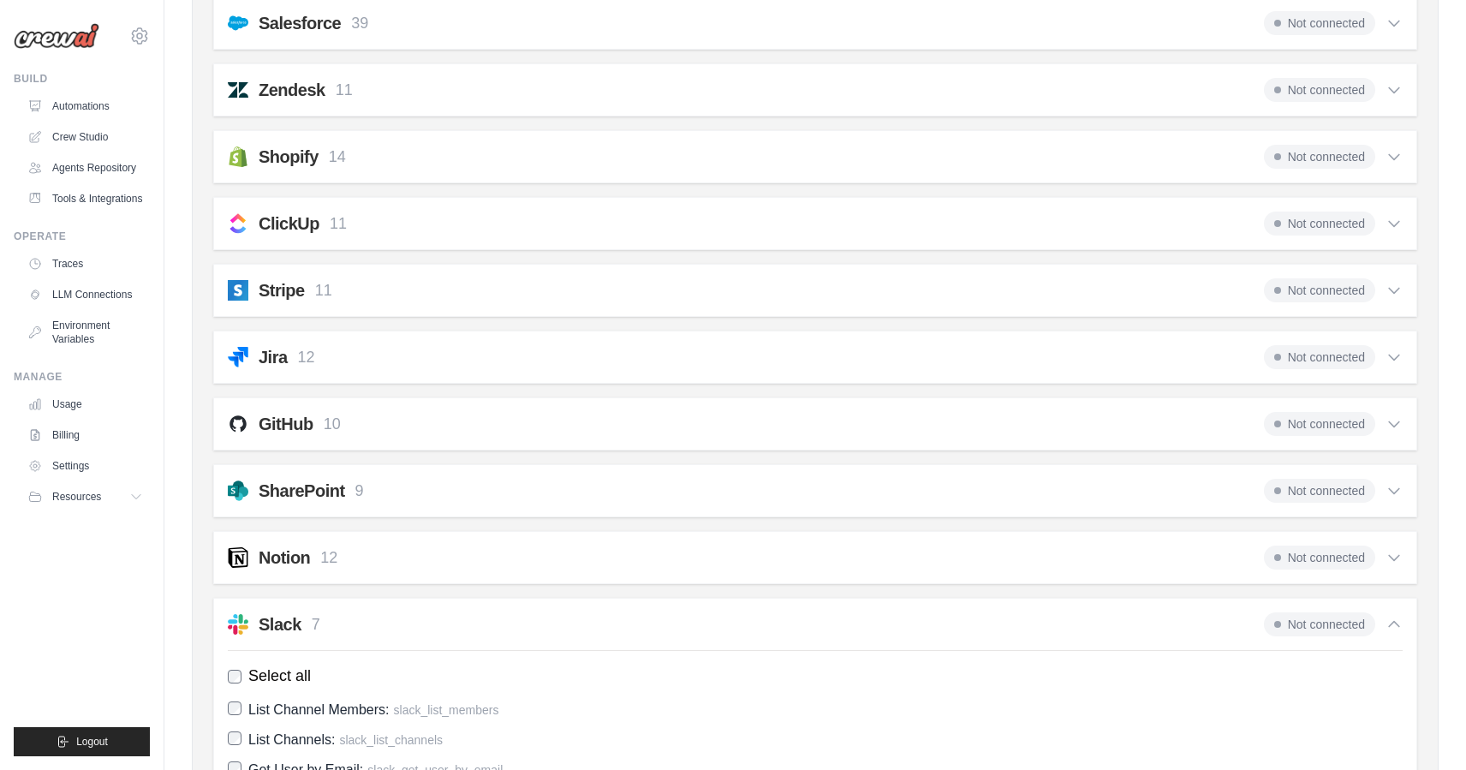
click at [499, 629] on div "Slack 7 Not connected" at bounding box center [815, 624] width 1175 height 24
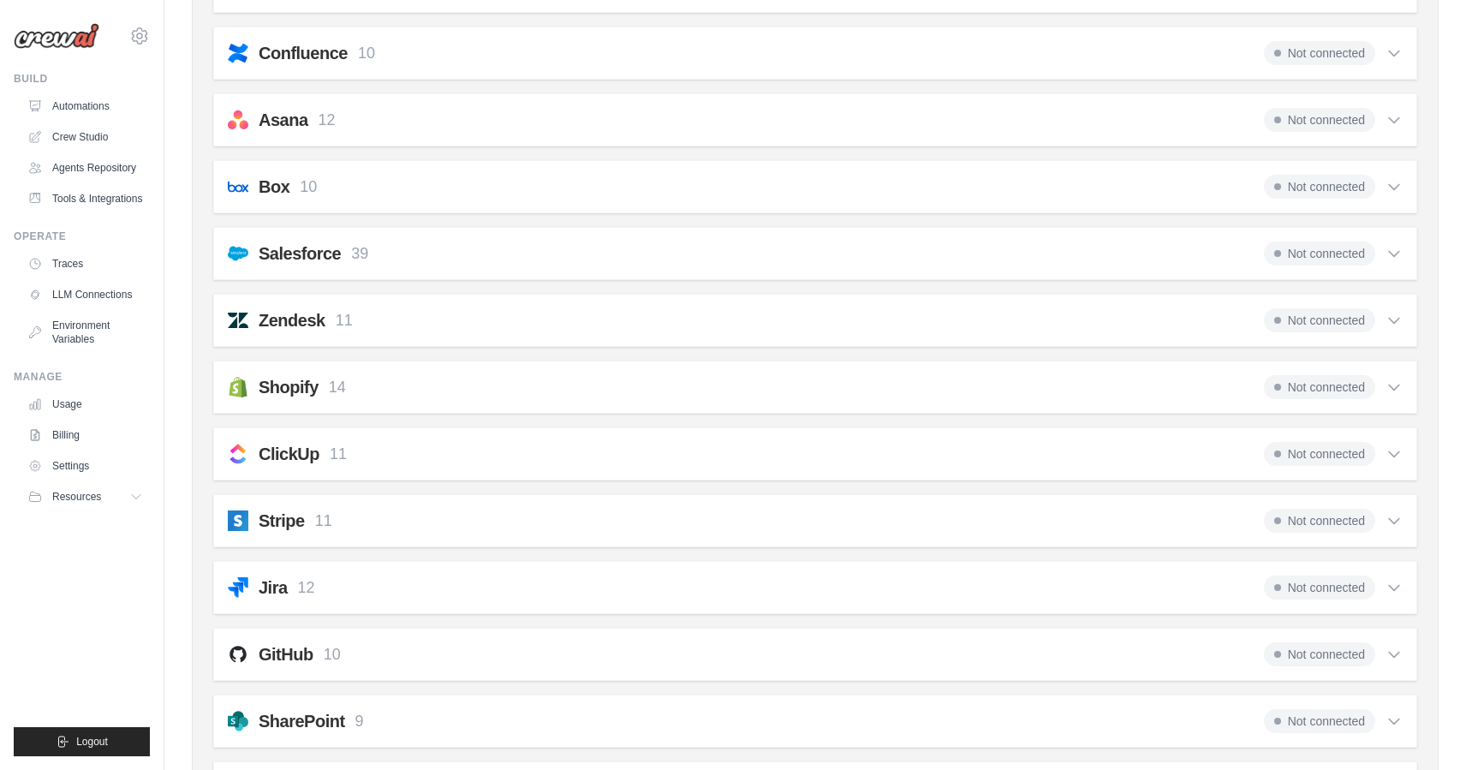
scroll to position [1008, 0]
click at [536, 588] on div "Jira 12 Not connected" at bounding box center [815, 587] width 1175 height 24
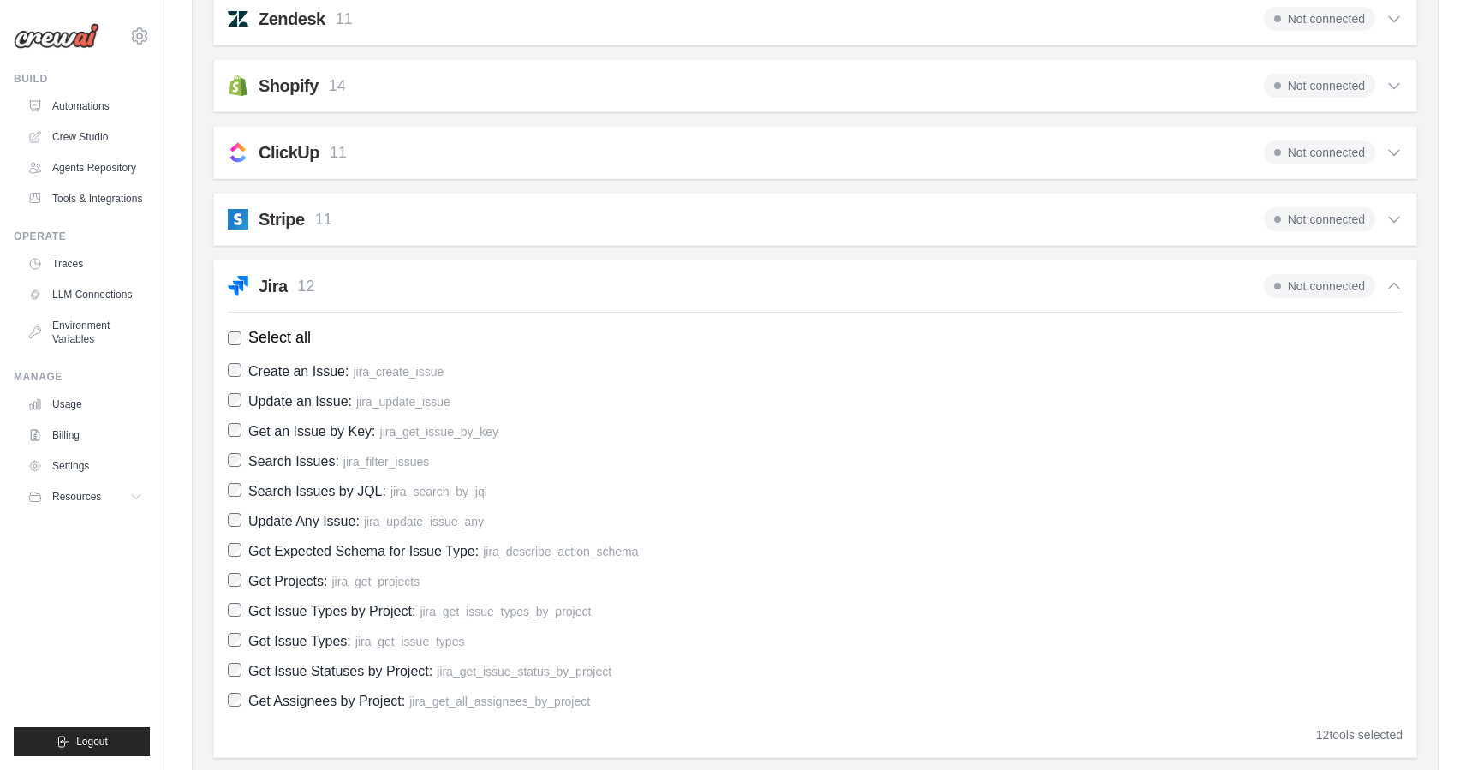
scroll to position [1305, 0]
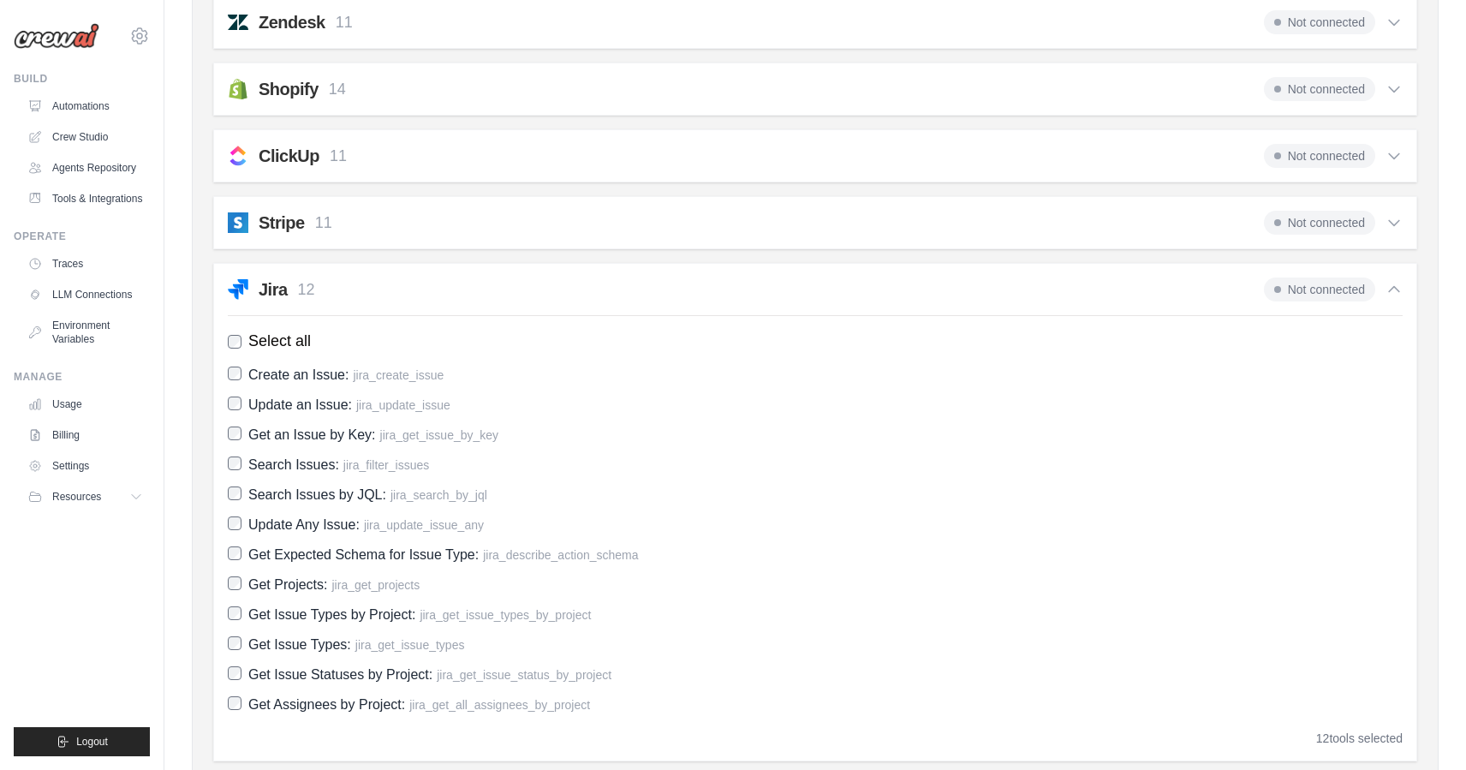
click at [1047, 281] on div "Jira 12 Not connected" at bounding box center [815, 290] width 1175 height 24
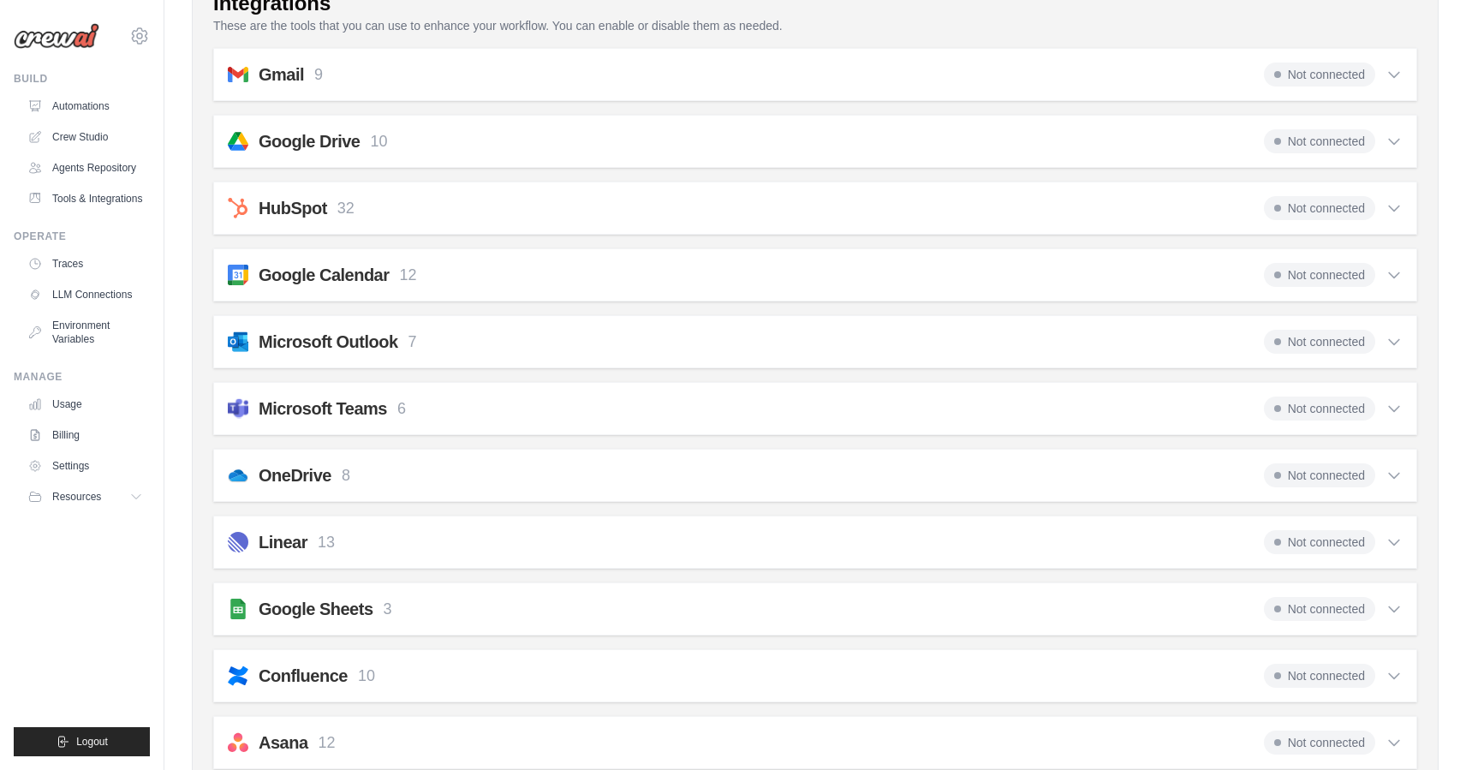
scroll to position [0, 0]
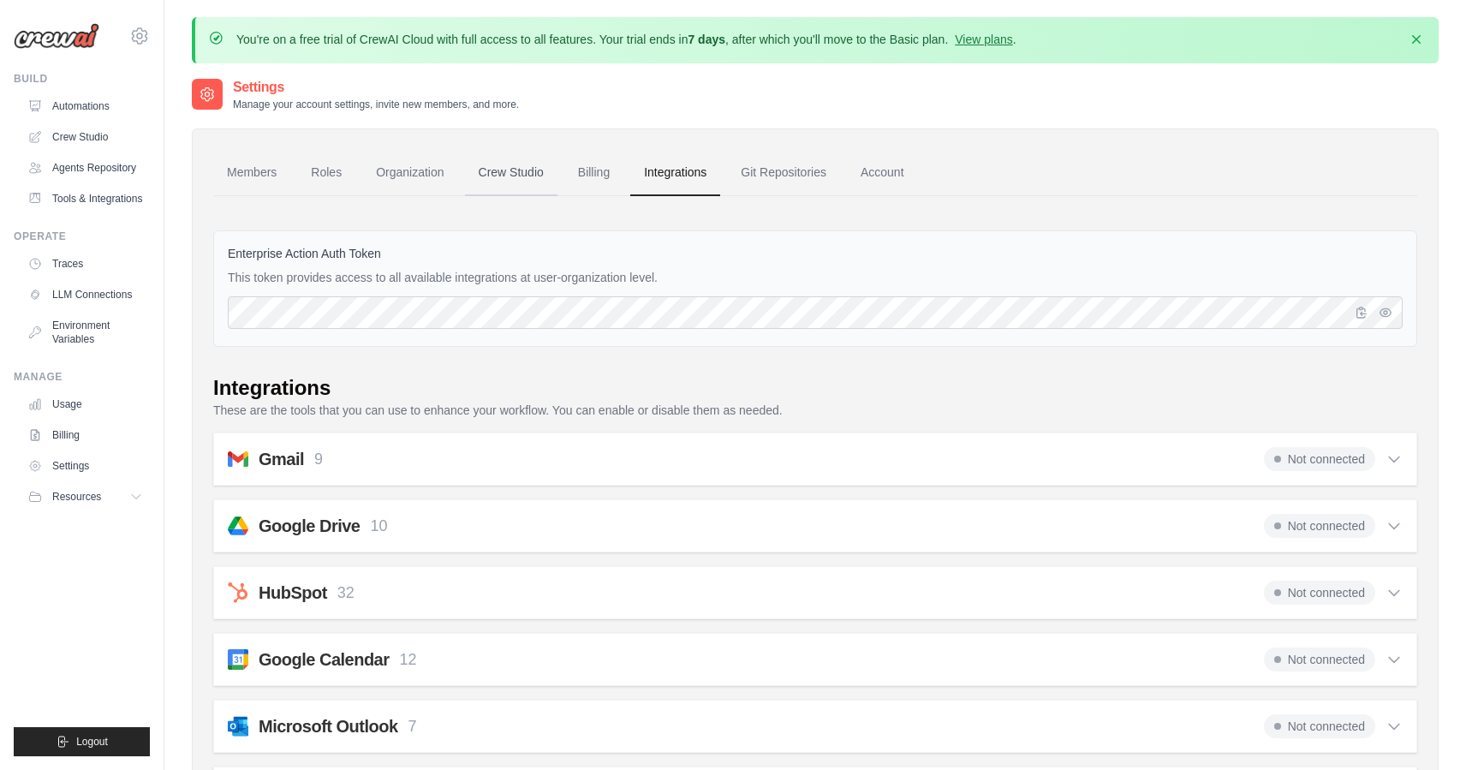
click at [501, 170] on link "Crew Studio" at bounding box center [511, 173] width 93 height 46
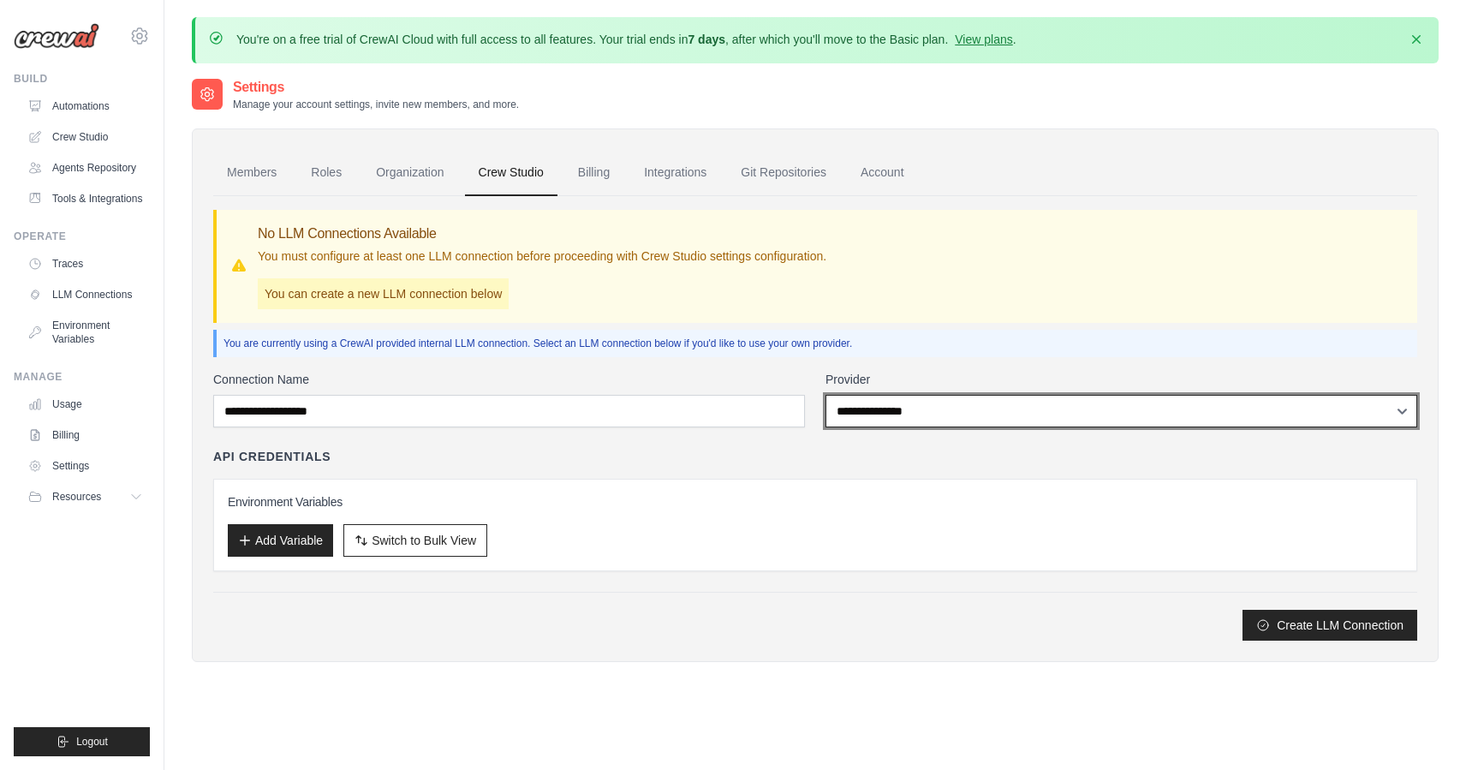
click at [922, 406] on select "**********" at bounding box center [1122, 411] width 592 height 33
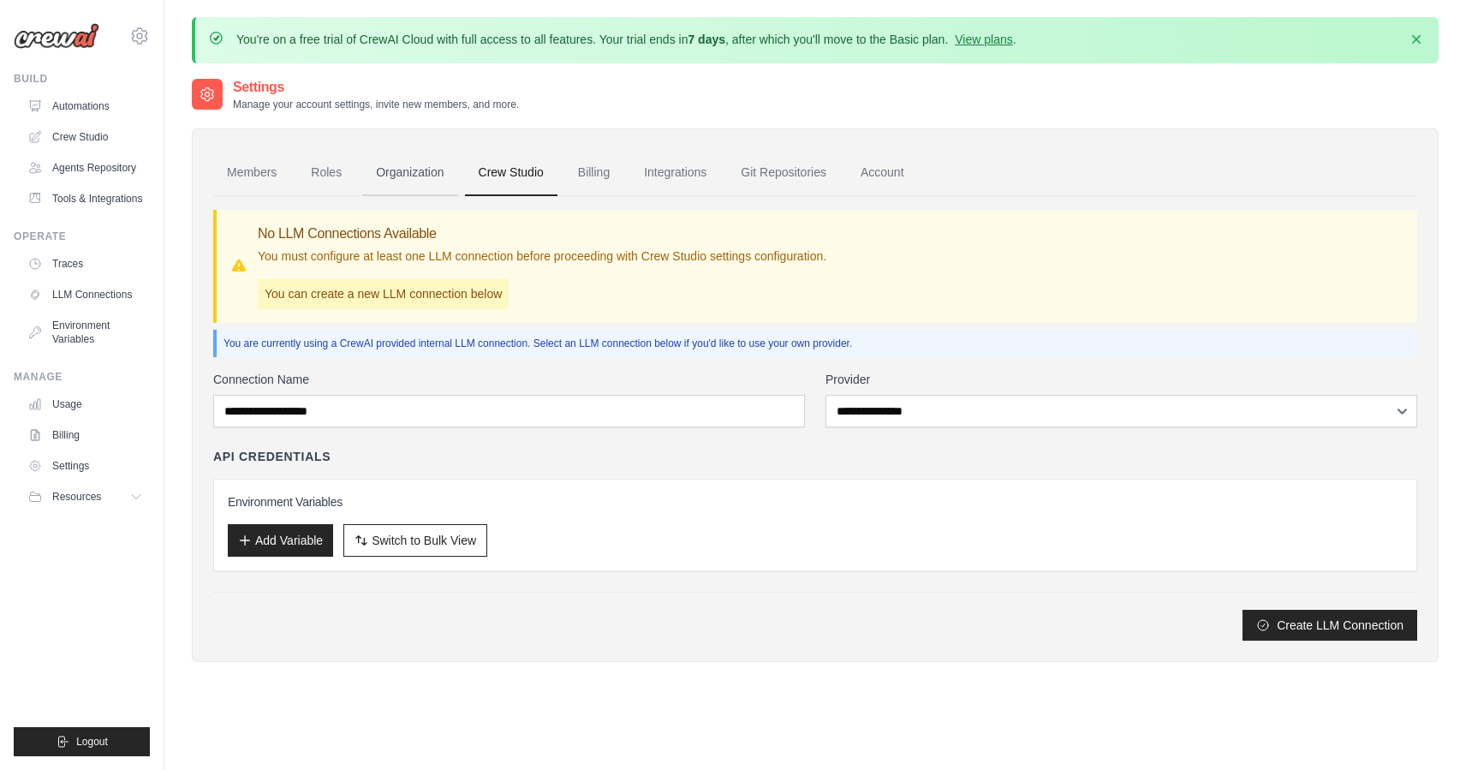
click at [420, 176] on link "Organization" at bounding box center [409, 173] width 95 height 46
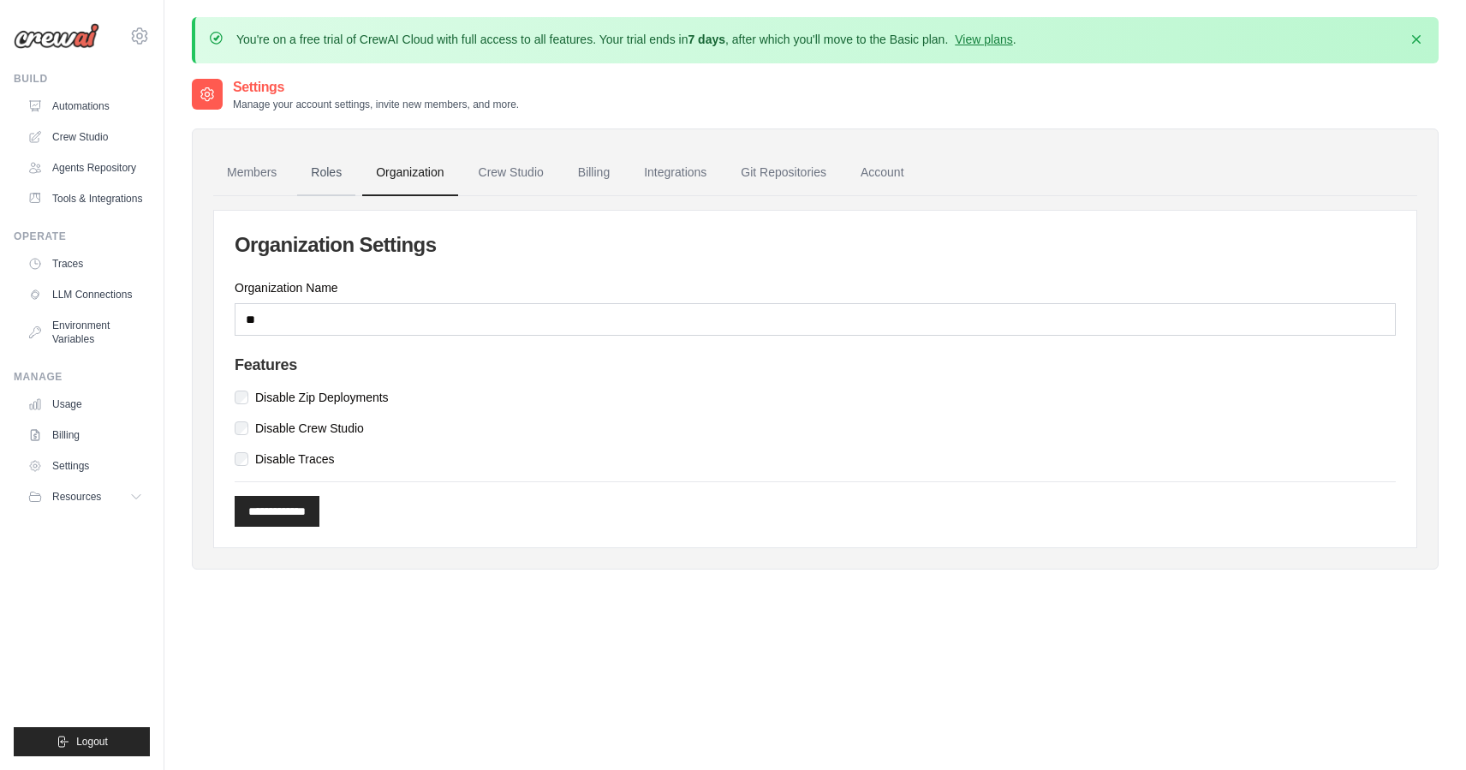
click at [345, 178] on link "Roles" at bounding box center [326, 173] width 58 height 46
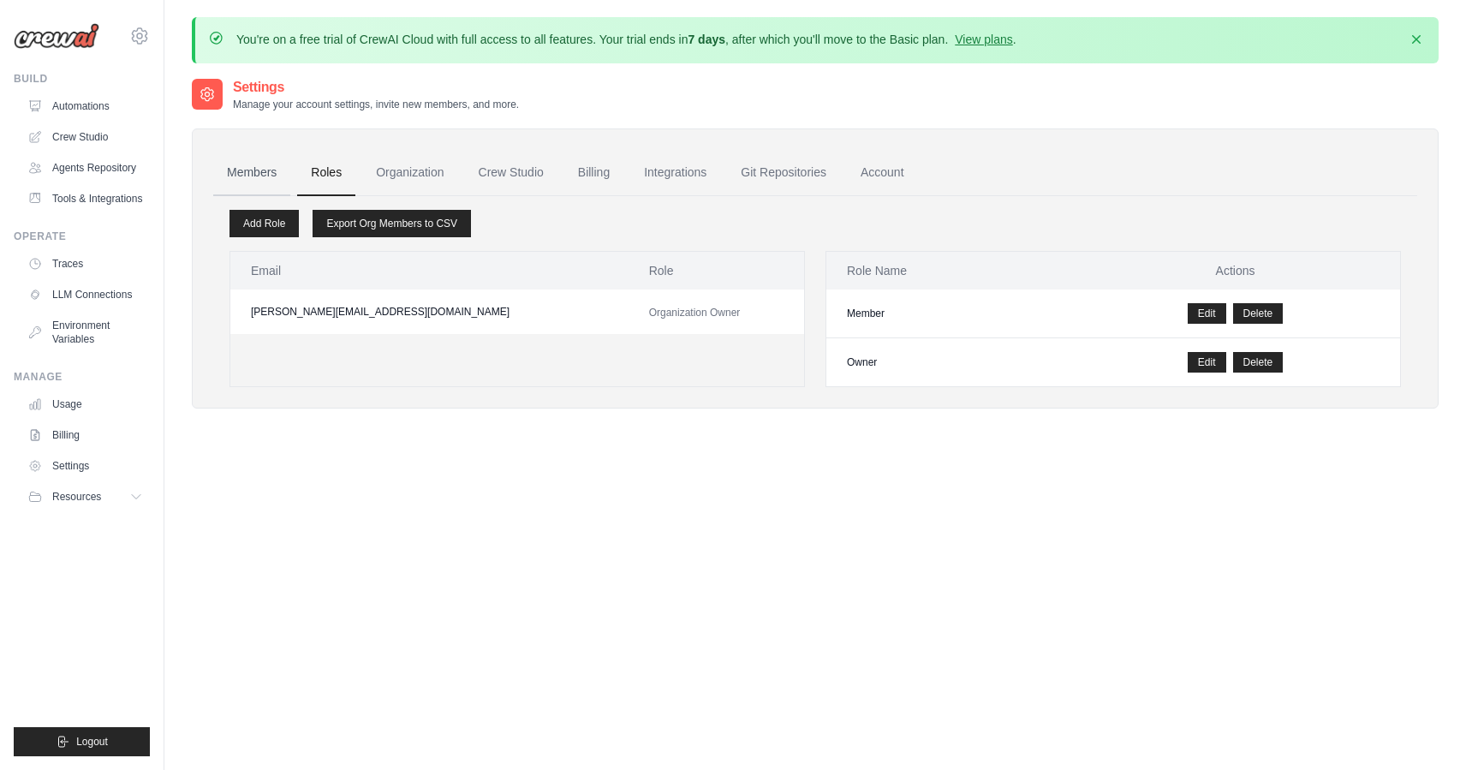
click at [273, 182] on link "Members" at bounding box center [251, 173] width 77 height 46
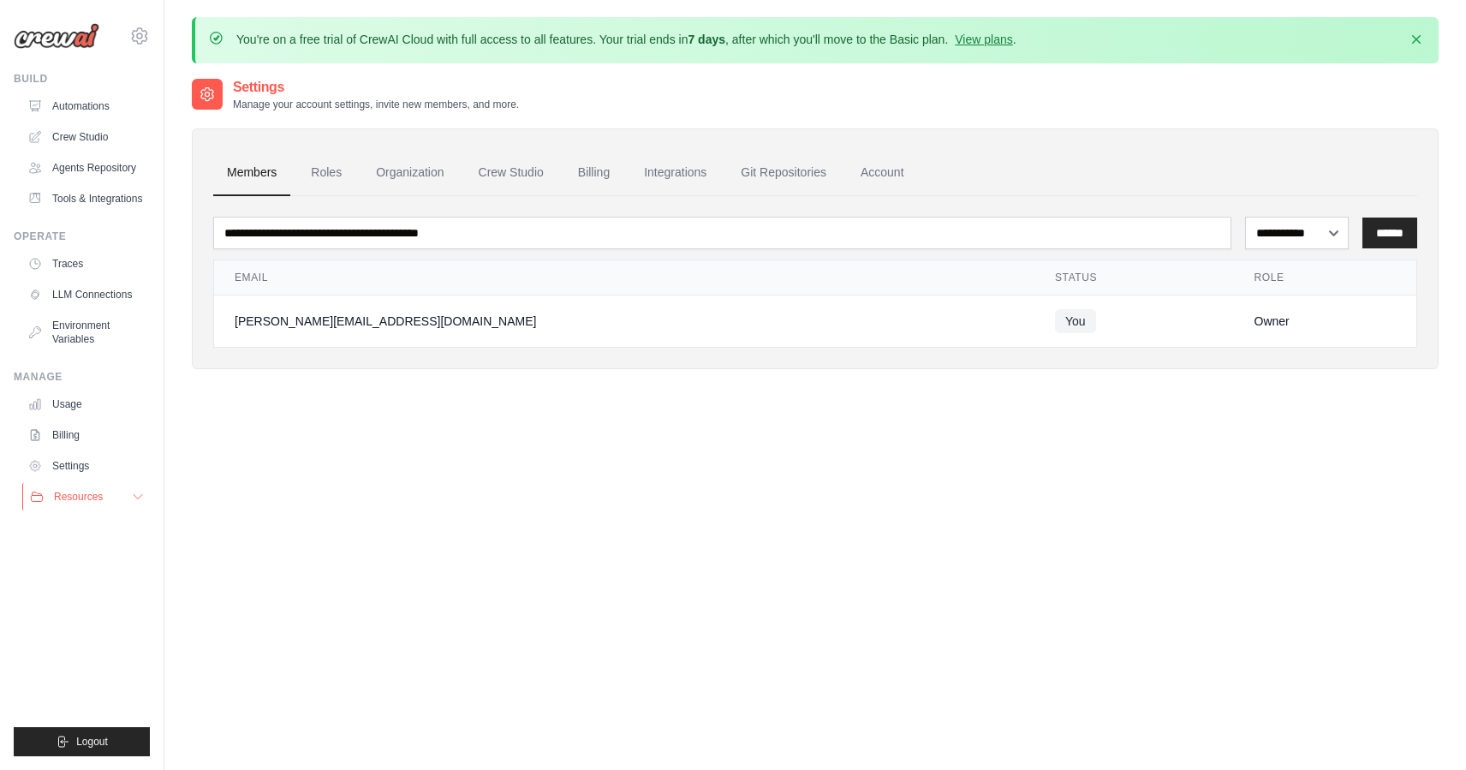
click at [125, 499] on button "Resources" at bounding box center [86, 496] width 129 height 27
click at [75, 469] on link "Settings" at bounding box center [86, 465] width 129 height 27
click at [65, 333] on link "Environment Variables" at bounding box center [85, 332] width 129 height 41
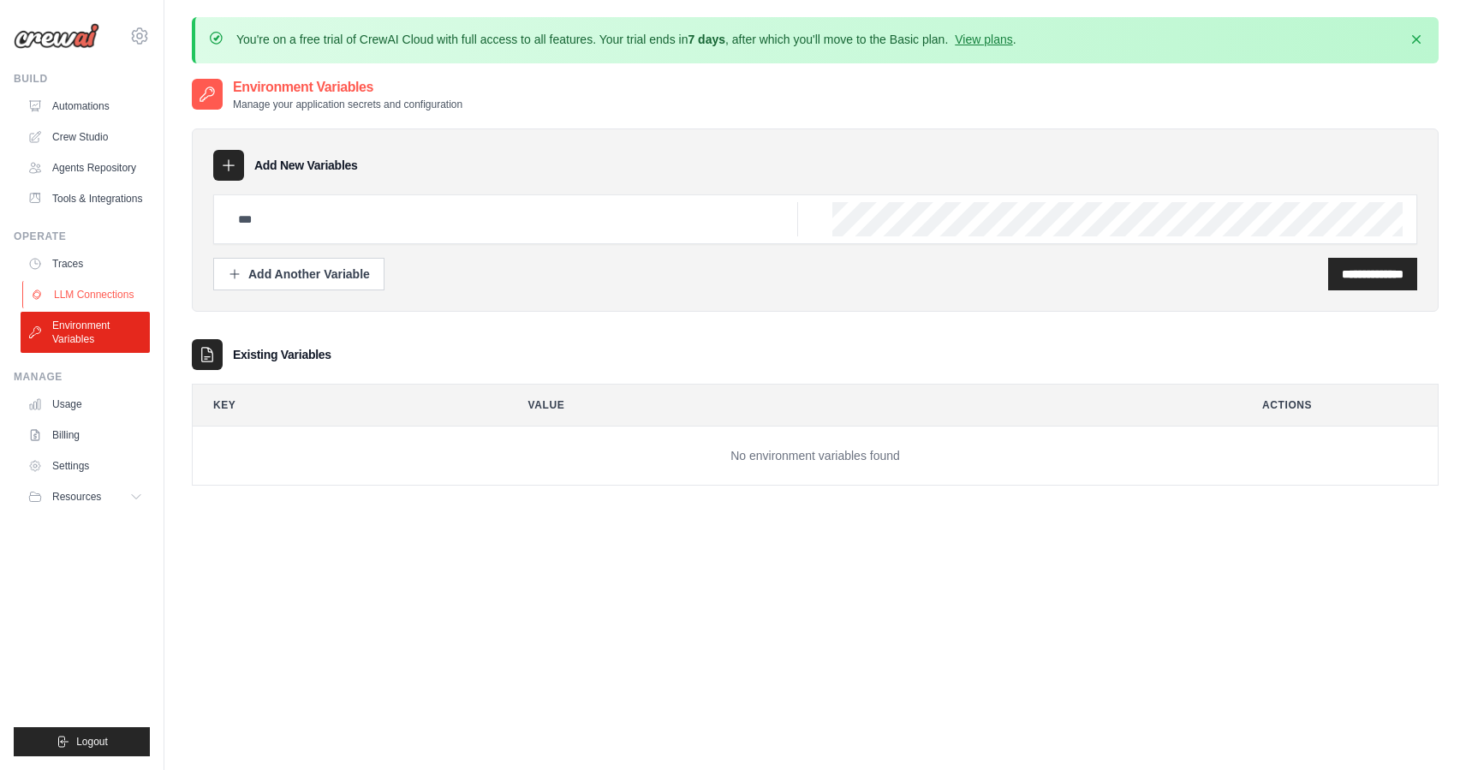
click at [74, 294] on link "LLM Connections" at bounding box center [86, 294] width 129 height 27
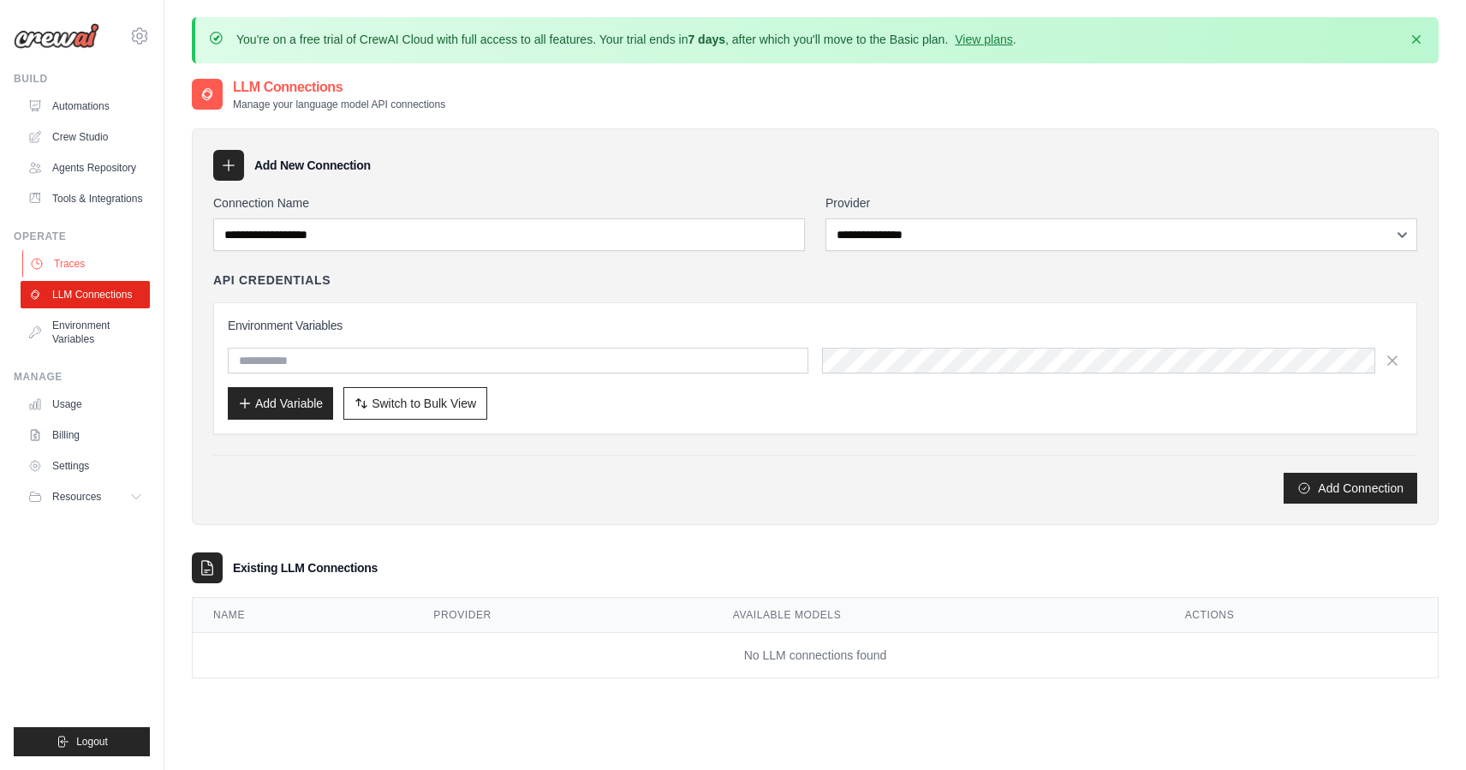
click at [80, 264] on link "Traces" at bounding box center [86, 263] width 129 height 27
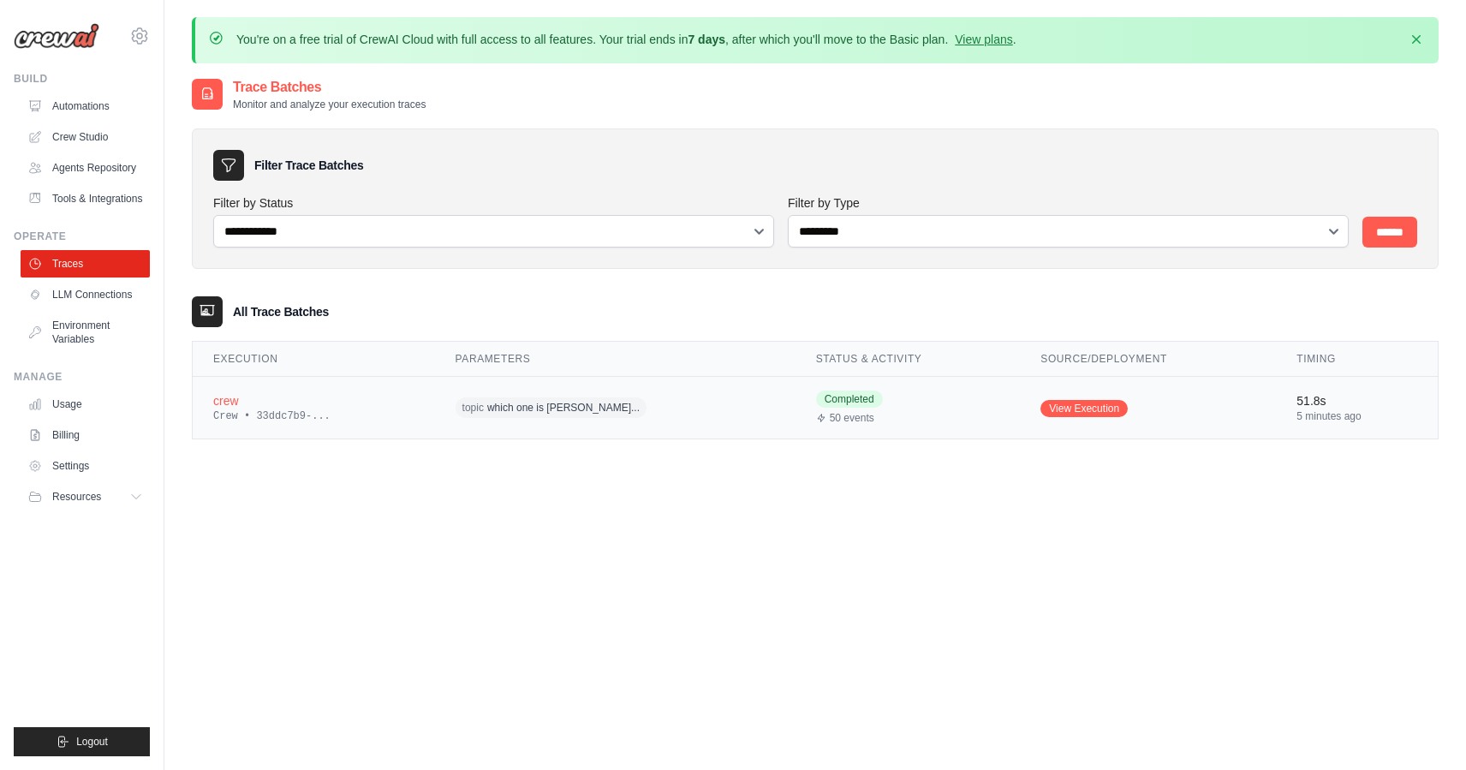
click at [315, 417] on div "Crew • 33ddc7b9-..." at bounding box center [313, 416] width 201 height 14
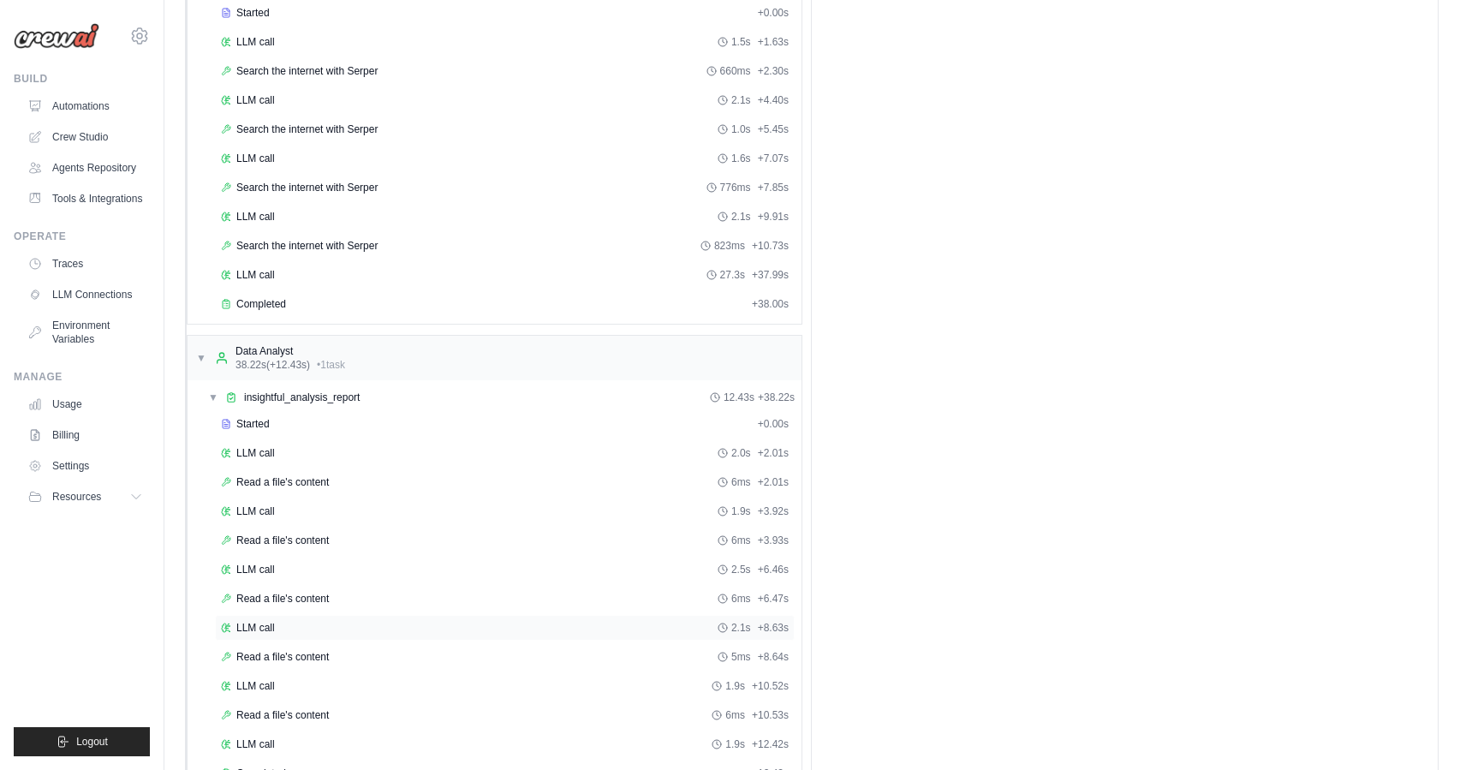
scroll to position [293, 0]
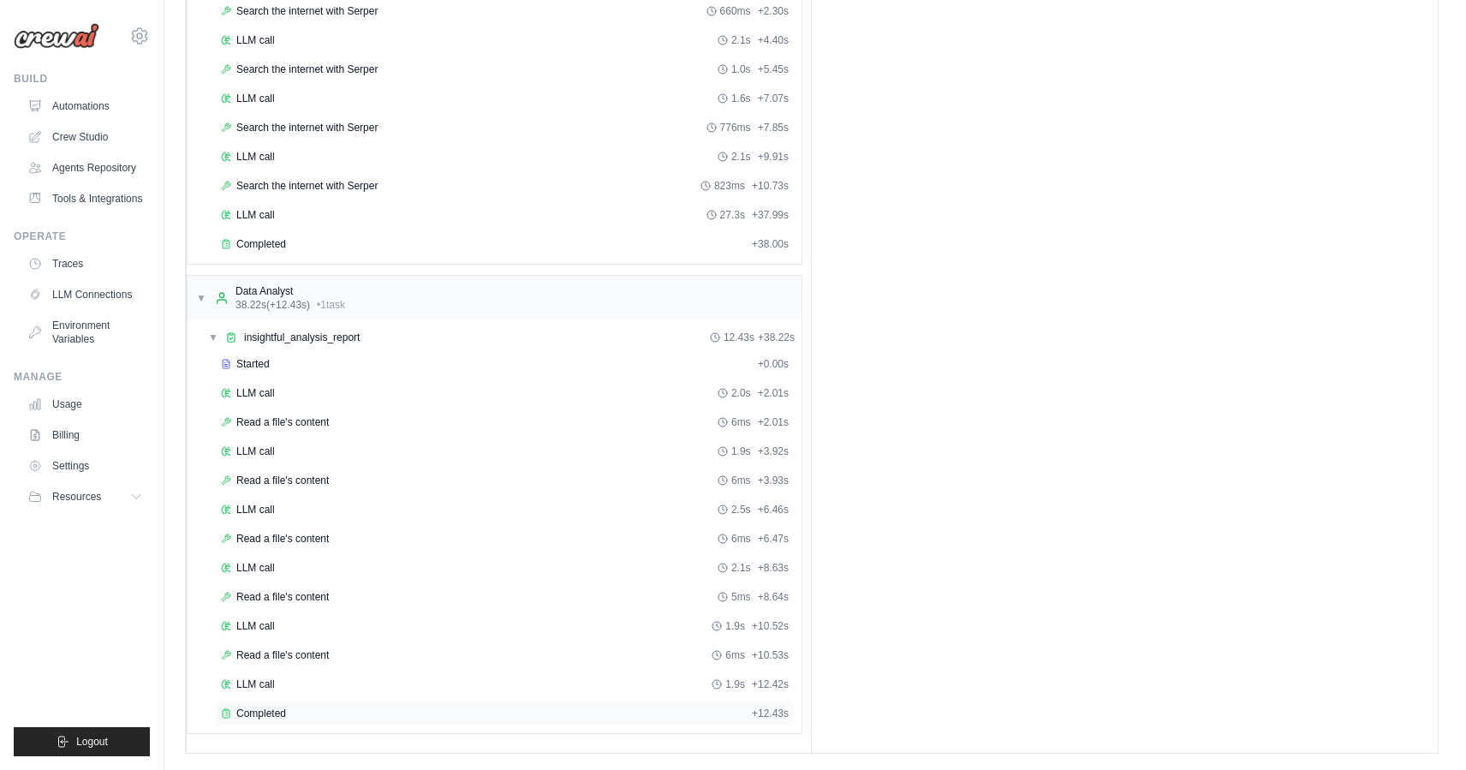
click at [247, 707] on span "Completed" at bounding box center [261, 714] width 50 height 14
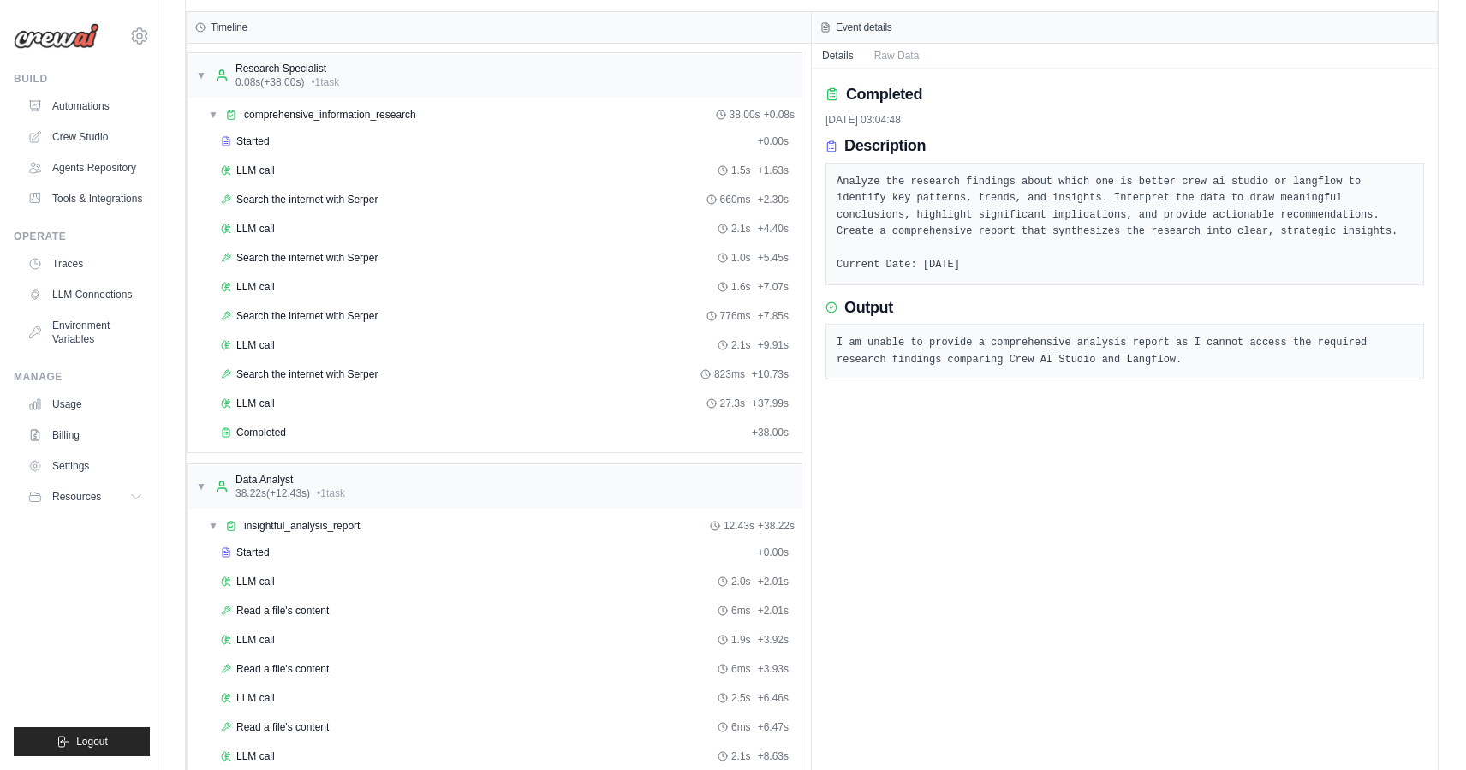
scroll to position [0, 0]
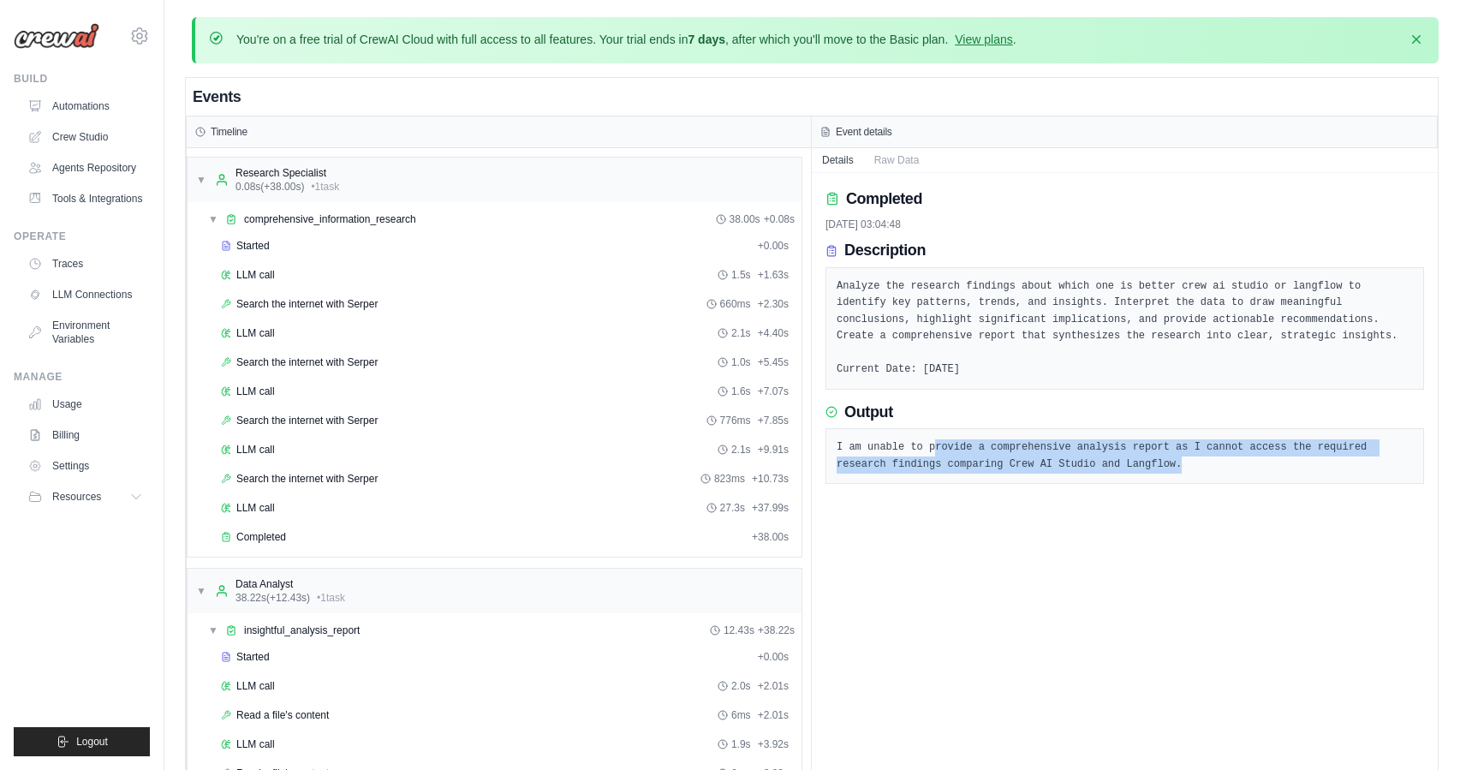
drag, startPoint x: 936, startPoint y: 447, endPoint x: 1208, endPoint y: 468, distance: 272.3
click at [1208, 468] on pre "I am unable to provide a comprehensive analysis report as I cannot access the r…" at bounding box center [1125, 455] width 576 height 33
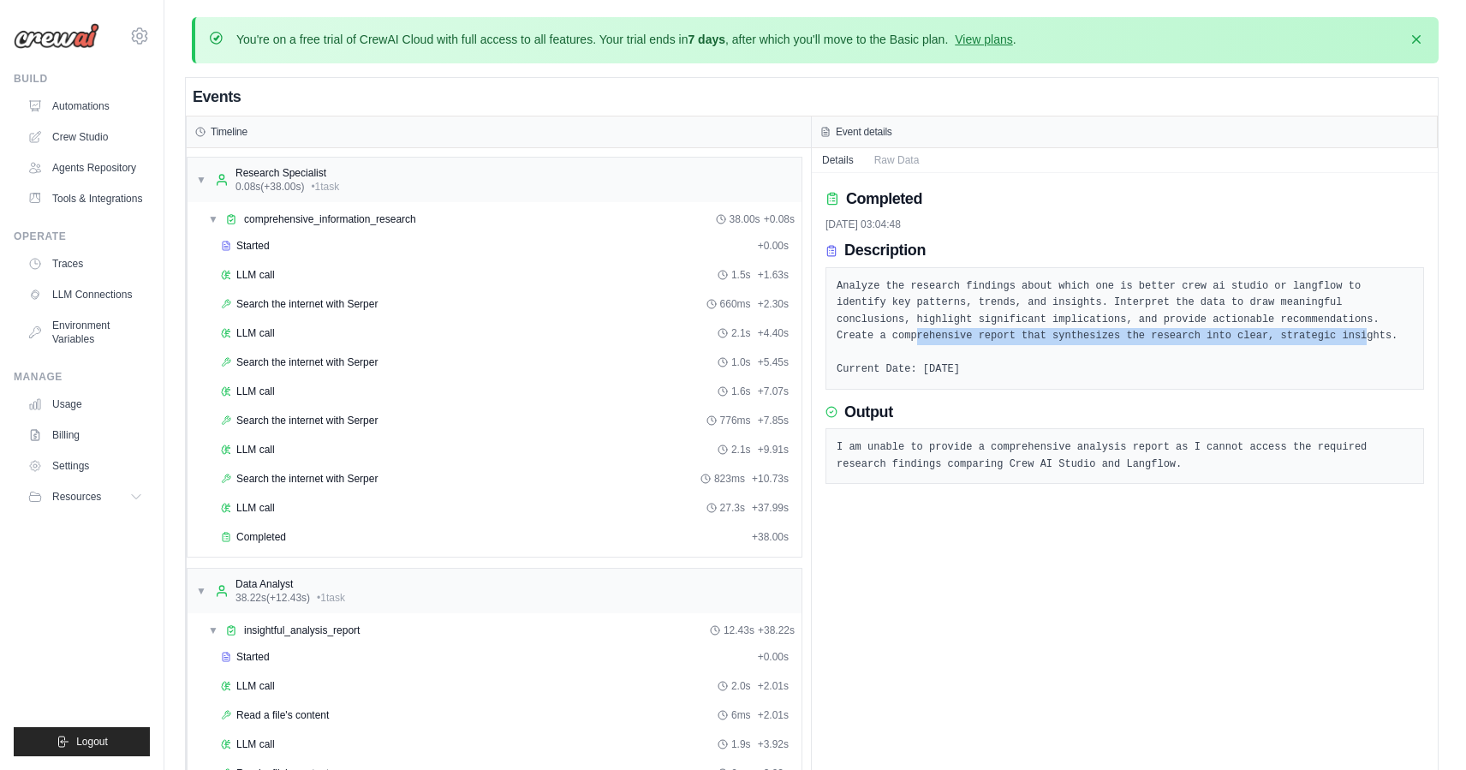
drag, startPoint x: 919, startPoint y: 328, endPoint x: 1371, endPoint y: 328, distance: 452.3
click at [1371, 328] on pre "Analyze the research findings about which one is better crew ai studio or langf…" at bounding box center [1125, 328] width 576 height 100
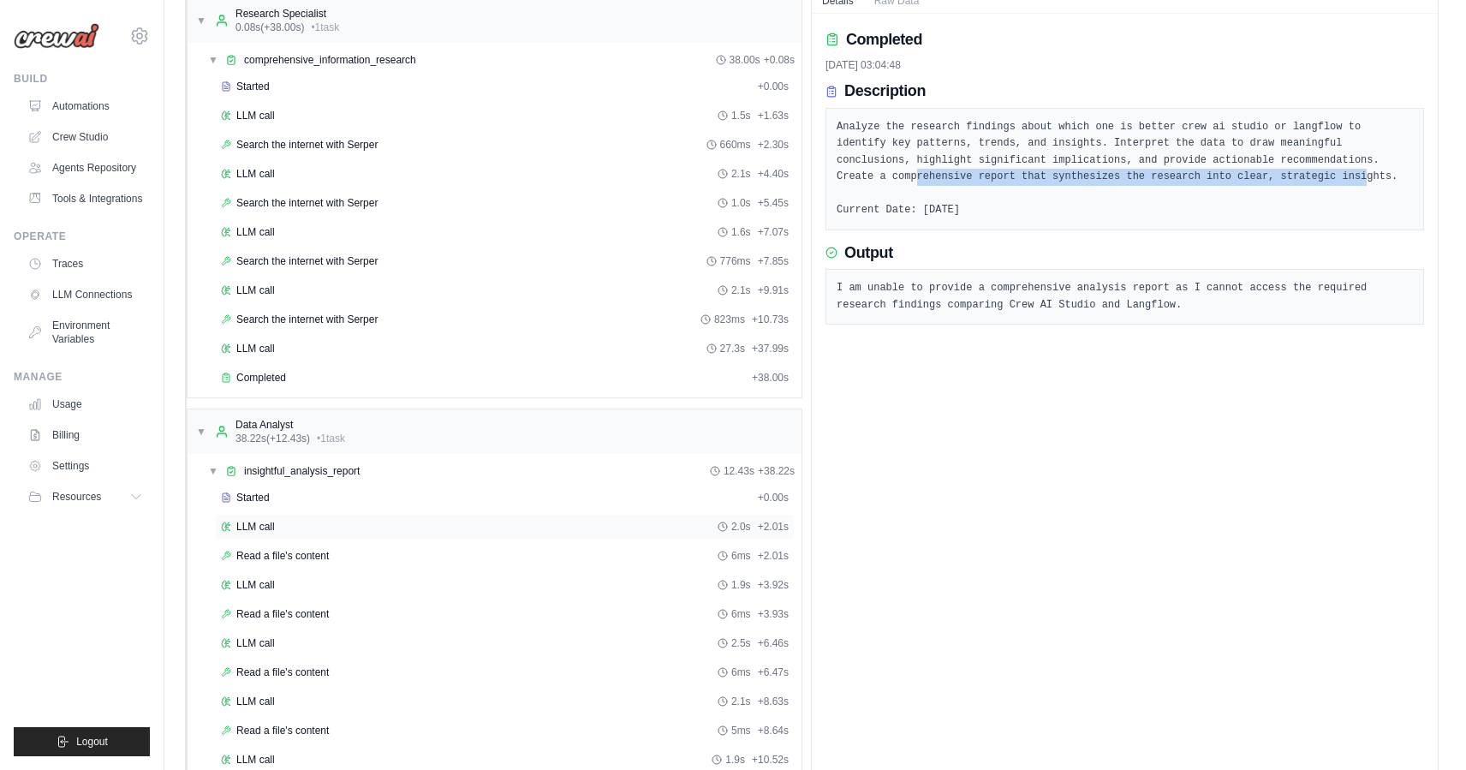
scroll to position [141, 0]
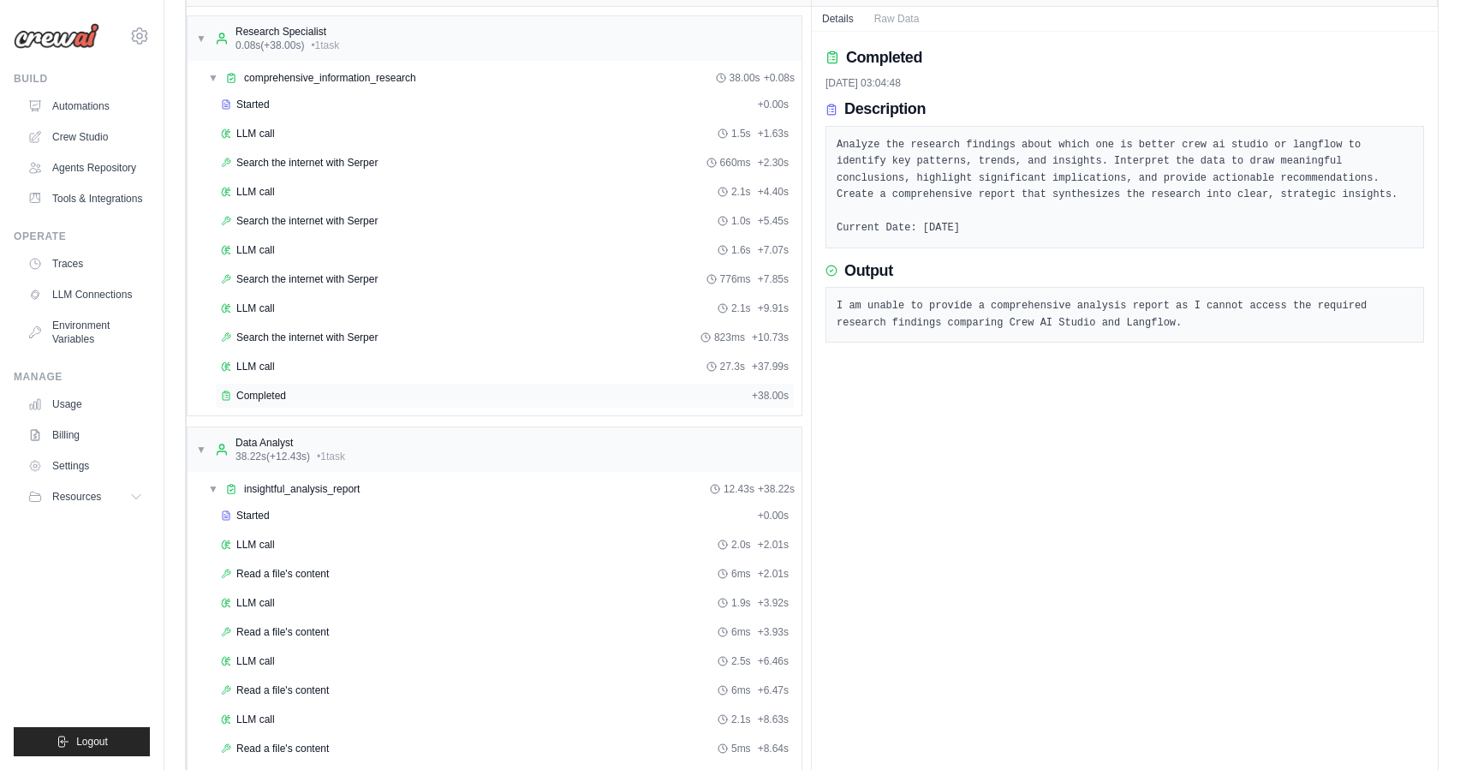
click at [289, 393] on div "Completed" at bounding box center [483, 396] width 524 height 14
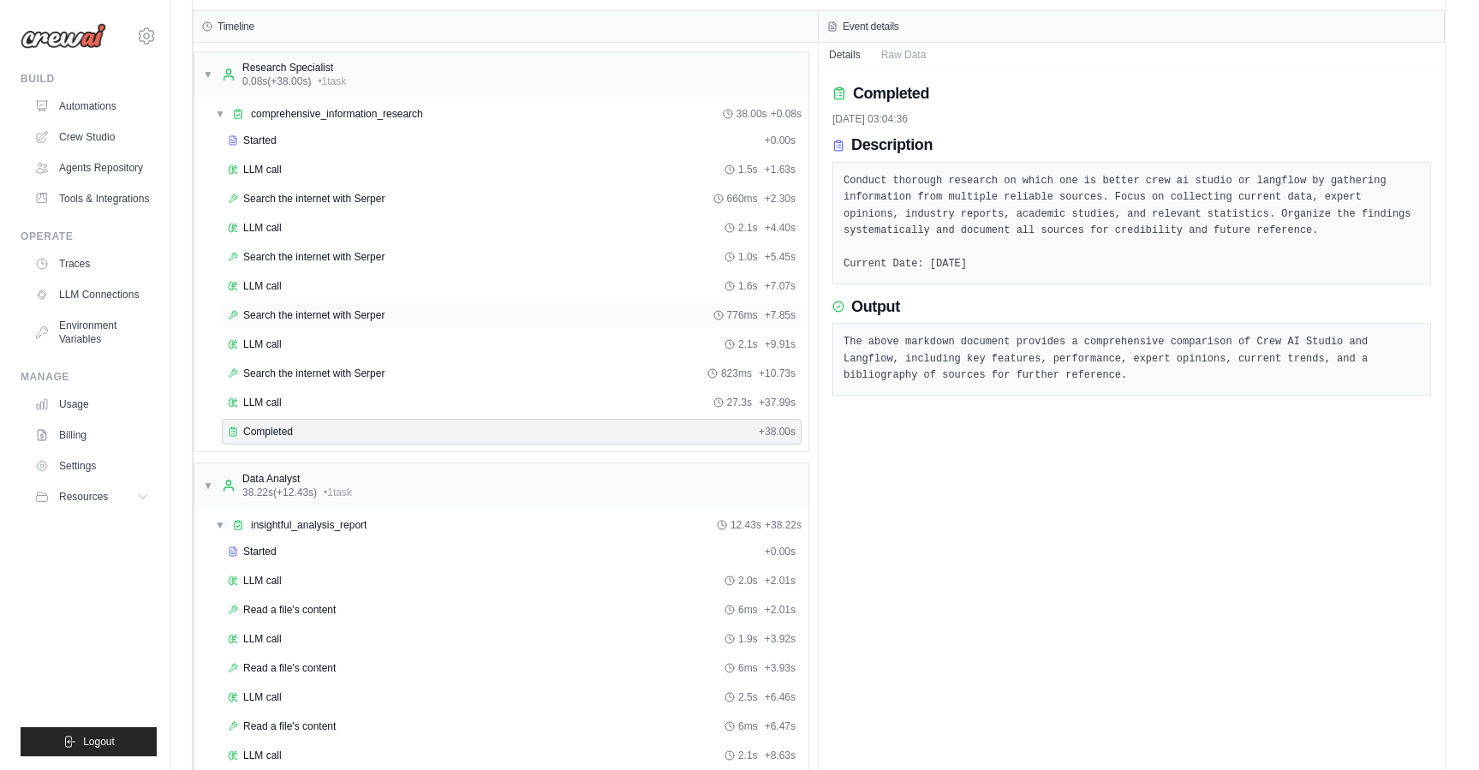
scroll to position [0, 0]
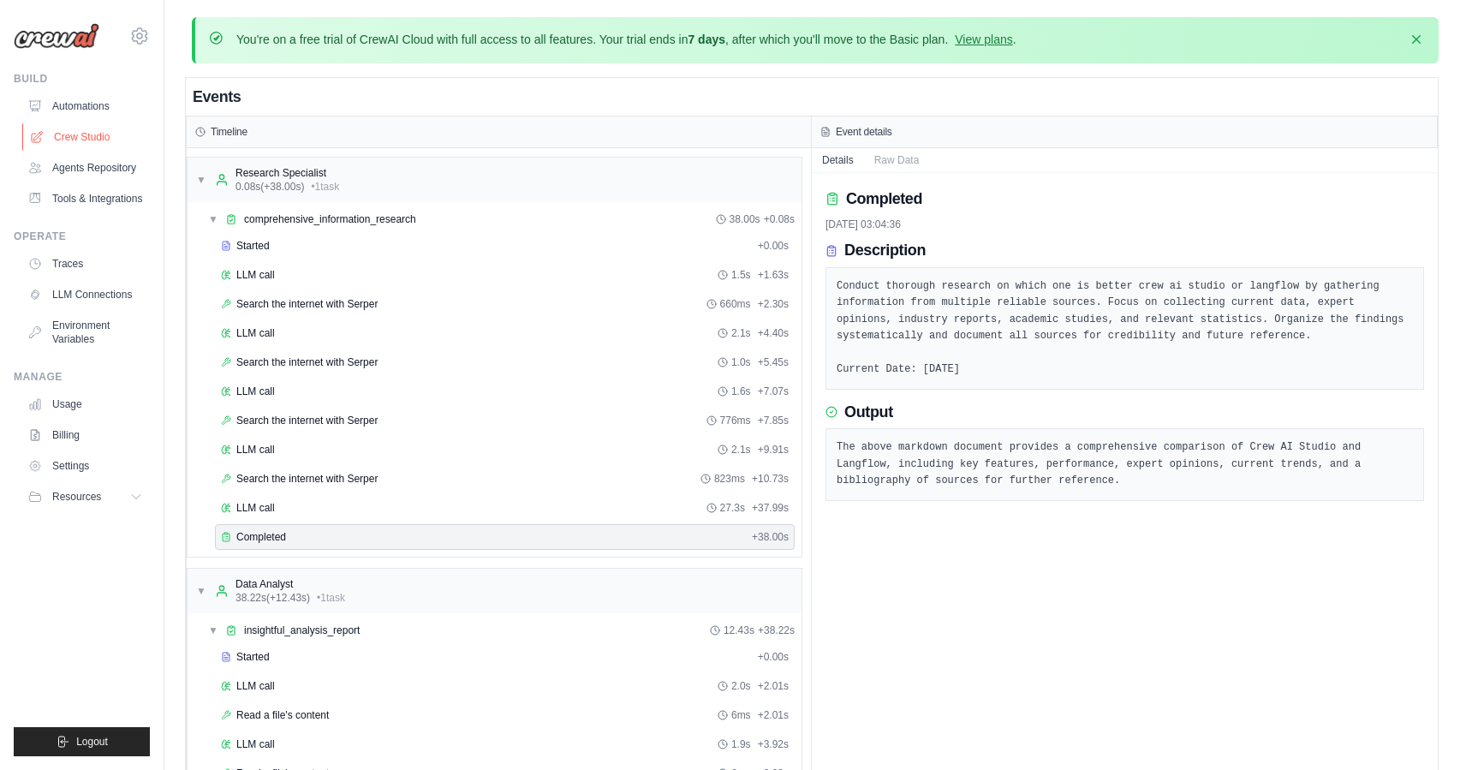
click at [74, 138] on link "Crew Studio" at bounding box center [86, 136] width 129 height 27
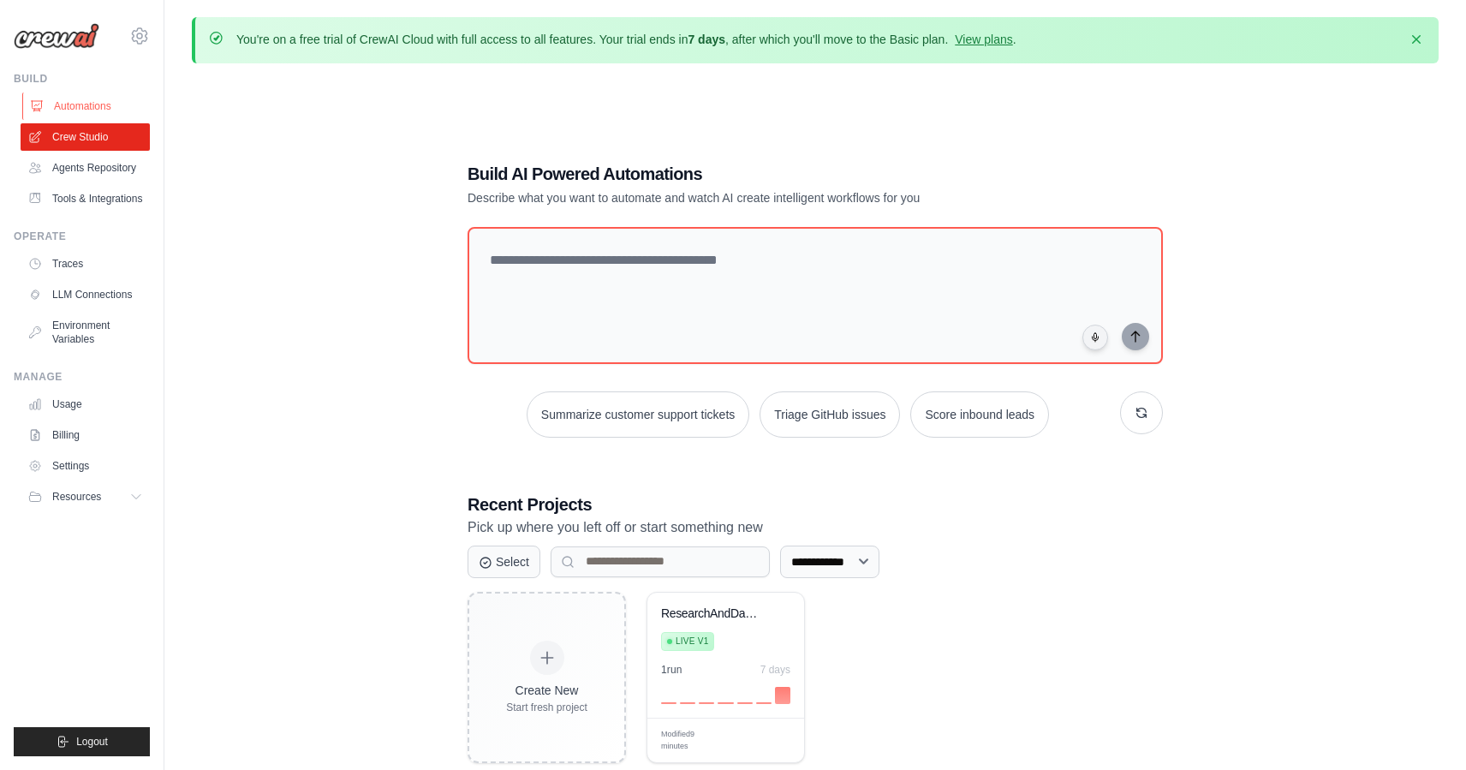
click at [83, 106] on link "Automations" at bounding box center [86, 106] width 129 height 27
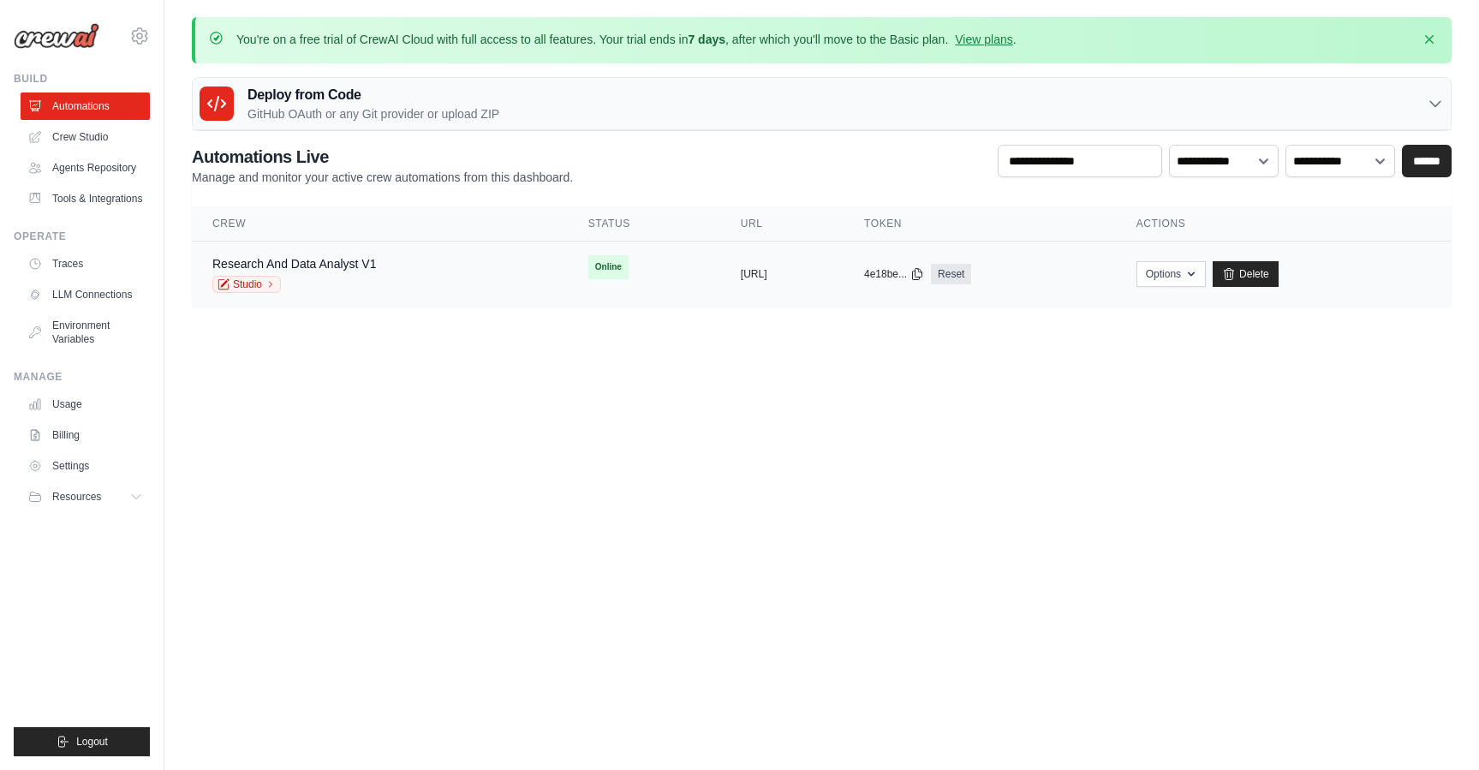
click at [361, 272] on div "Research And Data Analyst V1 Studio" at bounding box center [294, 274] width 164 height 38
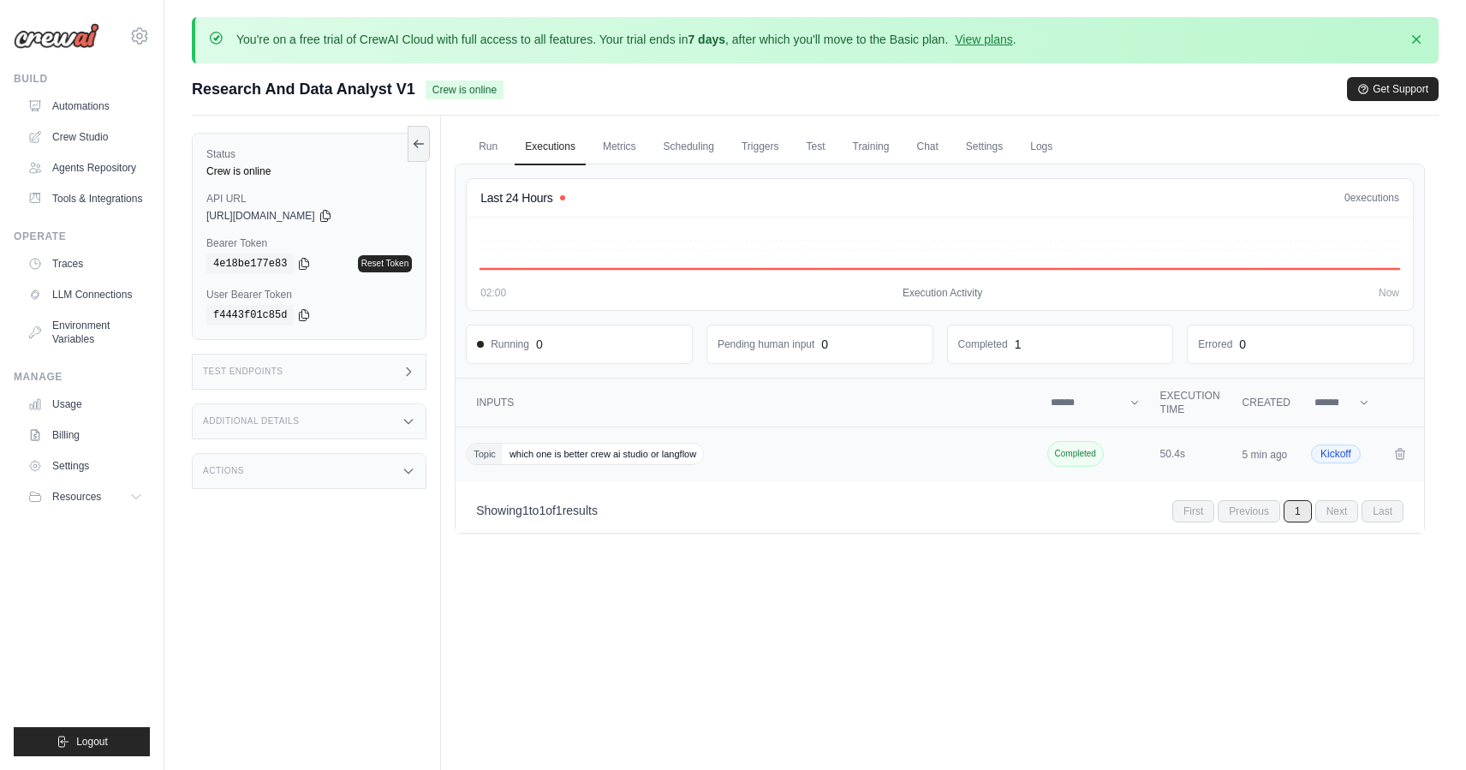
click at [950, 443] on div "Topic which one is better crew ai studio or langflow" at bounding box center [748, 454] width 564 height 22
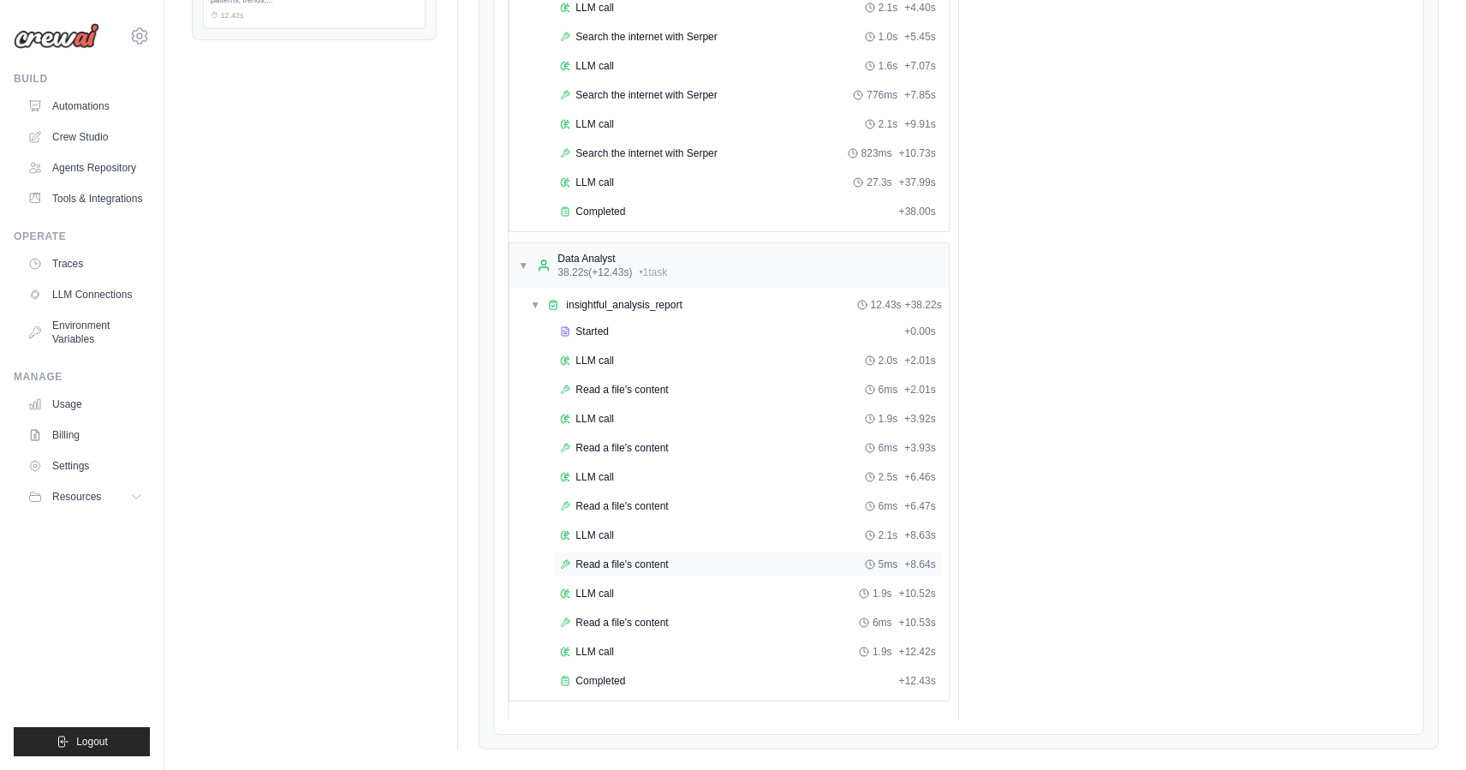
scroll to position [590, 0]
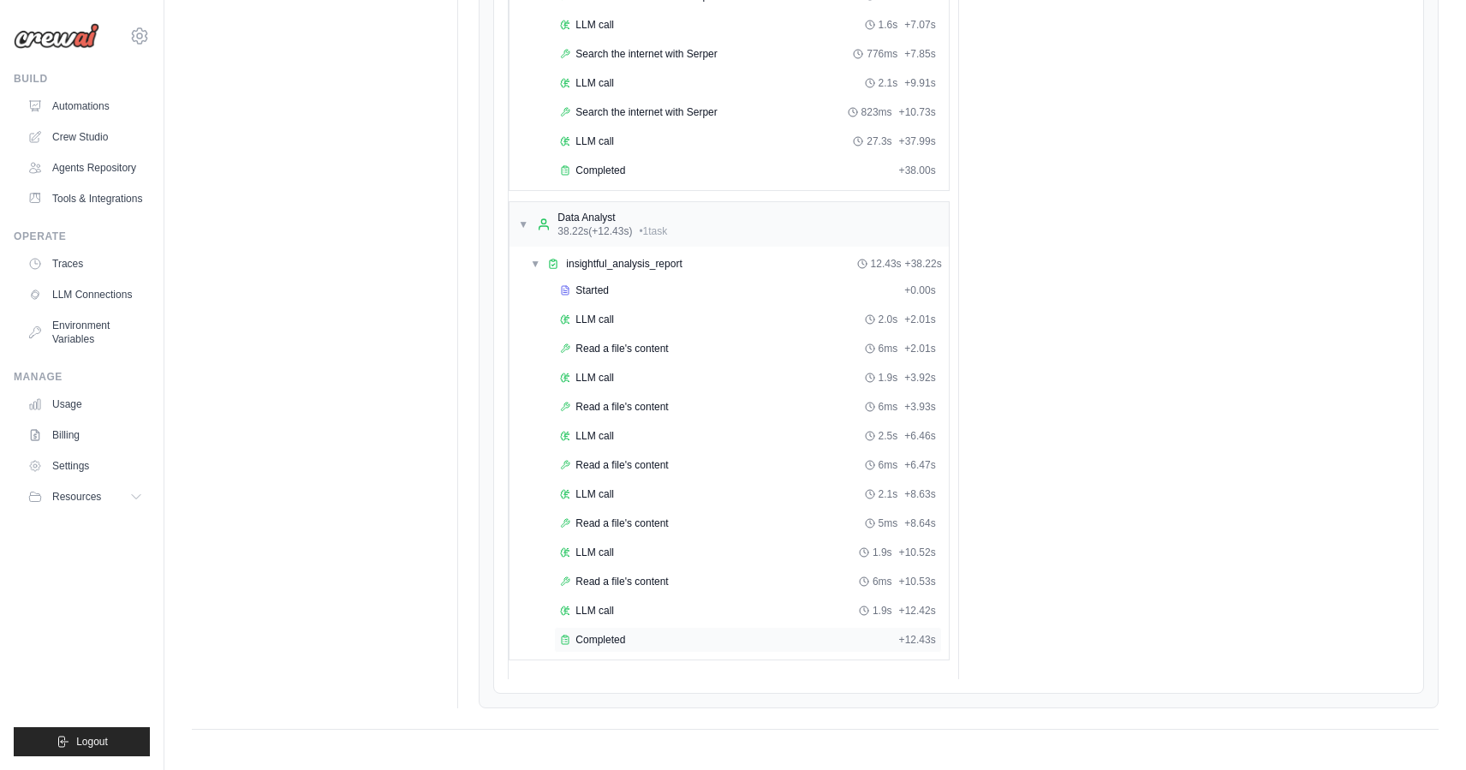
click at [607, 633] on span "Completed" at bounding box center [601, 640] width 50 height 14
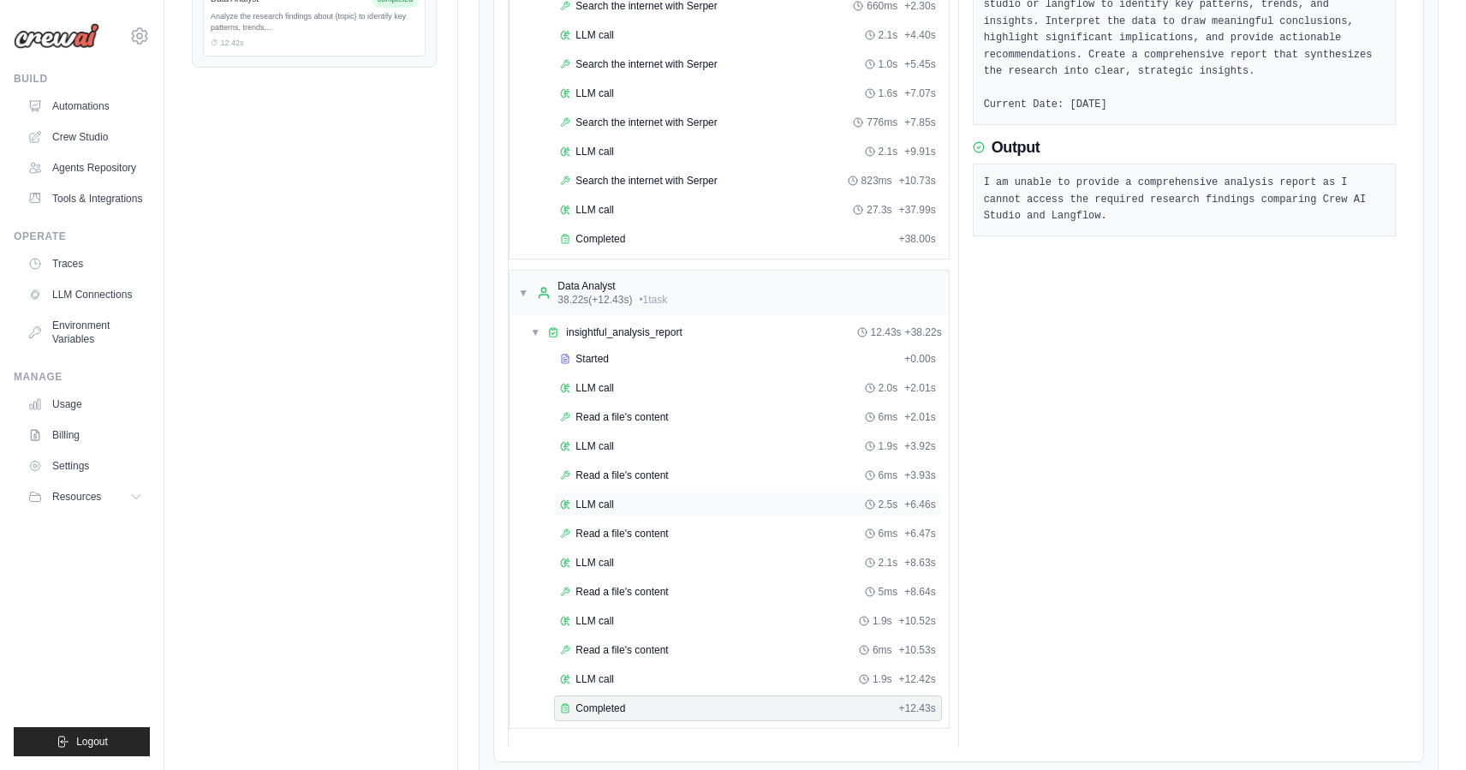
scroll to position [454, 0]
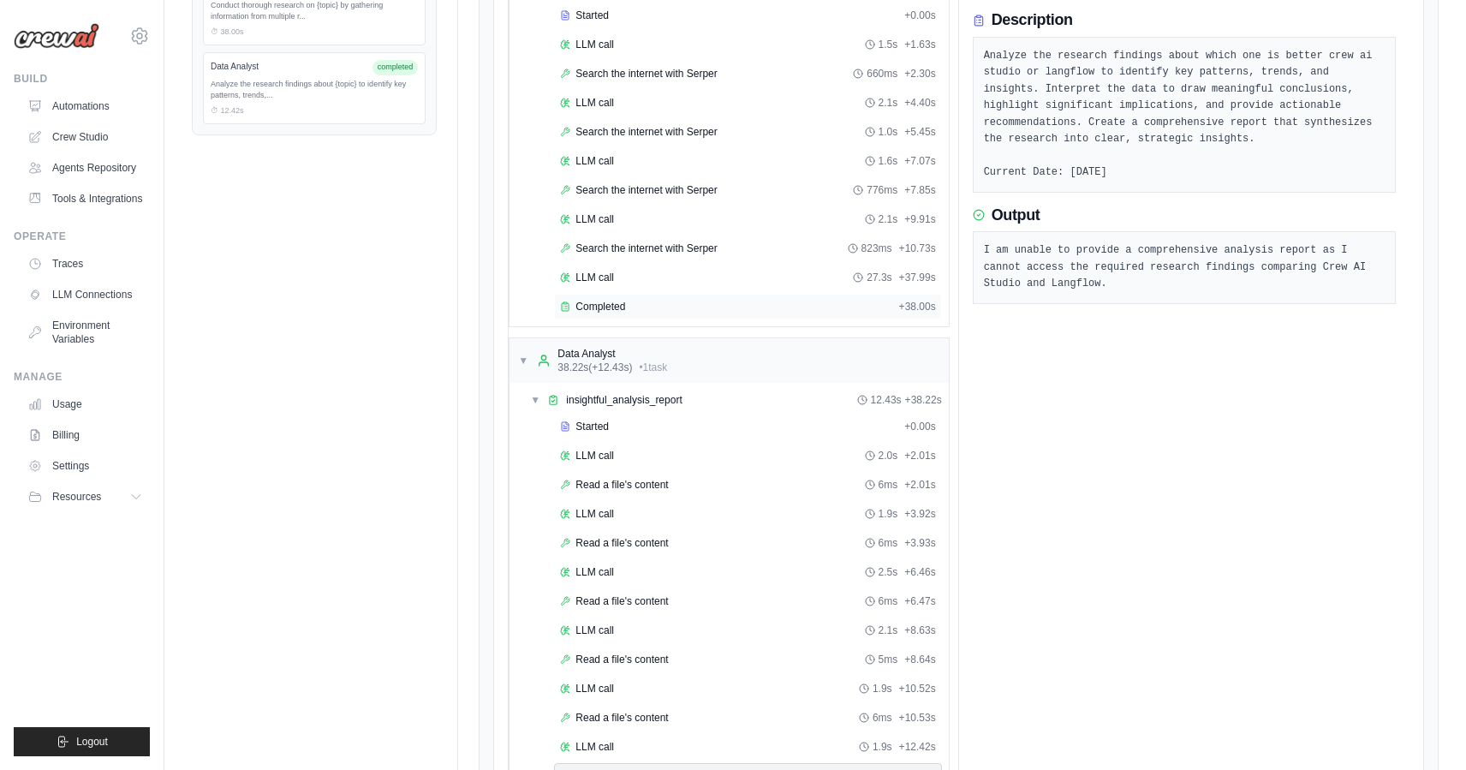
click at [631, 308] on div "Completed" at bounding box center [725, 307] width 331 height 14
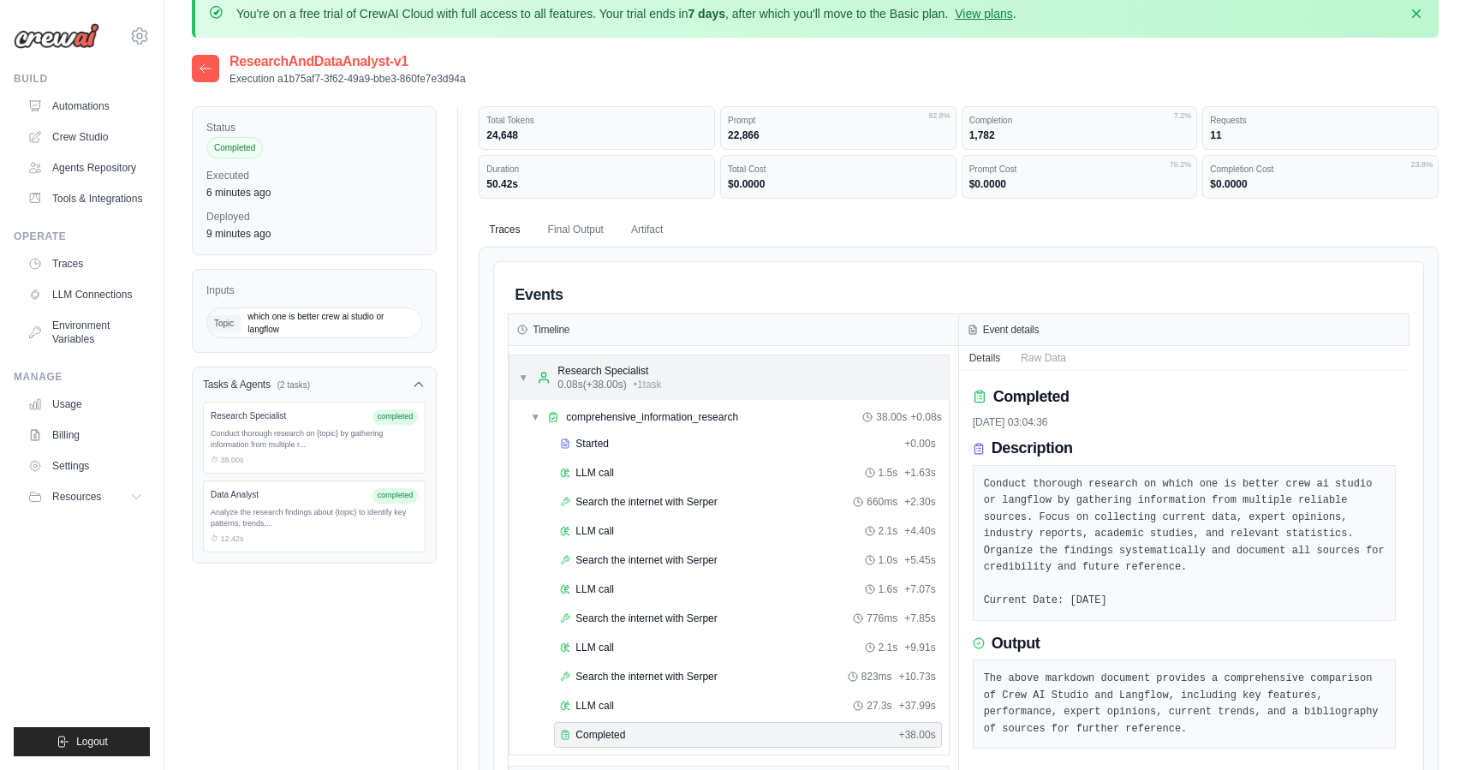
scroll to position [0, 0]
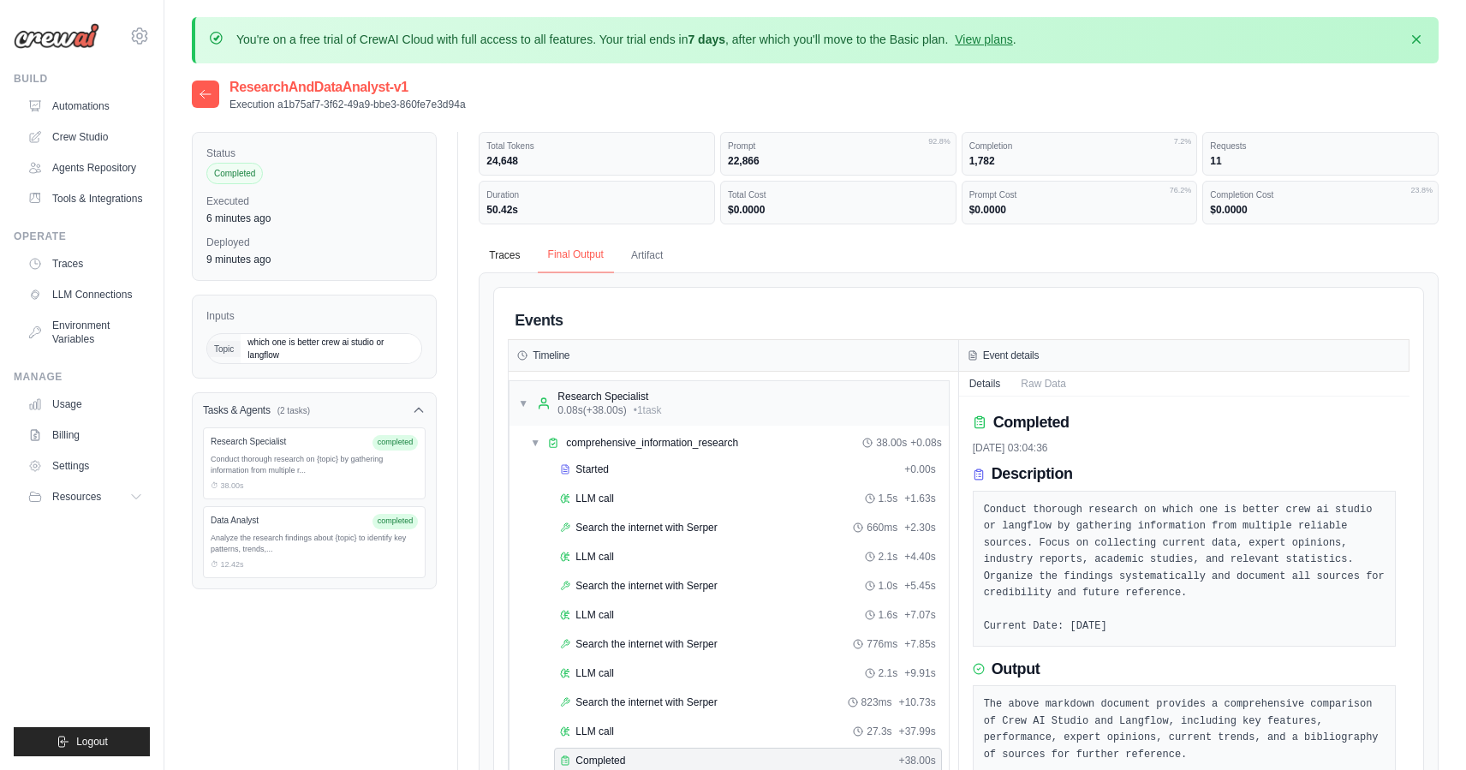
click at [589, 251] on button "Final Output" at bounding box center [576, 255] width 76 height 36
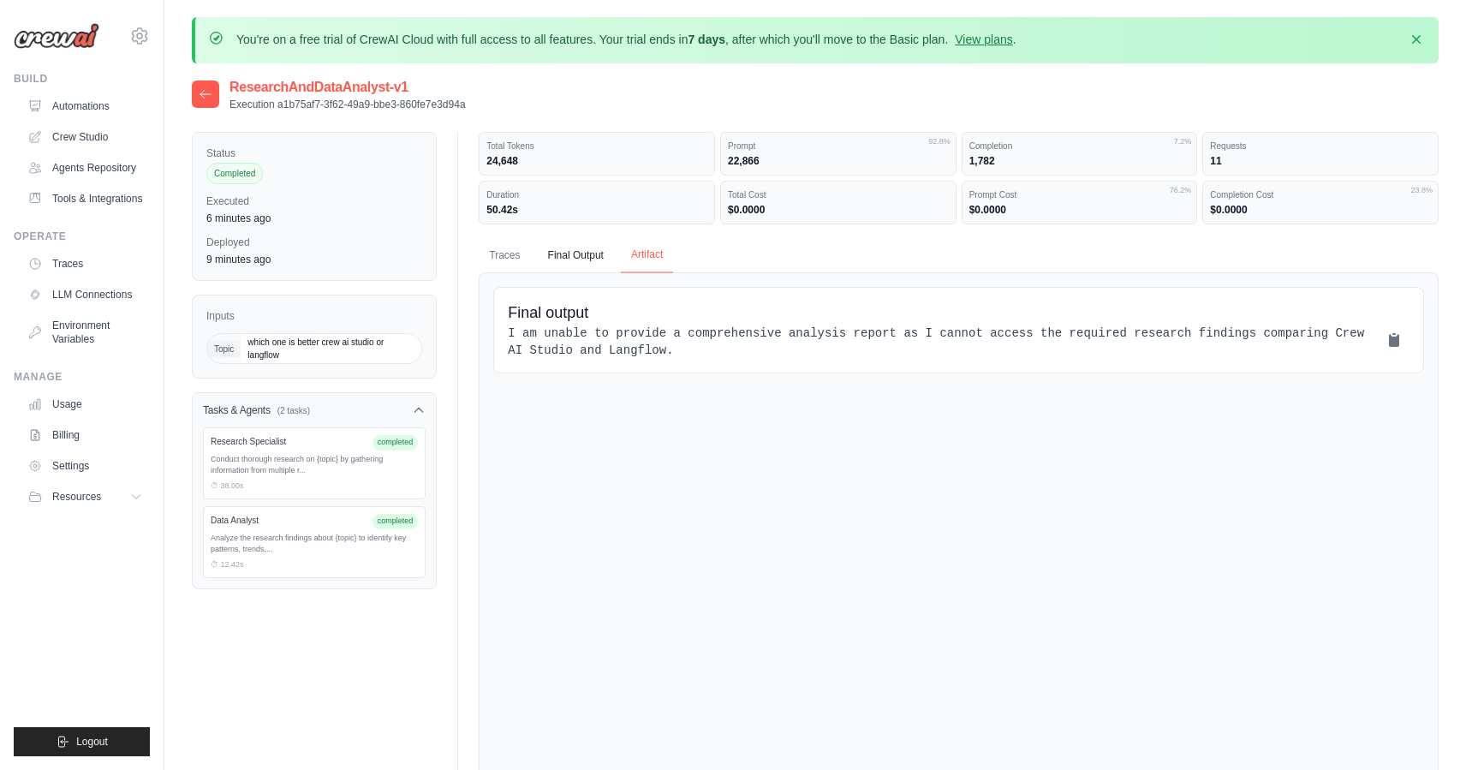
click at [658, 253] on button "Artifact" at bounding box center [647, 255] width 52 height 36
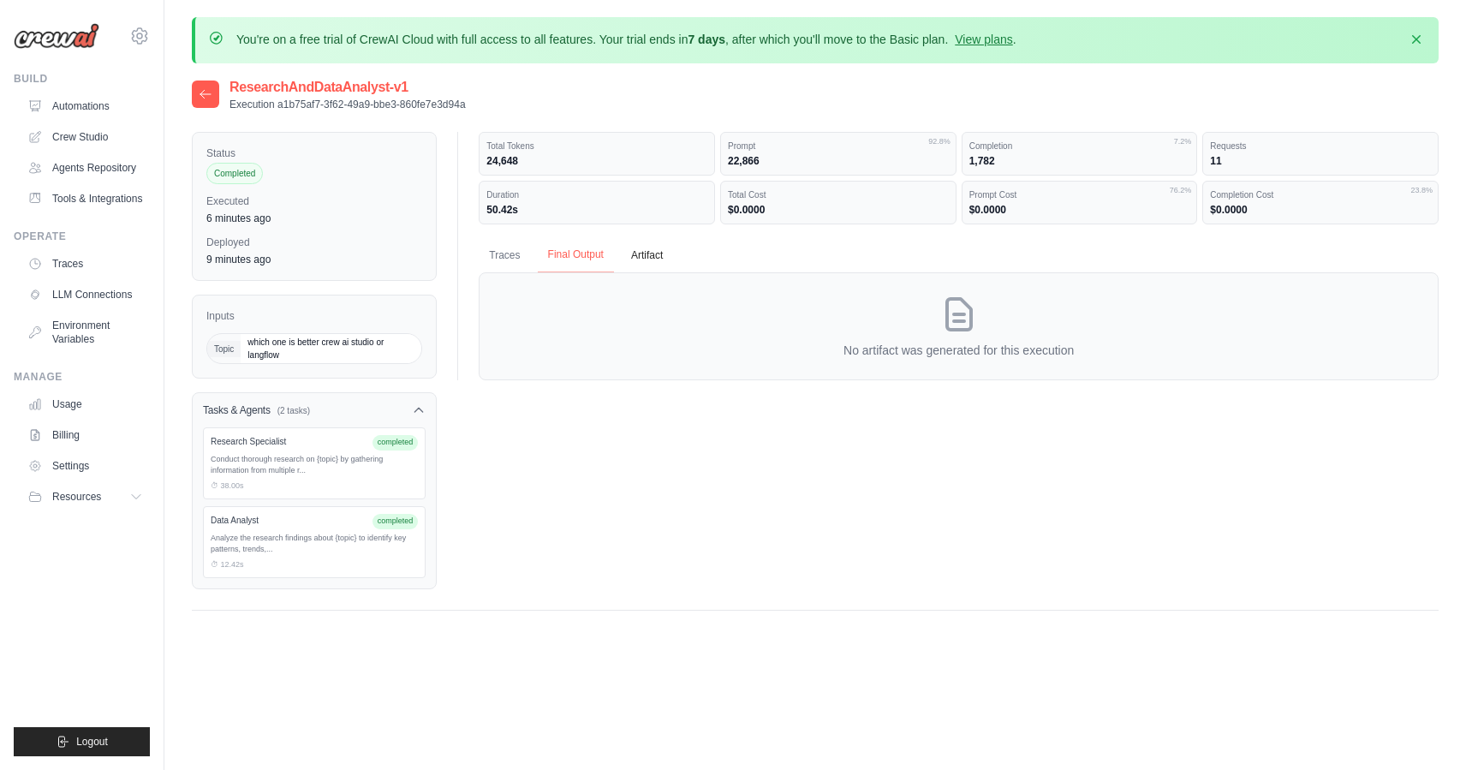
click at [580, 254] on button "Final Output" at bounding box center [576, 255] width 76 height 36
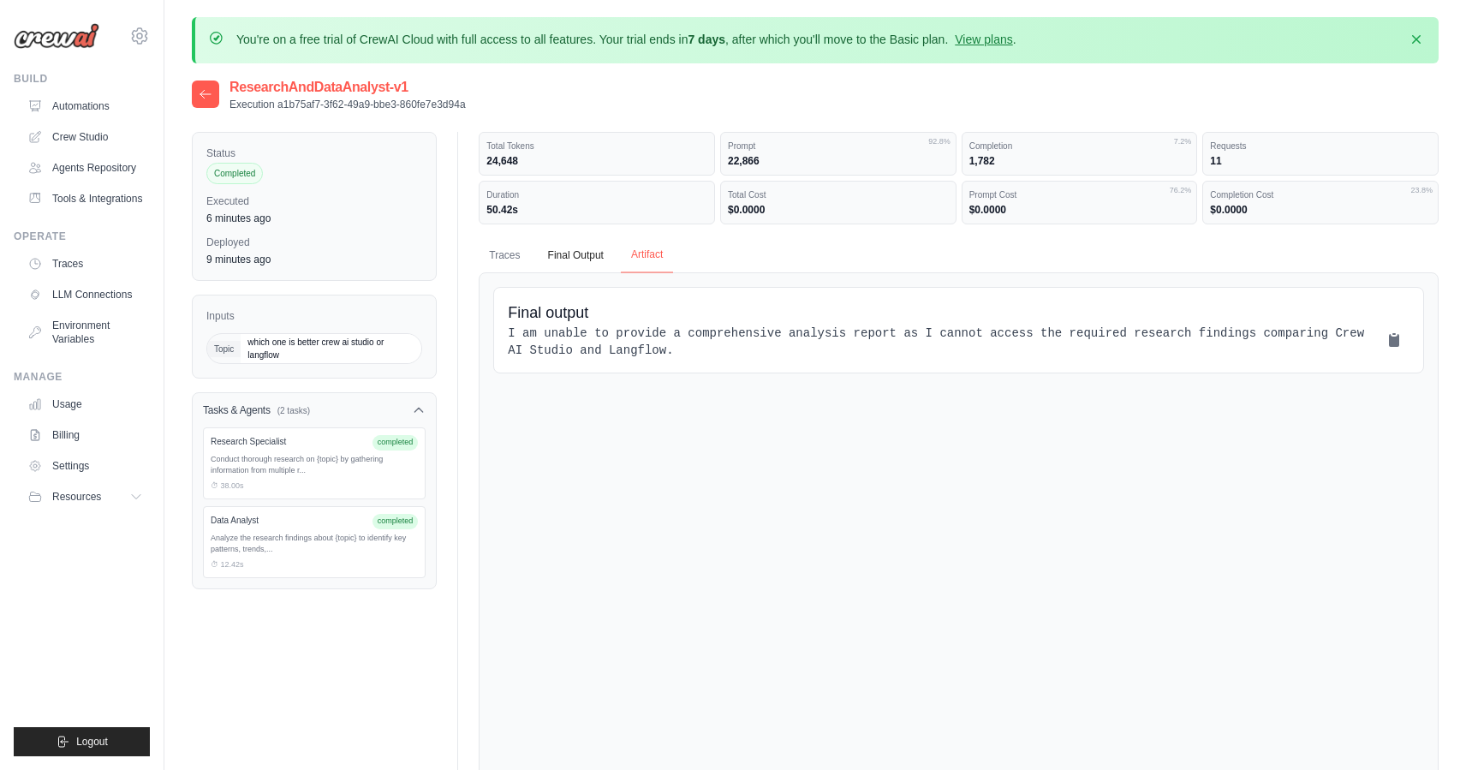
click at [647, 248] on button "Artifact" at bounding box center [647, 255] width 52 height 36
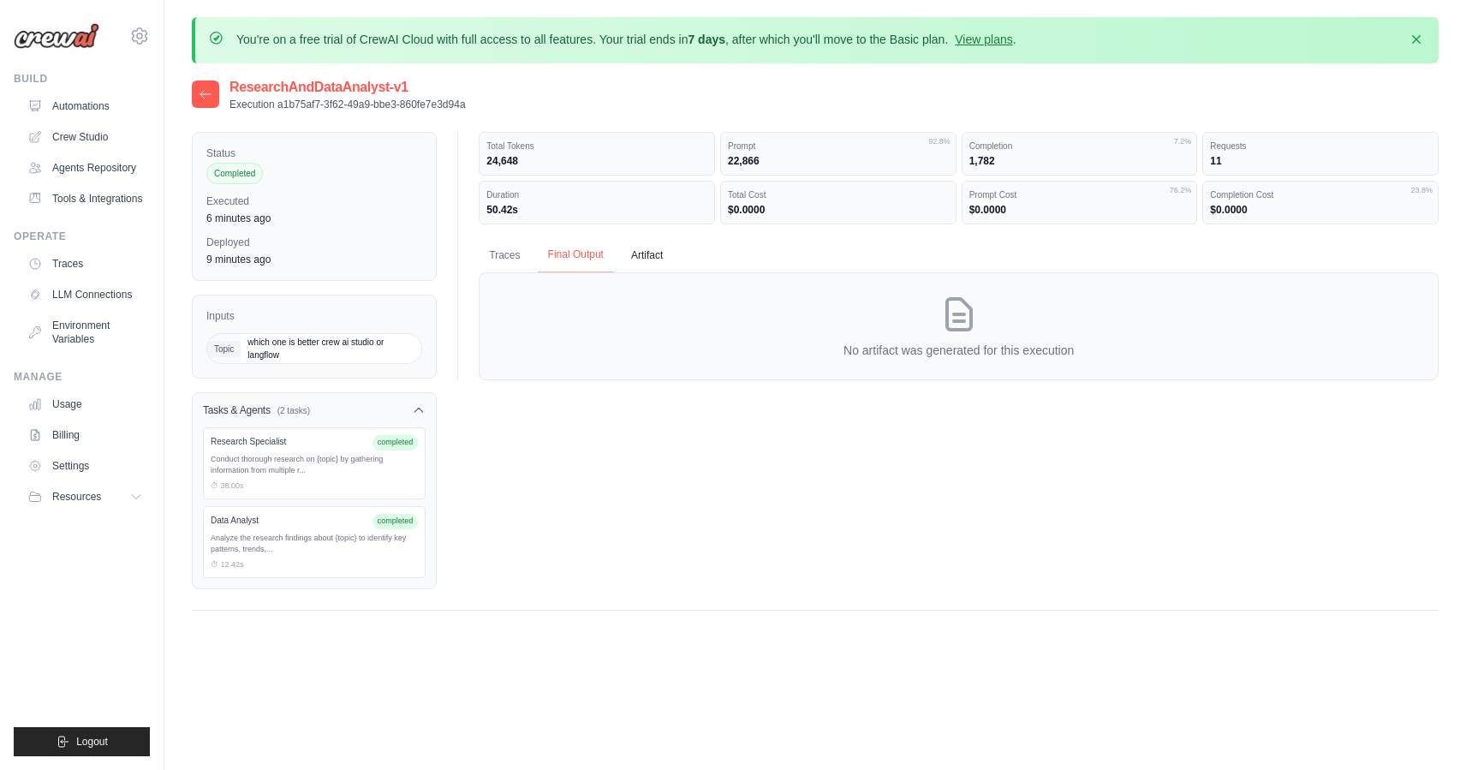
click at [558, 254] on button "Final Output" at bounding box center [576, 255] width 76 height 36
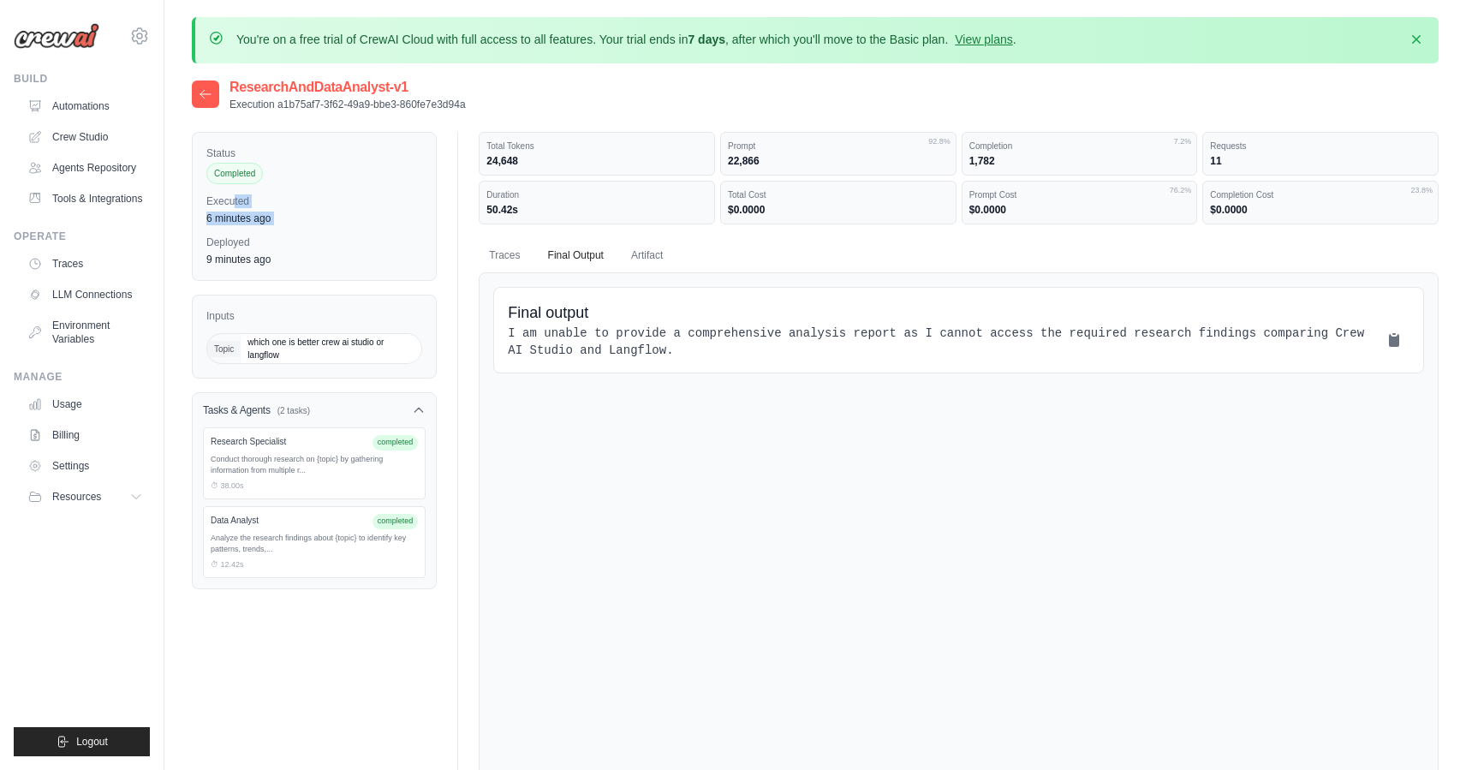
drag, startPoint x: 236, startPoint y: 202, endPoint x: 400, endPoint y: 225, distance: 165.2
click at [400, 225] on div "Status Completed Executed 6 minutes ago Deployed 9 minutes ago" at bounding box center [314, 206] width 245 height 149
click at [94, 142] on link "Crew Studio" at bounding box center [86, 136] width 129 height 27
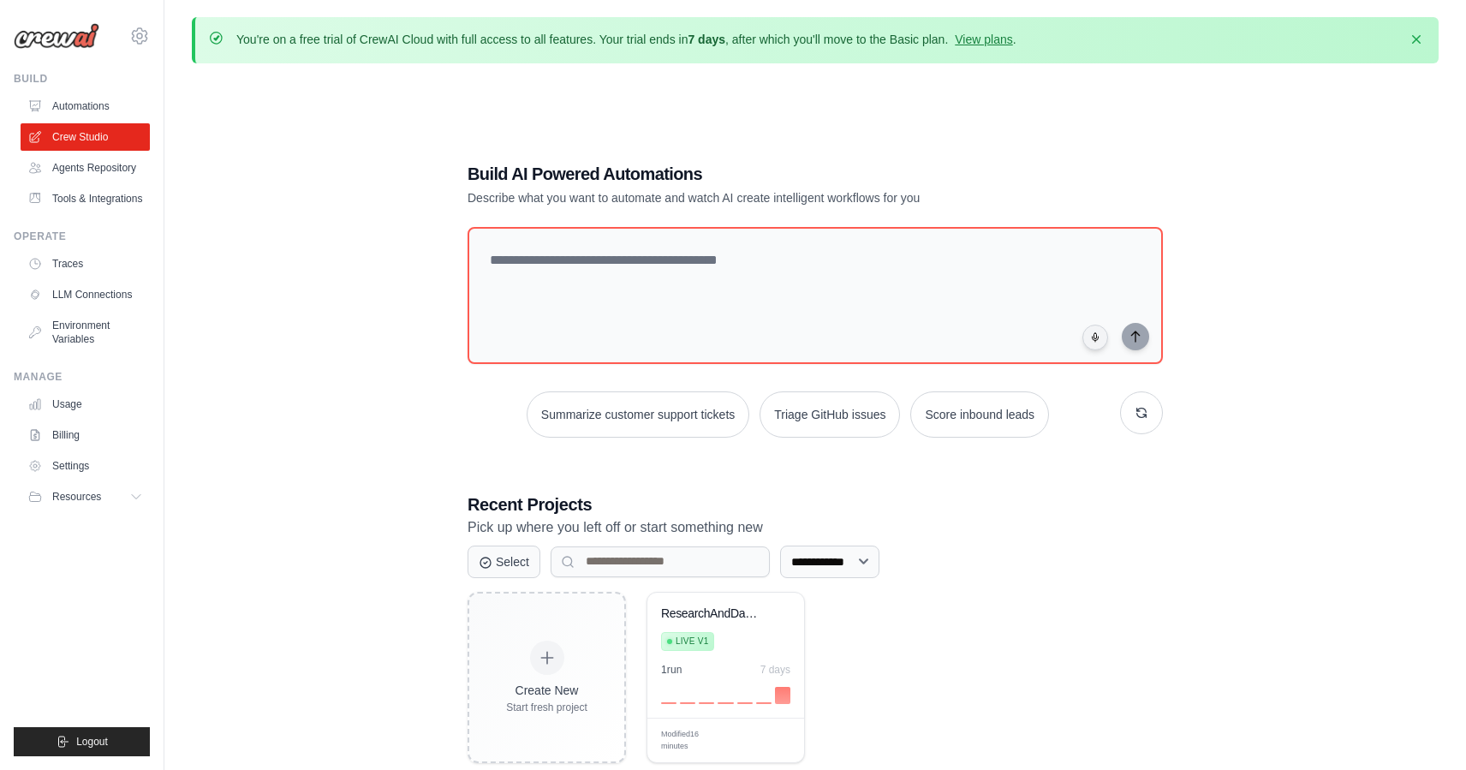
click at [420, 319] on div "**********" at bounding box center [815, 462] width 1247 height 770
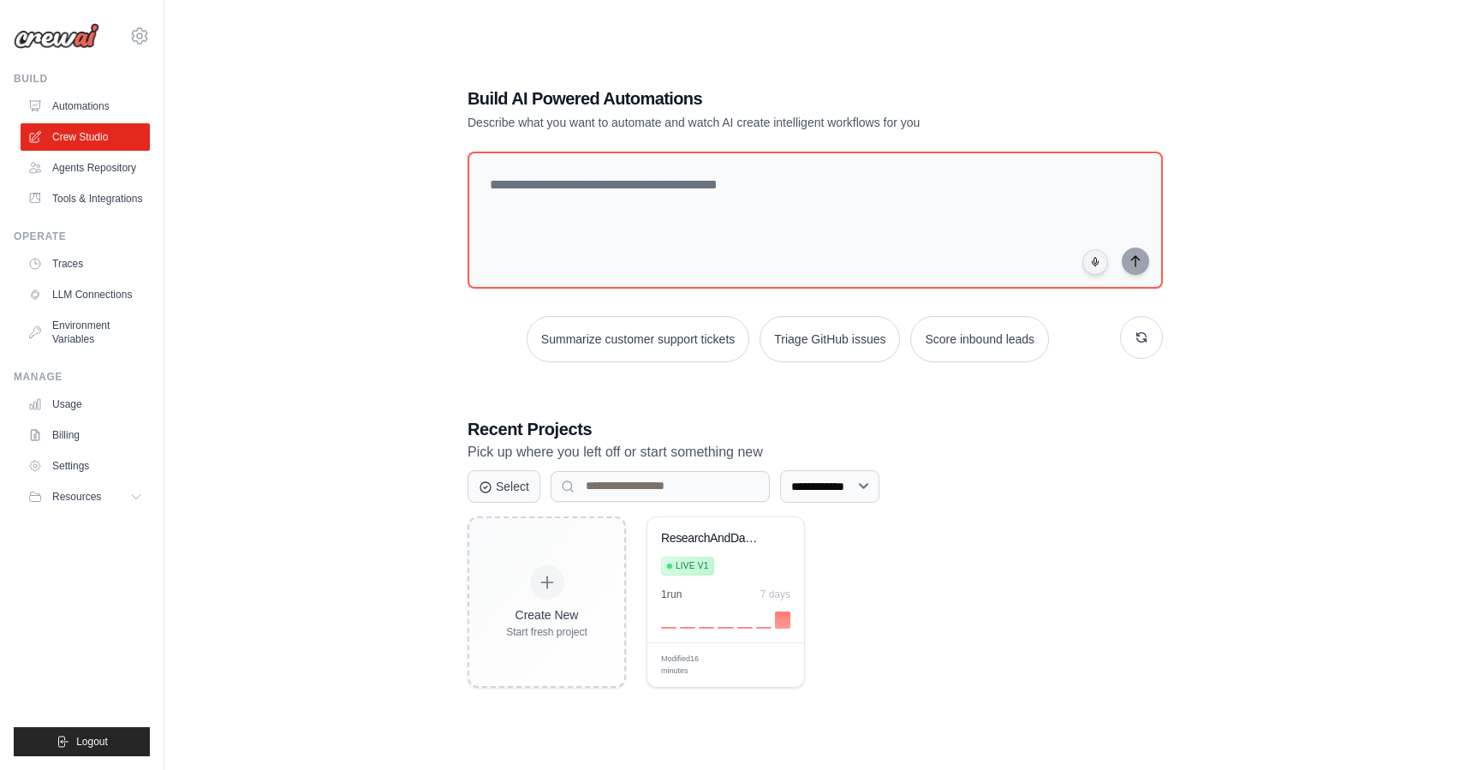
scroll to position [51, 0]
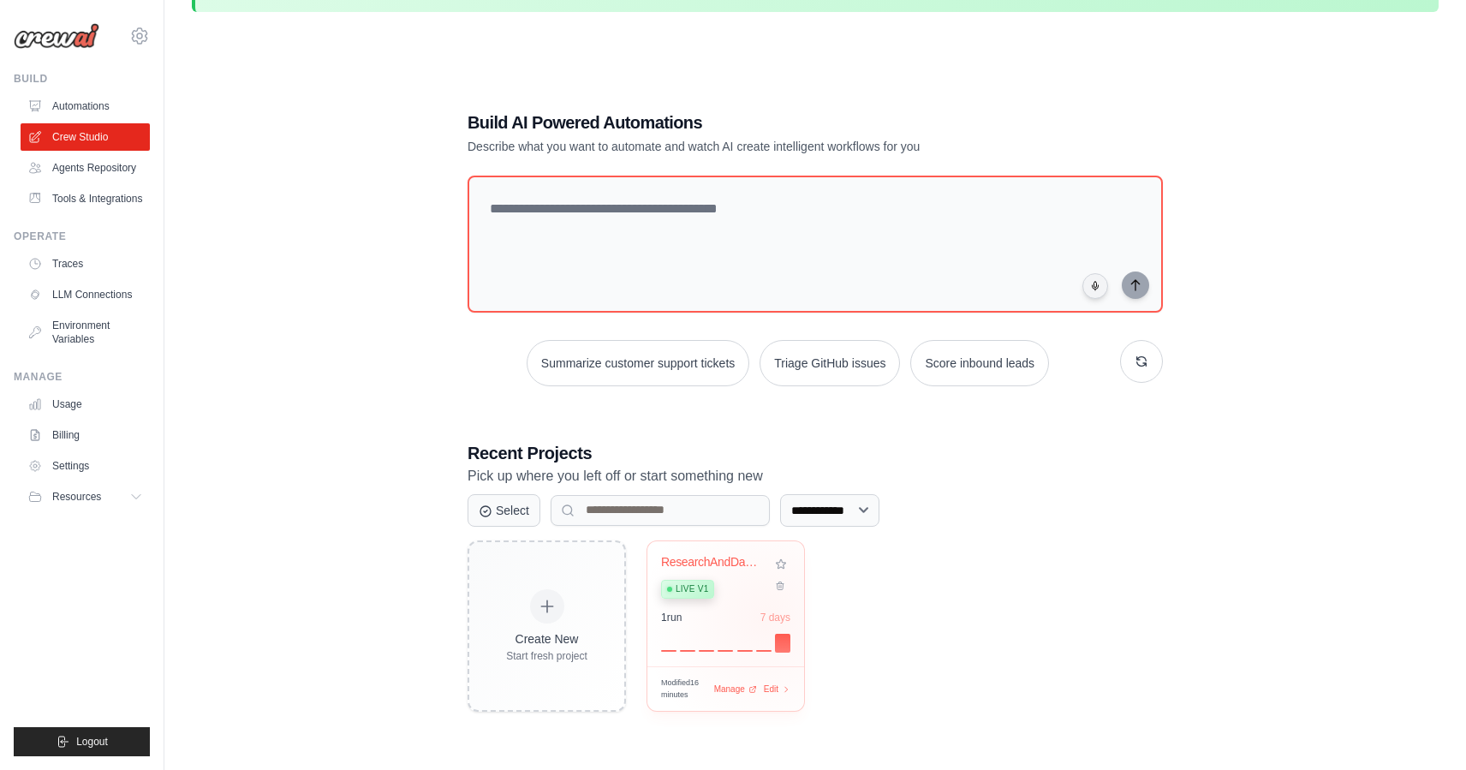
click at [767, 617] on div "7 days" at bounding box center [776, 618] width 30 height 14
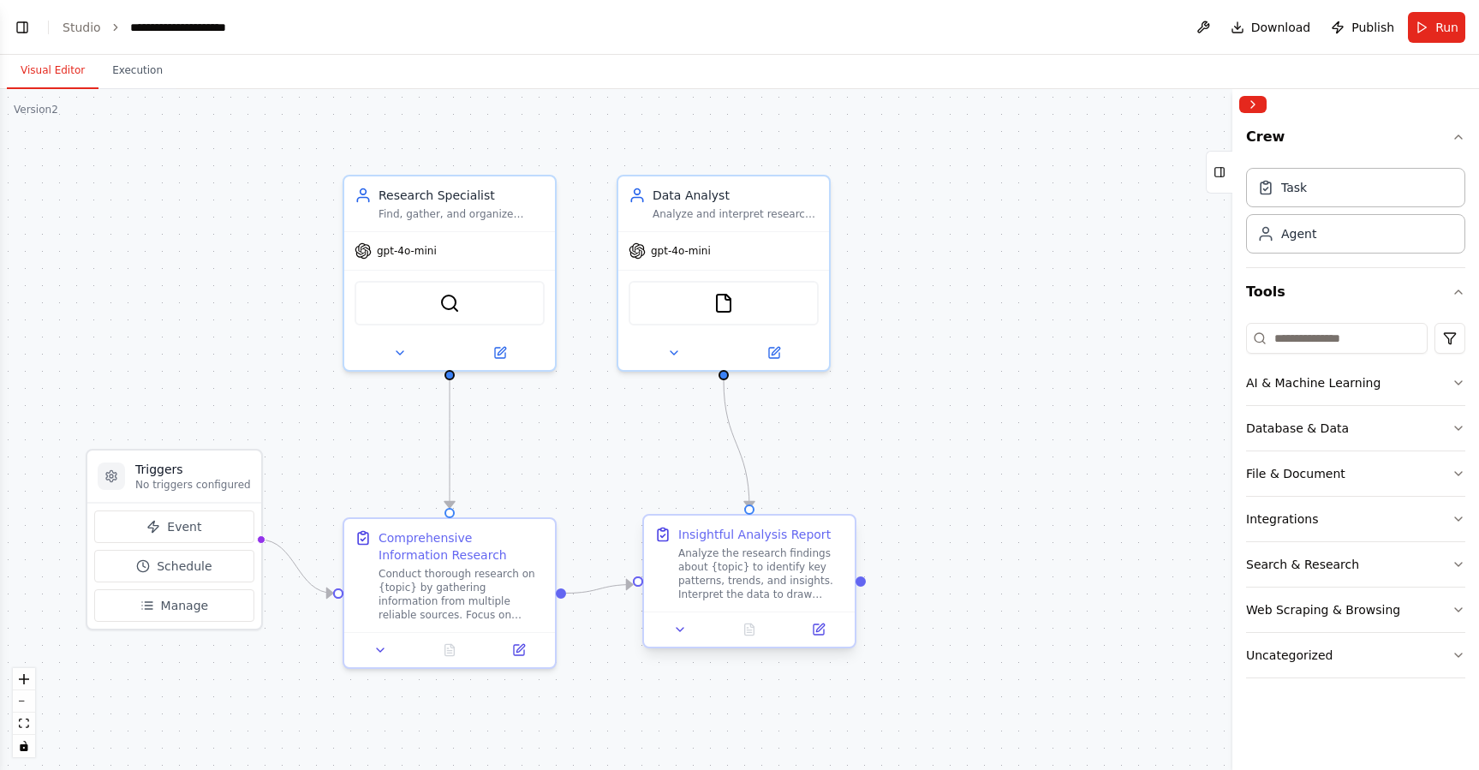
scroll to position [1215, 0]
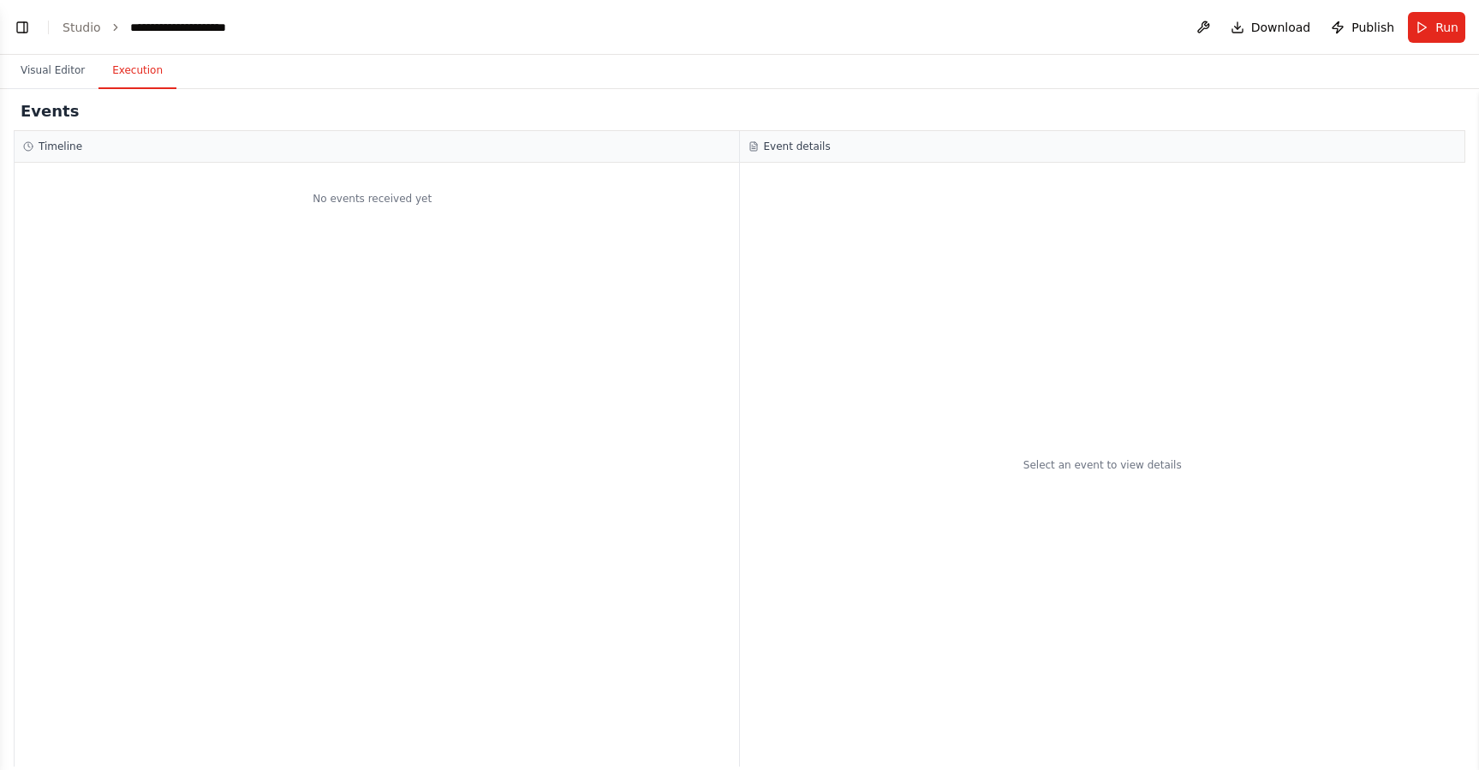
click at [133, 84] on button "Execution" at bounding box center [138, 71] width 78 height 36
click at [72, 70] on button "Visual Editor" at bounding box center [53, 71] width 92 height 36
click at [109, 77] on button "Execution" at bounding box center [138, 71] width 78 height 36
click at [19, 33] on button "Toggle Left Sidebar" at bounding box center [22, 27] width 24 height 24
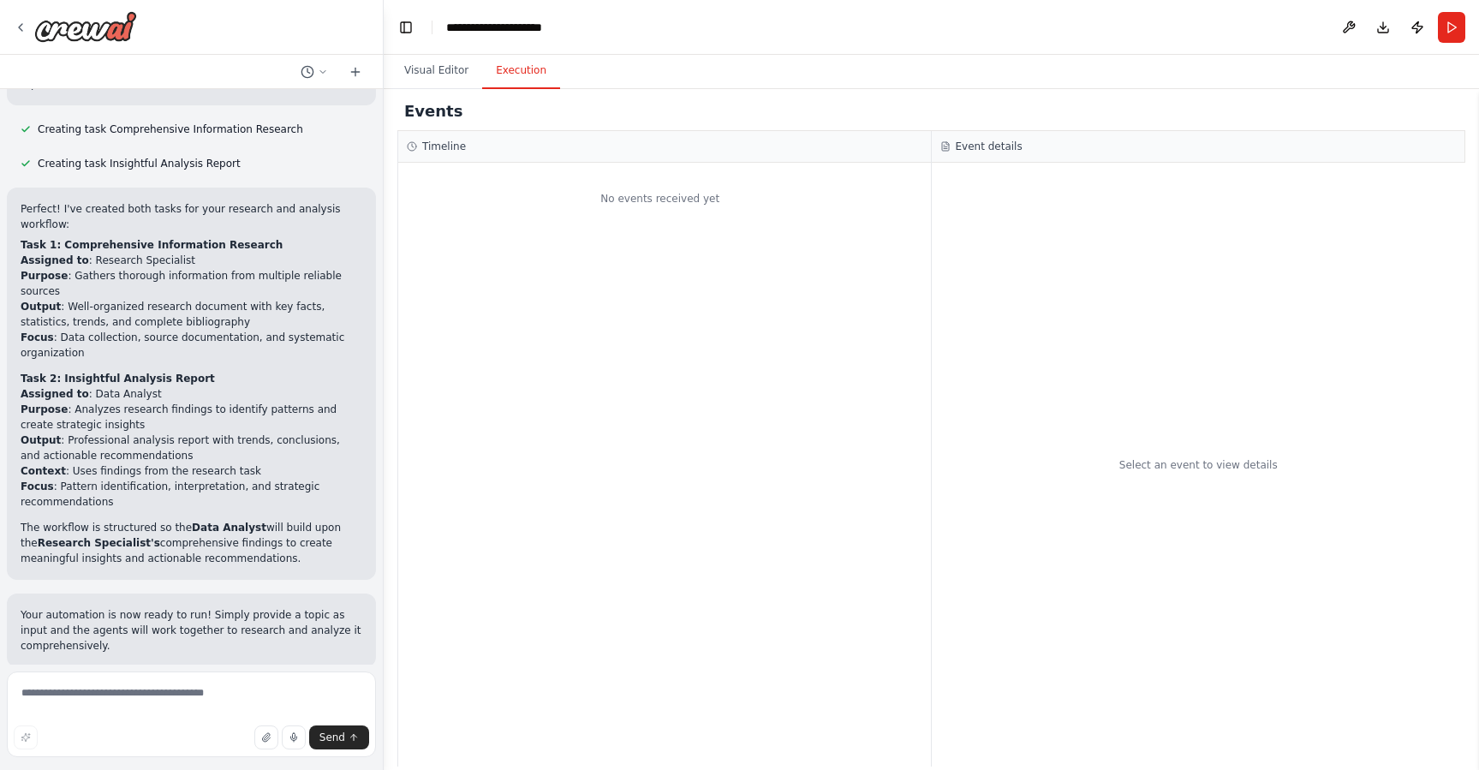
click at [625, 208] on div "No events received yet" at bounding box center [660, 198] width 524 height 55
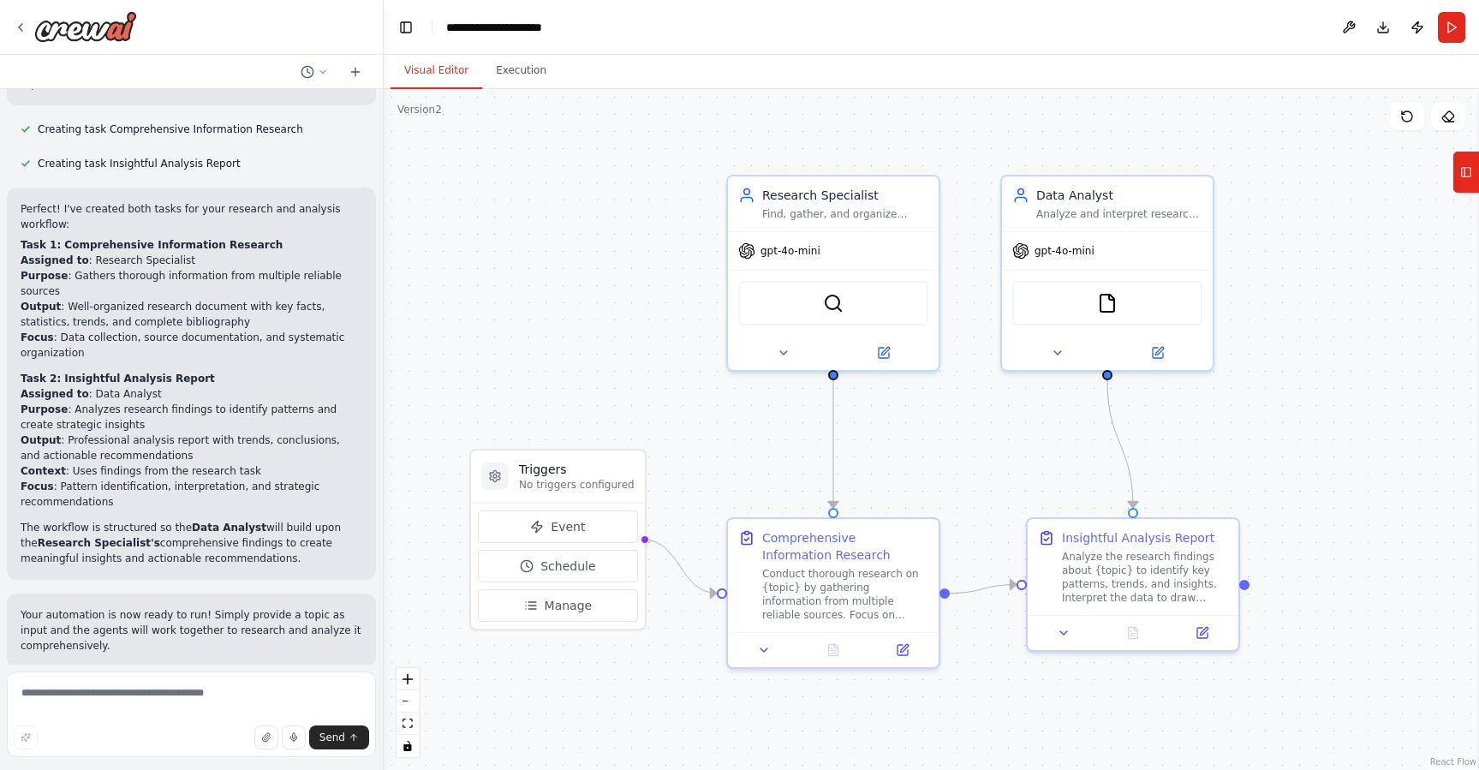
click at [442, 76] on button "Visual Editor" at bounding box center [437, 71] width 92 height 36
click at [409, 25] on button "Toggle Left Sidebar" at bounding box center [406, 27] width 24 height 24
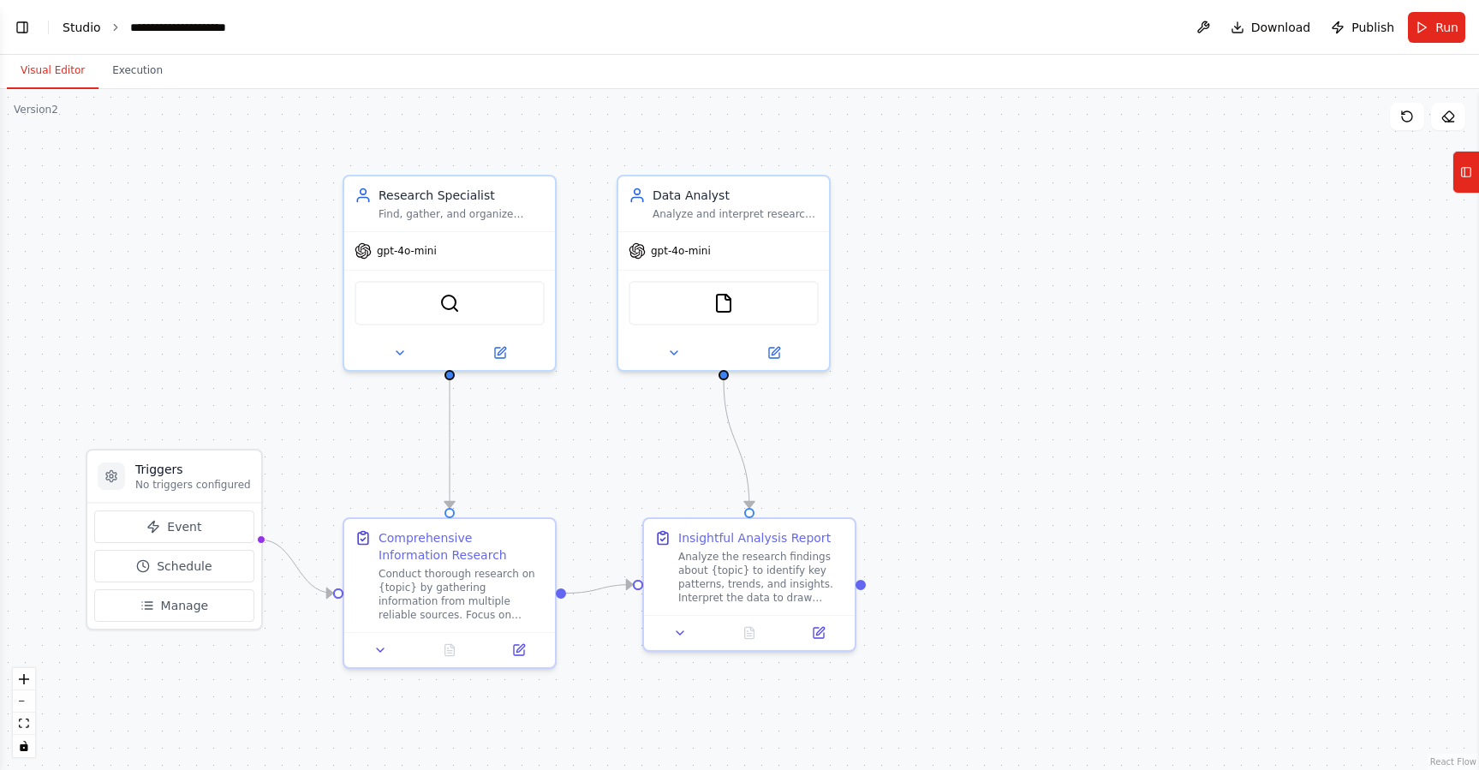
click at [85, 29] on link "Studio" at bounding box center [82, 28] width 39 height 14
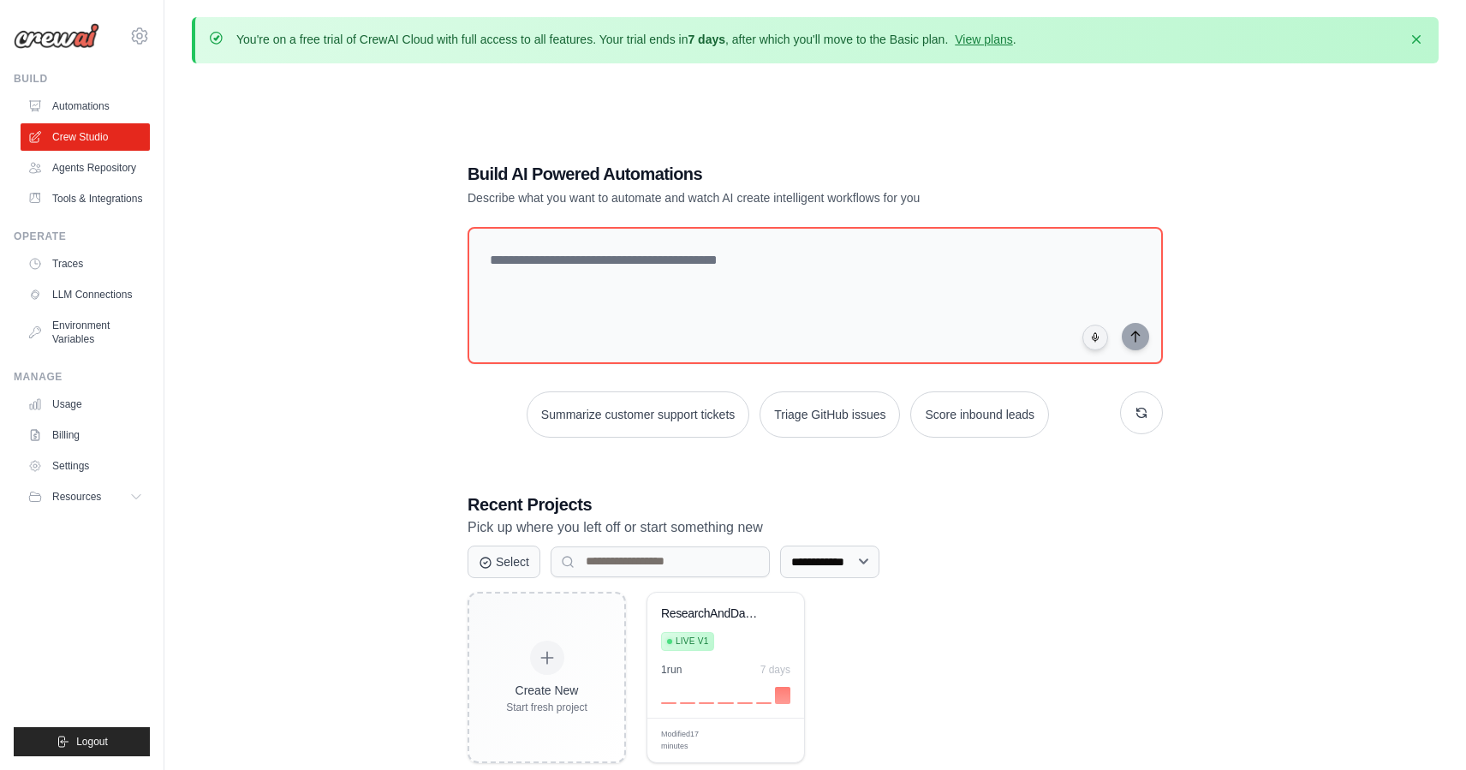
click at [461, 380] on div "**********" at bounding box center [815, 462] width 737 height 656
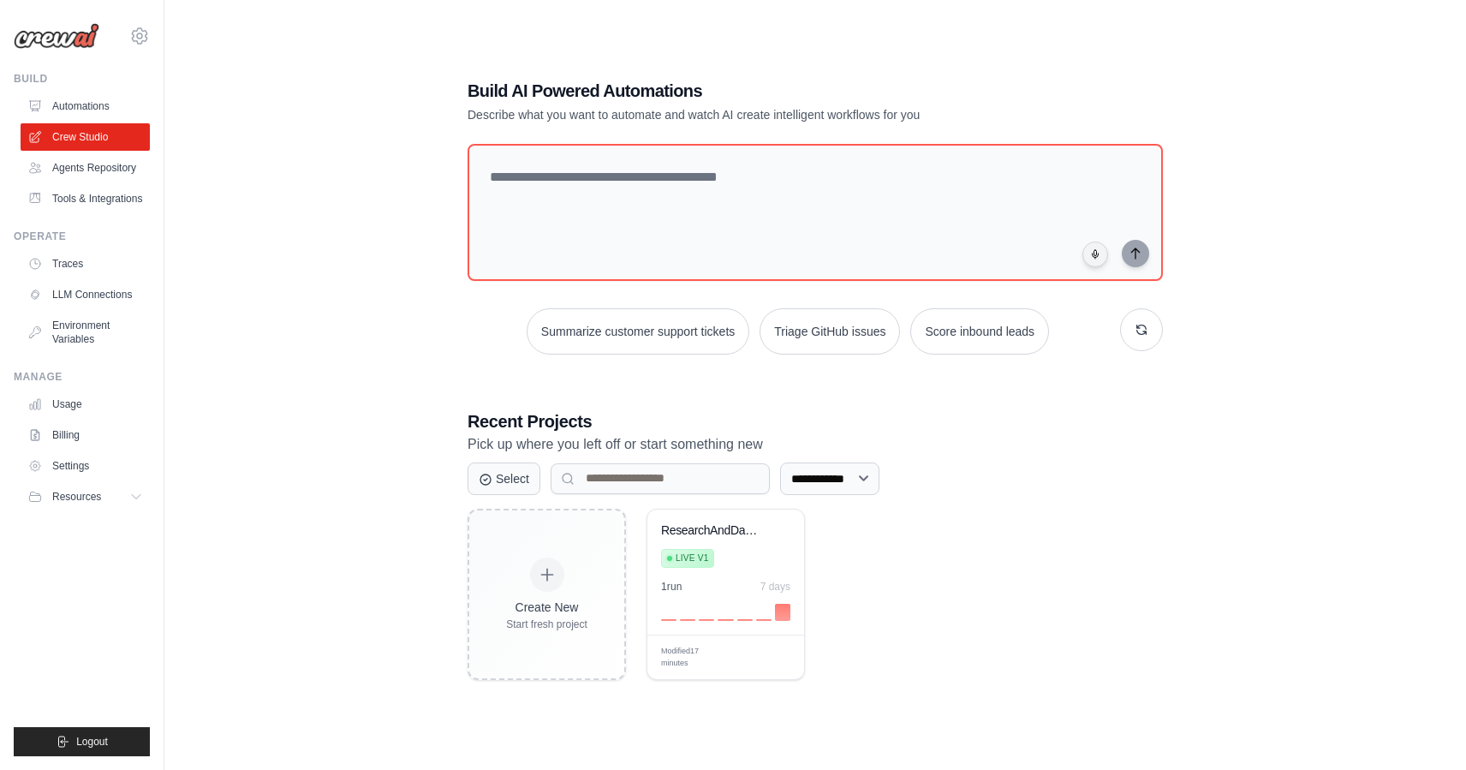
scroll to position [93, 0]
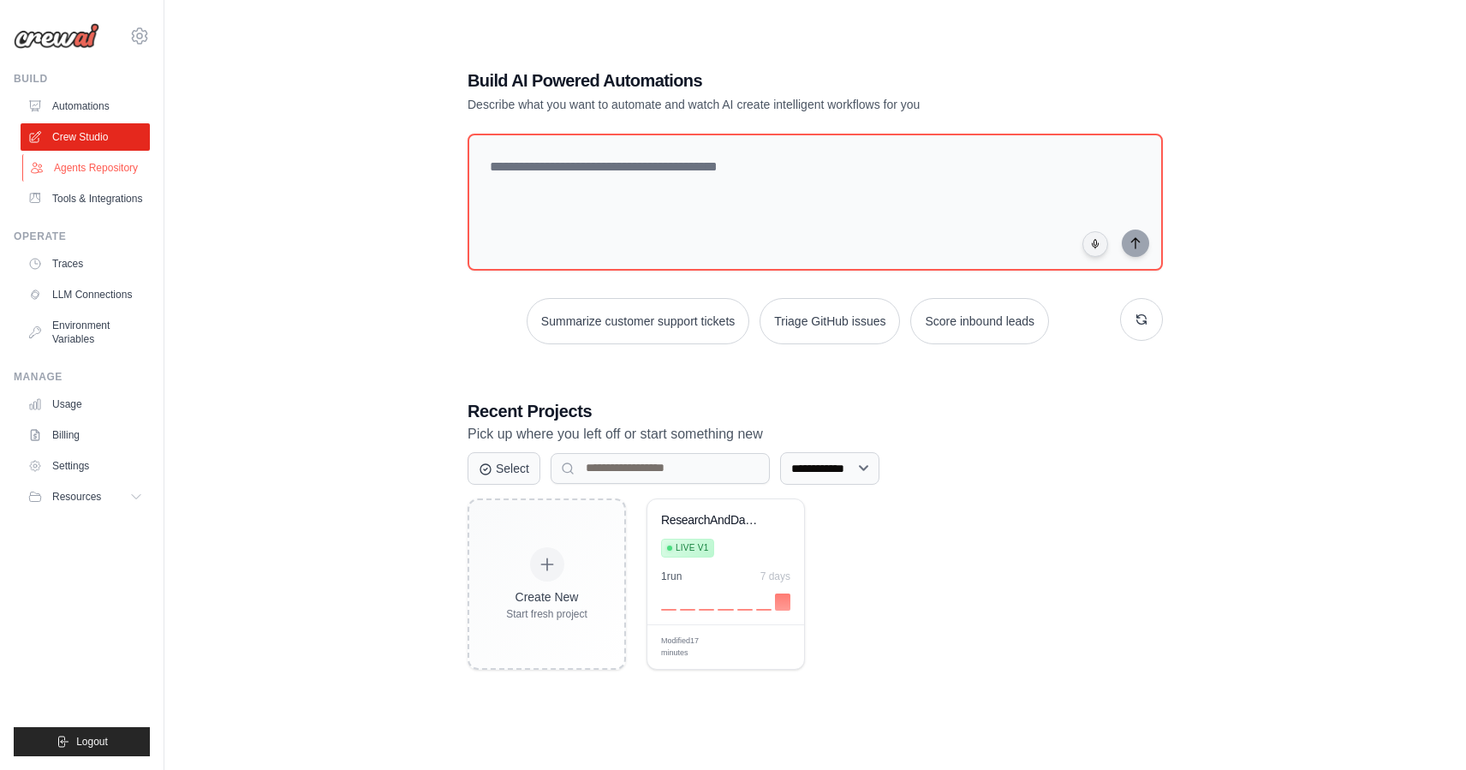
click at [77, 164] on link "Agents Repository" at bounding box center [86, 167] width 129 height 27
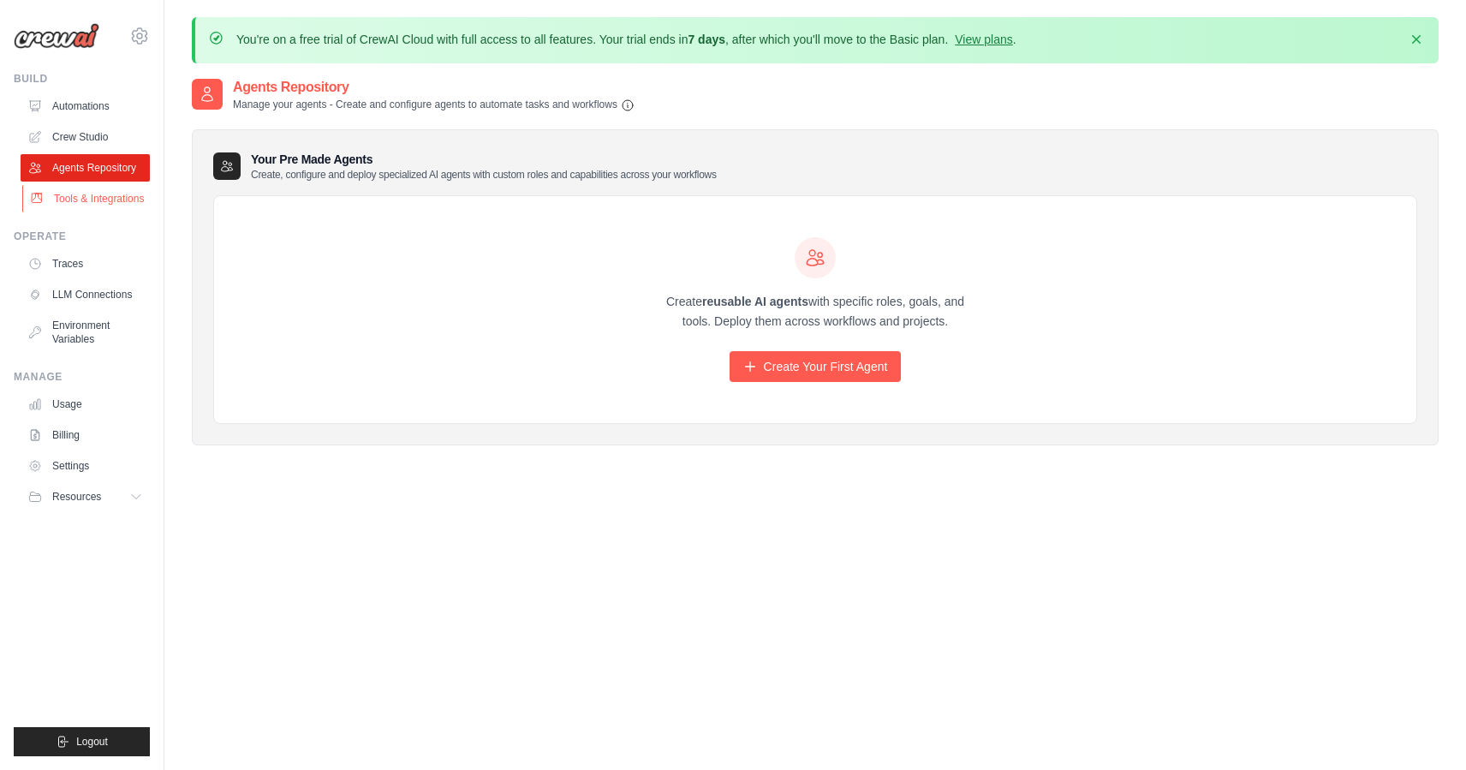
click at [99, 201] on link "Tools & Integrations" at bounding box center [86, 198] width 129 height 27
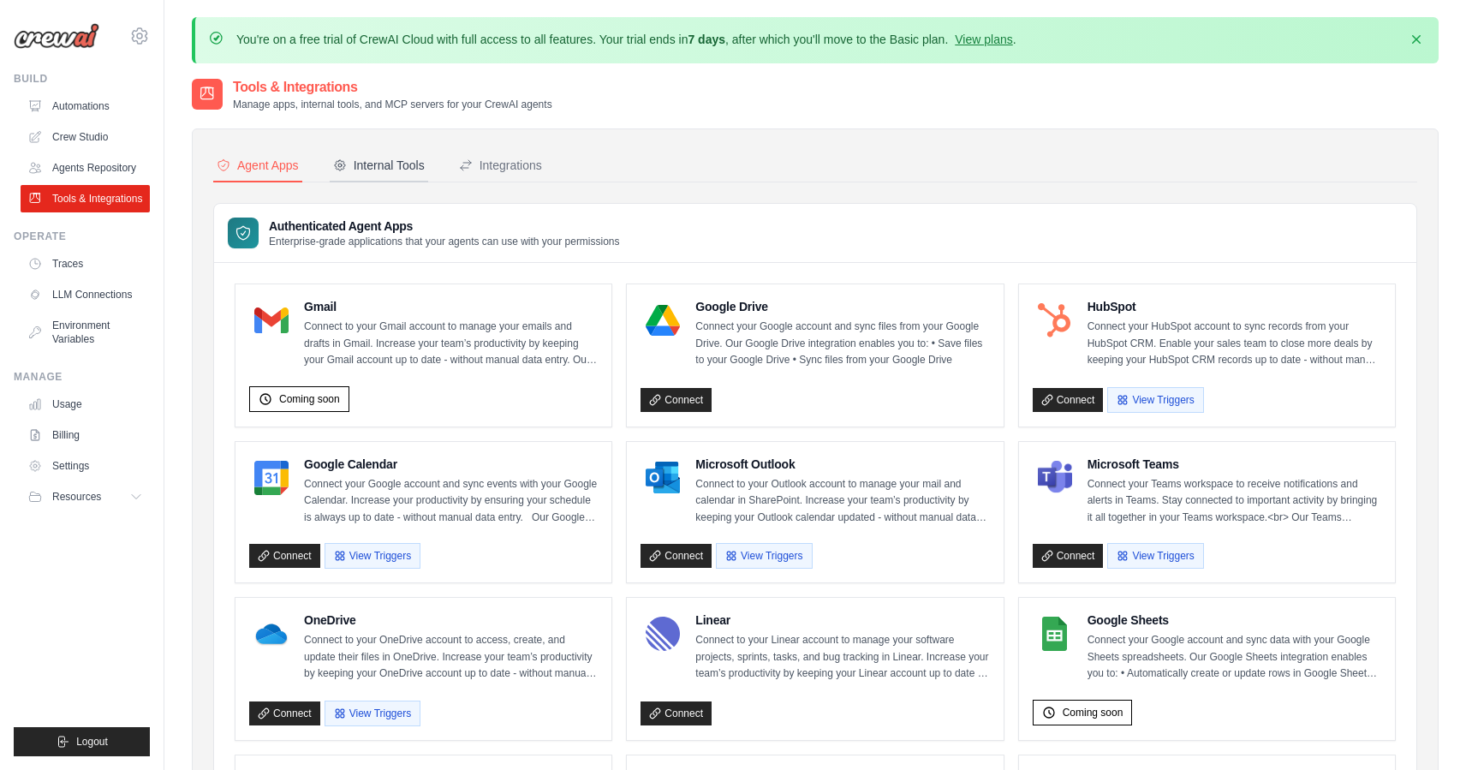
click at [369, 158] on div "Internal Tools" at bounding box center [379, 165] width 92 height 17
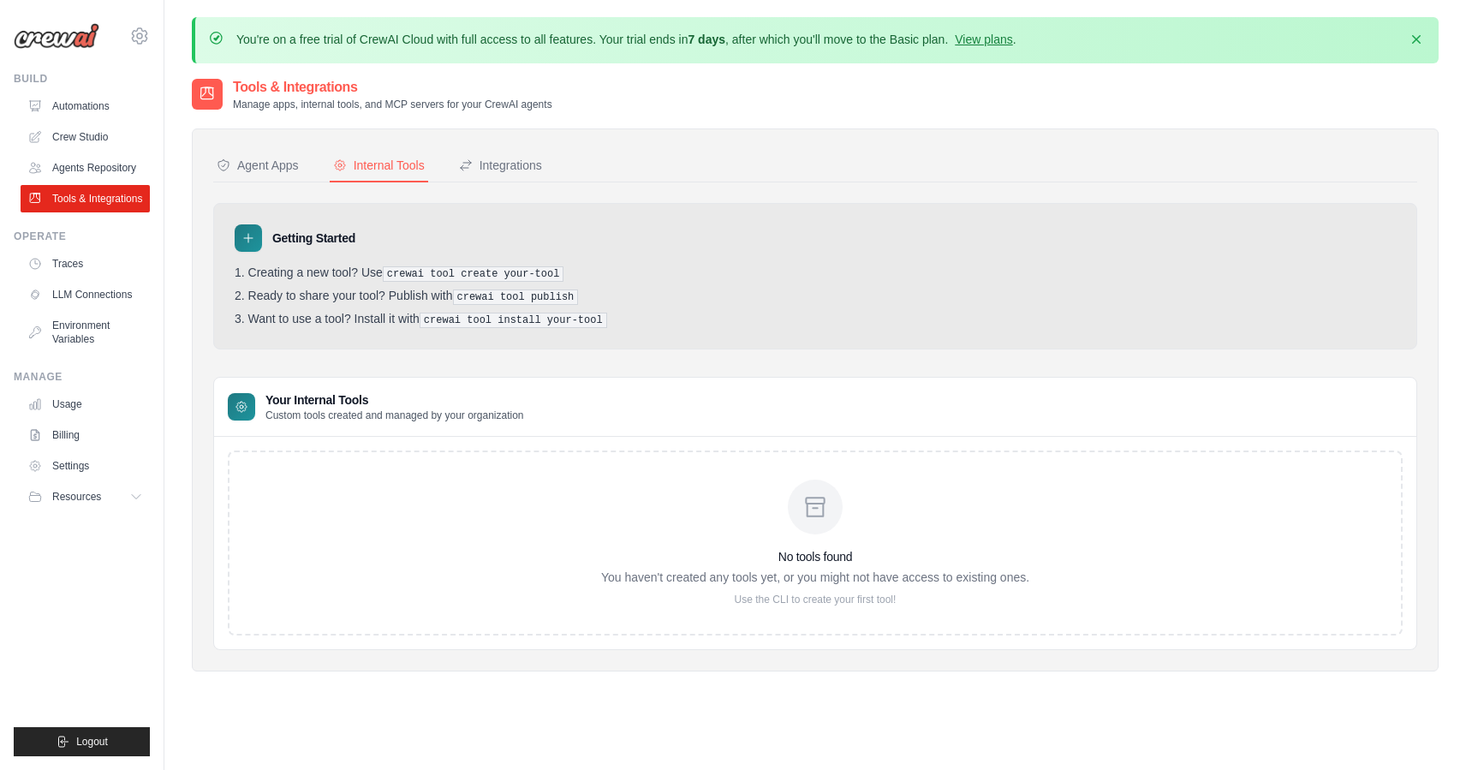
click at [830, 507] on div at bounding box center [815, 507] width 55 height 55
drag, startPoint x: 762, startPoint y: 595, endPoint x: 904, endPoint y: 595, distance: 141.3
click at [904, 595] on p "Use the CLI to create your first tool!" at bounding box center [815, 600] width 428 height 14
click at [495, 163] on div "Integrations" at bounding box center [500, 165] width 83 height 17
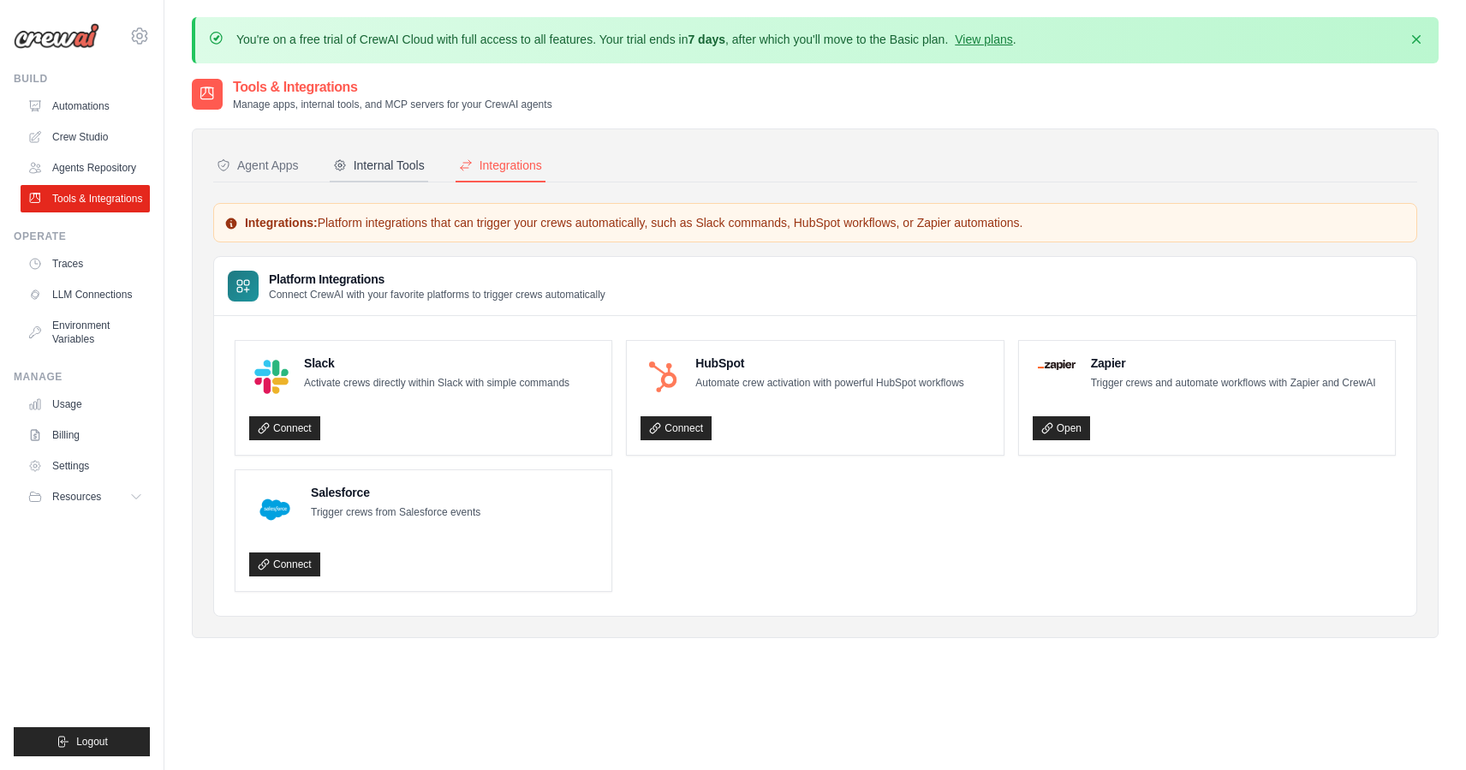
click at [403, 162] on div "Internal Tools" at bounding box center [379, 165] width 92 height 17
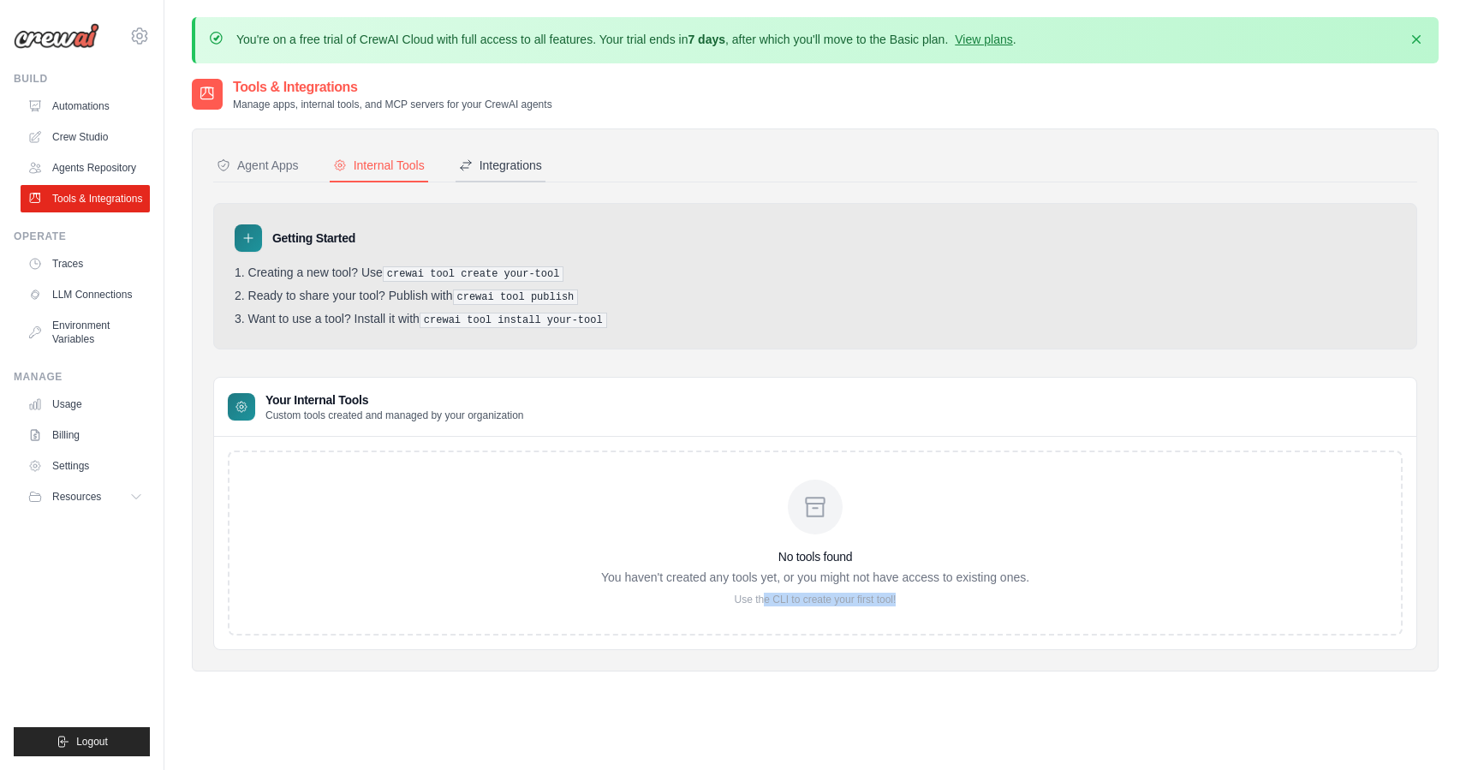
click at [513, 164] on div "Integrations" at bounding box center [500, 165] width 83 height 17
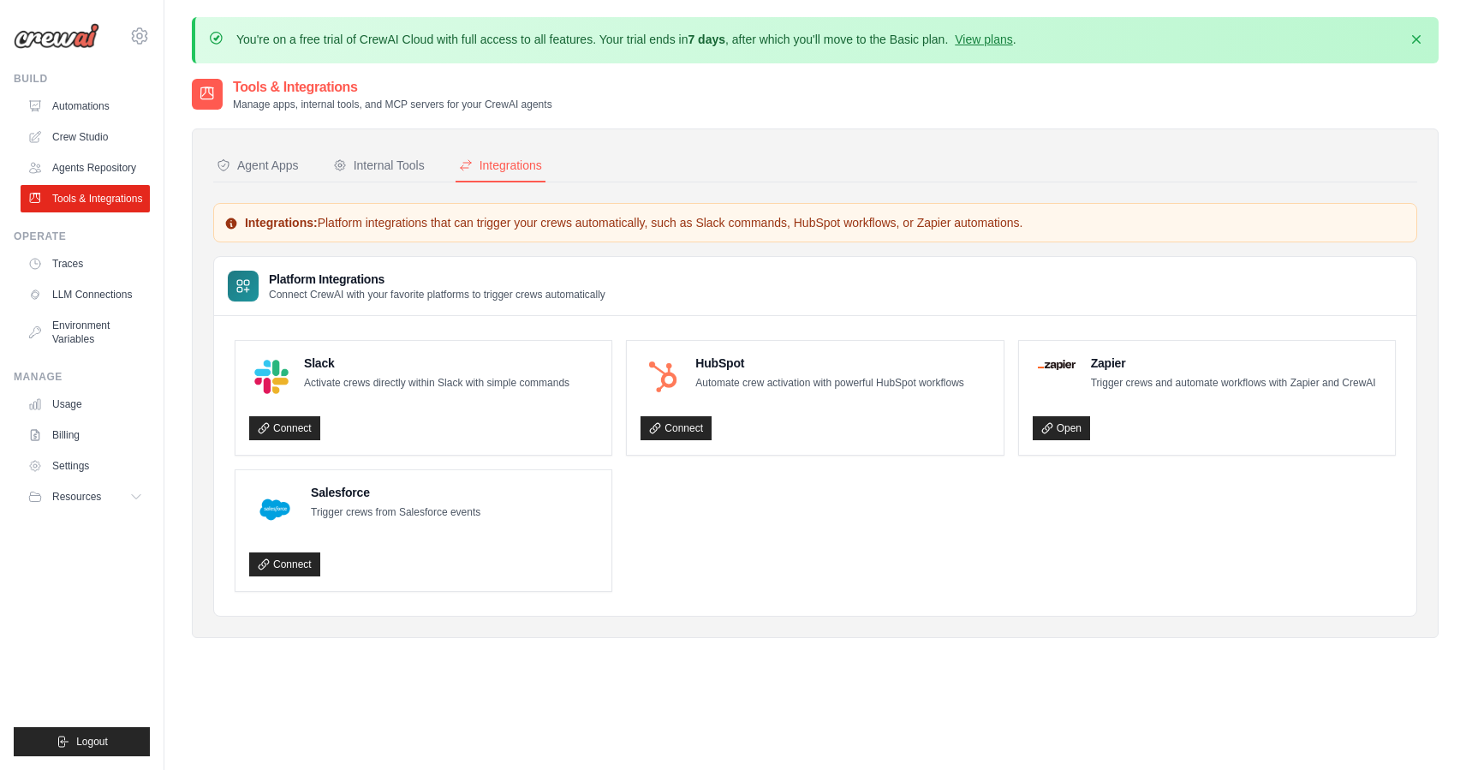
drag, startPoint x: 539, startPoint y: 224, endPoint x: 607, endPoint y: 220, distance: 68.7
click at [607, 220] on p "Integrations: Platform integrations that can trigger your crews automatically, …" at bounding box center [815, 222] width 1182 height 17
drag, startPoint x: 398, startPoint y: 222, endPoint x: 1037, endPoint y: 231, distance: 639.1
click at [1037, 231] on div "Integrations: Platform integrations that can trigger your crews automatically, …" at bounding box center [815, 222] width 1204 height 39
click at [371, 165] on div "Internal Tools" at bounding box center [379, 165] width 92 height 17
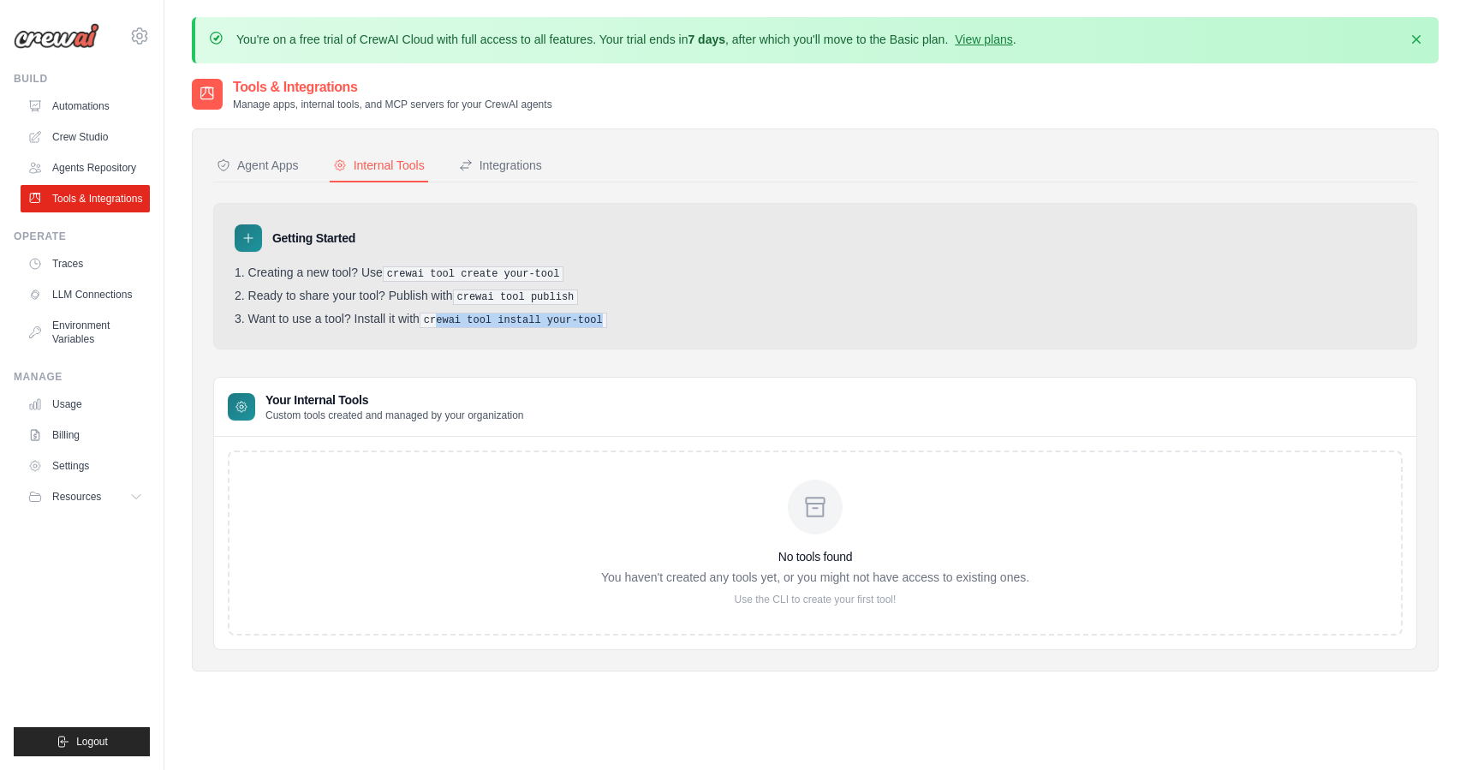
drag, startPoint x: 441, startPoint y: 315, endPoint x: 614, endPoint y: 318, distance: 173.0
click at [614, 318] on li "Want to use a tool? Install it with crewai tool install your-tool" at bounding box center [815, 320] width 1161 height 16
click at [269, 163] on div "Agent Apps" at bounding box center [258, 165] width 82 height 17
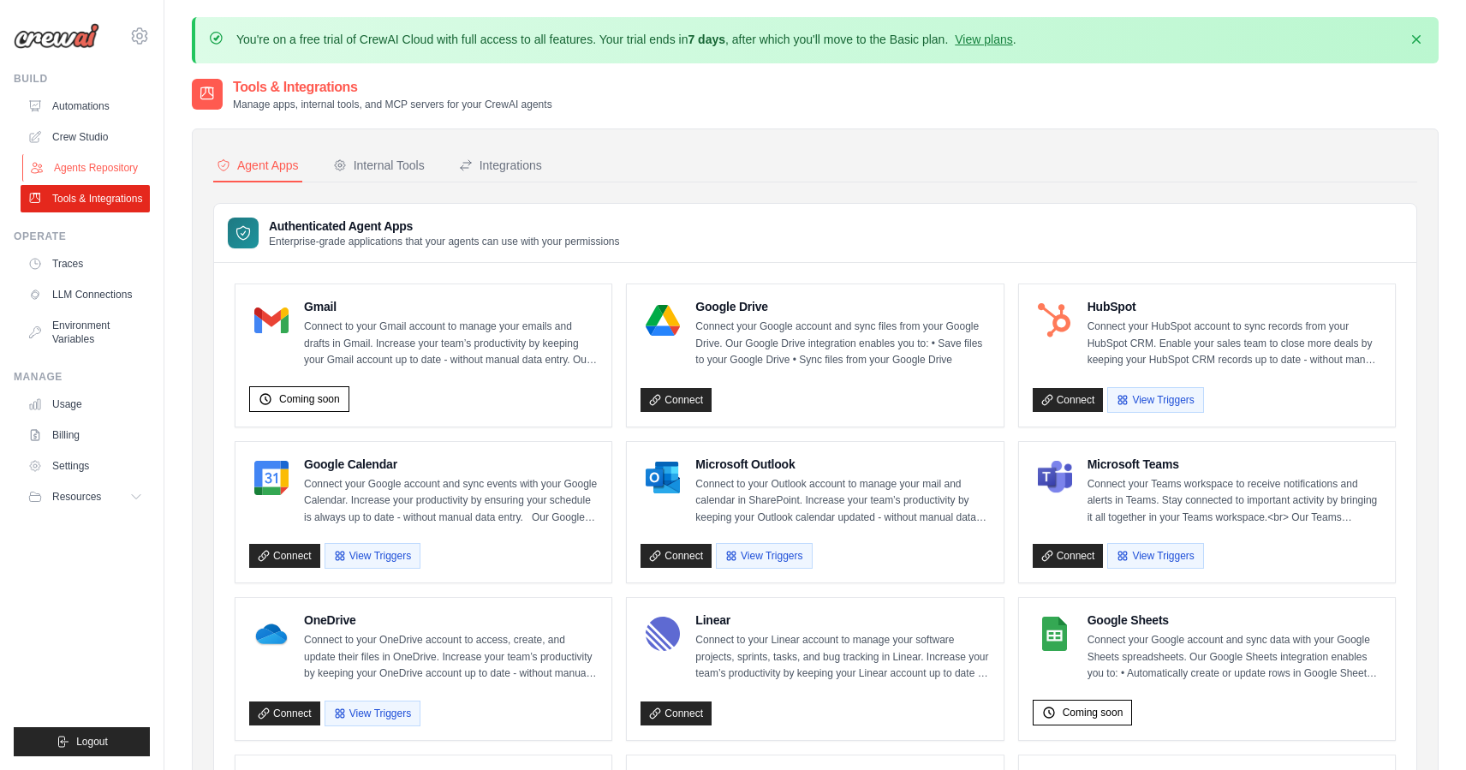
click at [77, 165] on link "Agents Repository" at bounding box center [86, 167] width 129 height 27
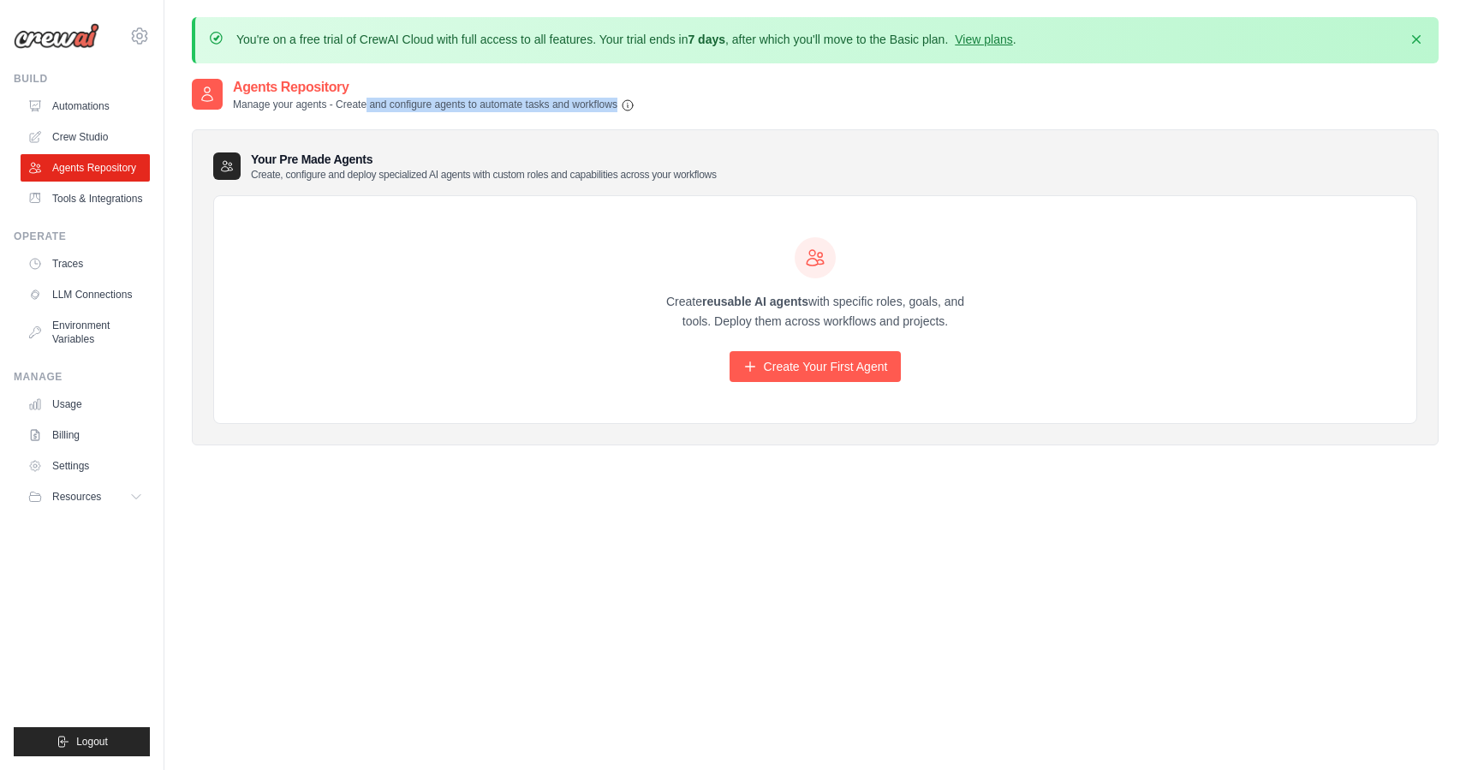
drag, startPoint x: 359, startPoint y: 99, endPoint x: 642, endPoint y: 130, distance: 285.2
click at [630, 121] on div "Agents Repository Manage your agents - Create and configure agents to automate …" at bounding box center [815, 275] width 1247 height 396
drag, startPoint x: 719, startPoint y: 298, endPoint x: 905, endPoint y: 385, distance: 205.4
click at [908, 385] on div "Create reusable AI agents with specific roles, goals, and tools. Deploy them ac…" at bounding box center [815, 310] width 1203 height 228
click at [75, 141] on link "Crew Studio" at bounding box center [86, 136] width 129 height 27
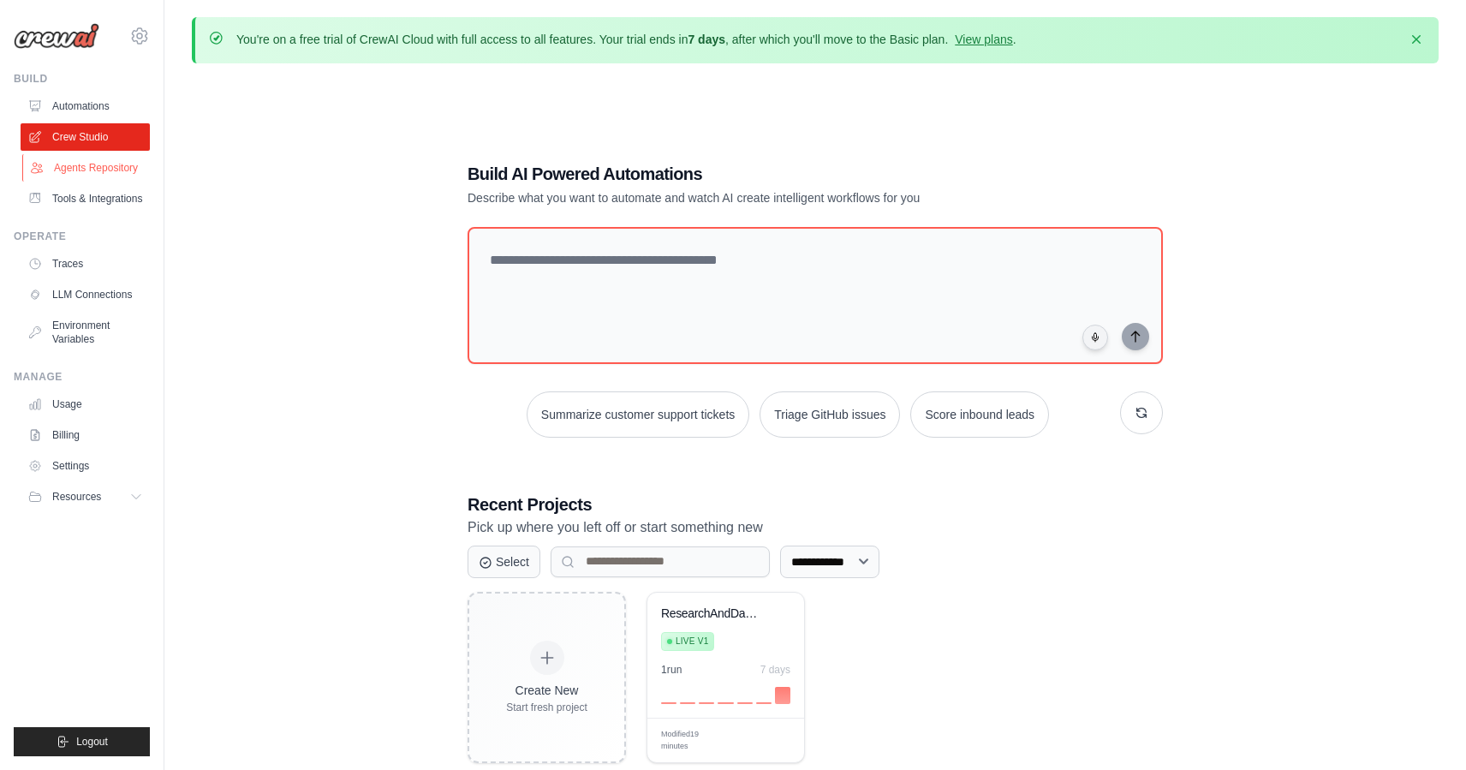
click at [96, 170] on link "Agents Repository" at bounding box center [86, 167] width 129 height 27
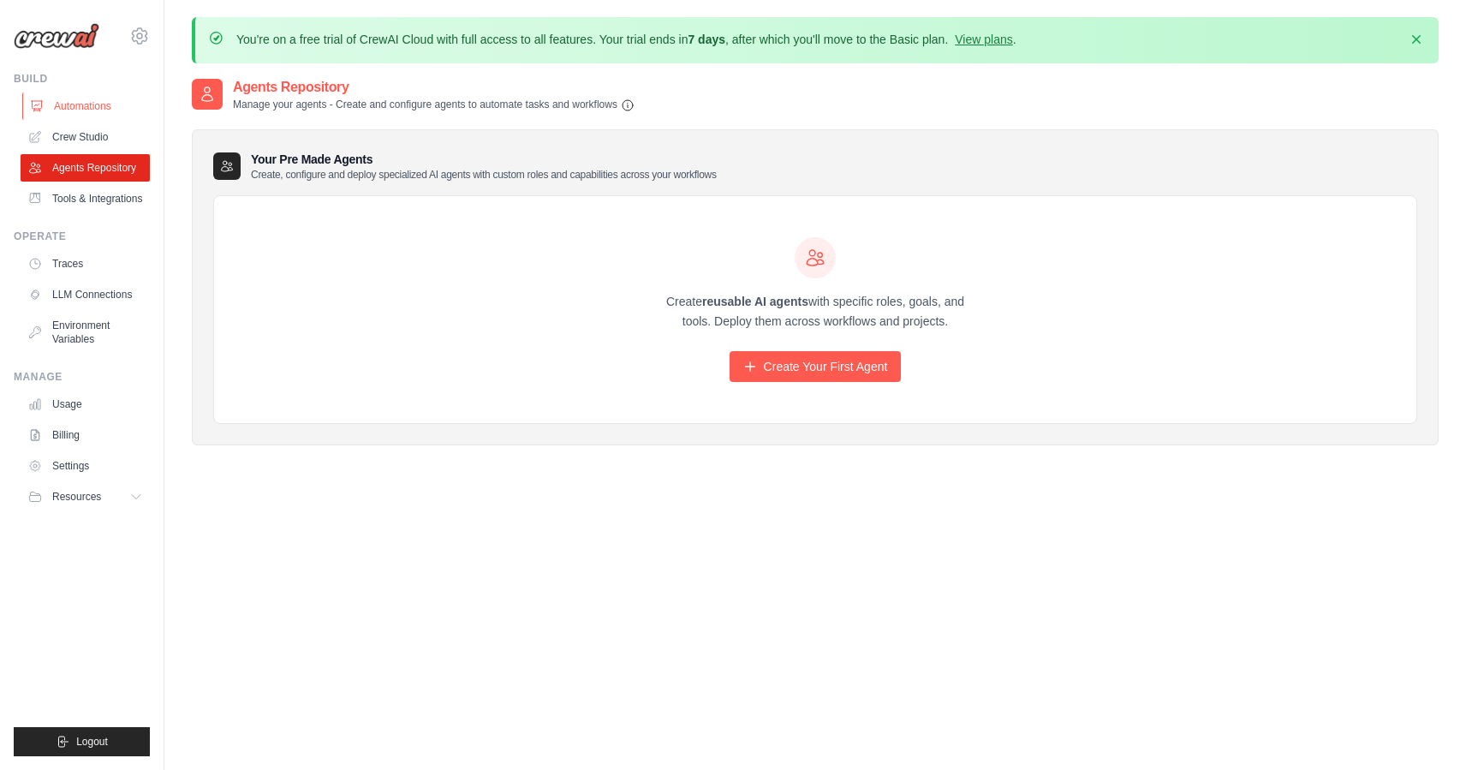
click at [83, 105] on link "Automations" at bounding box center [86, 106] width 129 height 27
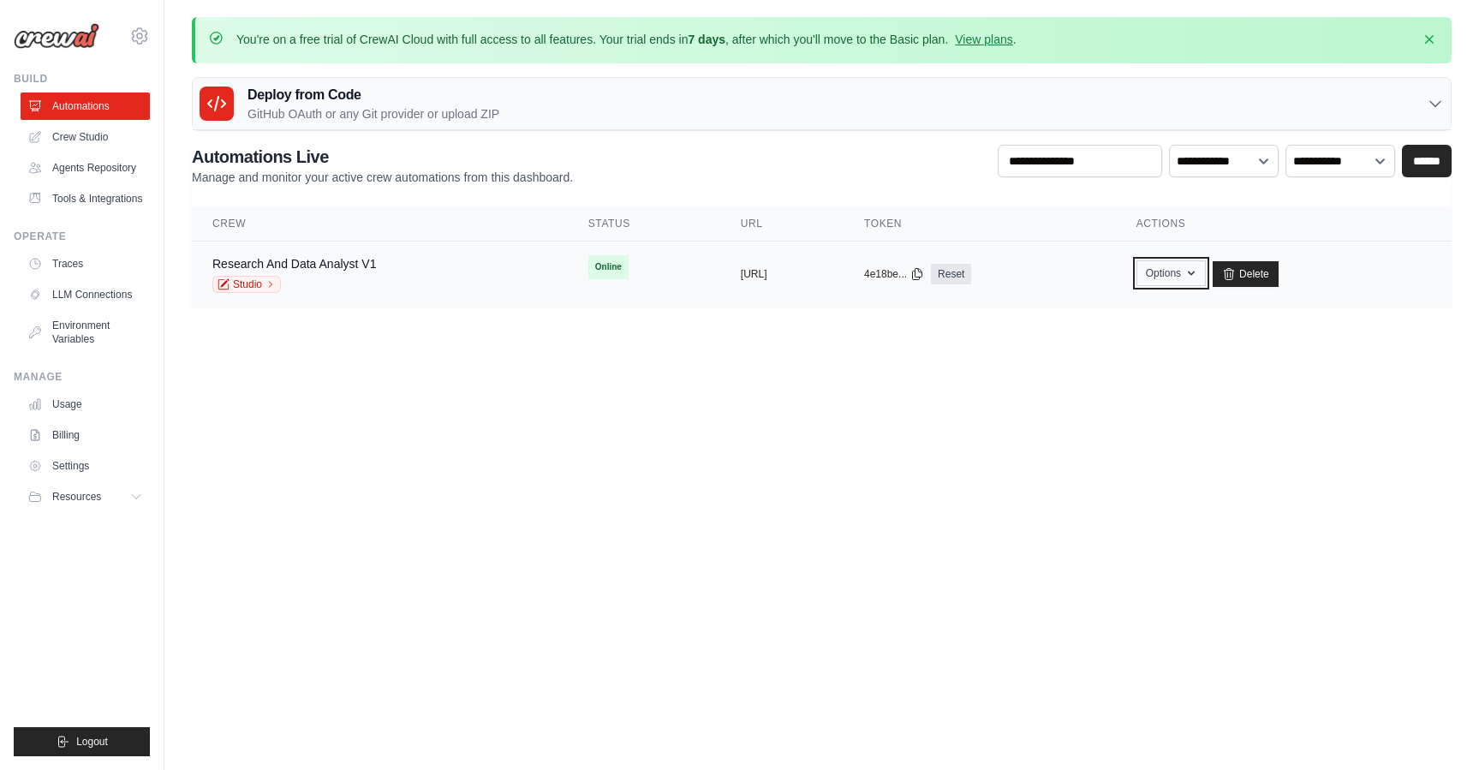
click at [1198, 277] on icon "button" at bounding box center [1192, 273] width 14 height 14
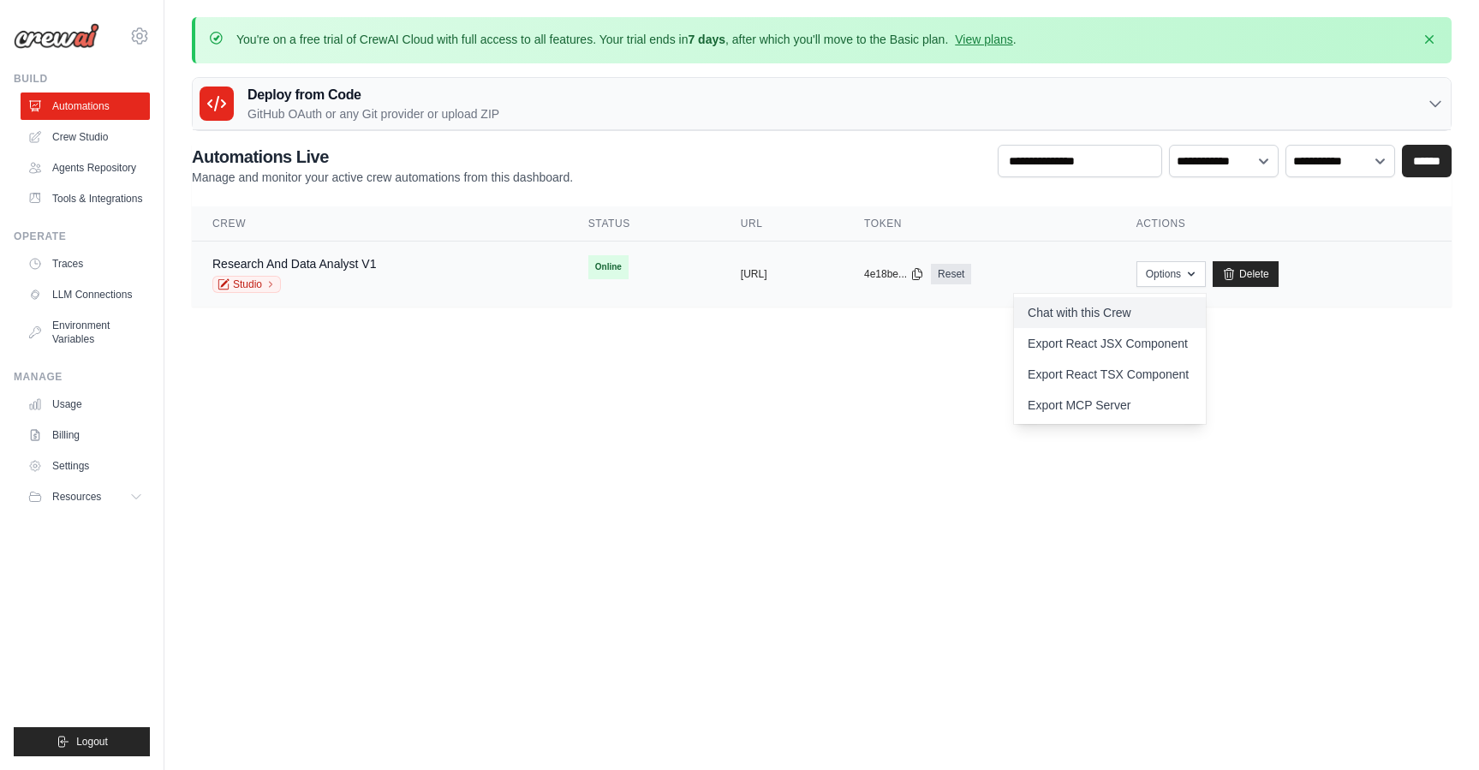
click at [1191, 309] on link "Chat with this Crew" at bounding box center [1110, 312] width 192 height 31
click at [1380, 381] on body "[PERSON_NAME][EMAIL_ADDRESS][DOMAIN_NAME] Settings Build Automations Resources …" at bounding box center [739, 385] width 1479 height 770
